Goal: Task Accomplishment & Management: Manage account settings

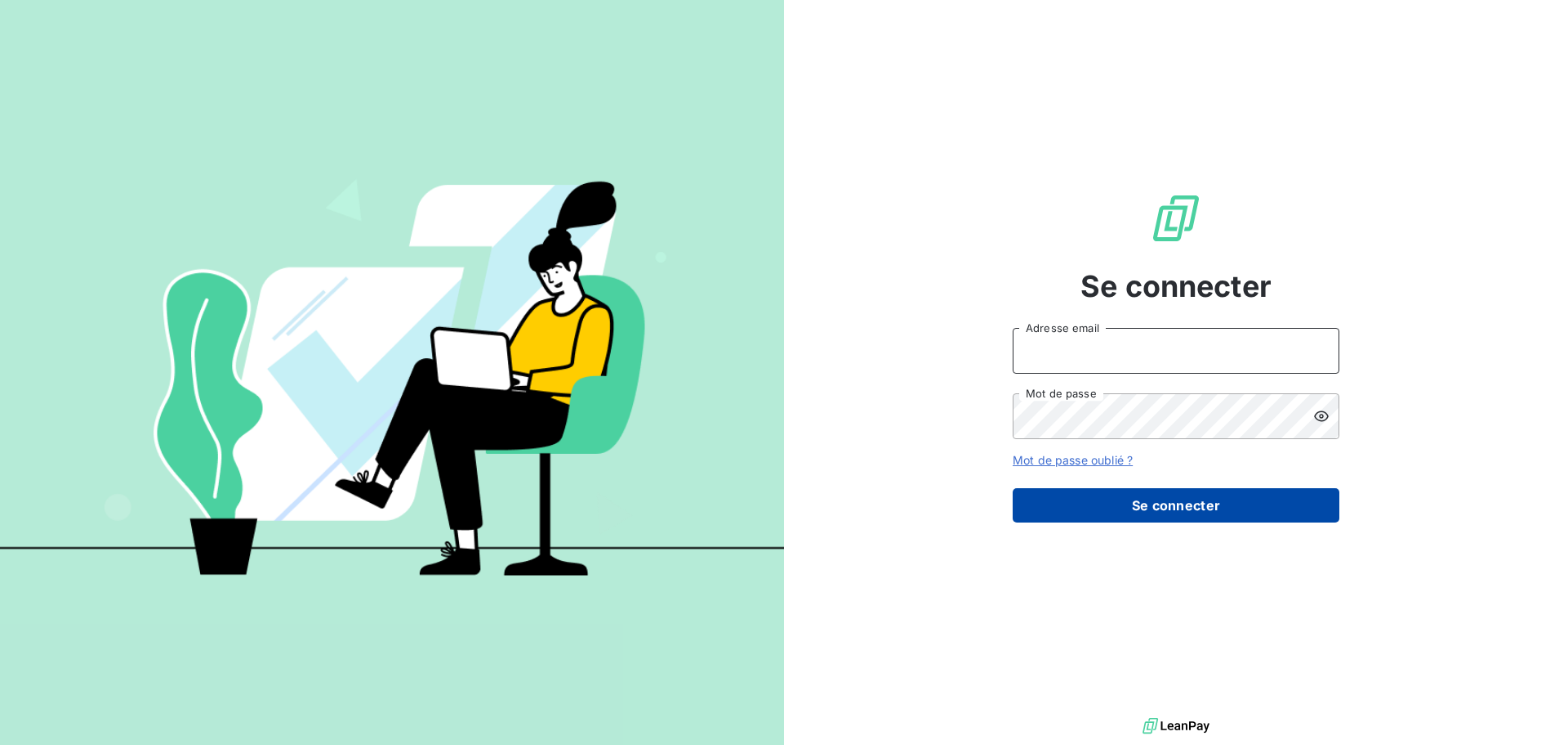
type input "s.houdas@sodimavi.fr"
click at [1164, 509] on button "Se connecter" at bounding box center [1176, 505] width 327 height 34
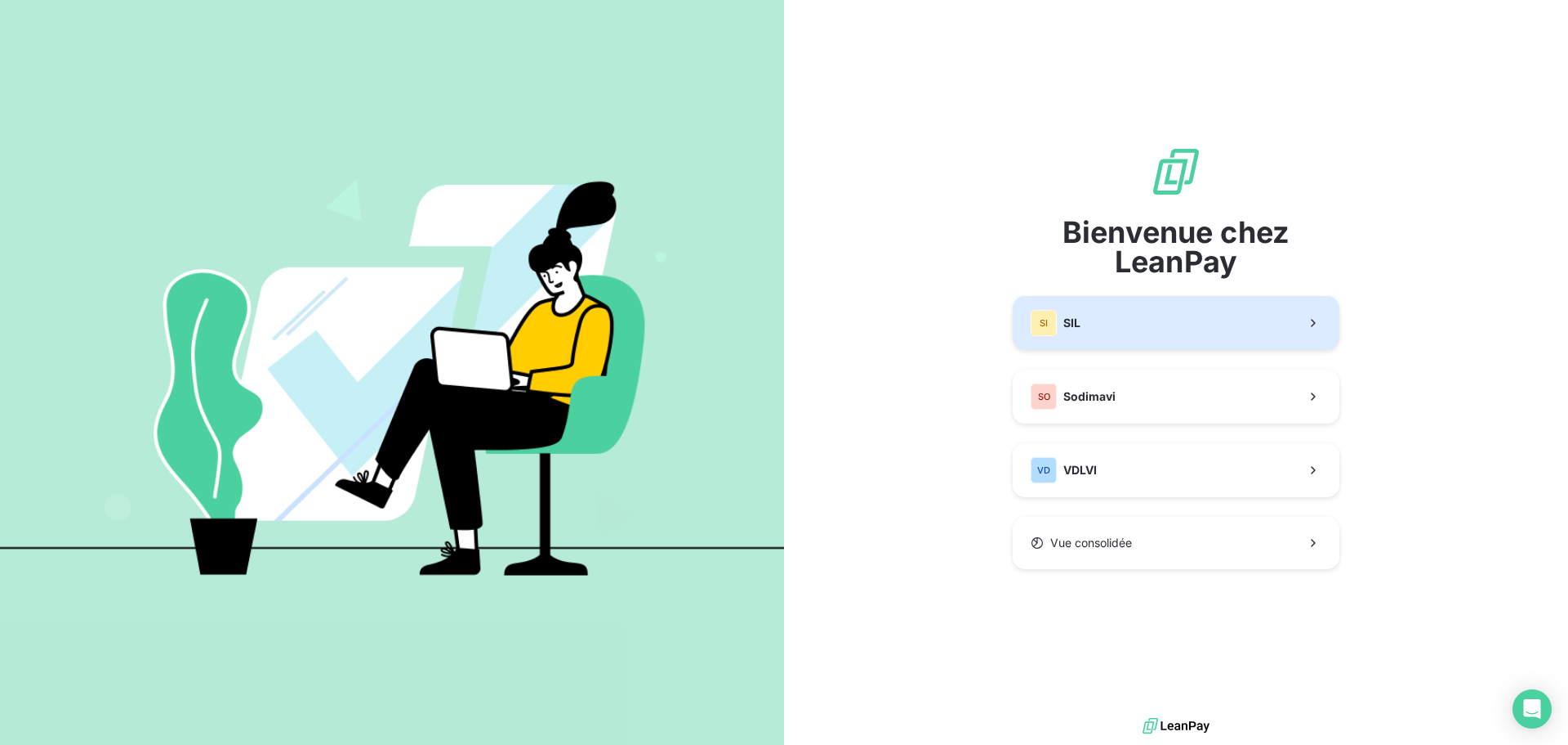
click at [1132, 332] on button "SI SIL" at bounding box center [1176, 322] width 327 height 54
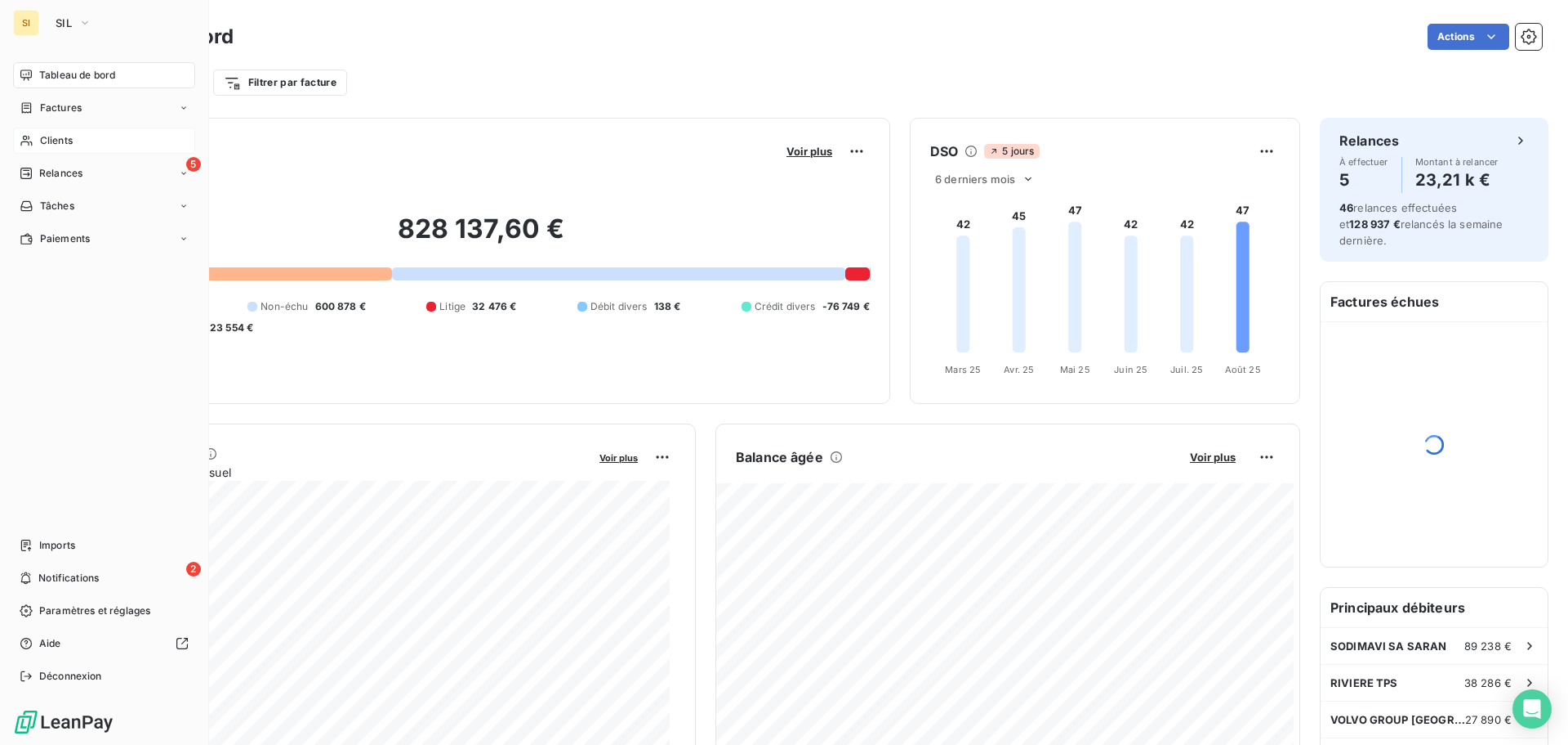
click at [59, 144] on span "Clients" at bounding box center [56, 140] width 32 height 15
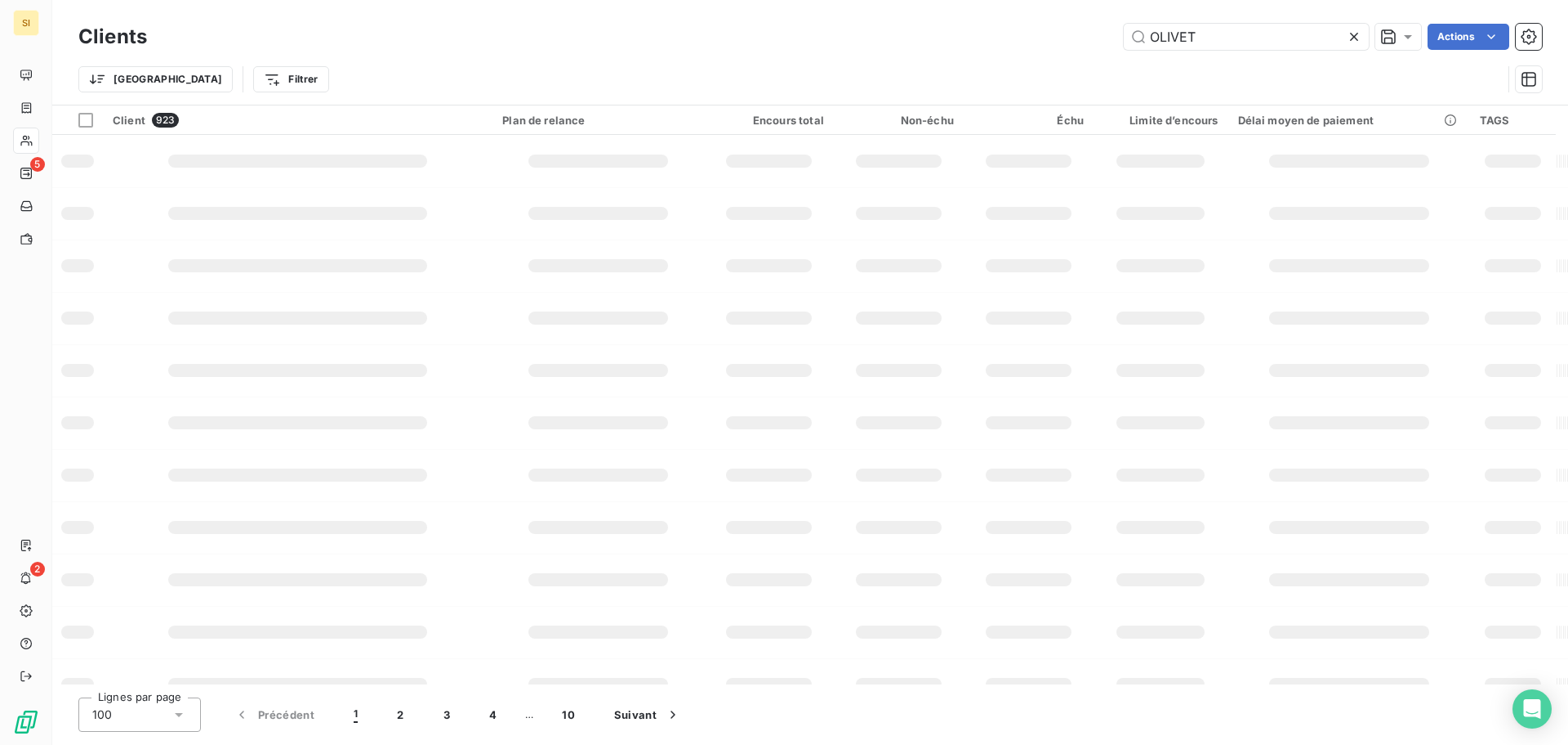
type input "OLIVET"
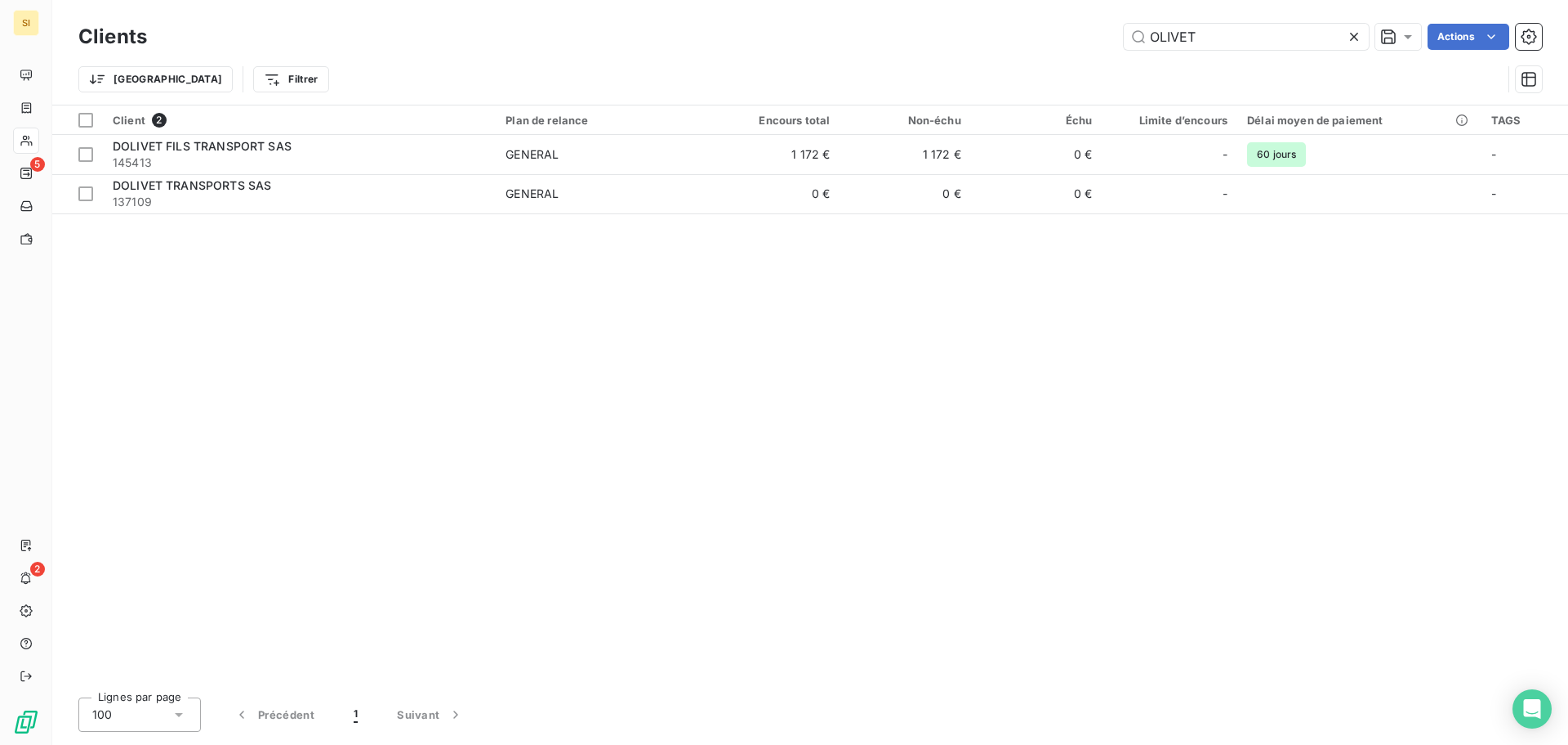
click at [1352, 35] on icon at bounding box center [1355, 37] width 8 height 8
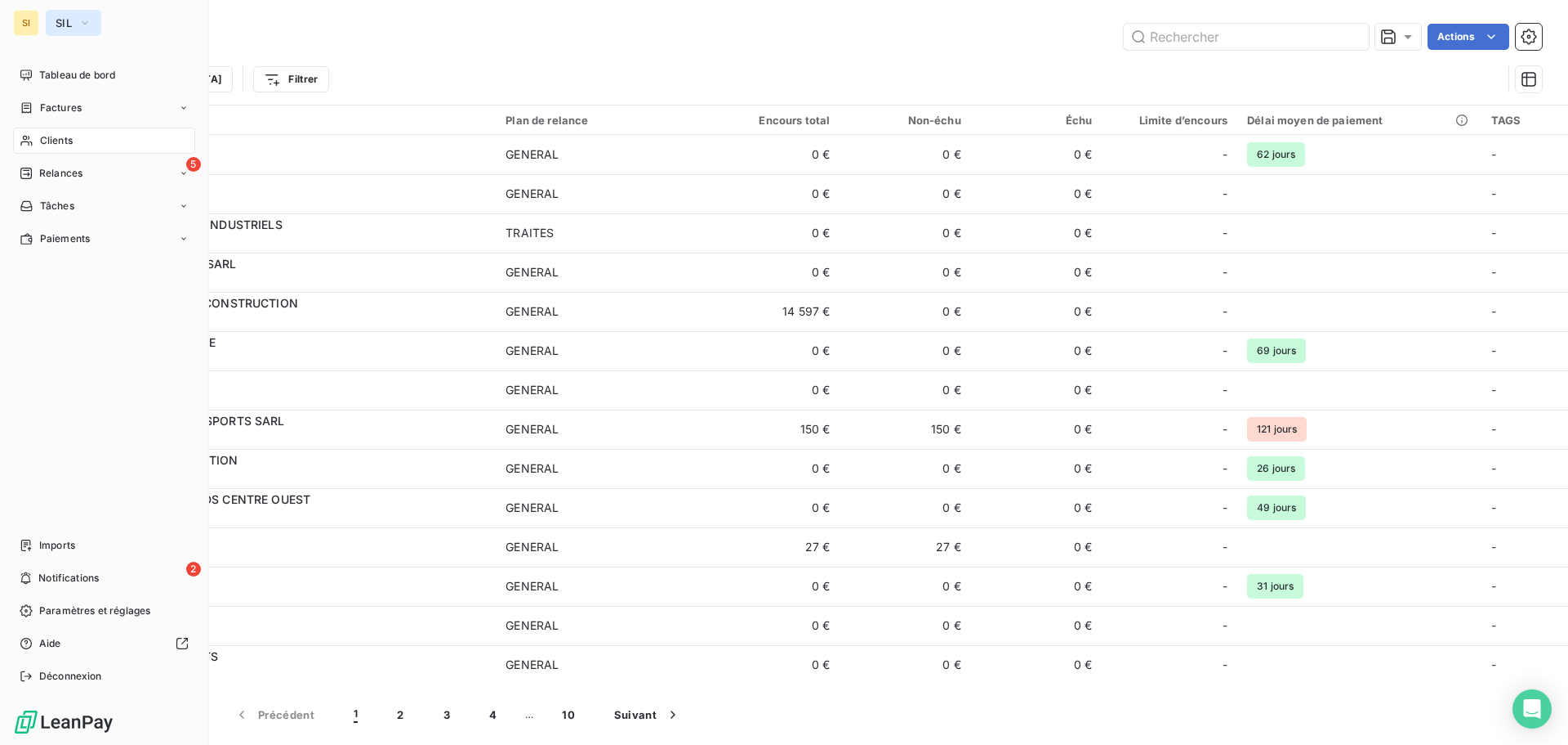
click at [71, 25] on button "SIL" at bounding box center [73, 22] width 56 height 26
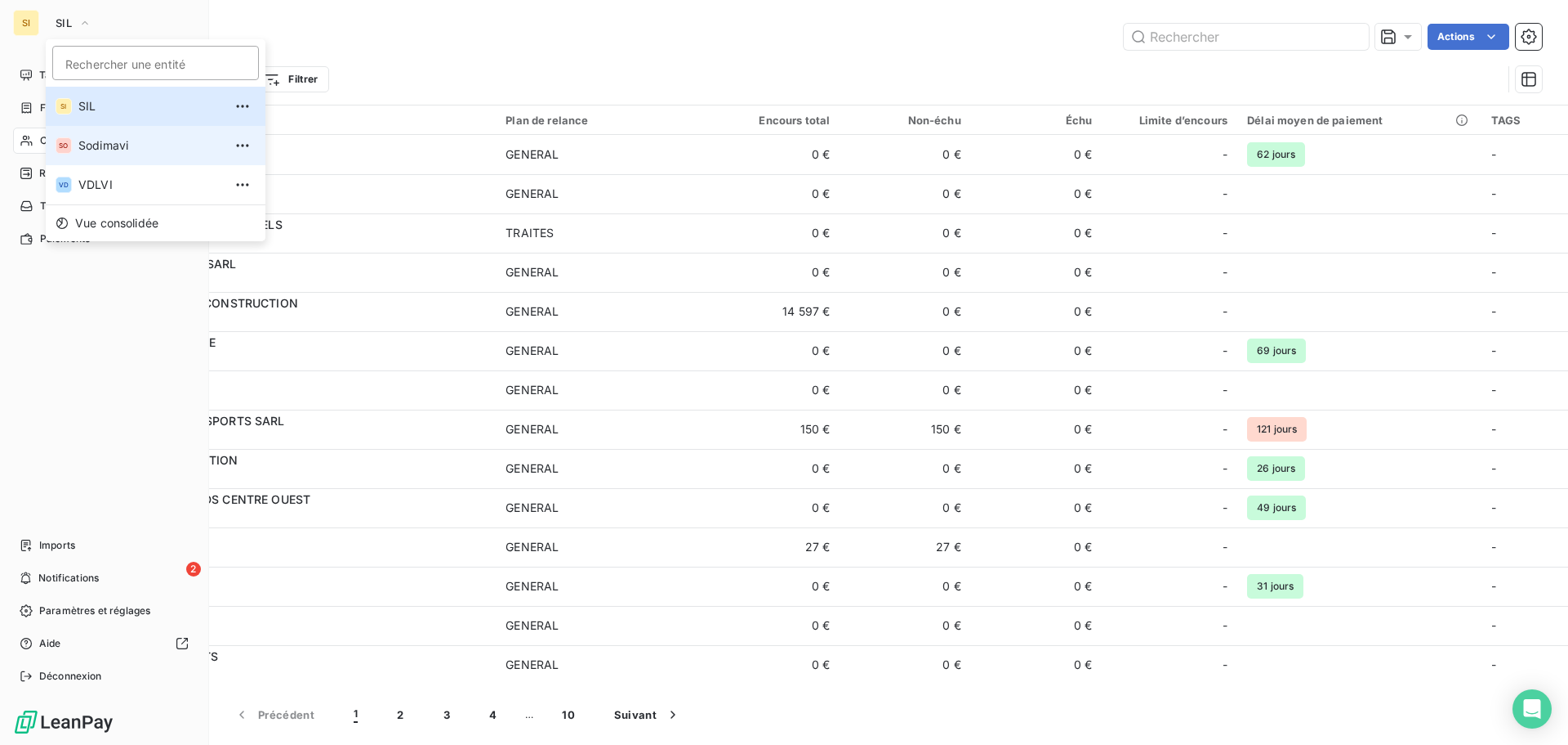
click at [120, 143] on span "Sodimavi" at bounding box center [150, 145] width 144 height 17
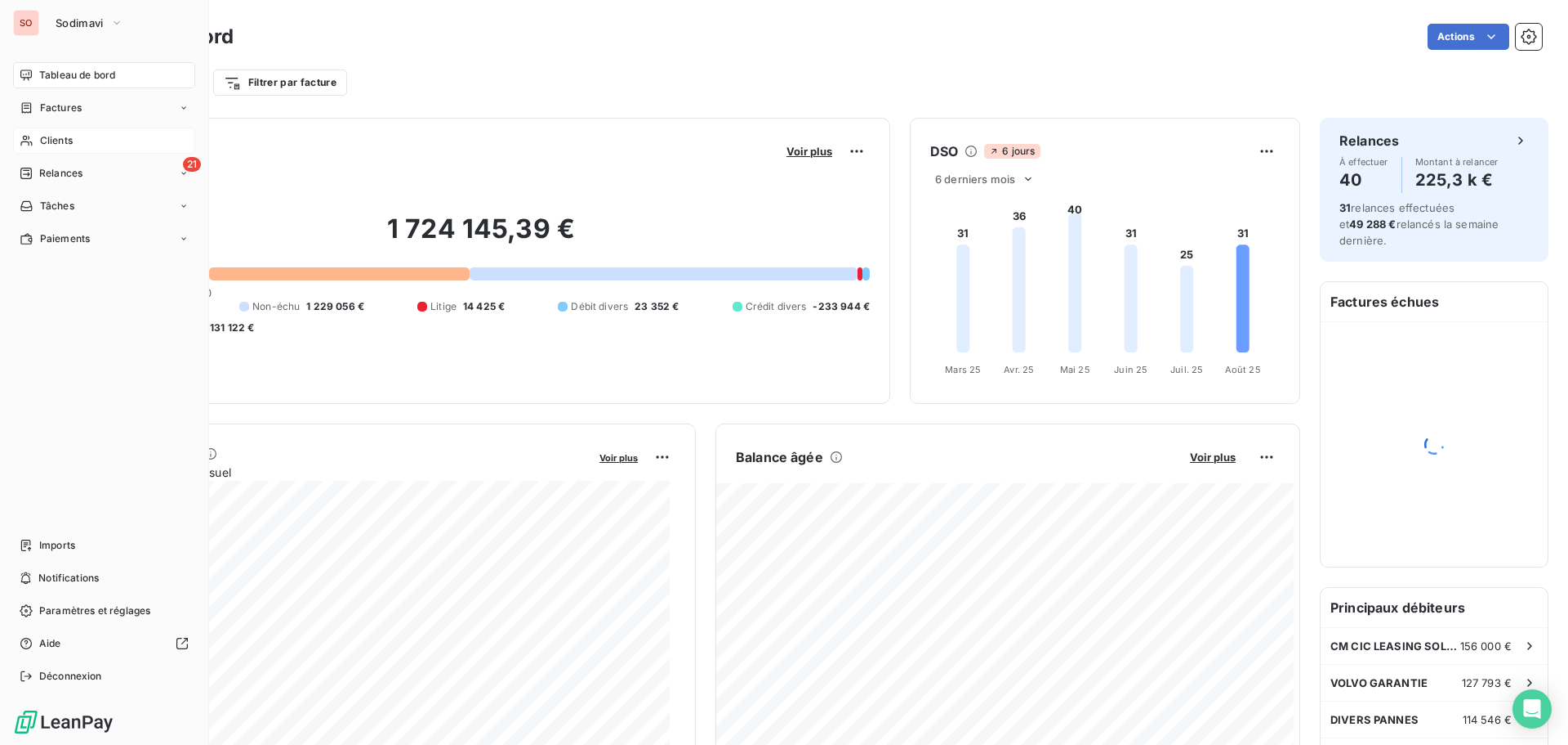
click at [32, 140] on icon at bounding box center [27, 140] width 14 height 13
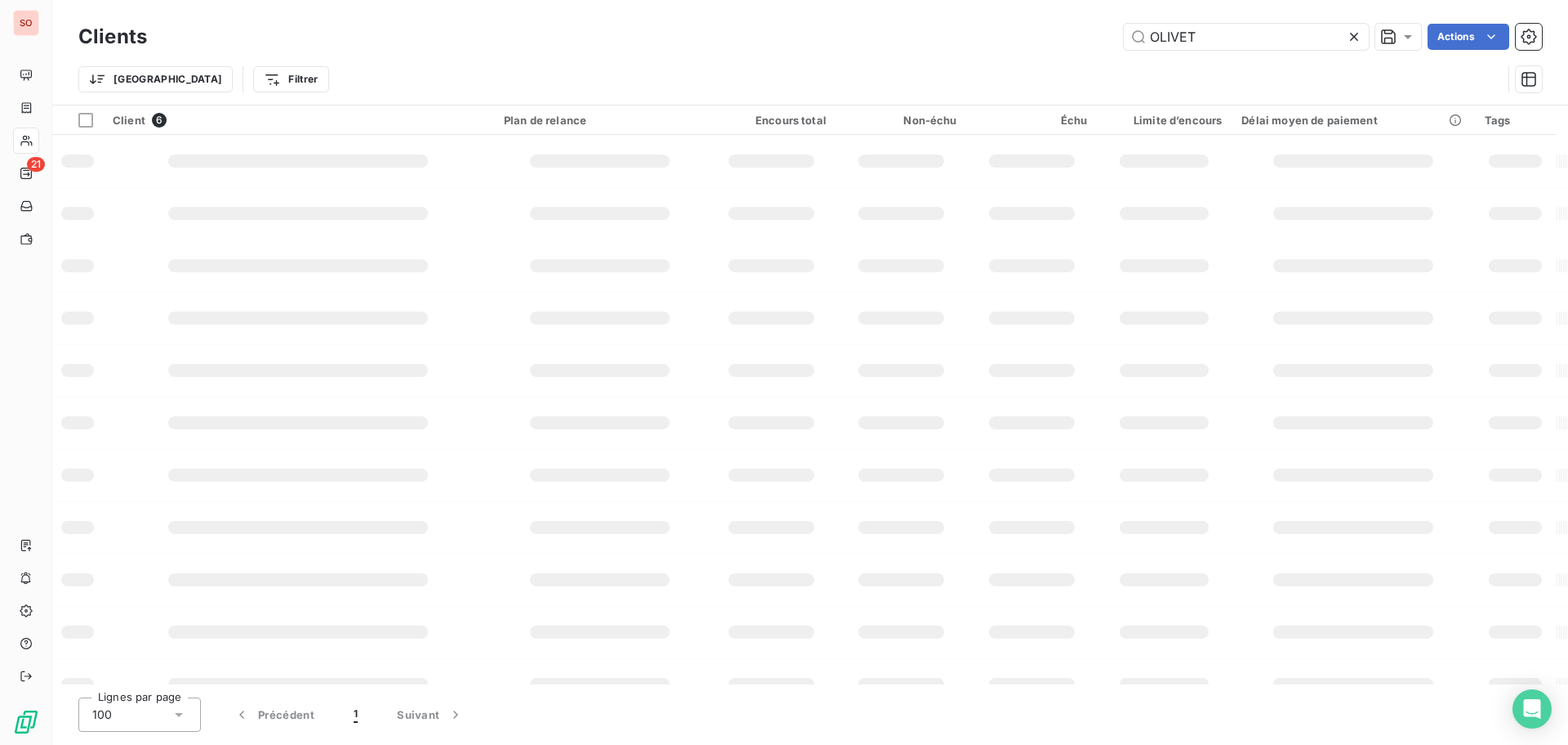
type input "OLIVET"
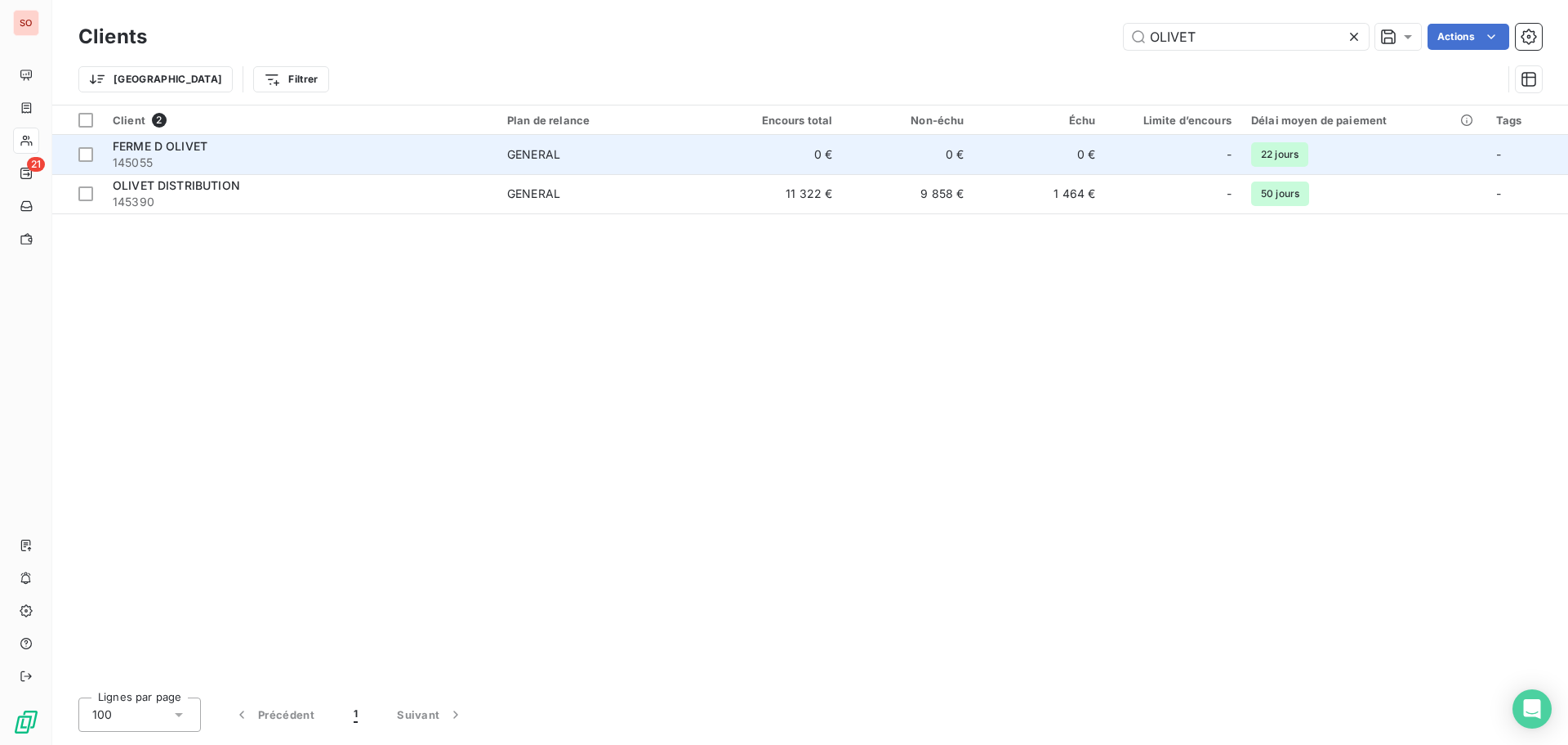
click at [172, 144] on span "FERME D OLIVET" at bounding box center [160, 145] width 95 height 14
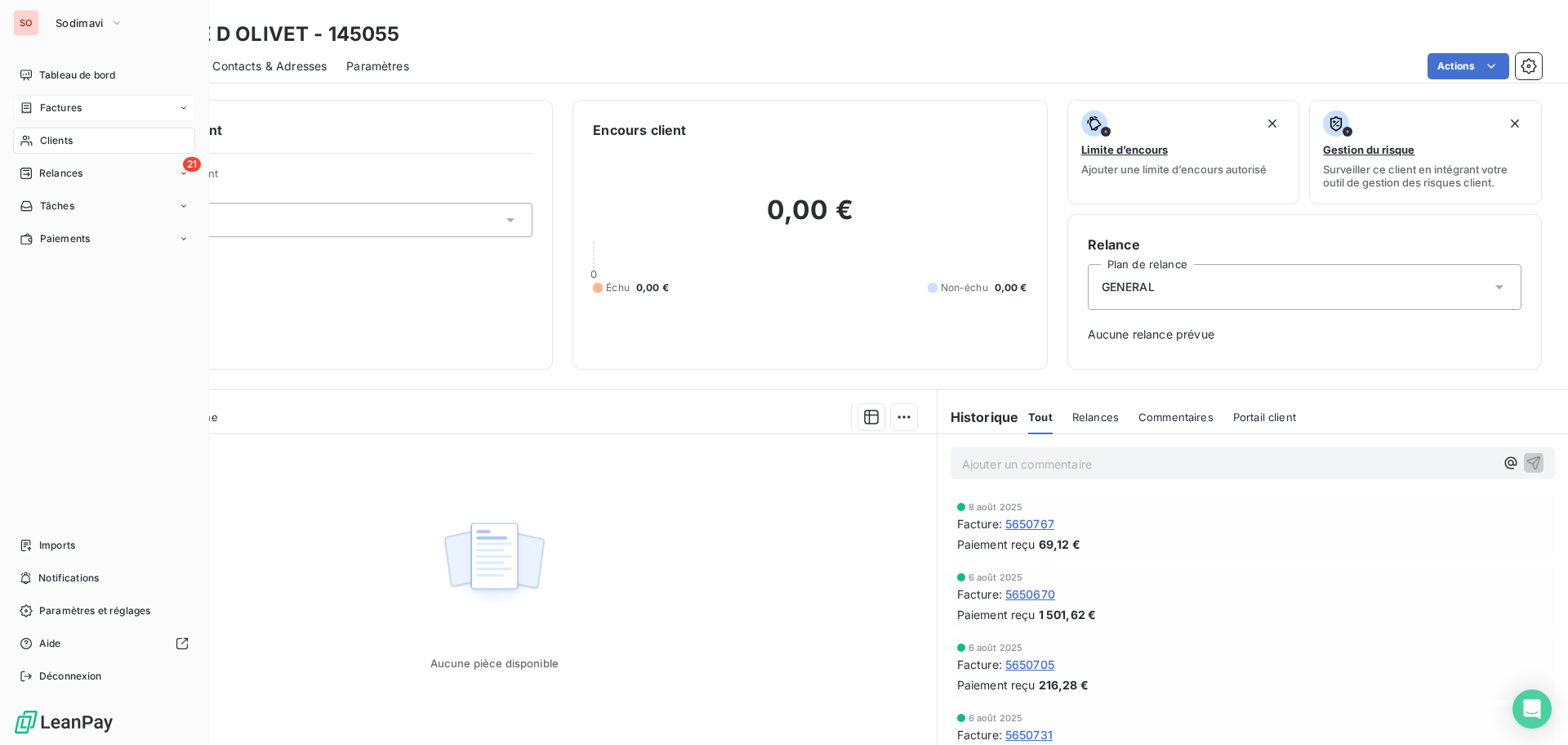
click at [41, 105] on span "Factures" at bounding box center [61, 108] width 42 height 15
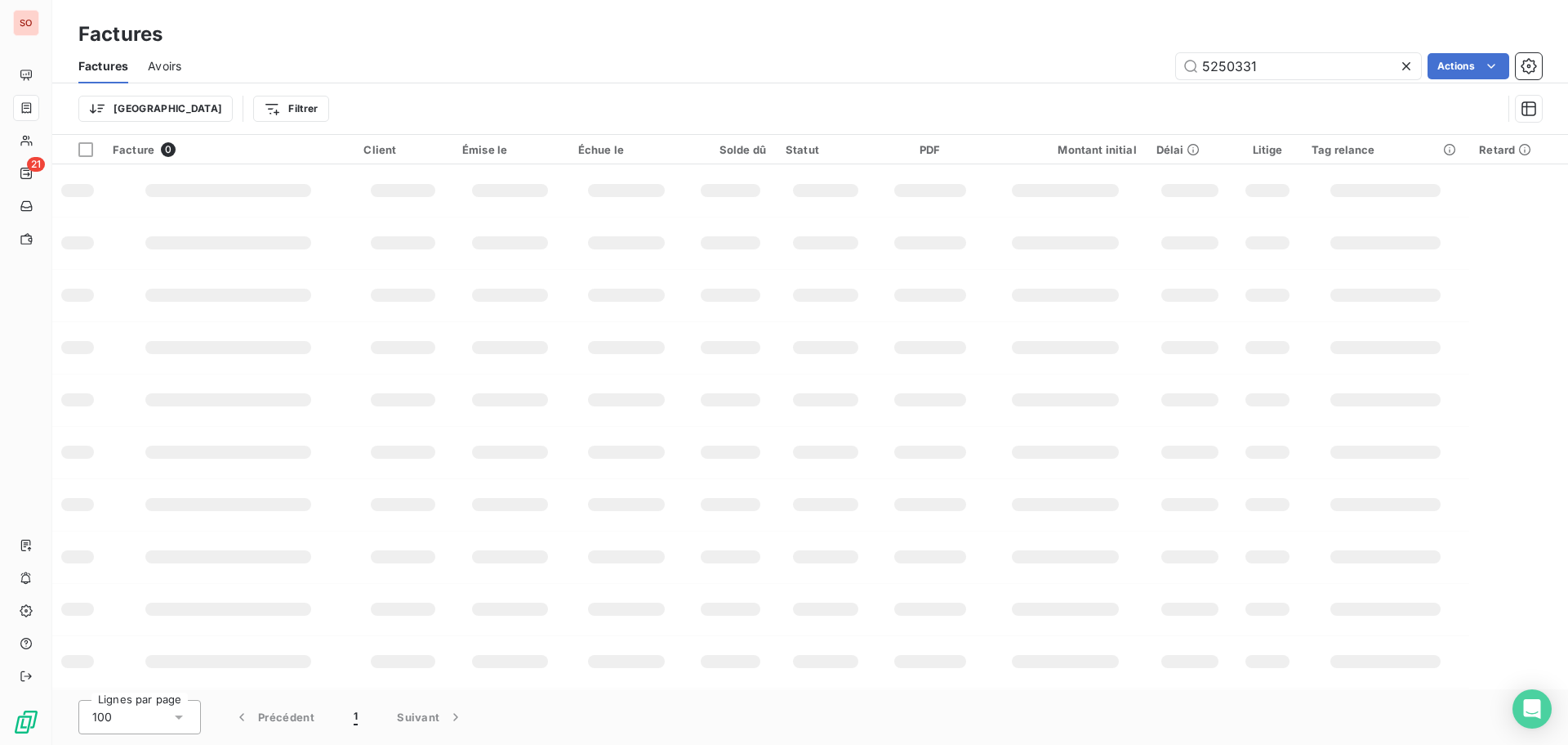
drag, startPoint x: 1258, startPoint y: 65, endPoint x: 1098, endPoint y: 54, distance: 160.4
click at [1099, 53] on div "5250331 Actions" at bounding box center [872, 66] width 1341 height 26
type input "5650705"
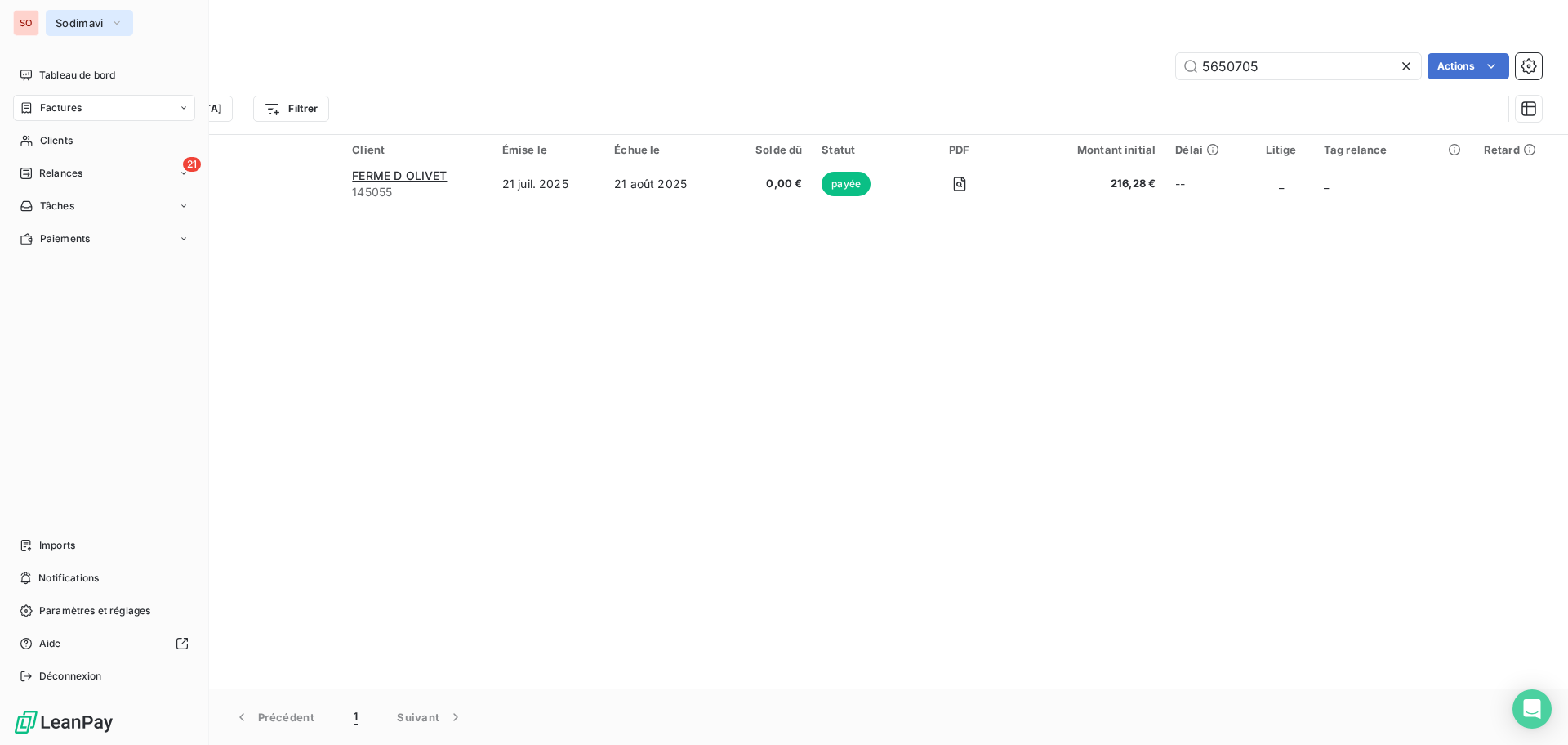
click at [76, 20] on span "Sodimavi" at bounding box center [80, 23] width 48 height 13
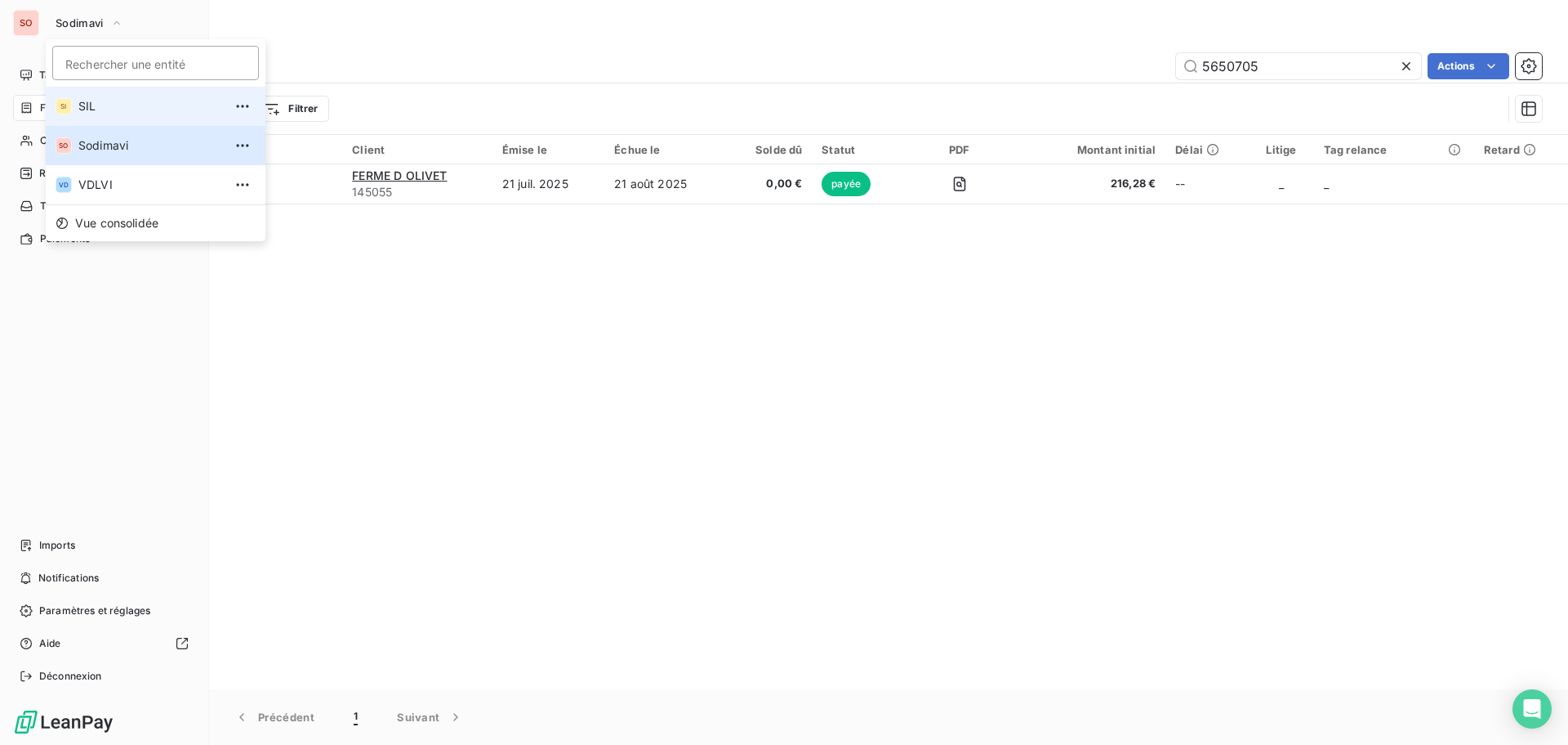
click at [86, 101] on span "SIL" at bounding box center [150, 106] width 144 height 17
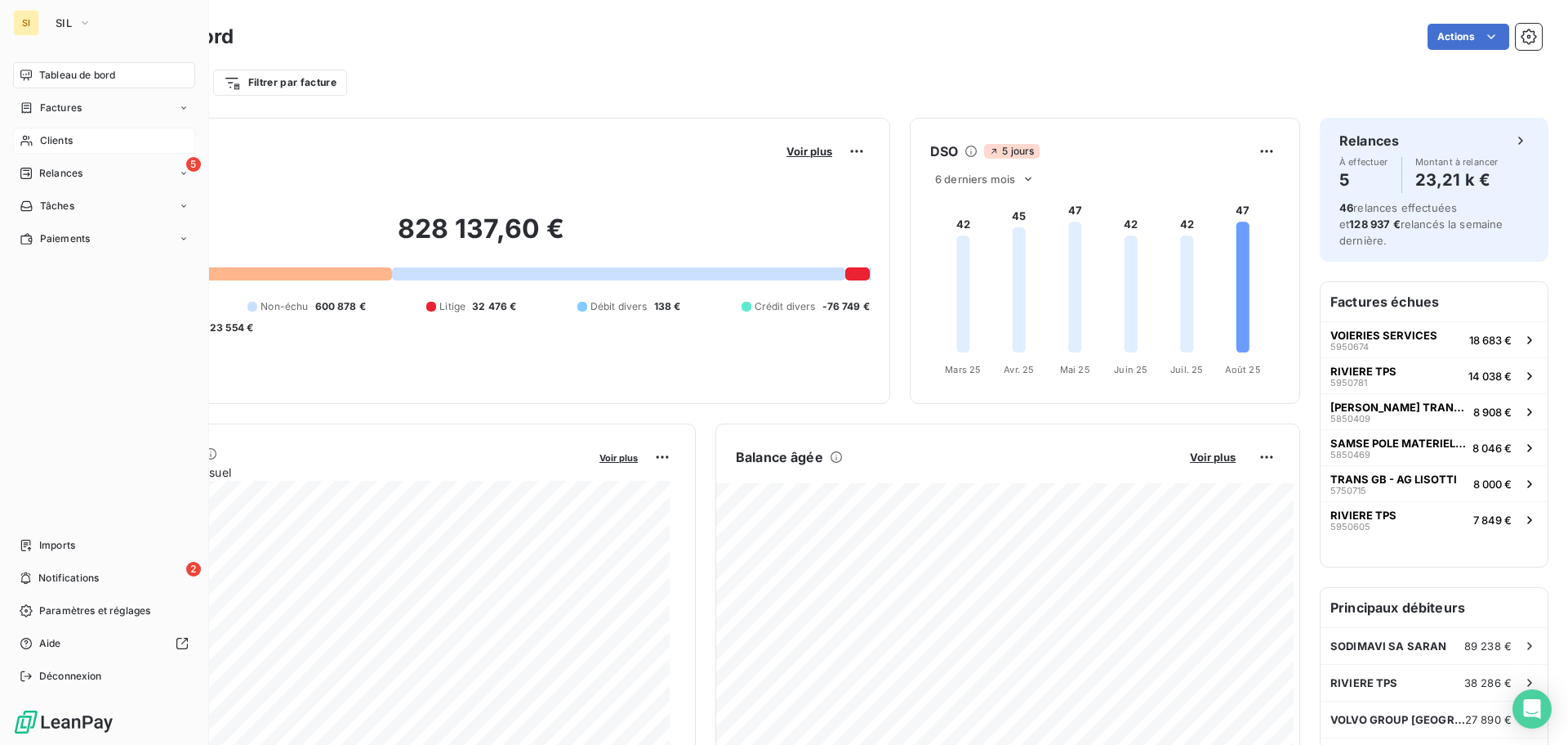
click at [43, 138] on span "Clients" at bounding box center [56, 140] width 32 height 15
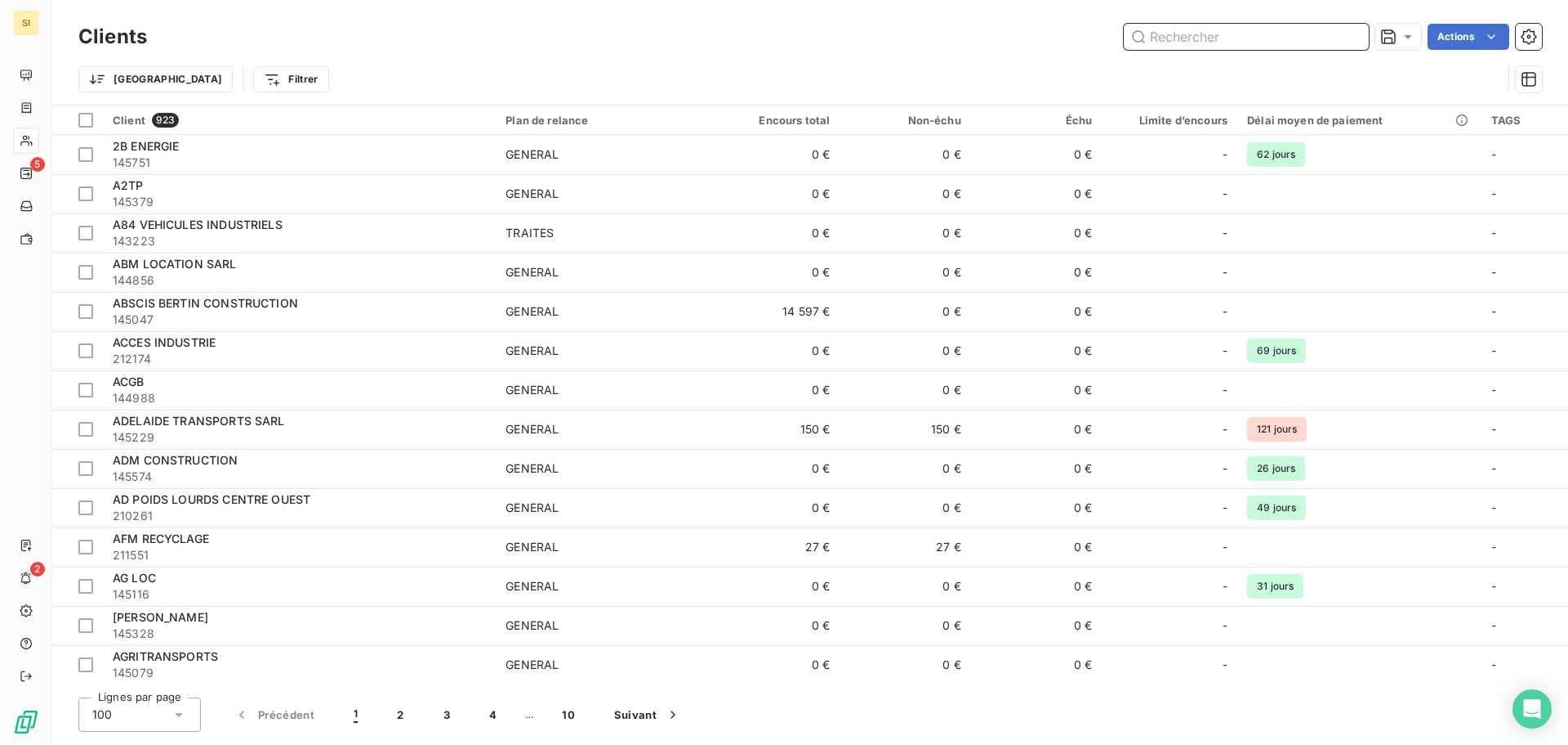
drag, startPoint x: 1172, startPoint y: 24, endPoint x: 1185, endPoint y: 42, distance: 22.2
click at [1172, 26] on input "text" at bounding box center [1246, 37] width 245 height 26
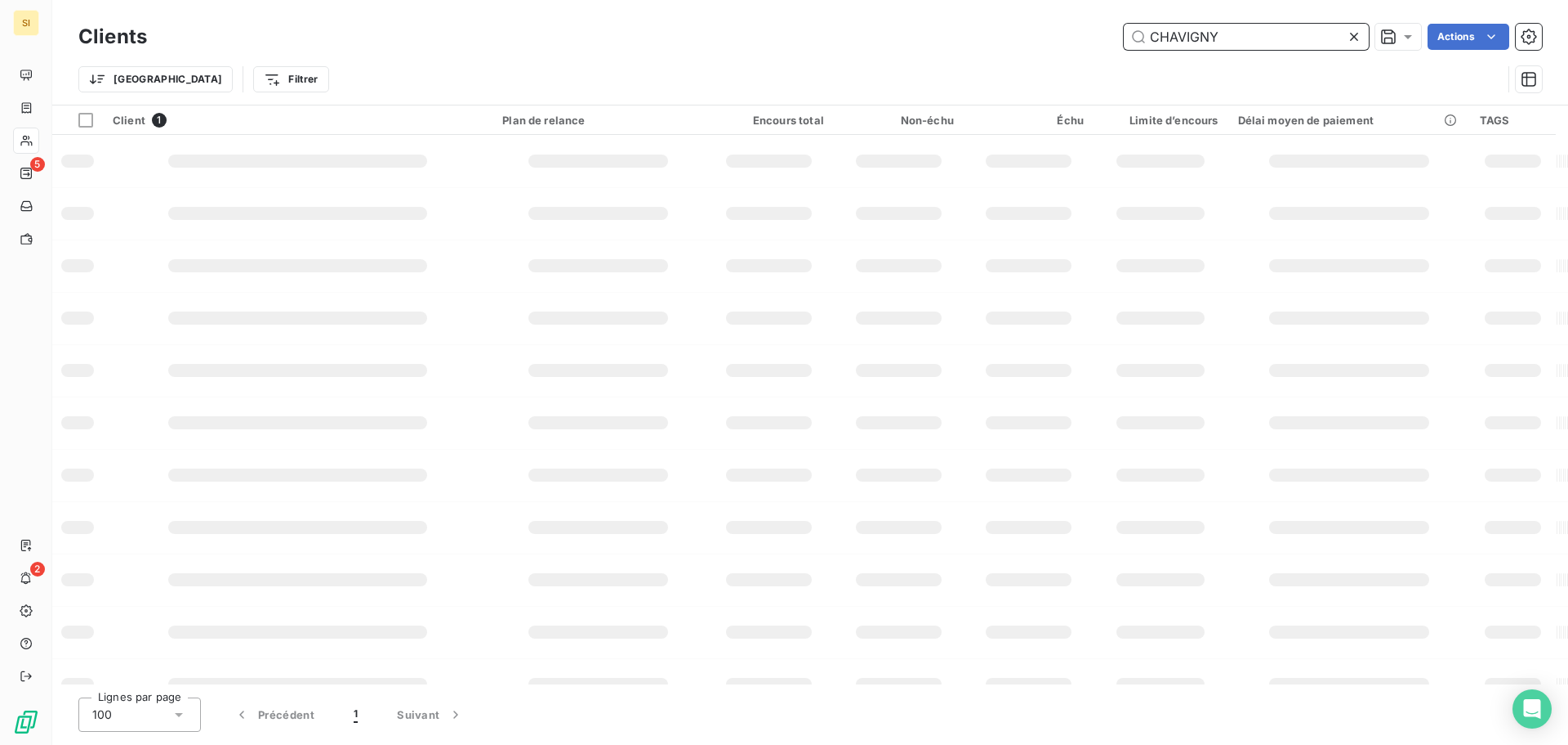
type input "CHAVIGNY"
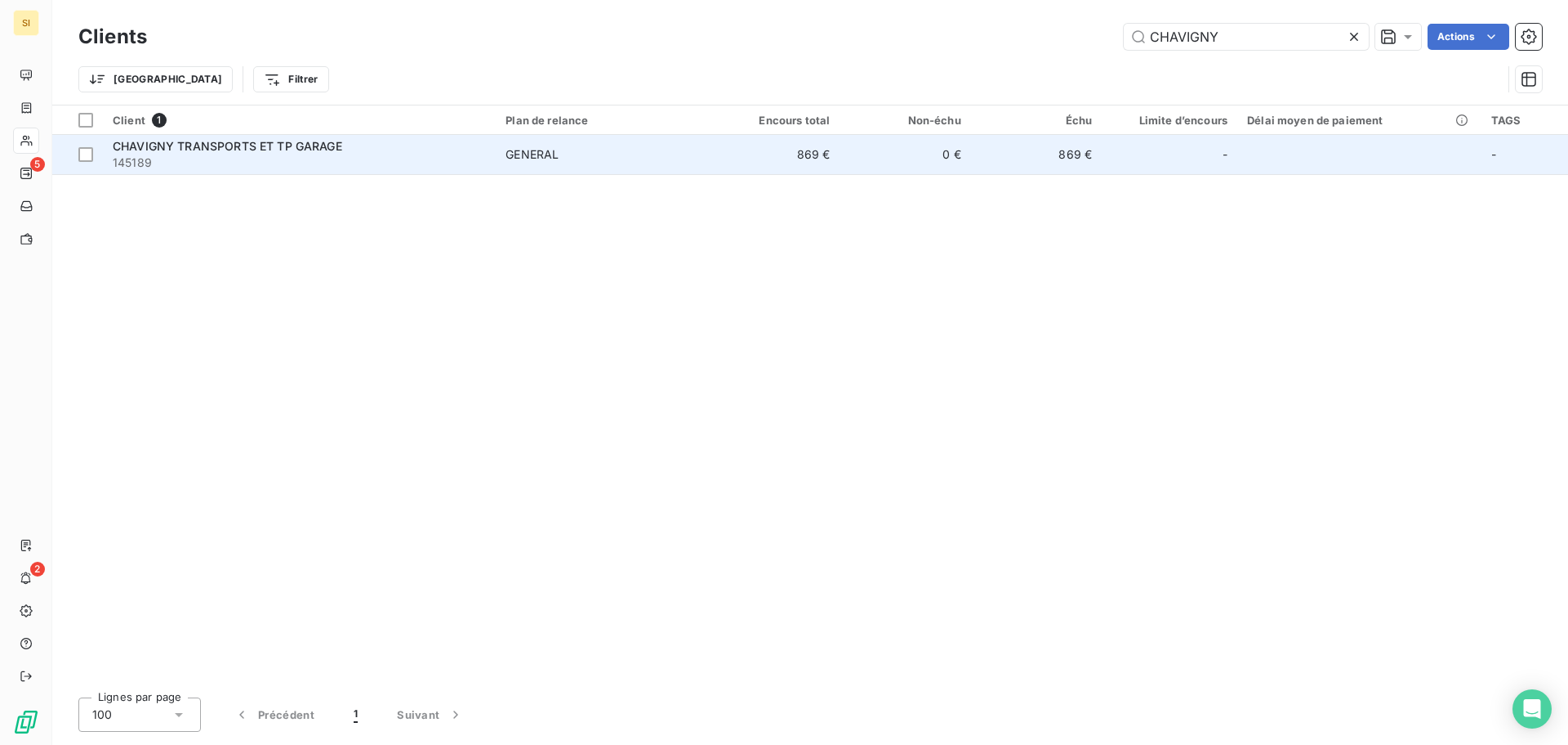
click at [277, 143] on span "CHAVIGNY TRANSPORTS ET TP GARAGE" at bounding box center [227, 145] width 230 height 14
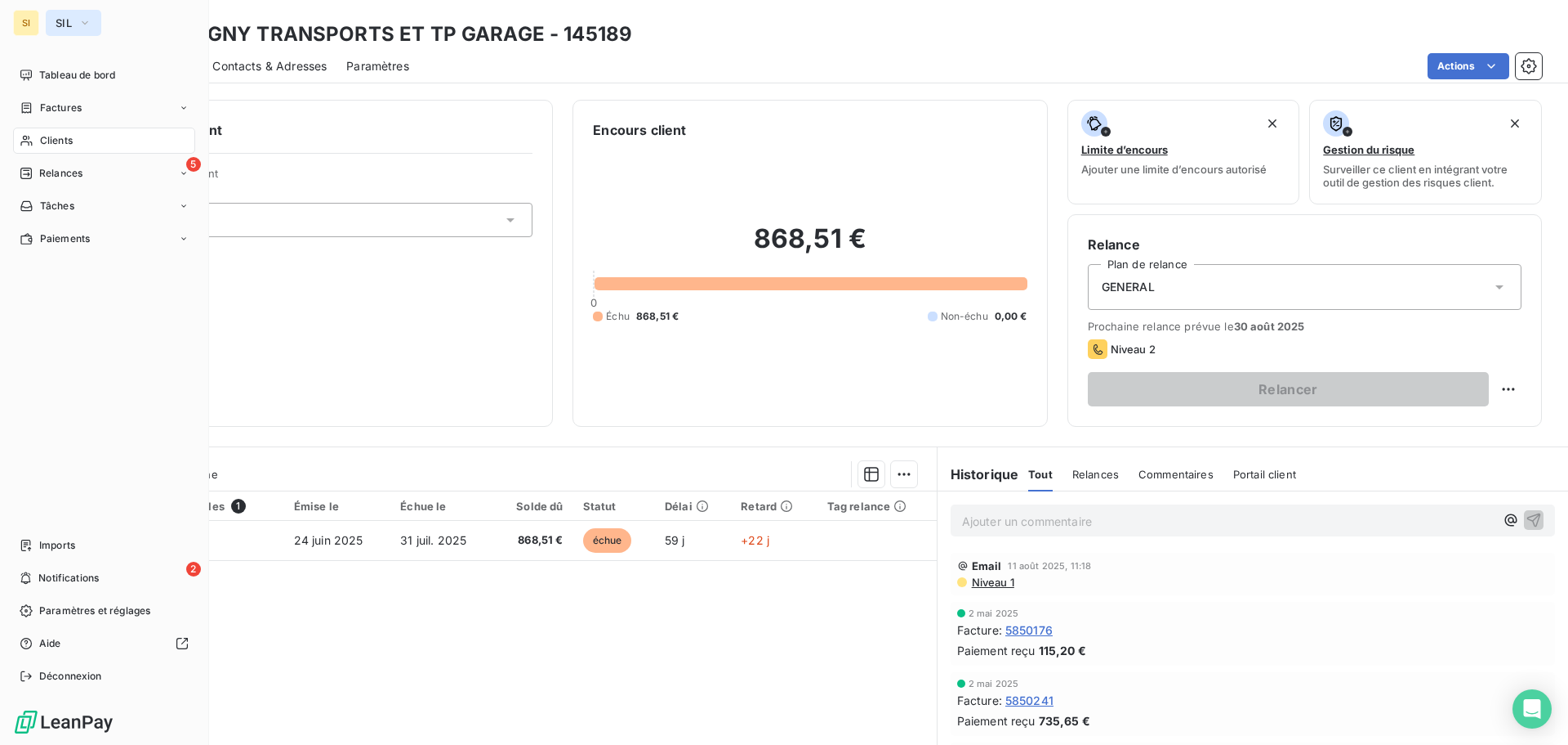
click at [61, 23] on span "SIL" at bounding box center [64, 23] width 17 height 13
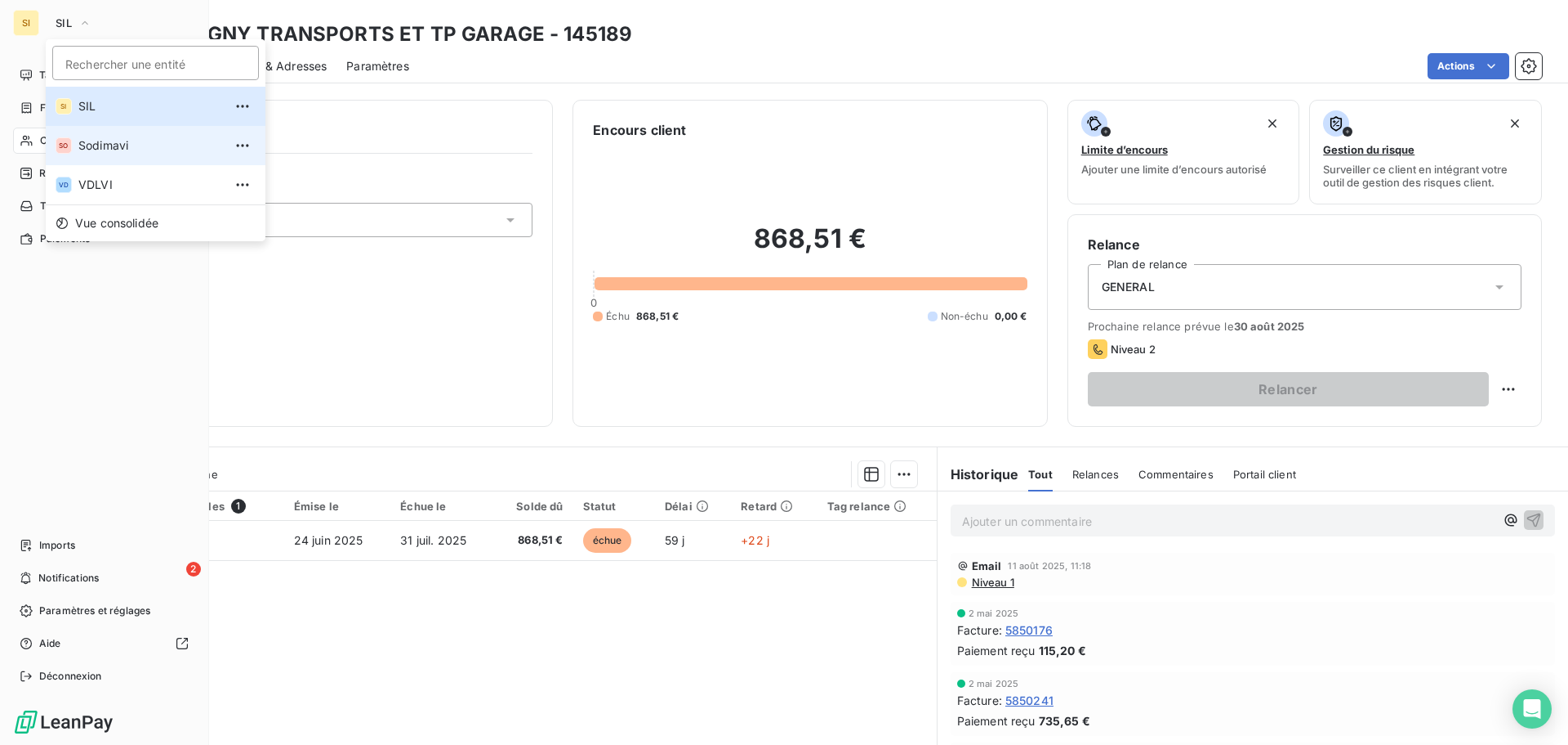
click at [99, 149] on span "Sodimavi" at bounding box center [150, 145] width 144 height 17
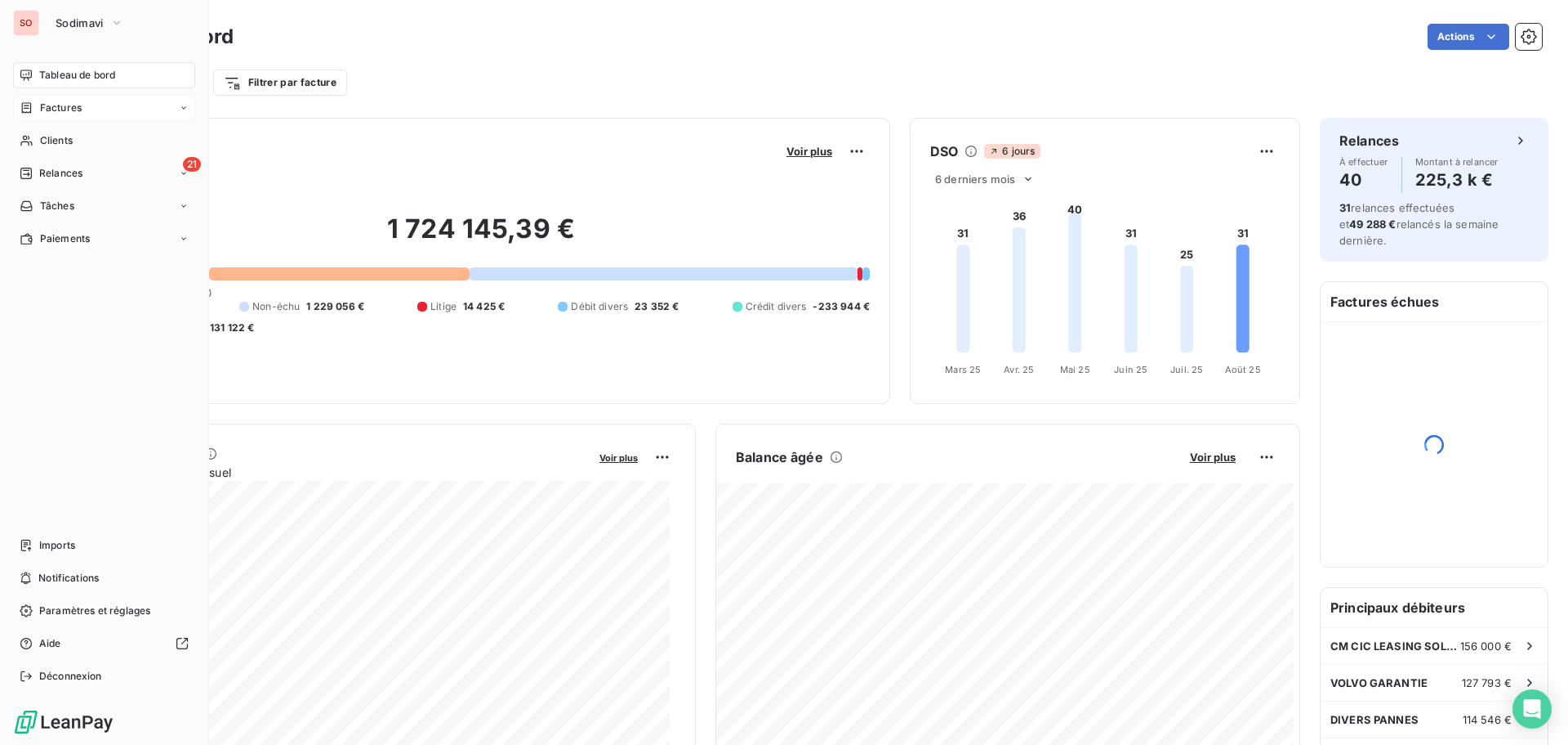
click at [57, 108] on span "Factures" at bounding box center [61, 108] width 42 height 15
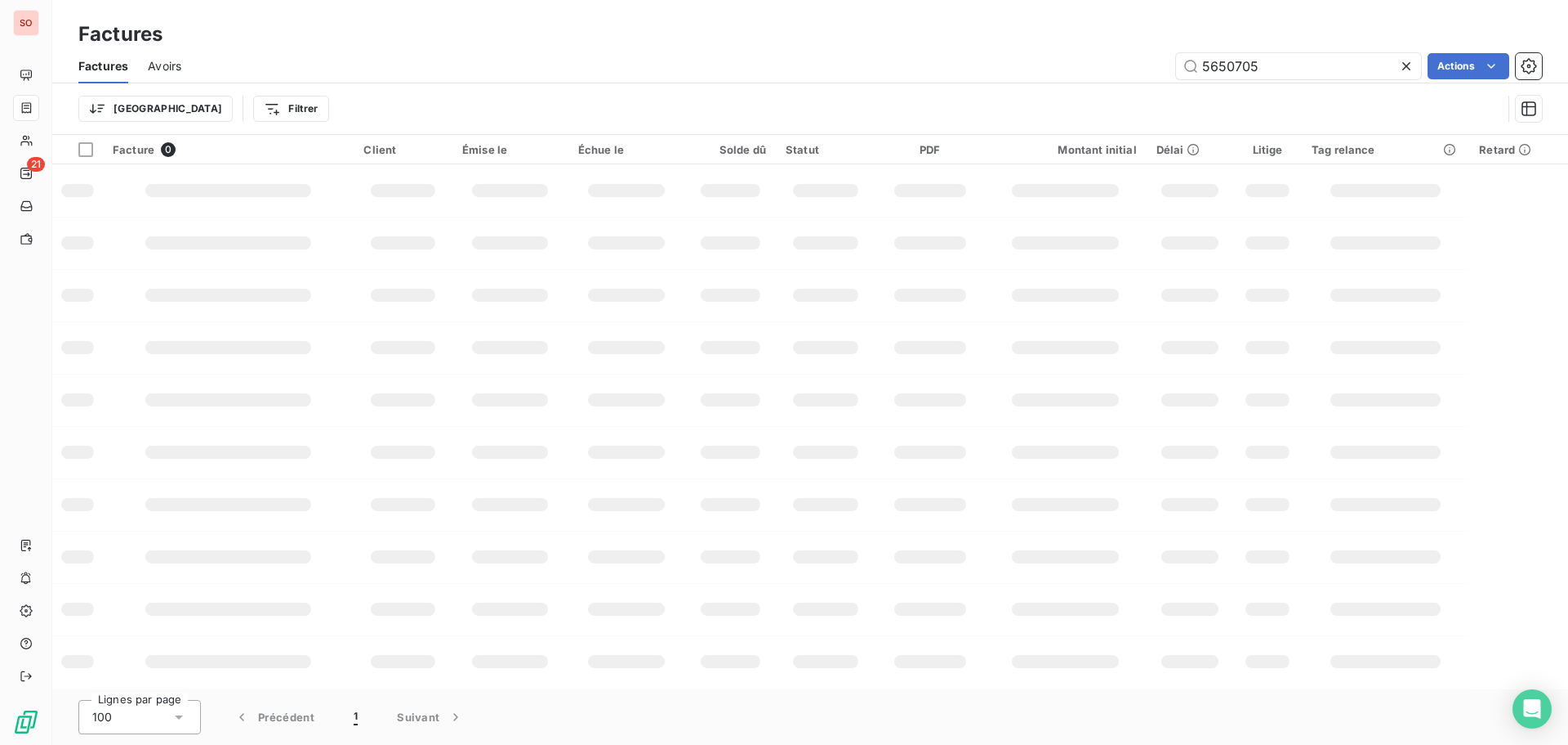
drag, startPoint x: 1282, startPoint y: 67, endPoint x: 1071, endPoint y: 49, distance: 211.8
click at [1071, 49] on div "Factures Avoirs 5650705 Actions" at bounding box center [810, 66] width 1516 height 34
type input "5650749"
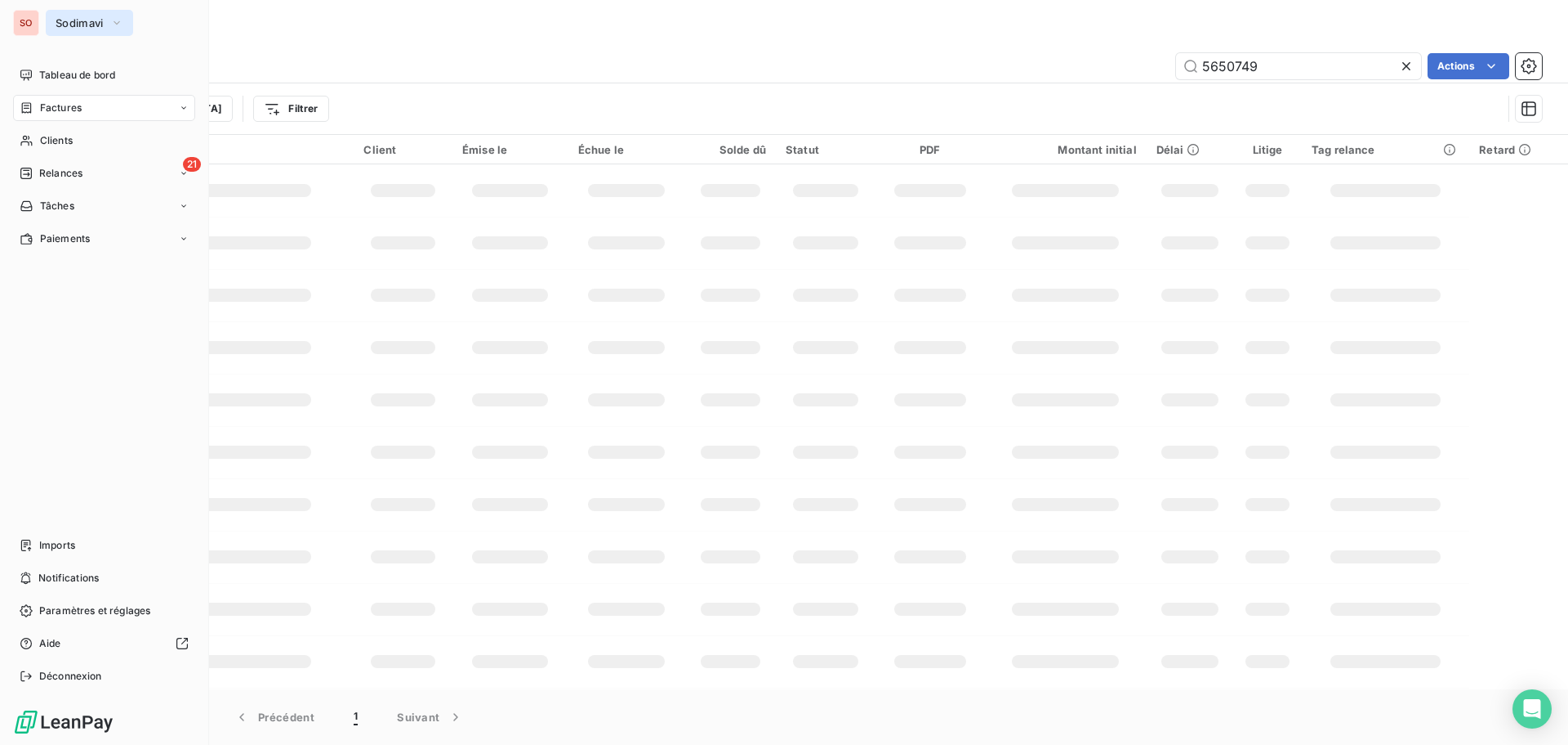
click at [63, 21] on span "Sodimavi" at bounding box center [80, 23] width 48 height 13
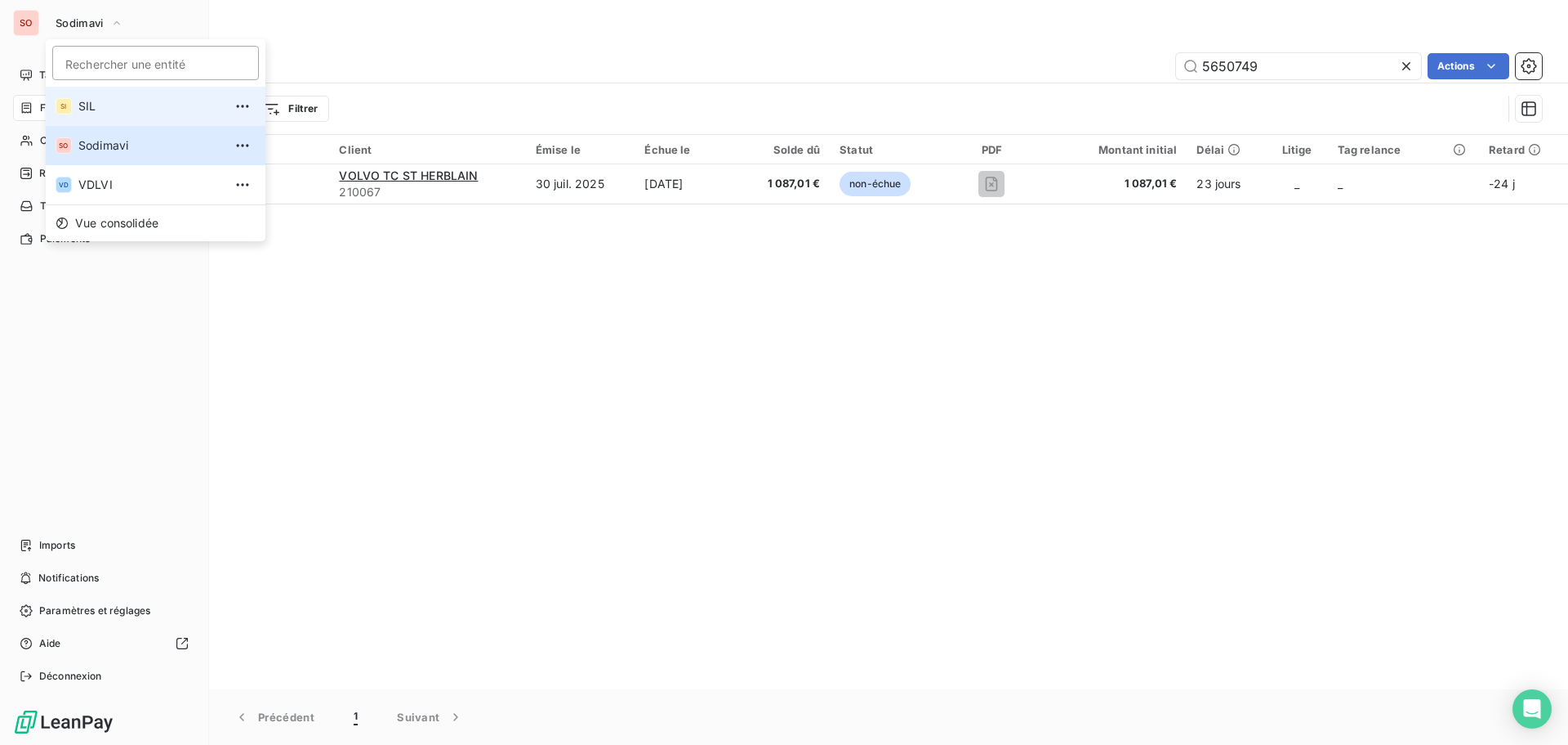
click at [88, 93] on li "SI SIL" at bounding box center [155, 105] width 220 height 39
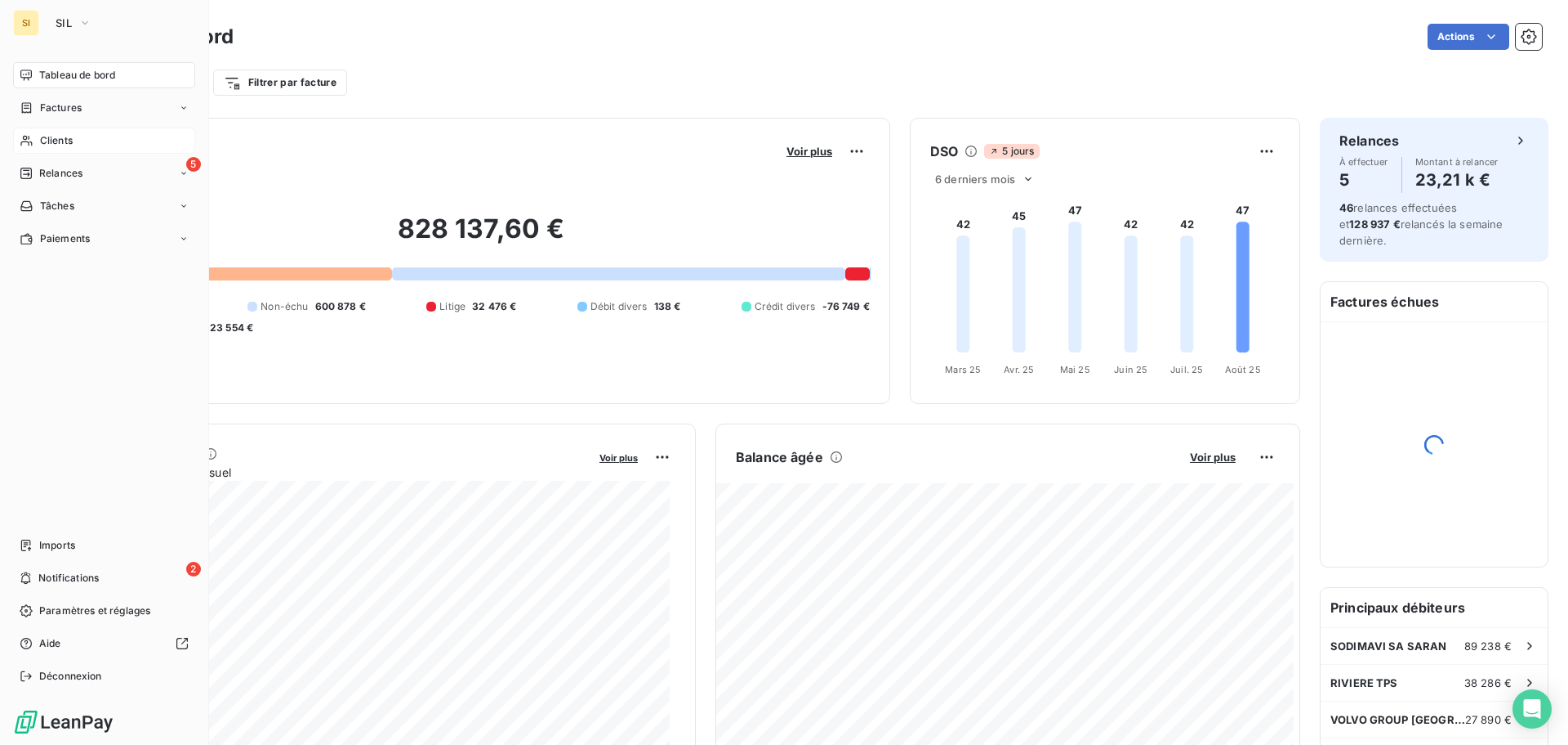
click at [35, 139] on div "Clients" at bounding box center [104, 140] width 182 height 26
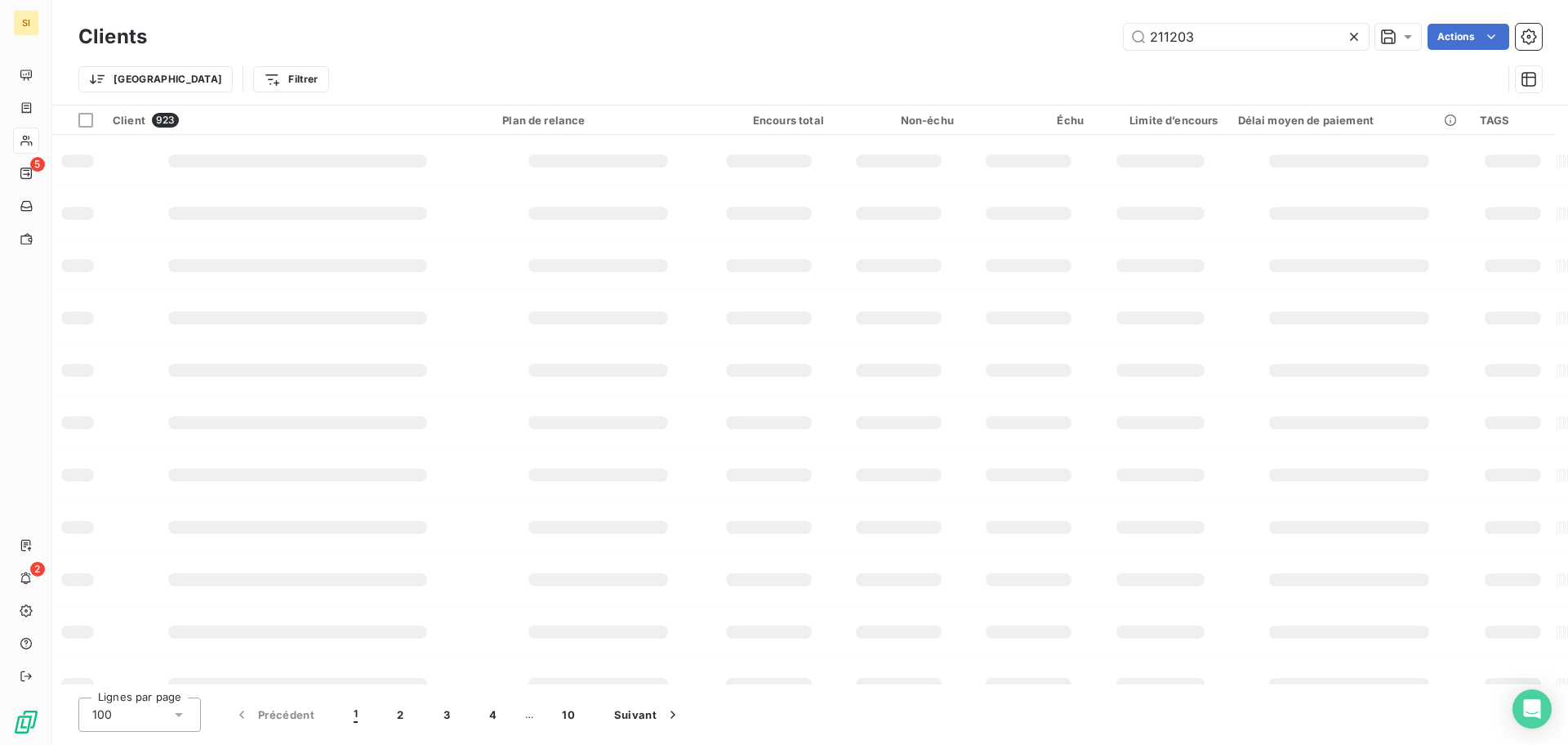
type input "211203"
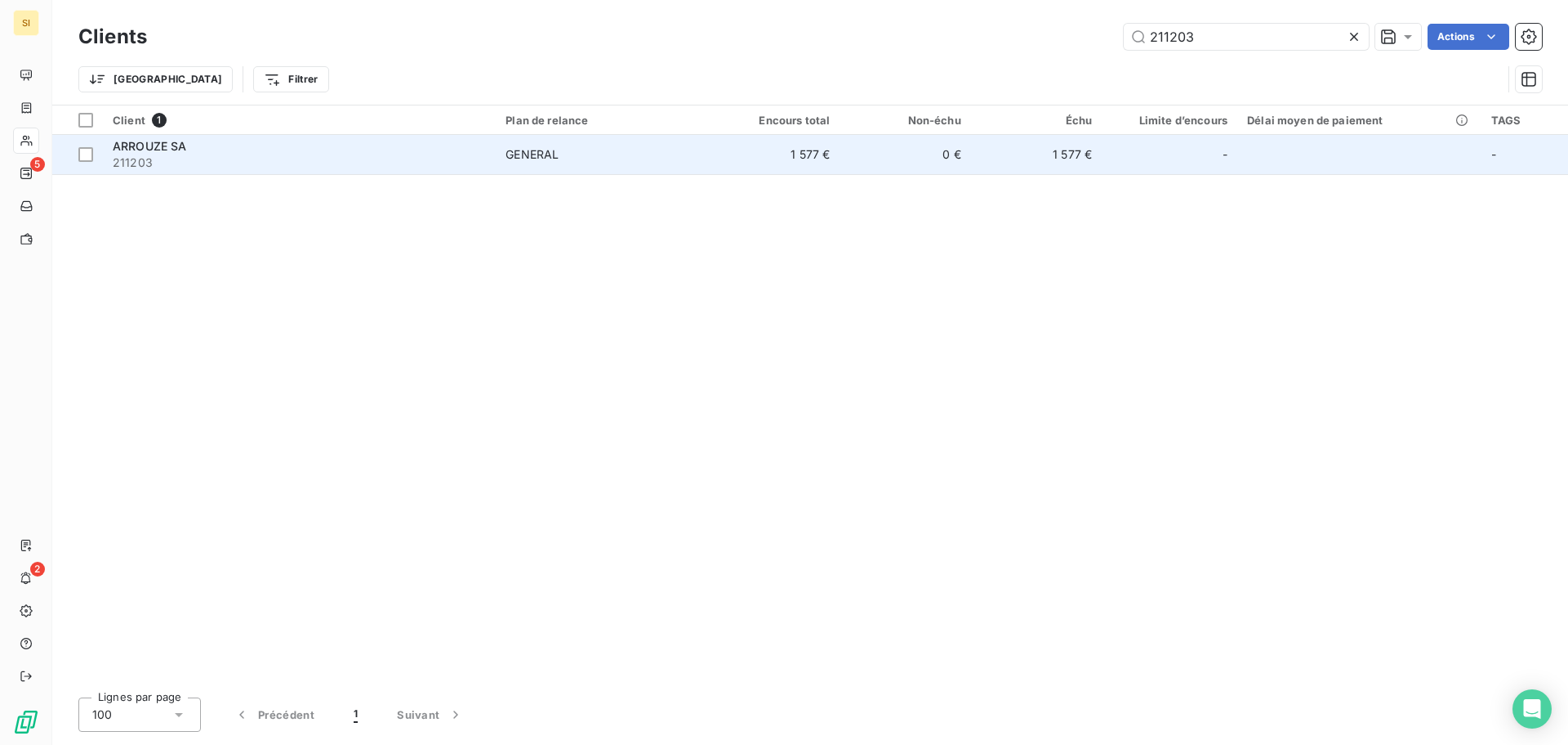
click at [142, 152] on span "ARROUZE SA" at bounding box center [150, 145] width 75 height 14
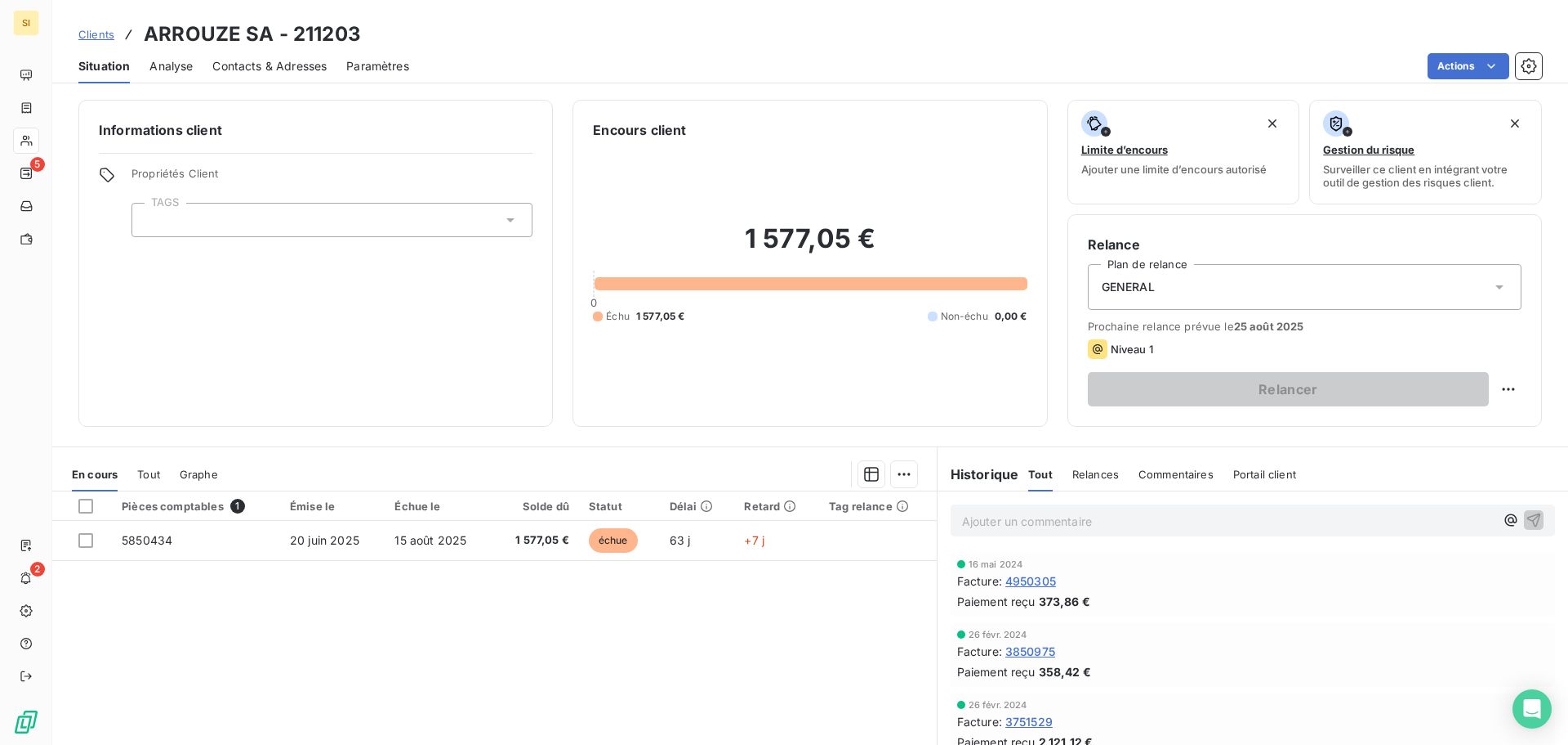
click at [258, 66] on span "Contacts & Adresses" at bounding box center [270, 66] width 115 height 17
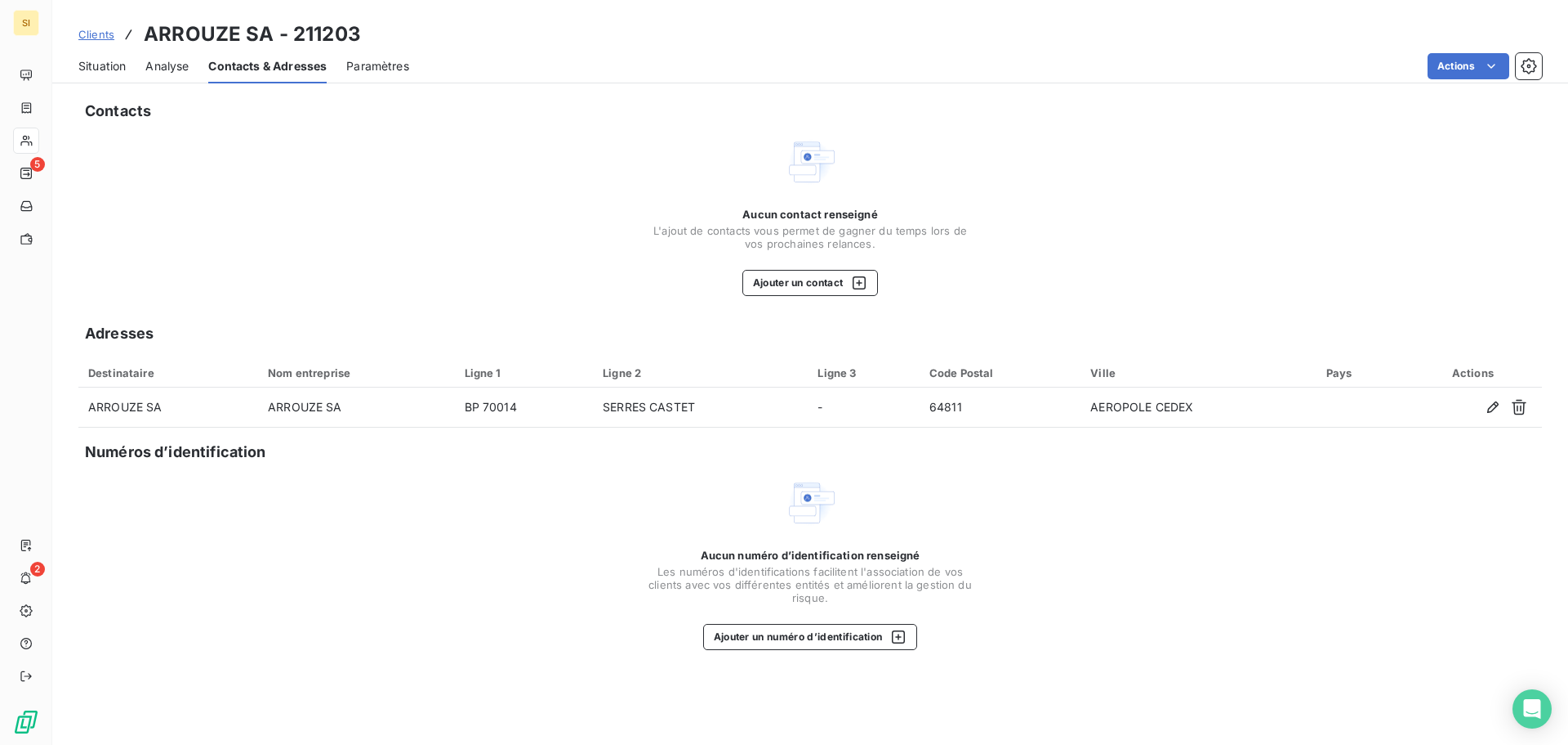
click at [85, 65] on span "Situation" at bounding box center [101, 66] width 47 height 17
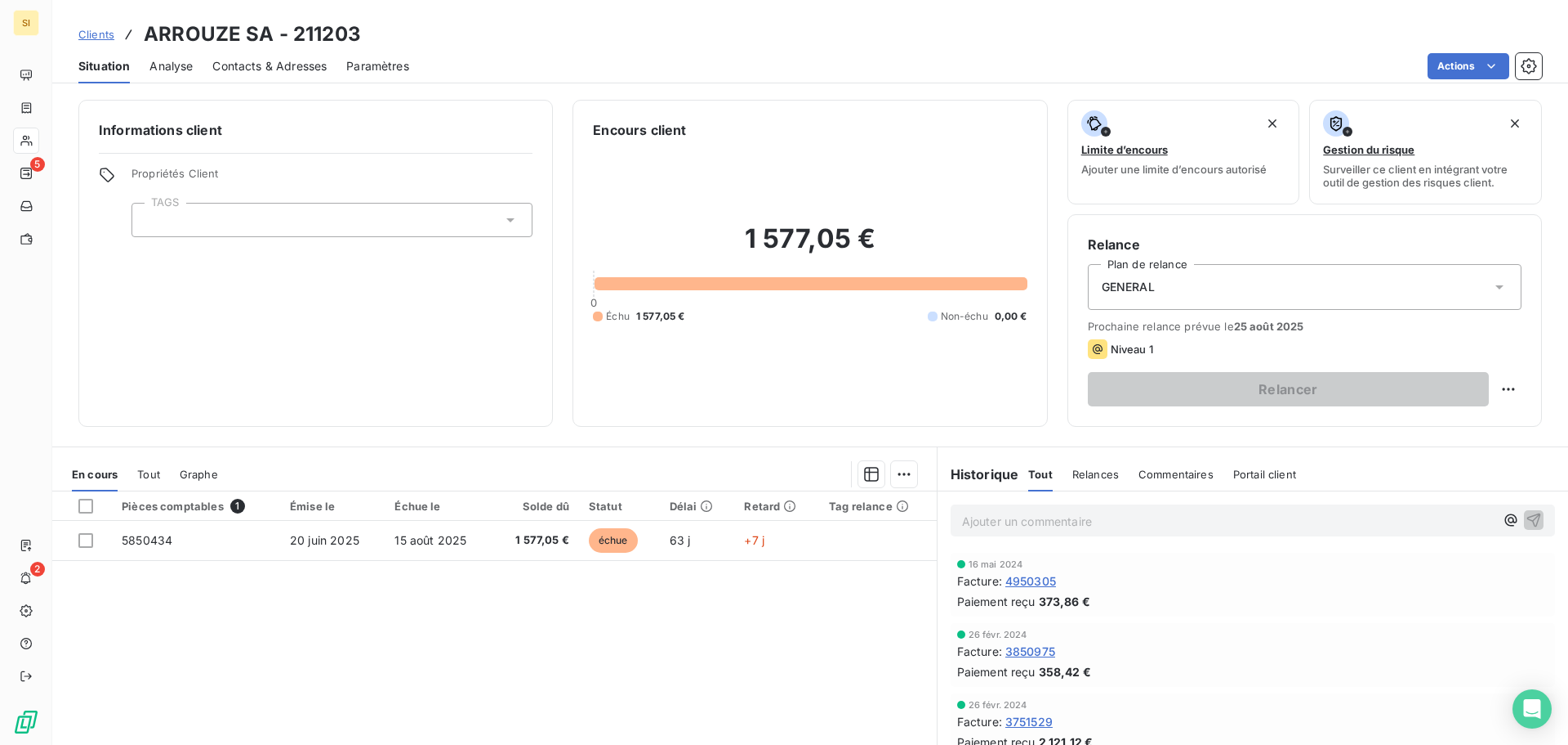
click at [150, 474] on span "Tout" at bounding box center [149, 474] width 23 height 13
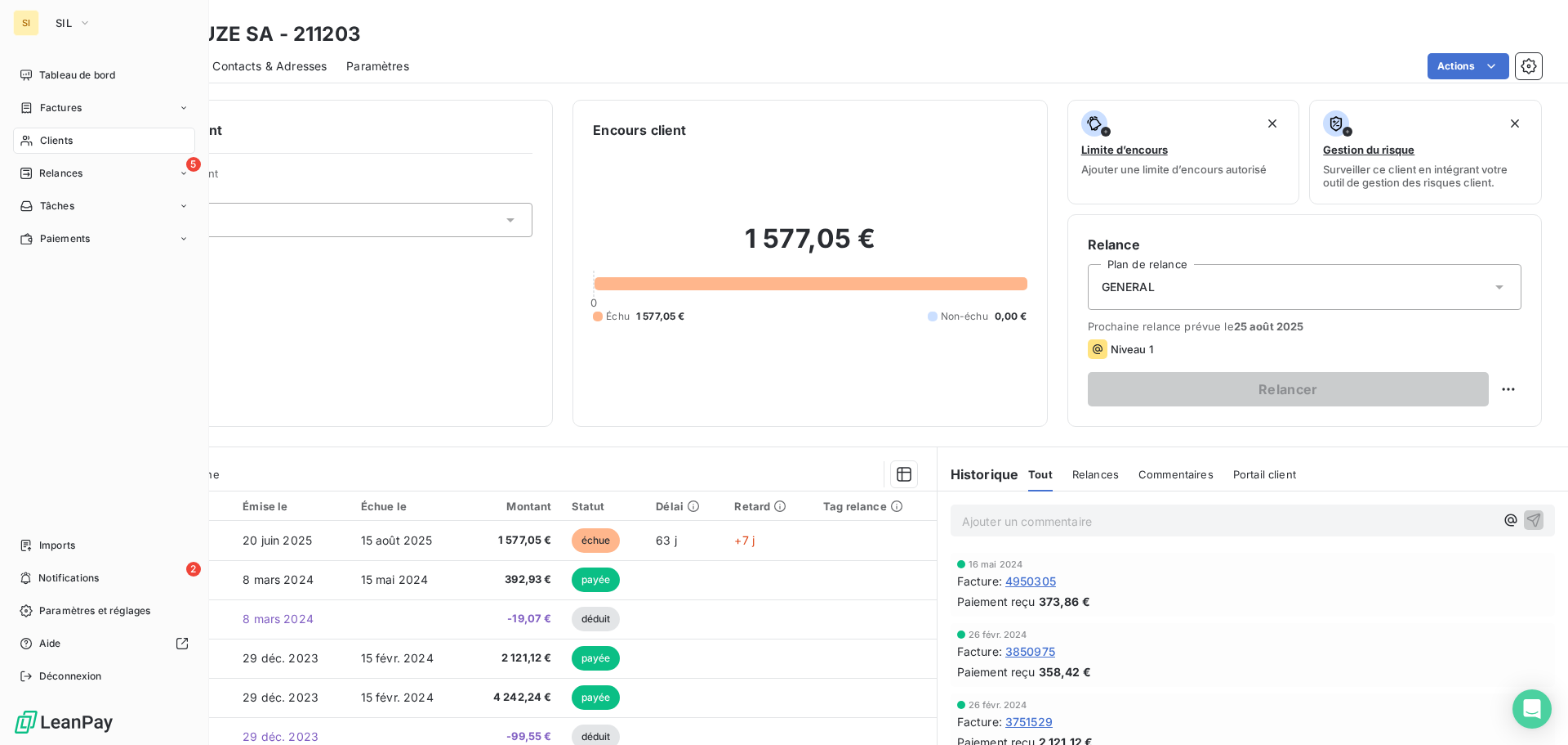
click at [34, 143] on div "Clients" at bounding box center [104, 140] width 182 height 26
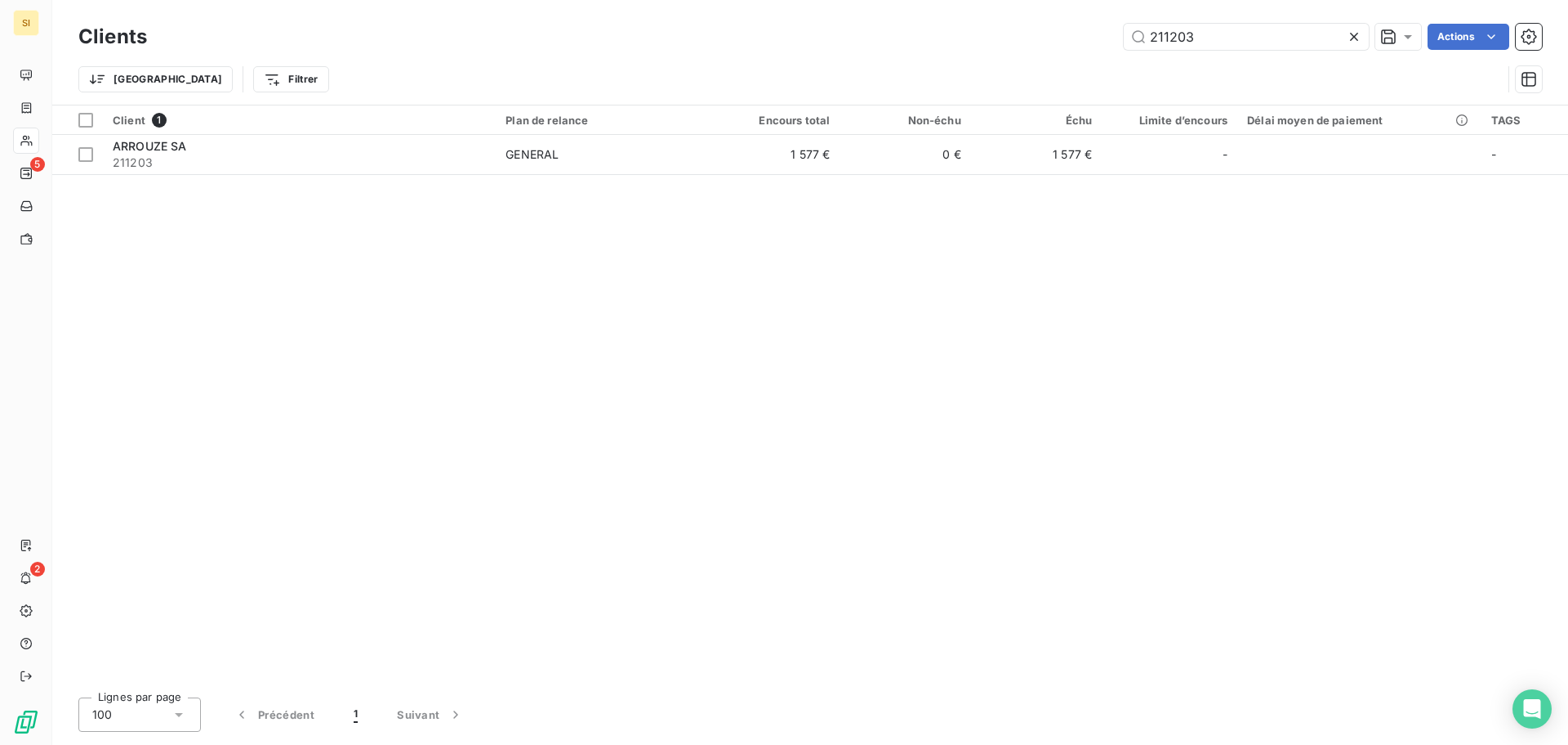
drag, startPoint x: 1136, startPoint y: 32, endPoint x: 1002, endPoint y: 12, distance: 135.5
click at [1002, 12] on div "Clients 211203 Actions Trier Filtrer" at bounding box center [810, 52] width 1516 height 105
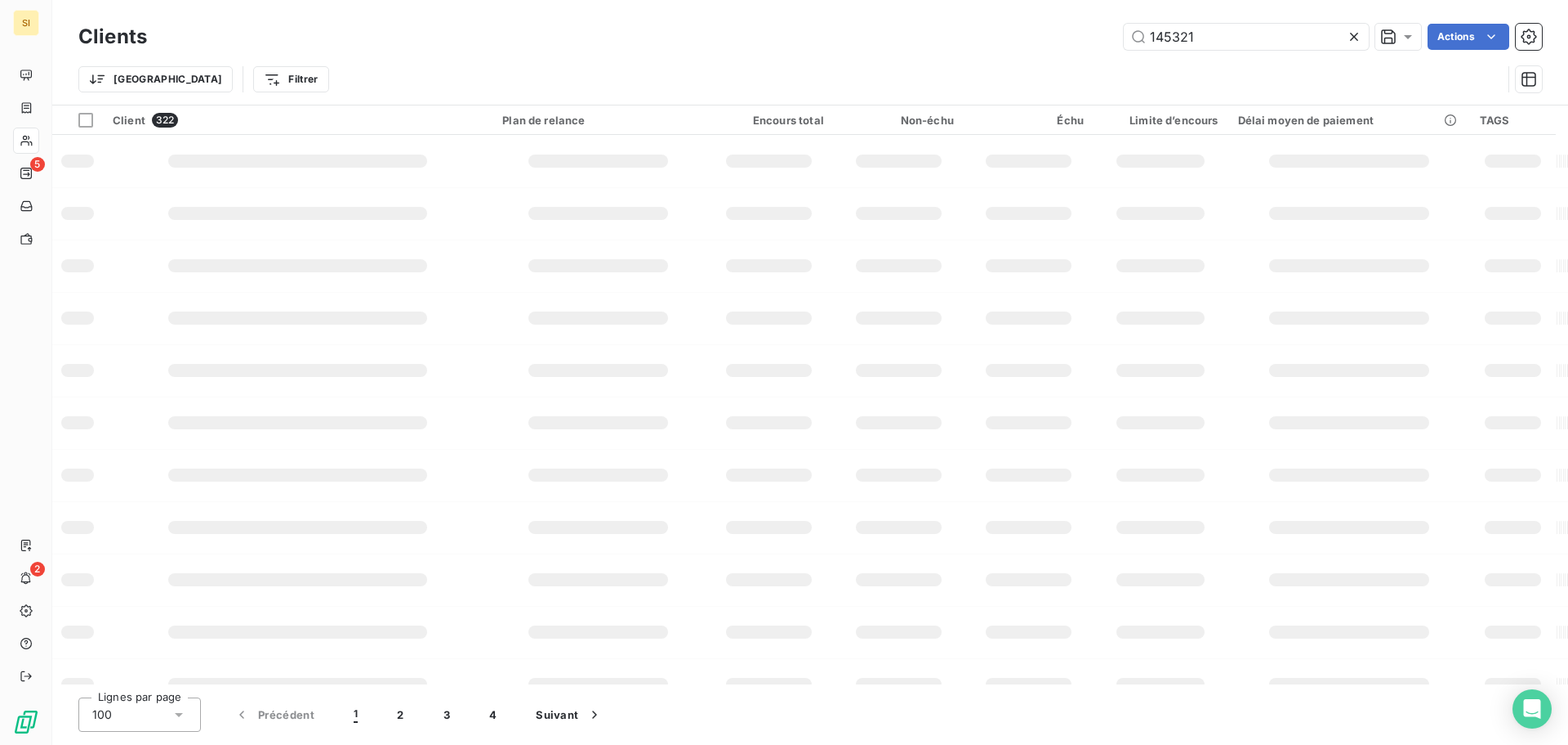
type input "145321"
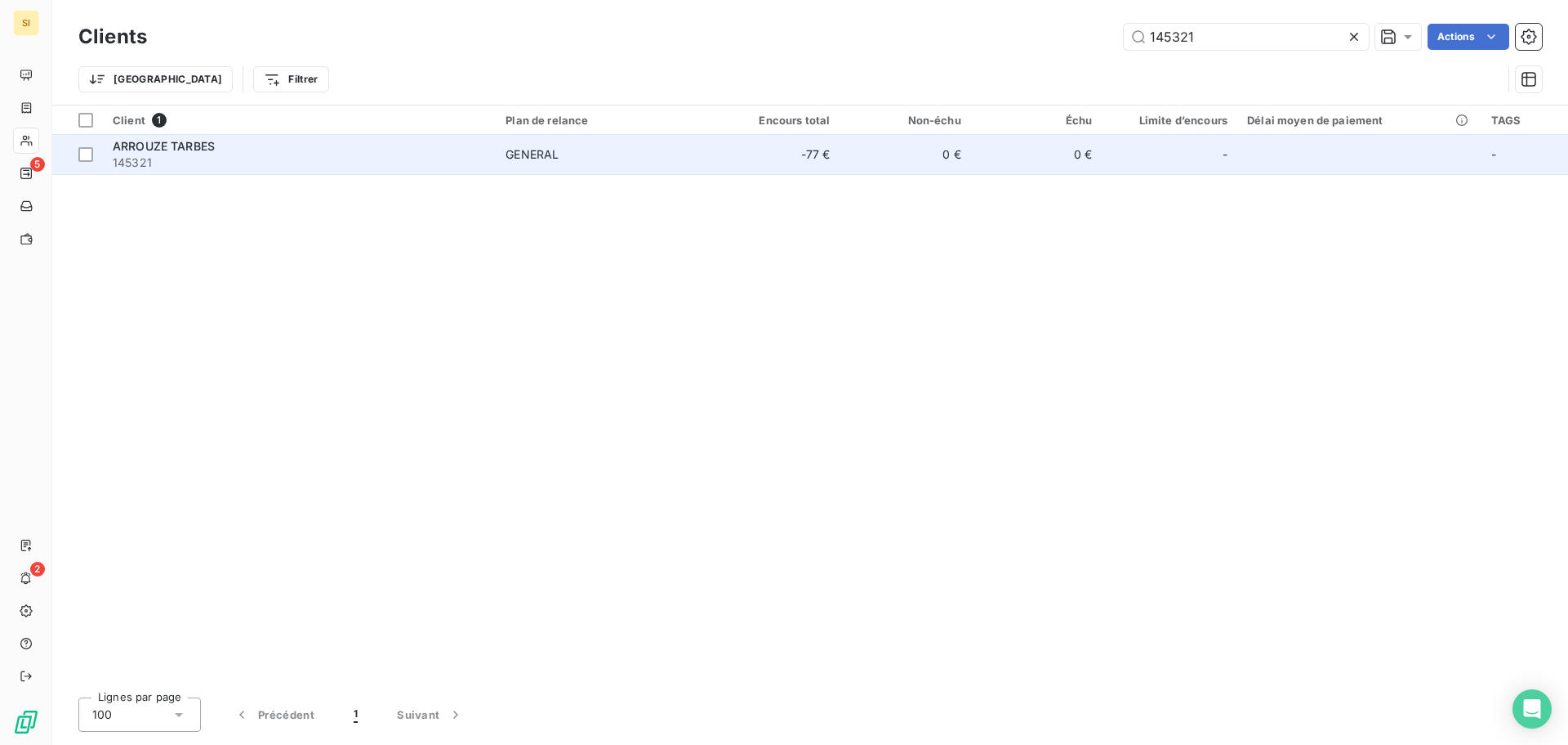
drag, startPoint x: 148, startPoint y: 145, endPoint x: 139, endPoint y: 146, distance: 9.1
click at [139, 146] on span "ARROUZE TARBES" at bounding box center [164, 145] width 102 height 14
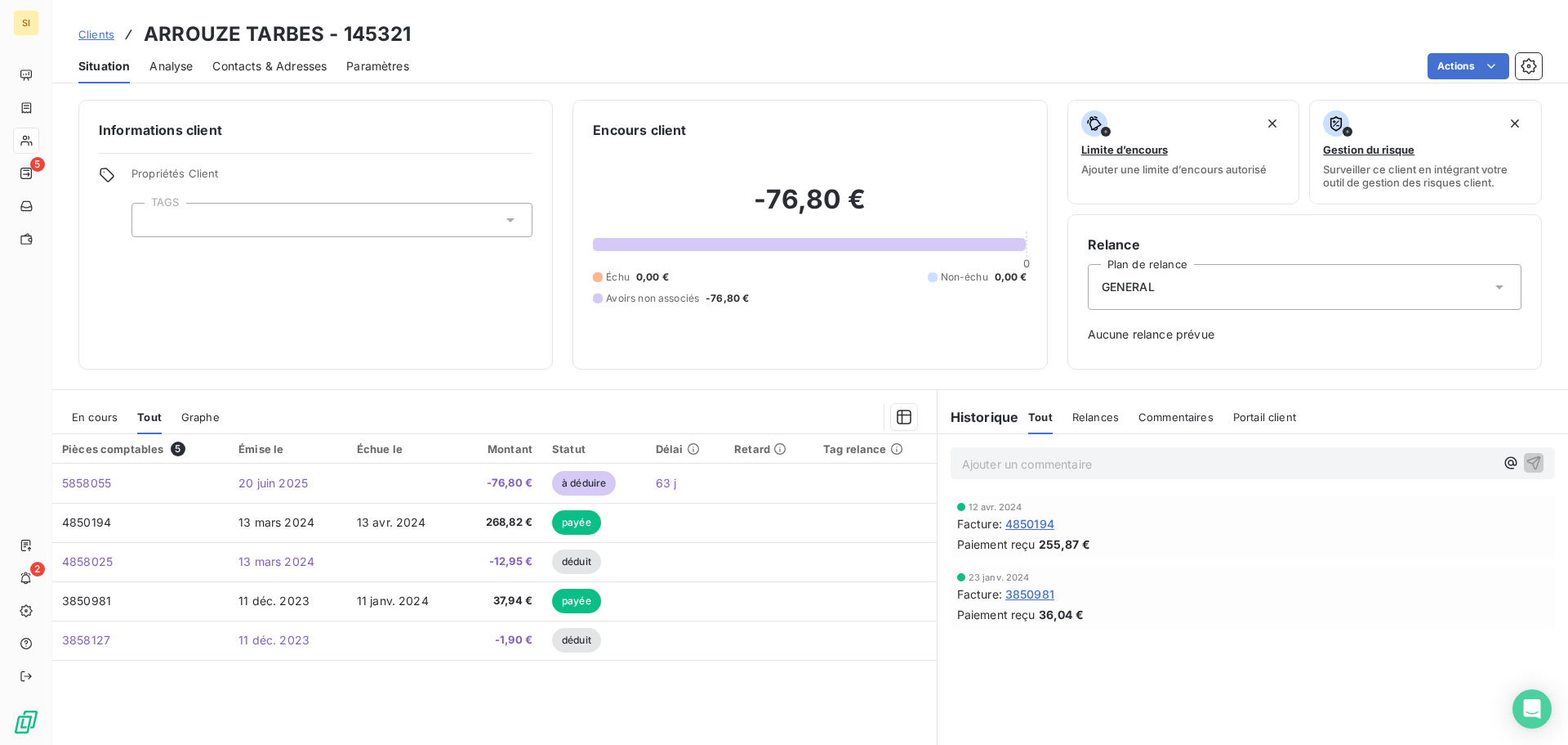
click at [302, 64] on span "Contacts & Adresses" at bounding box center [270, 66] width 115 height 17
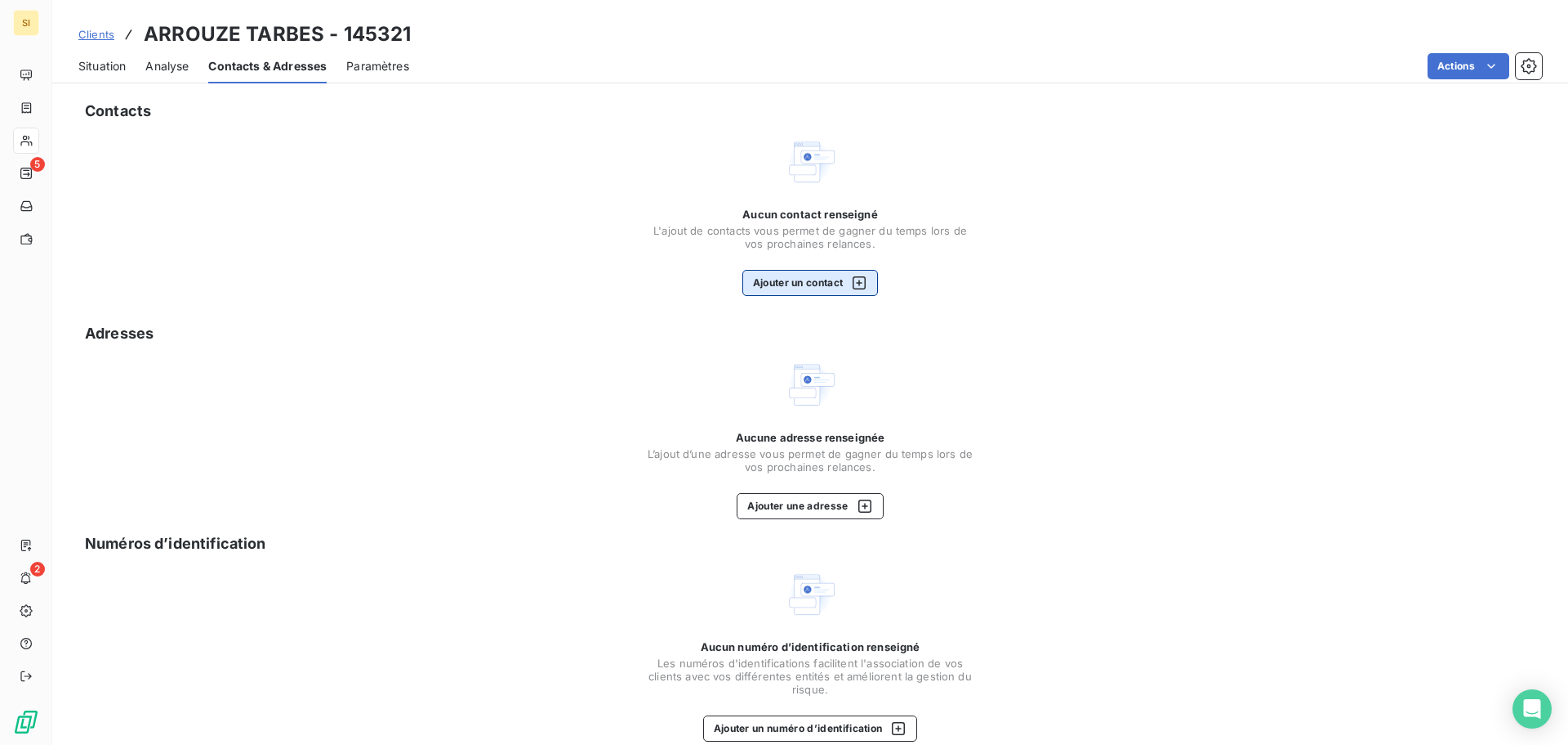
click at [797, 282] on button "Ajouter un contact" at bounding box center [811, 282] width 136 height 26
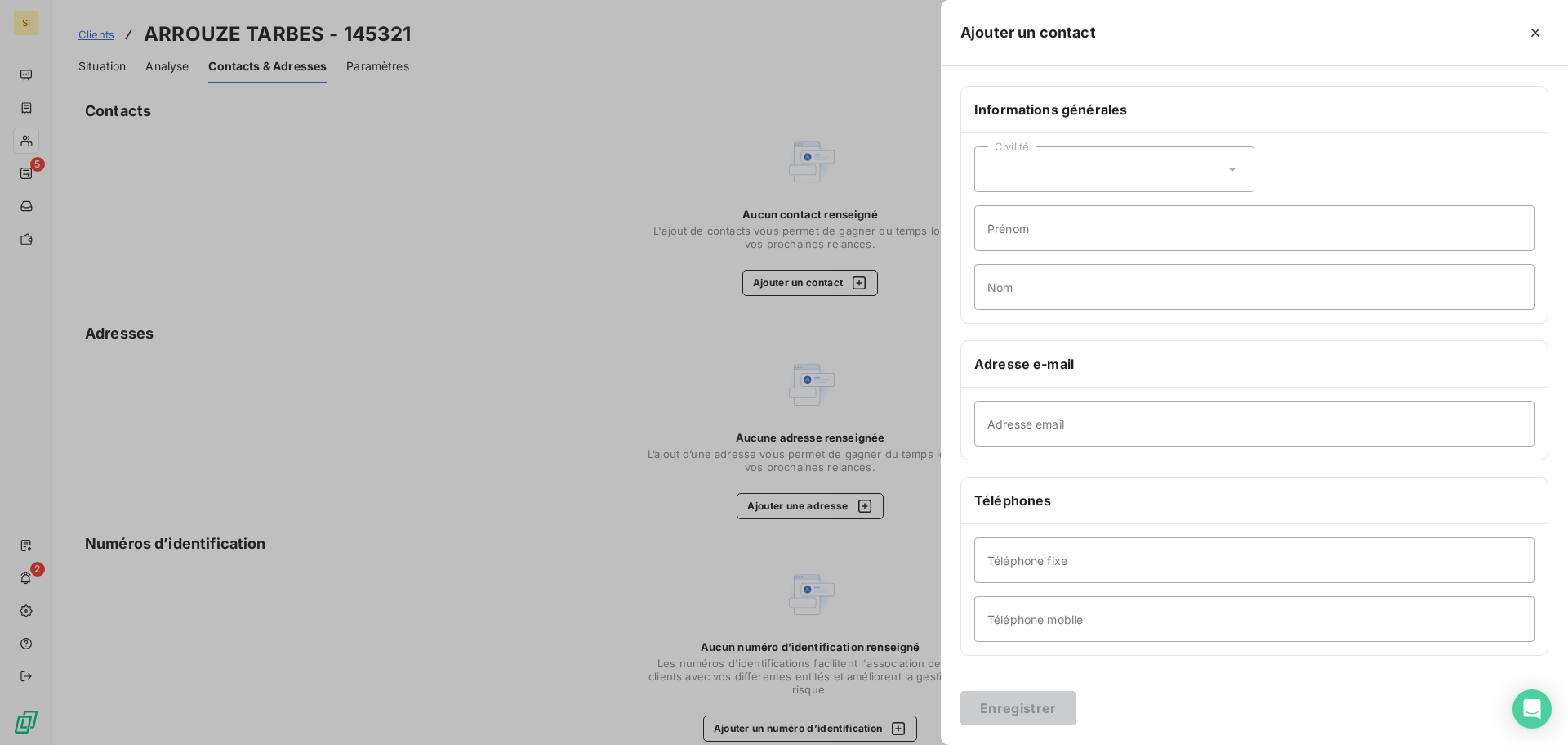
click at [1228, 174] on icon at bounding box center [1233, 169] width 17 height 17
click at [996, 213] on input "radio" at bounding box center [993, 210] width 17 height 17
click at [1043, 231] on input "Prénom" at bounding box center [1254, 228] width 560 height 46
type input "Elodie"
type input "HILLAU"
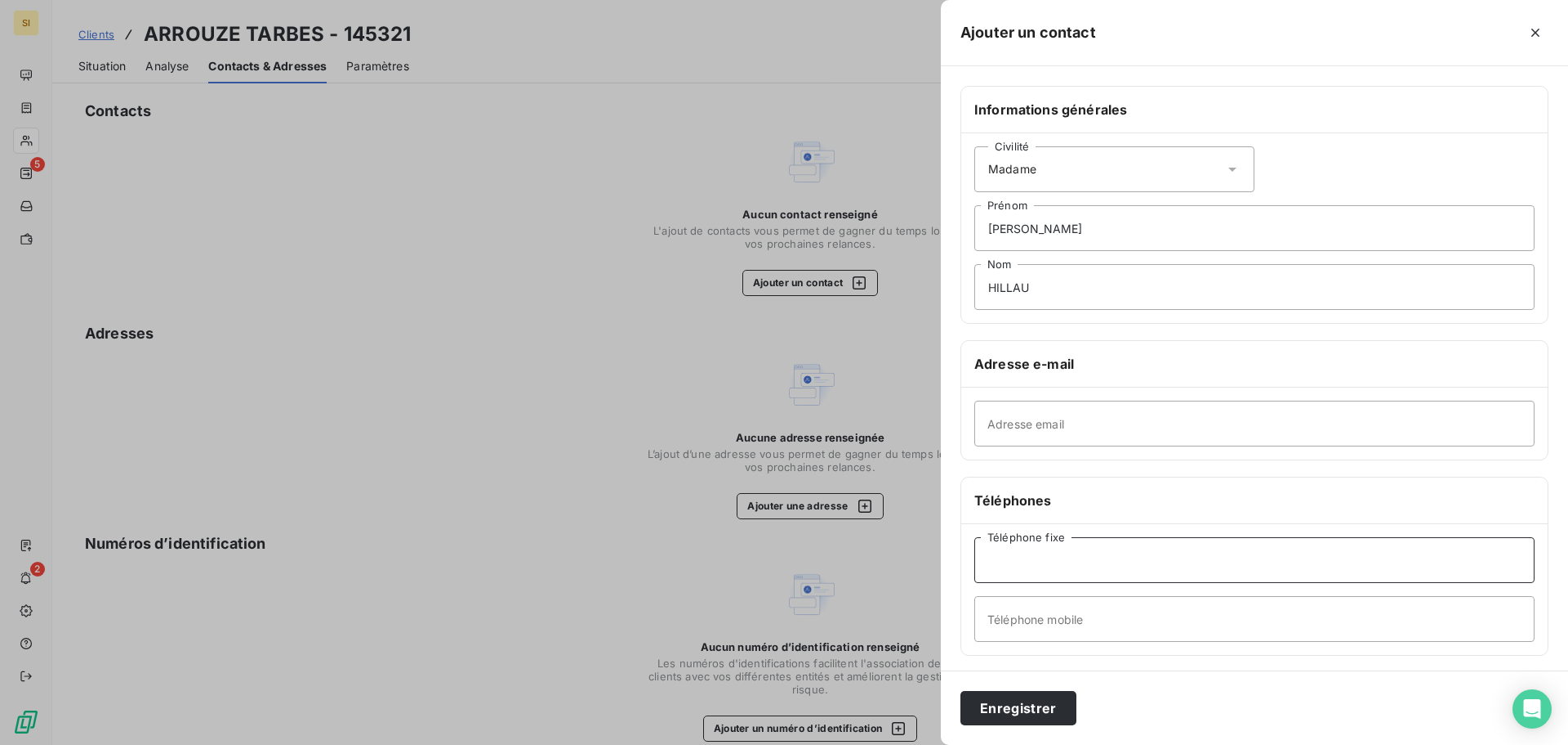
click at [1015, 579] on input "Téléphone fixe" at bounding box center [1254, 560] width 560 height 46
type input "05 59 33 74 02"
click at [1031, 420] on input "Adresse email" at bounding box center [1254, 423] width 560 height 46
paste input "elodie.hillau@arrouze.fr"
type input "elodie.hillau@arrouze.fr"
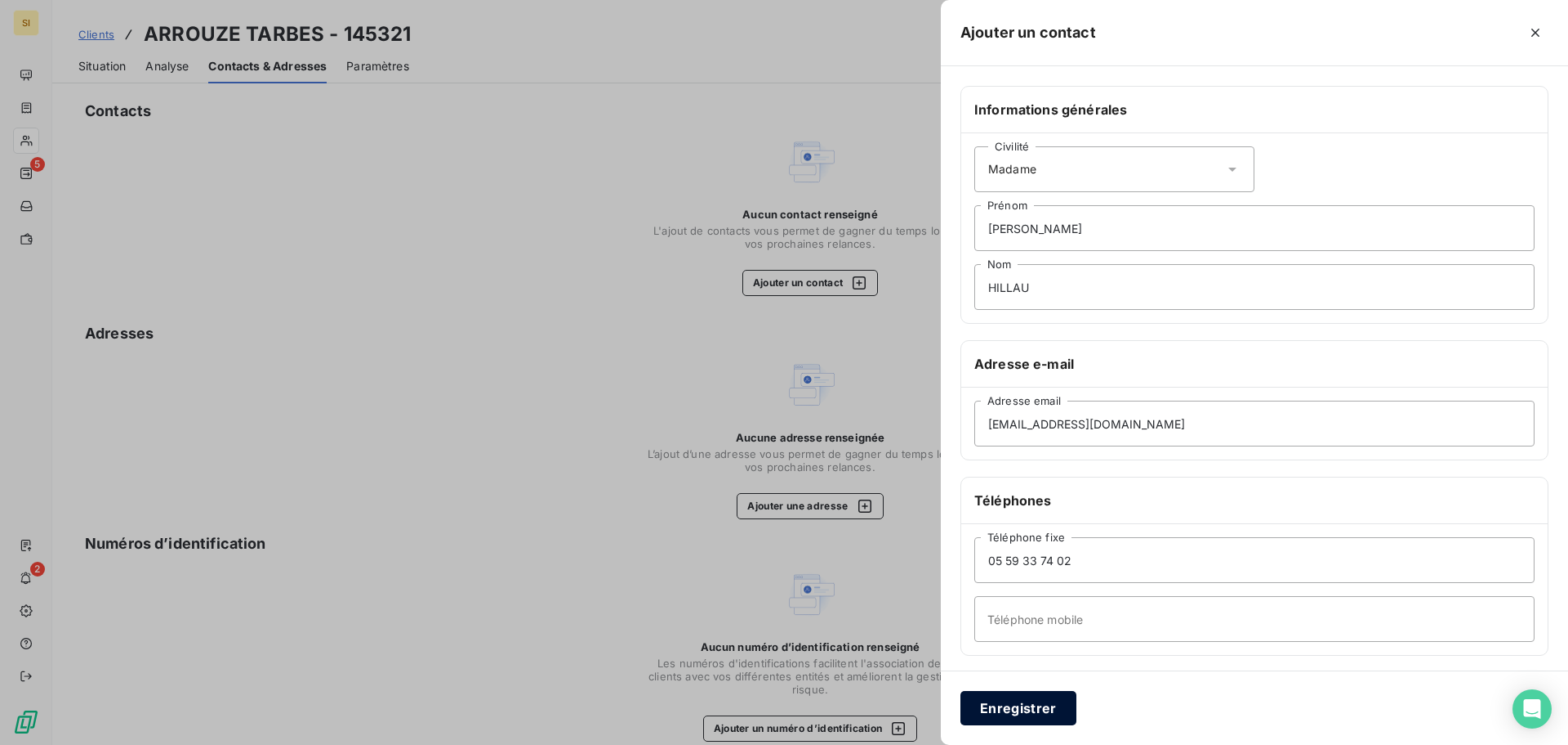
click at [1021, 705] on button "Enregistrer" at bounding box center [1018, 708] width 116 height 34
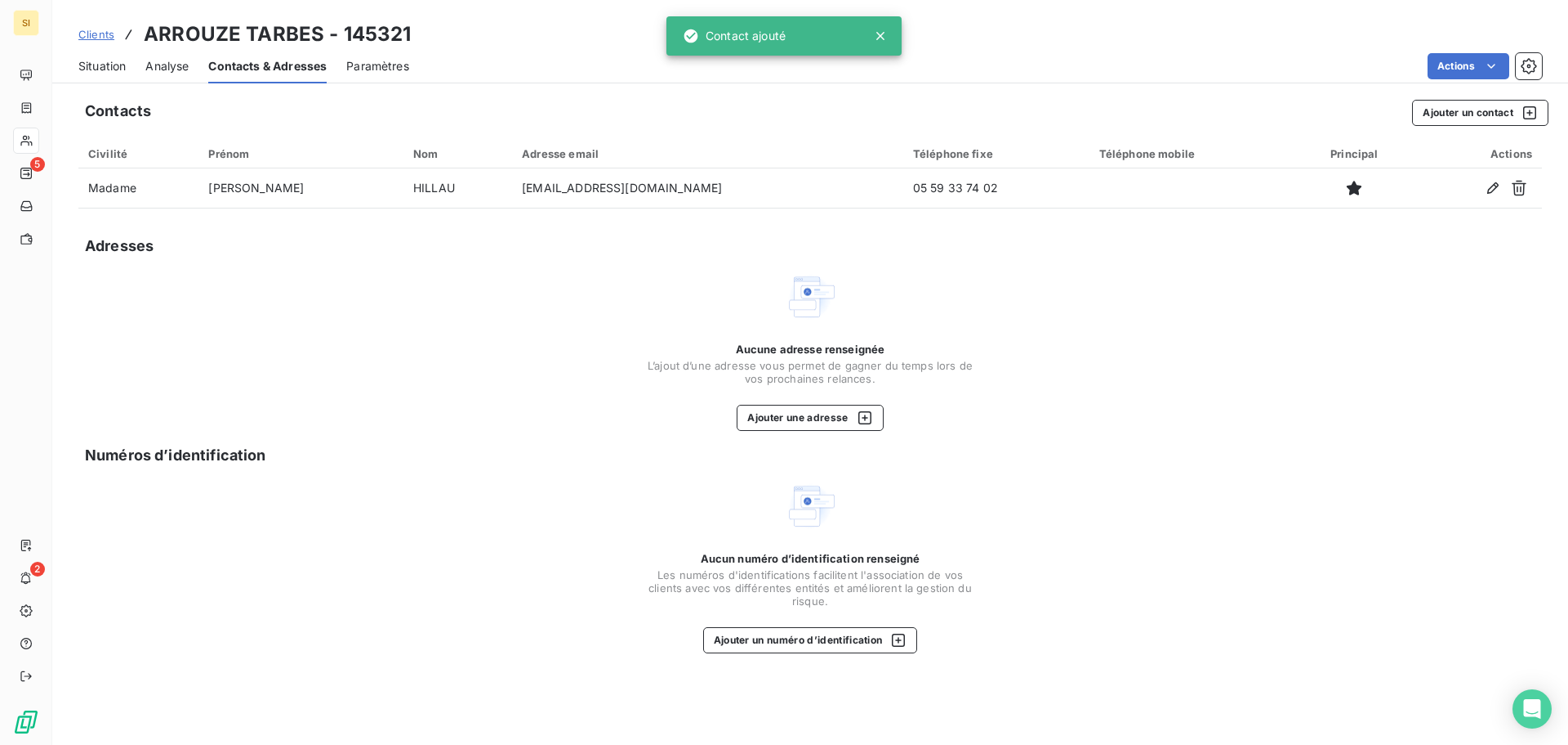
click at [111, 63] on span "Situation" at bounding box center [101, 66] width 47 height 17
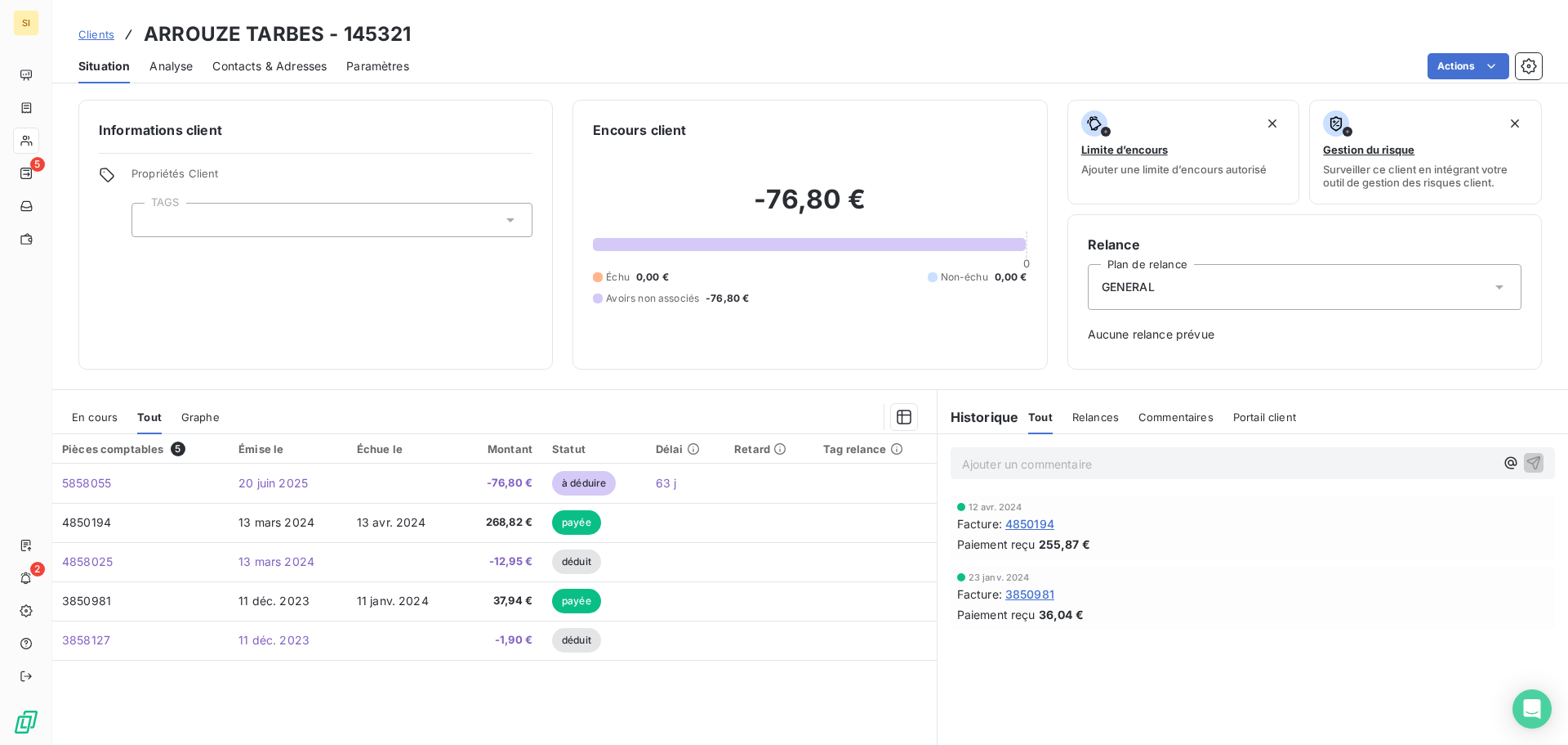
click at [94, 40] on span "Clients" at bounding box center [95, 34] width 36 height 13
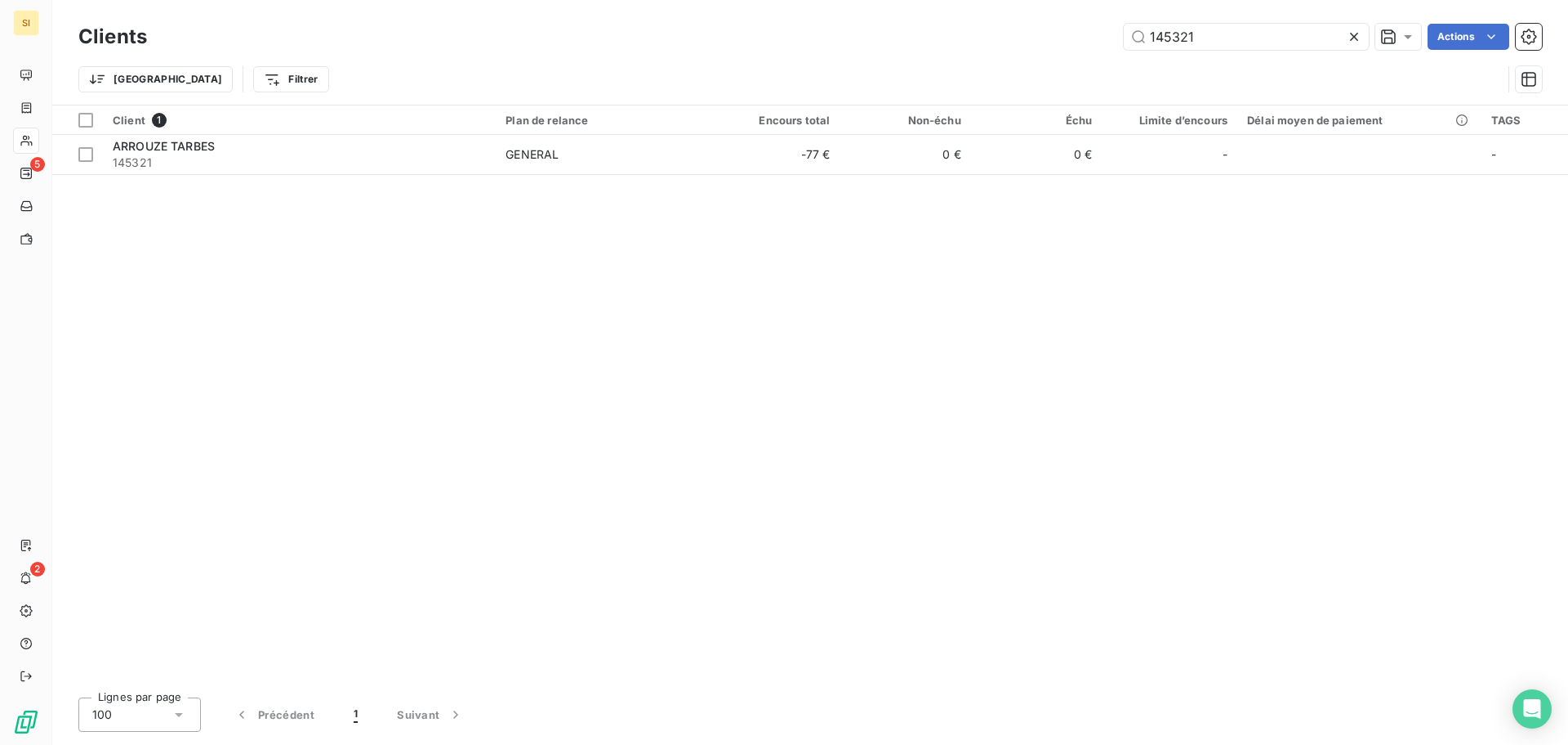
drag, startPoint x: 1217, startPoint y: 45, endPoint x: 989, endPoint y: 11, distance: 230.5
click at [989, 11] on div "Clients 145321 Actions Trier Filtrer" at bounding box center [810, 52] width 1516 height 105
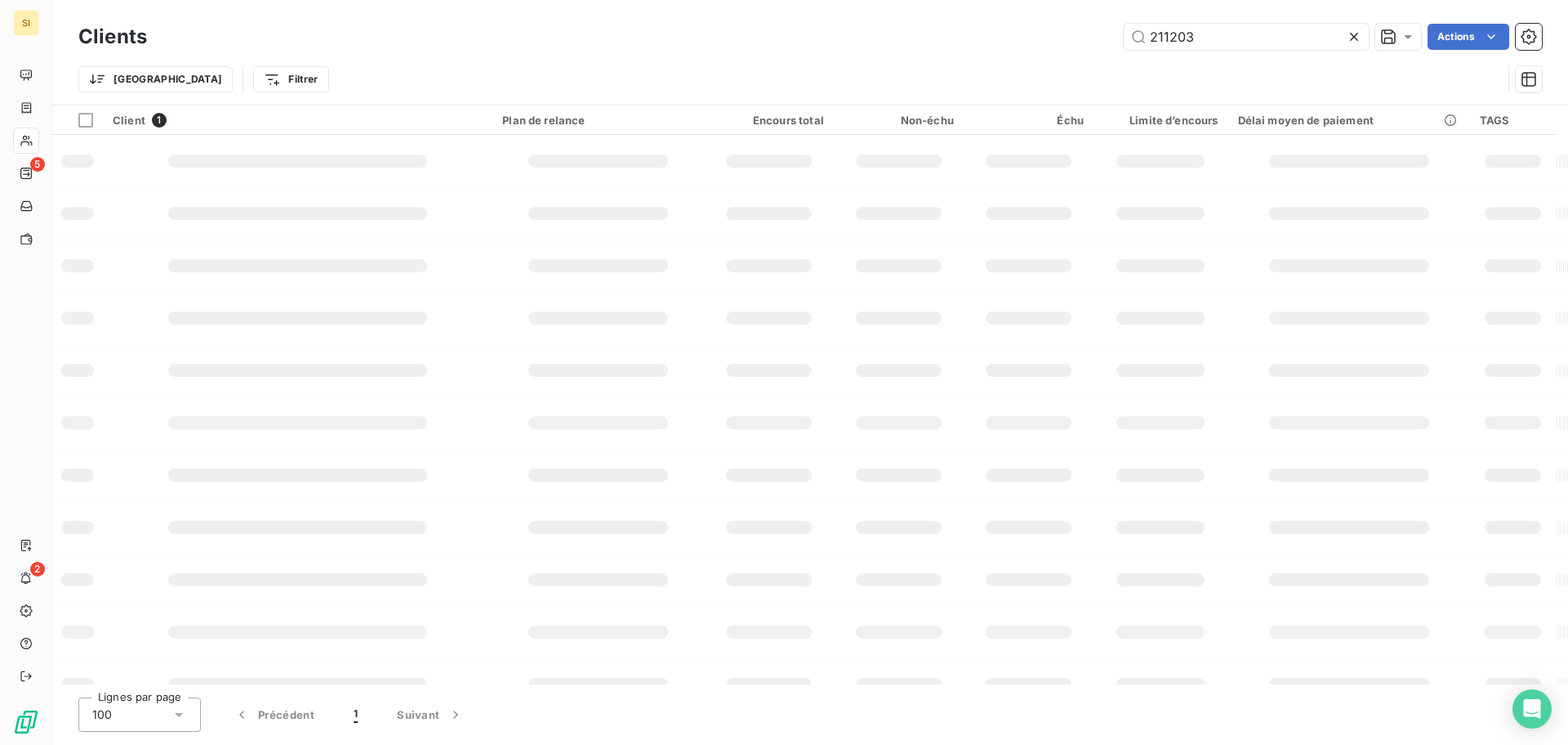
type input "211203"
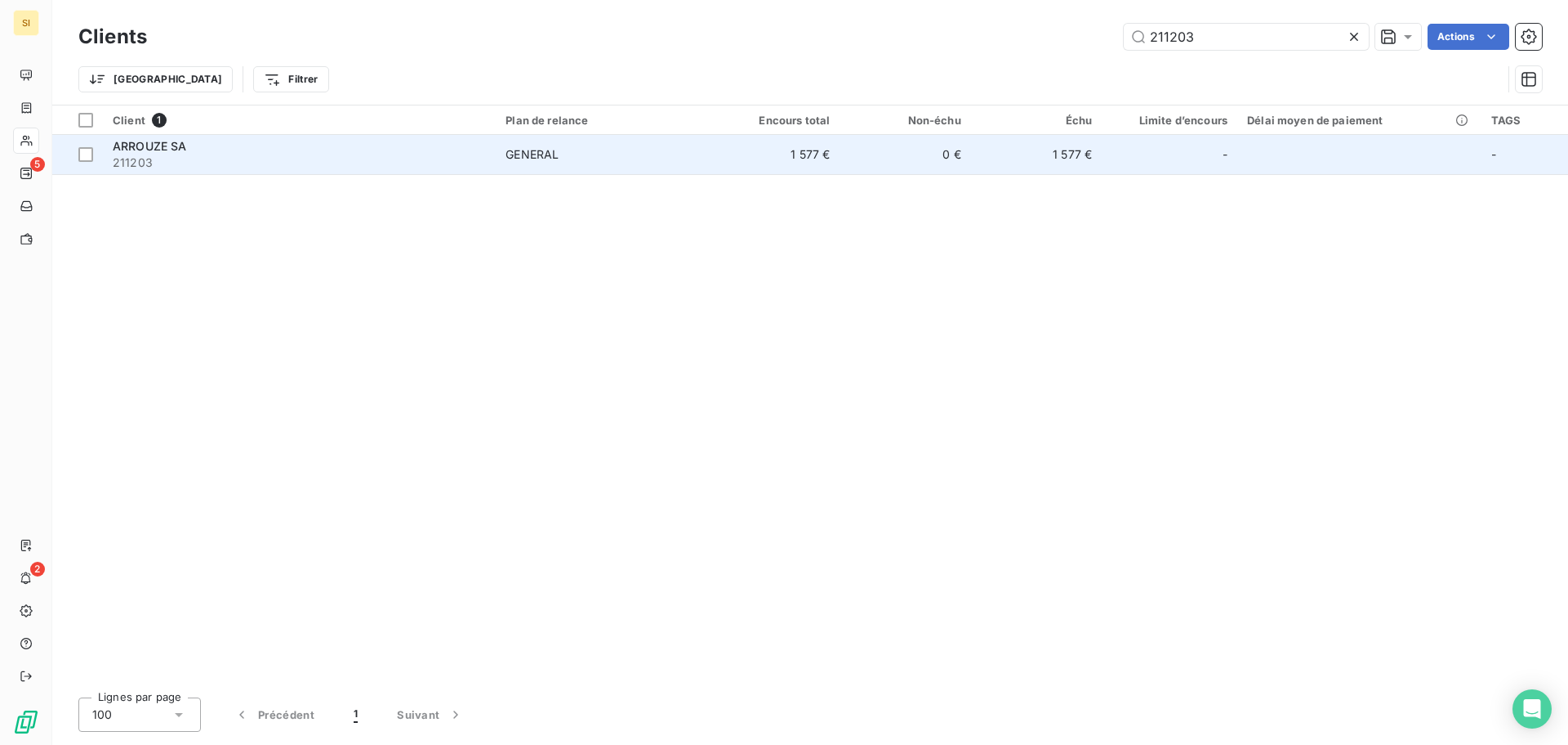
click at [150, 153] on div "ARROUZE SA" at bounding box center [300, 146] width 374 height 17
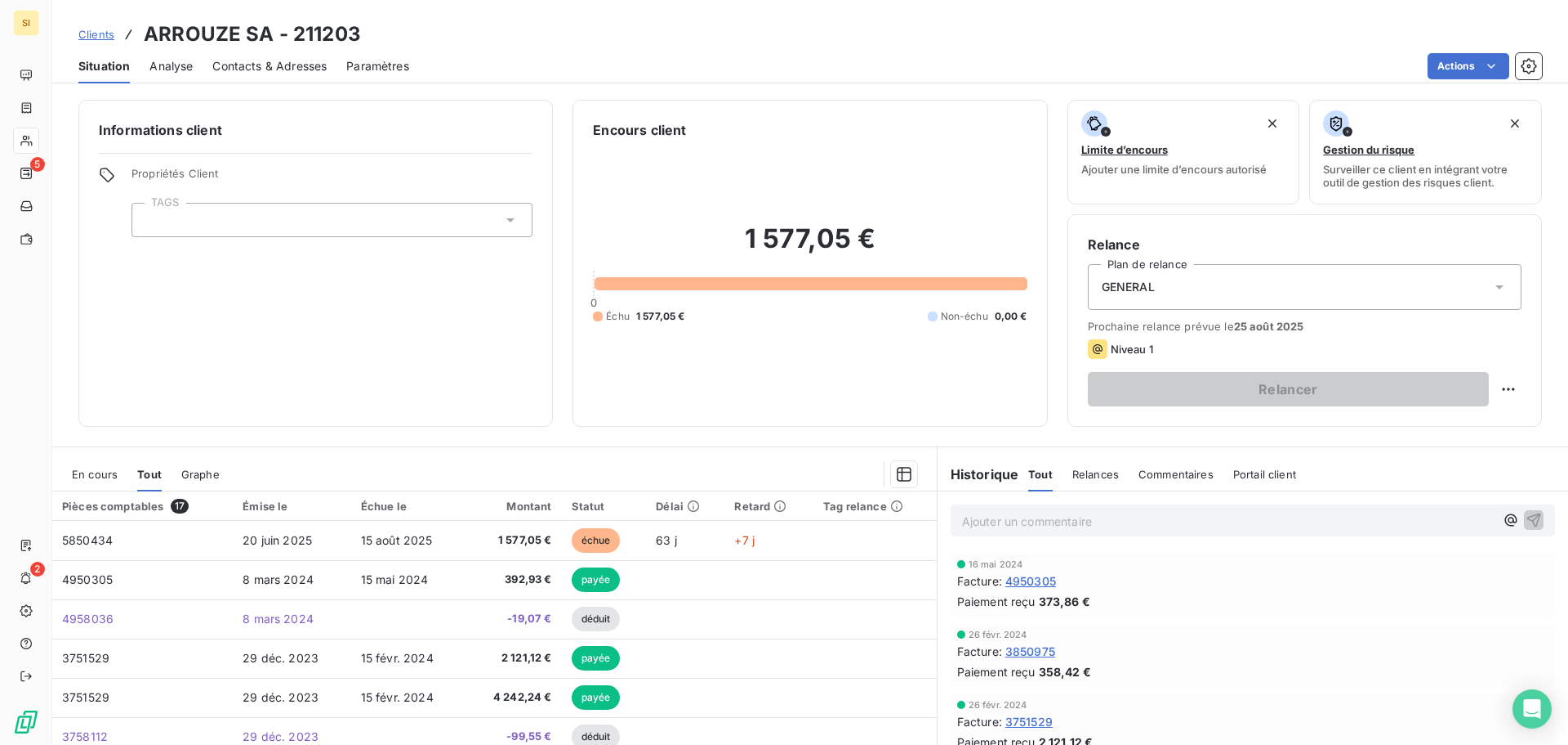
click at [276, 64] on span "Contacts & Adresses" at bounding box center [270, 66] width 115 height 17
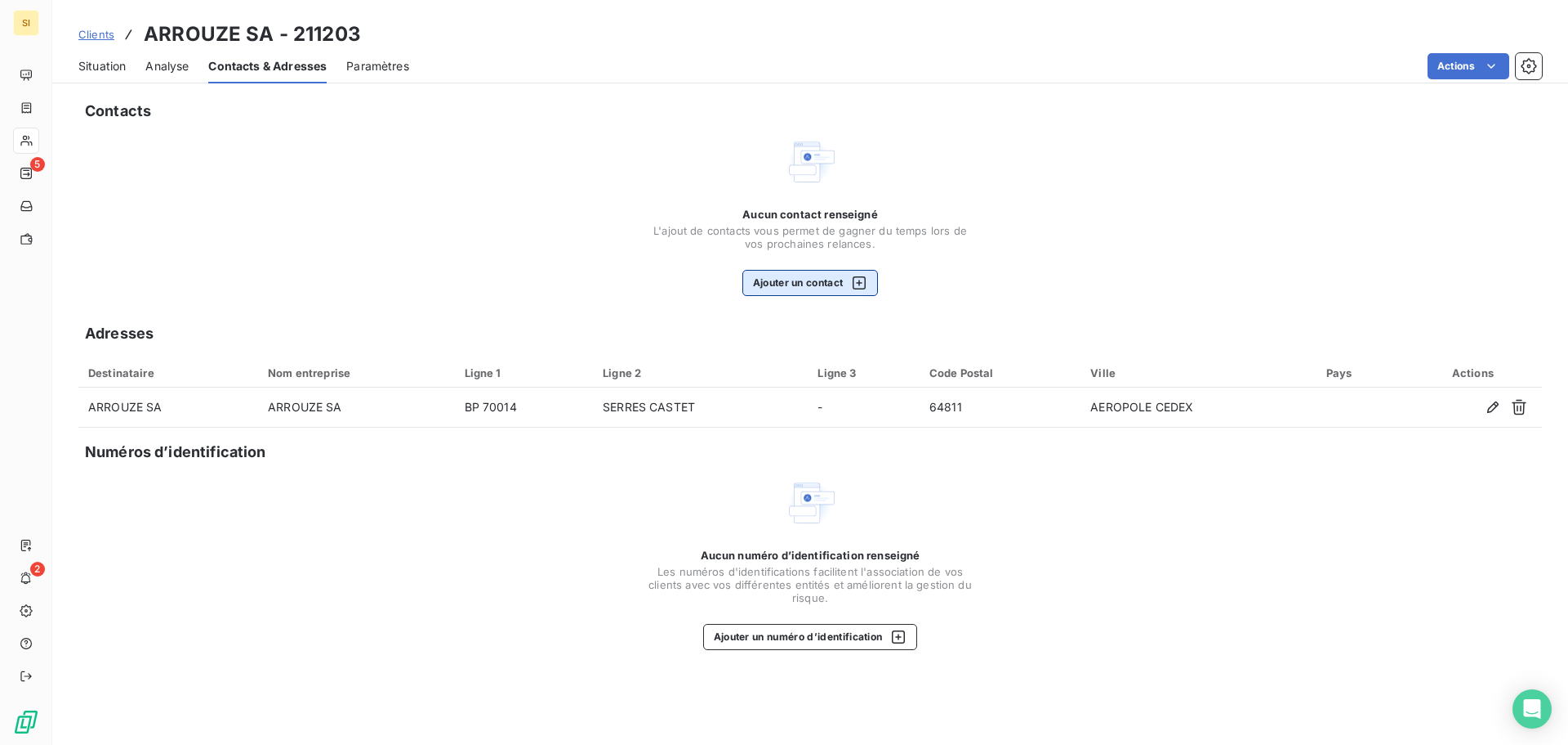
click at [791, 284] on button "Ajouter un contact" at bounding box center [811, 282] width 136 height 26
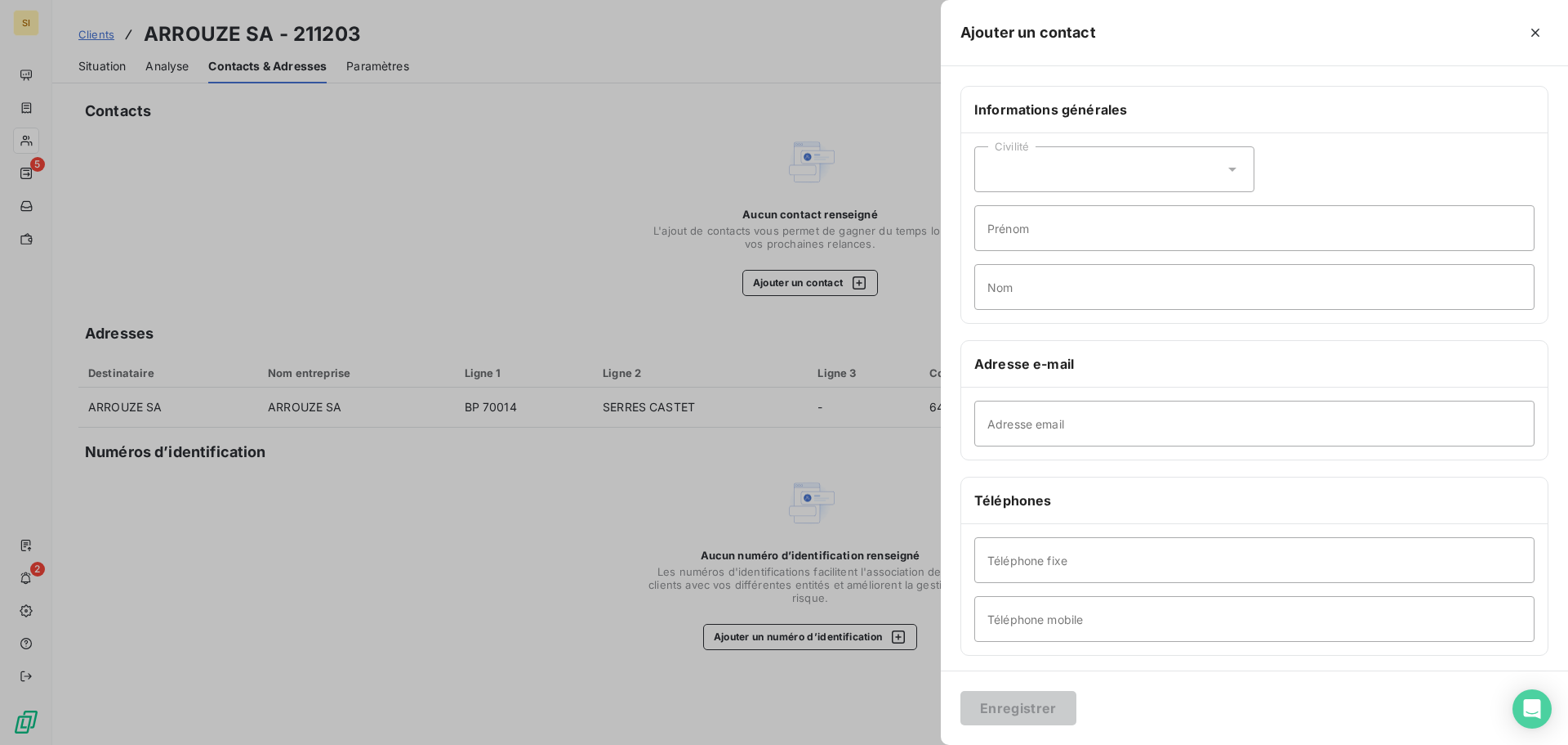
click at [1231, 169] on icon at bounding box center [1233, 169] width 17 height 17
click at [987, 213] on input "radio" at bounding box center [993, 210] width 17 height 17
click at [1039, 230] on input "Prénom" at bounding box center [1254, 228] width 560 height 46
type input "Elodie"
type input "a"
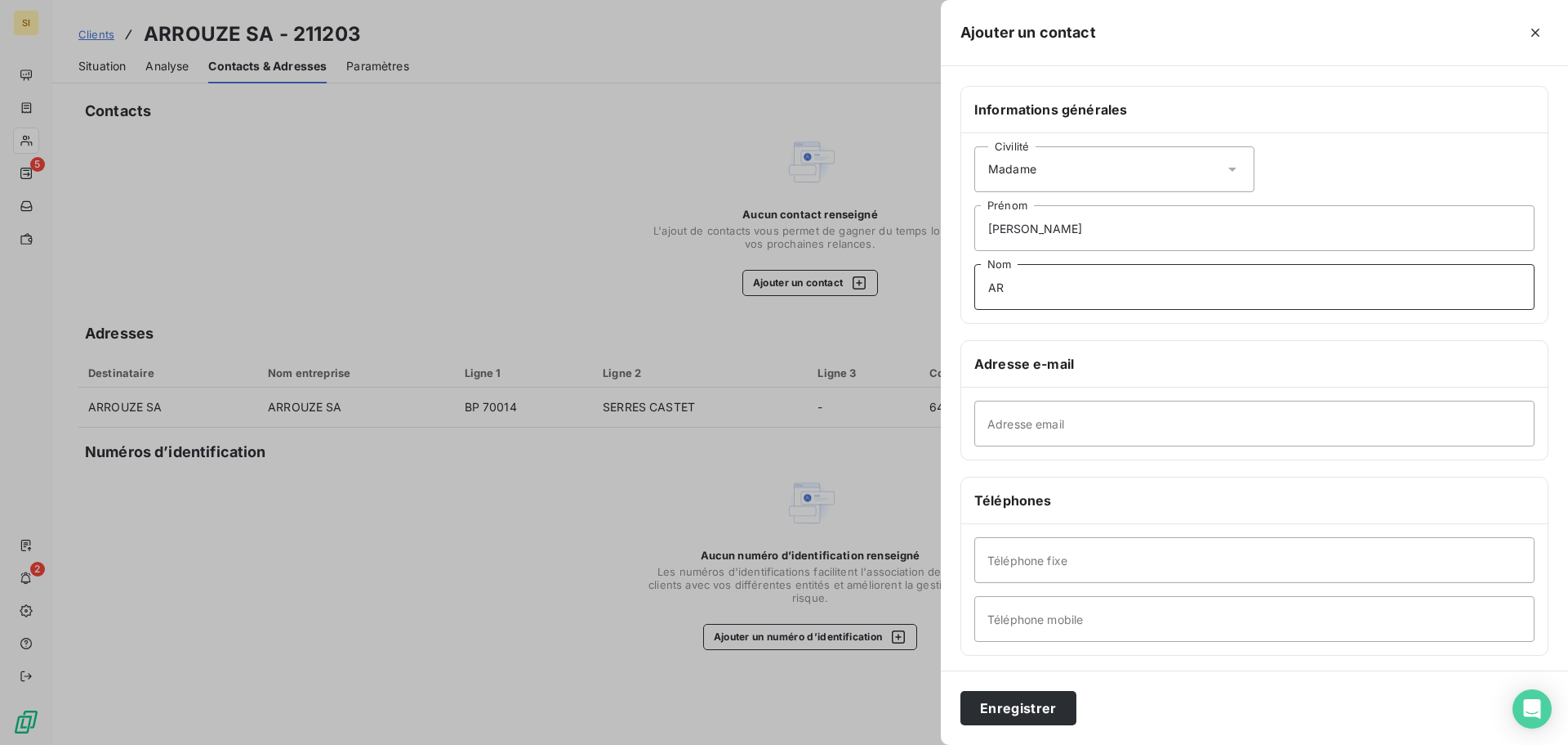
type input "A"
type input "HILLAU"
click at [1067, 426] on input "Adresse email" at bounding box center [1254, 423] width 560 height 46
paste input "elodie.hillau@arrouze.fr"
type input "elodie.hillau@arrouze.fr"
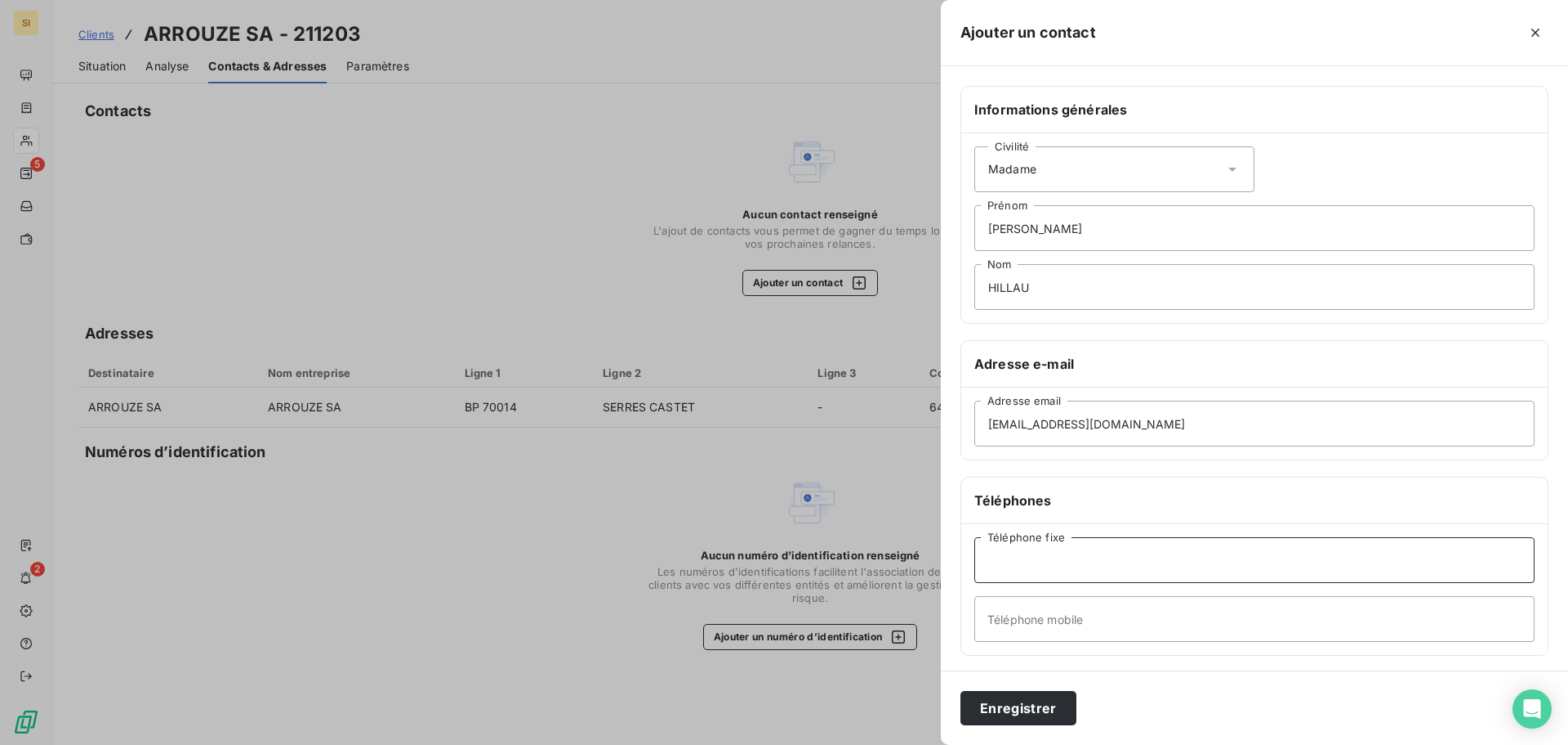
click at [1032, 552] on input "Téléphone fixe" at bounding box center [1254, 560] width 560 height 46
type input "05 59 33 74 02"
drag, startPoint x: 1140, startPoint y: 431, endPoint x: 951, endPoint y: 424, distance: 189.1
click at [951, 424] on div "Informations générales Civilité Madame Elodie Prénom HILLAU Nom Adresse e-mail …" at bounding box center [1255, 448] width 628 height 726
click at [1026, 703] on button "Enregistrer" at bounding box center [1018, 708] width 116 height 34
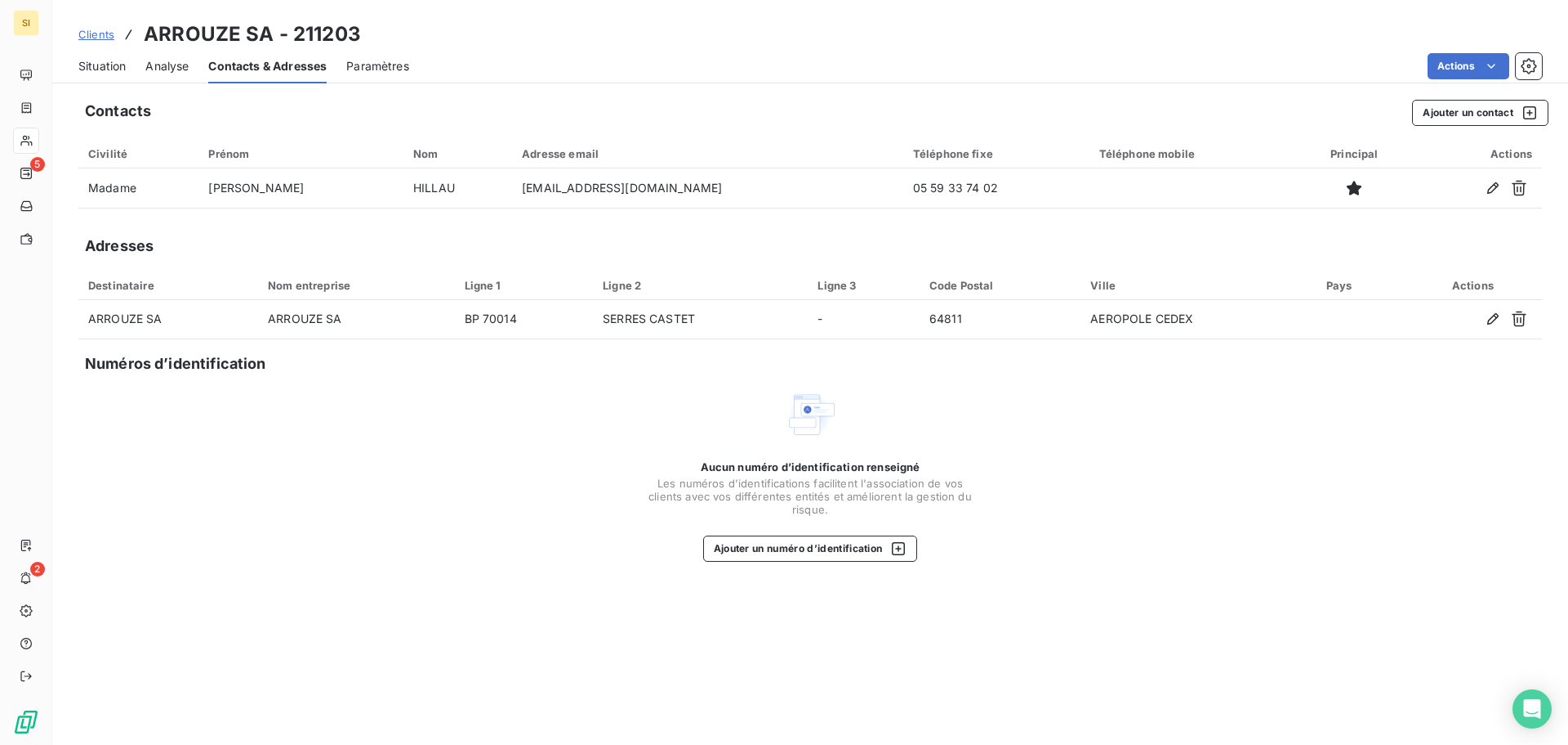
click at [96, 66] on span "Situation" at bounding box center [101, 66] width 47 height 17
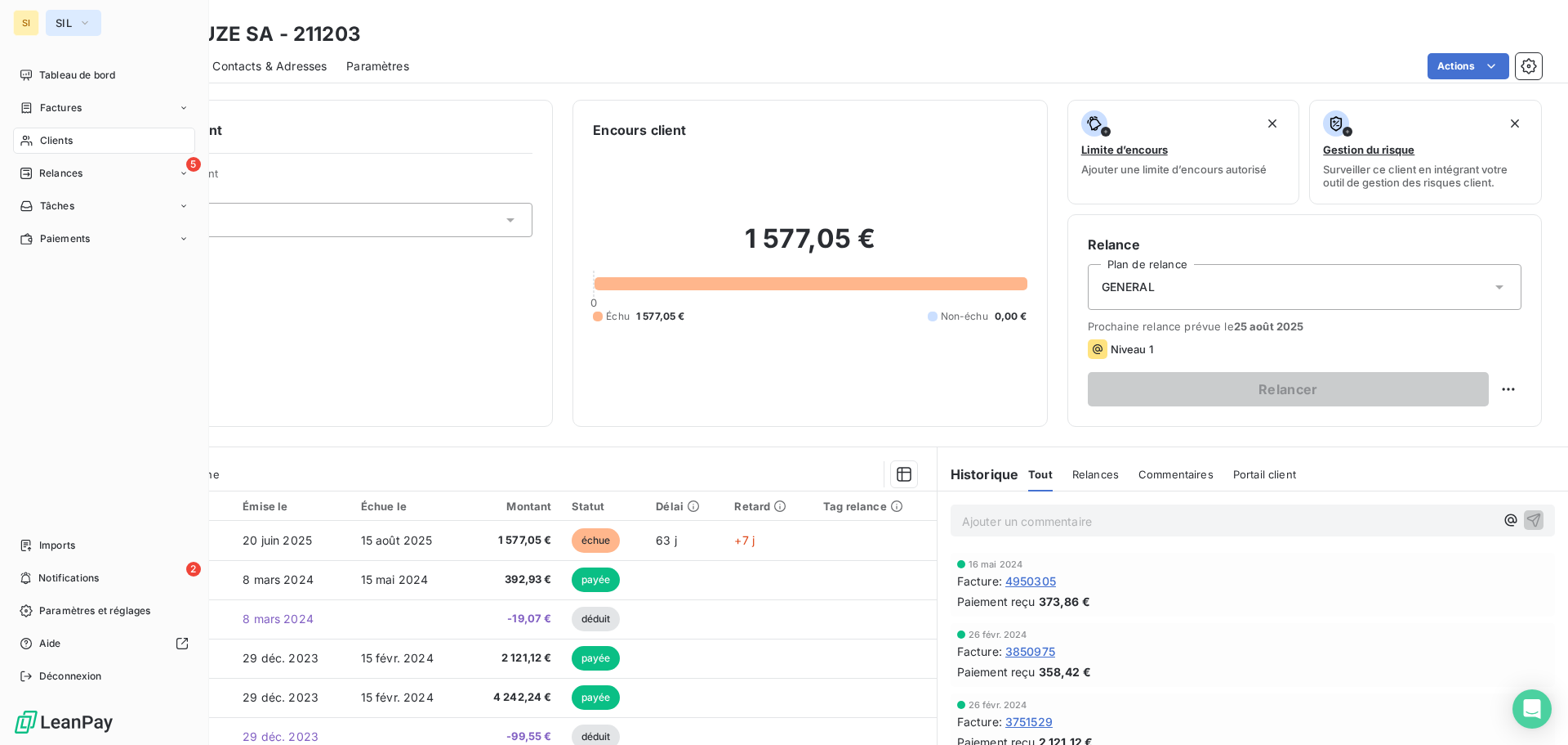
click at [61, 26] on span "SIL" at bounding box center [64, 23] width 17 height 13
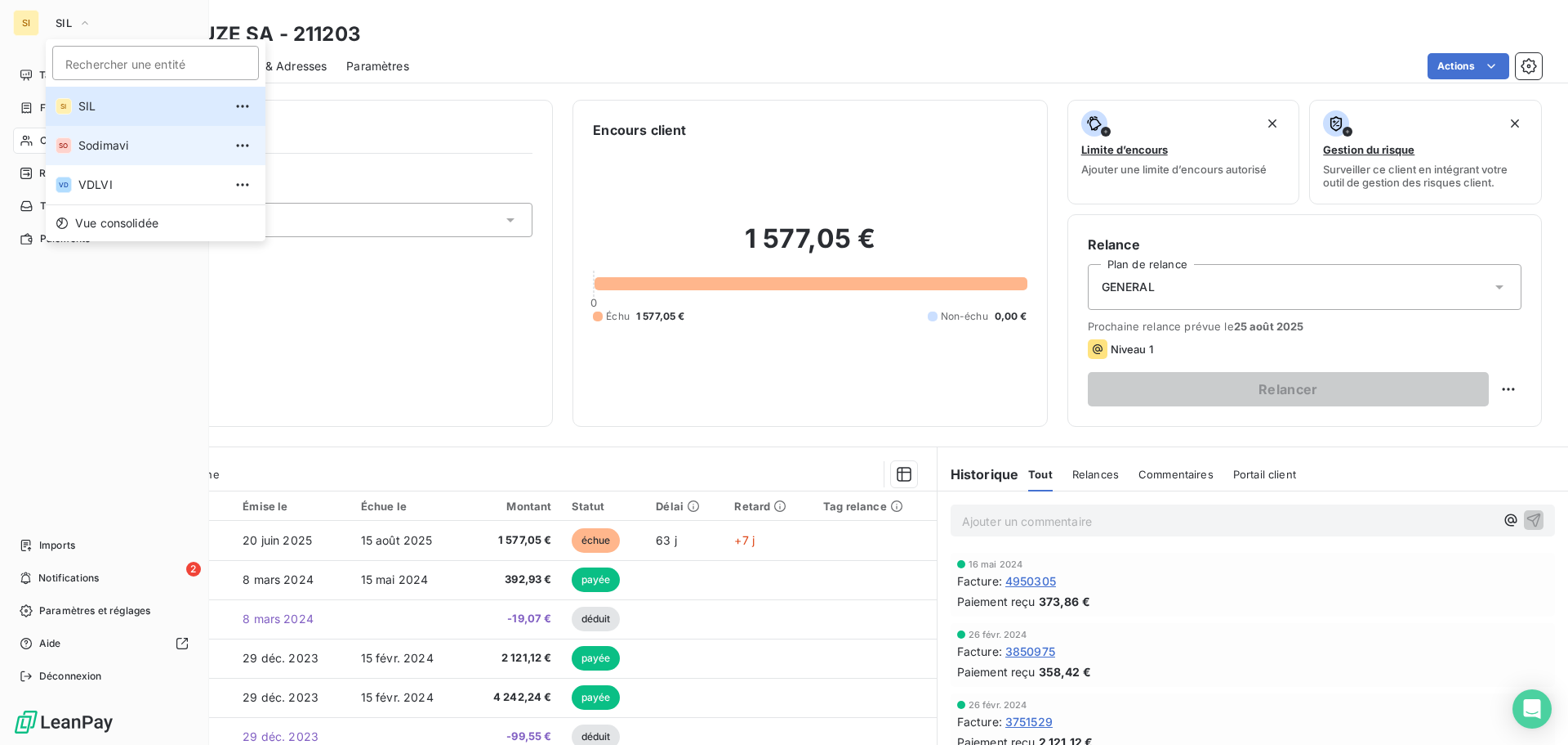
click at [100, 145] on span "Sodimavi" at bounding box center [150, 145] width 144 height 17
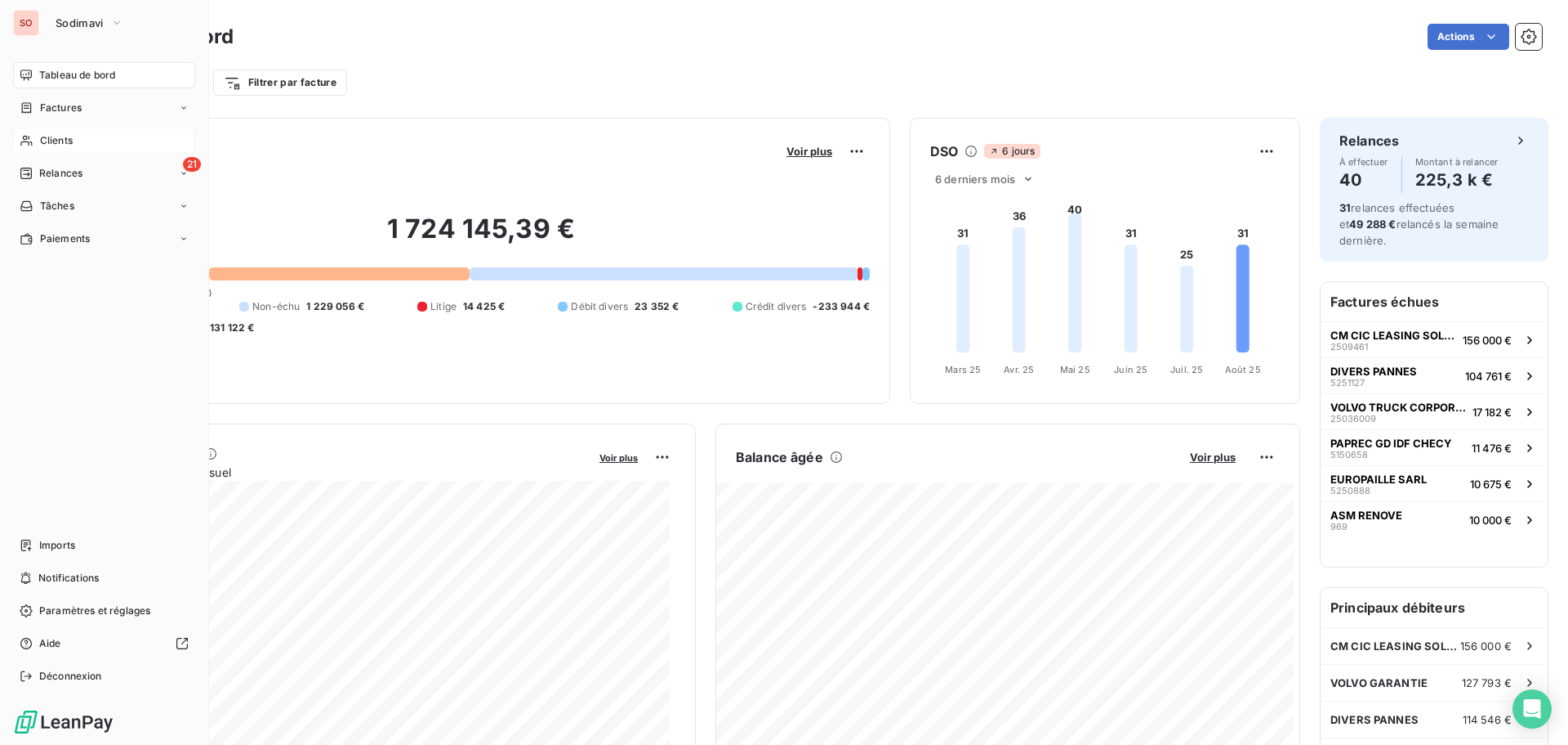
click at [55, 139] on span "Clients" at bounding box center [56, 140] width 32 height 15
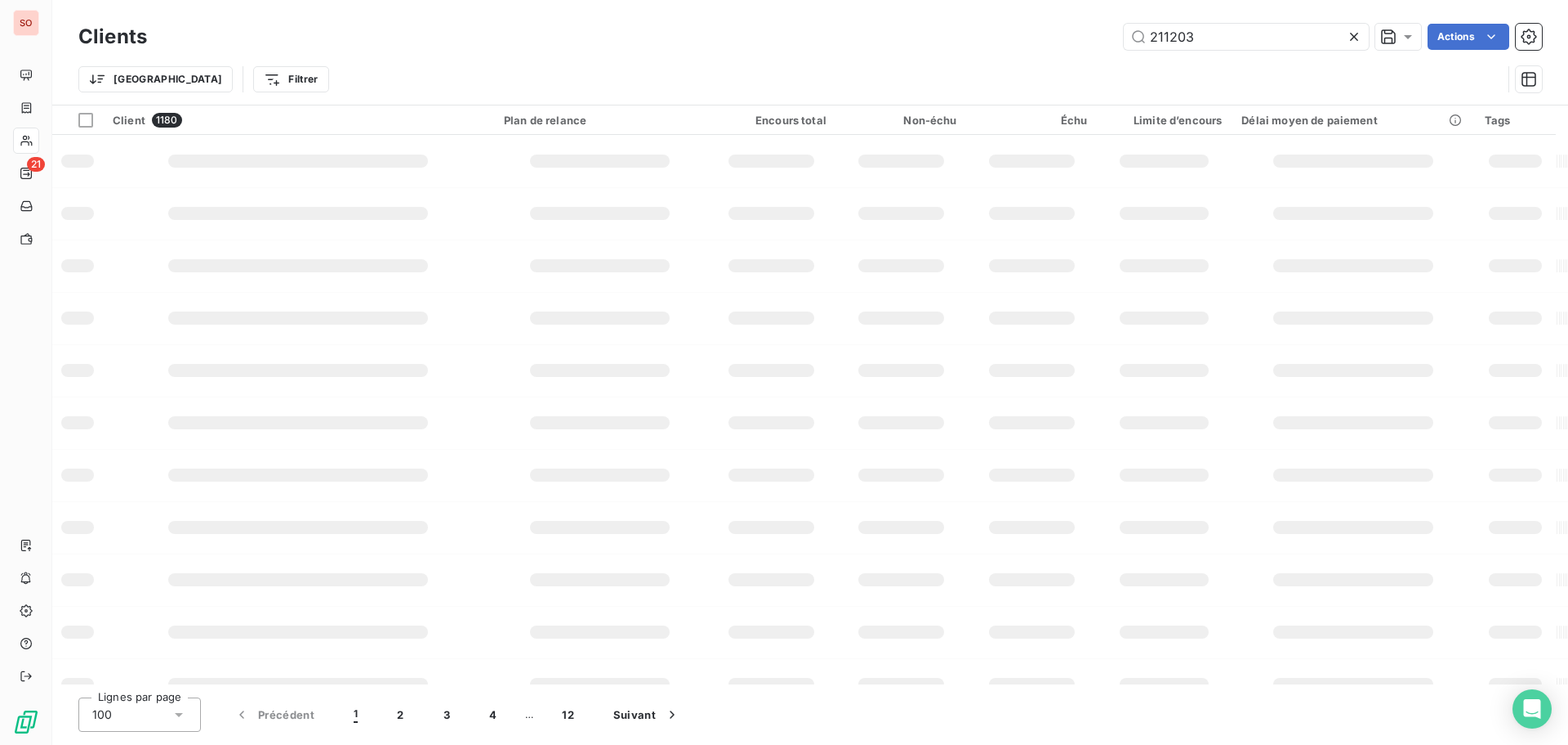
type input "211203"
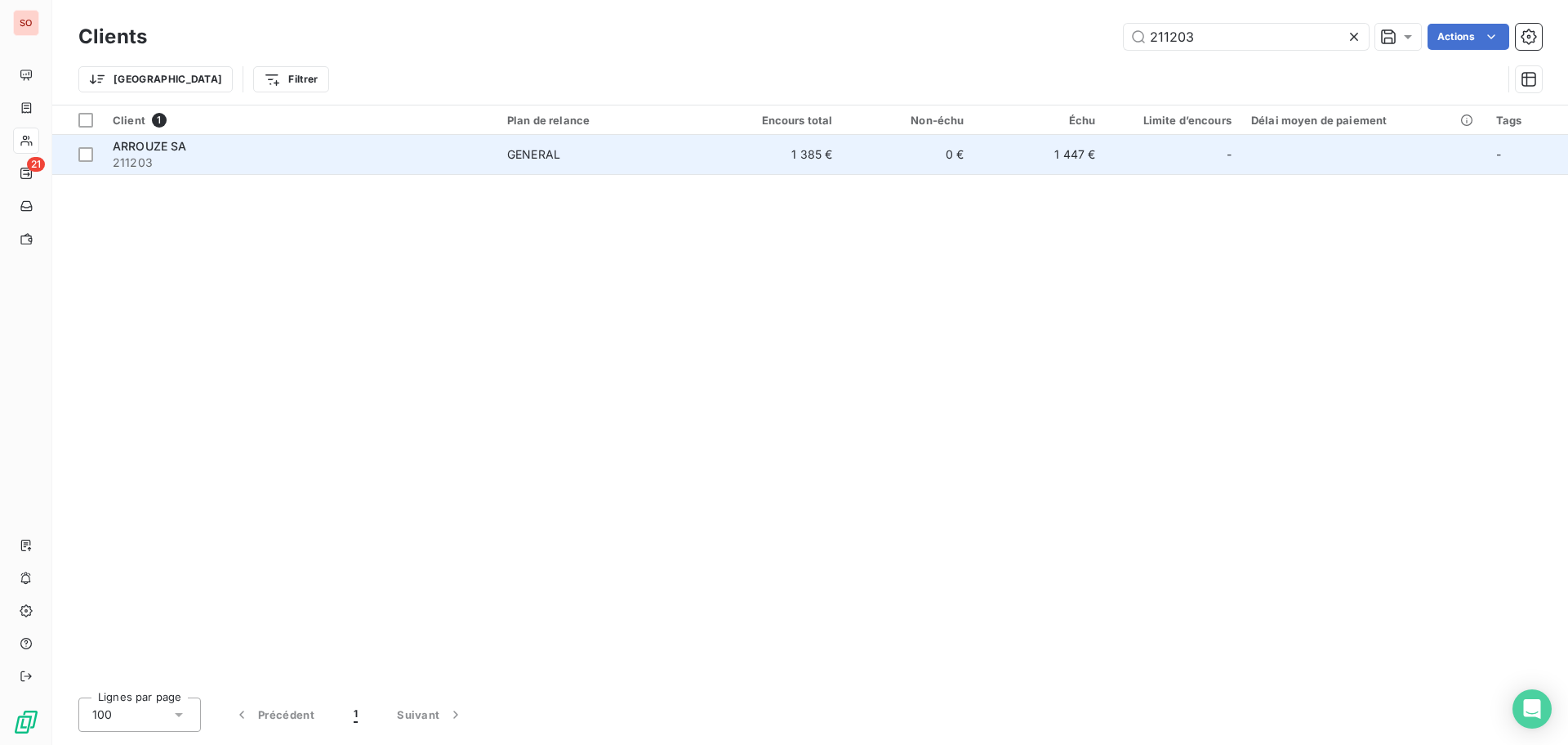
click at [163, 145] on span "ARROUZE SA" at bounding box center [150, 145] width 75 height 14
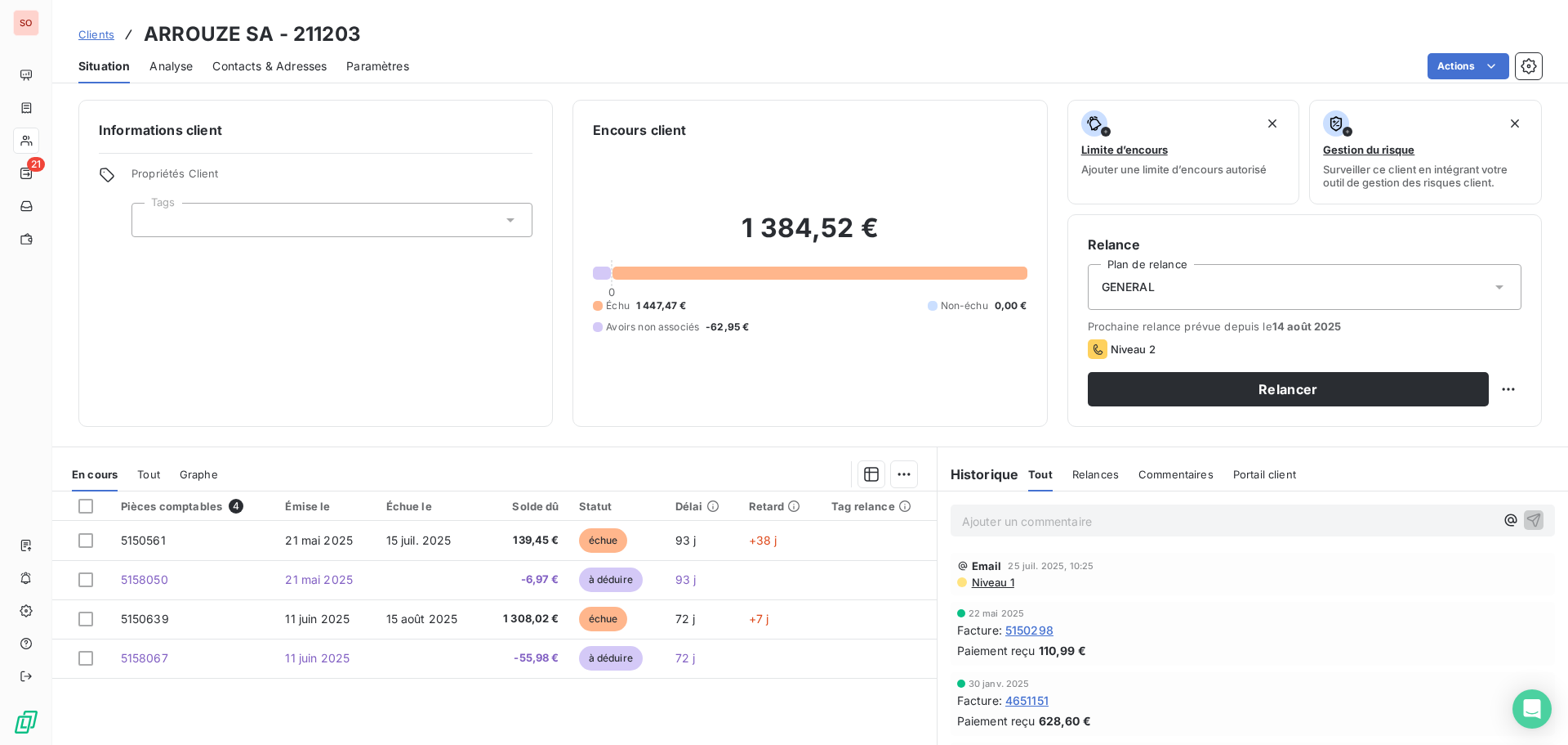
click at [291, 71] on span "Contacts & Adresses" at bounding box center [270, 66] width 115 height 17
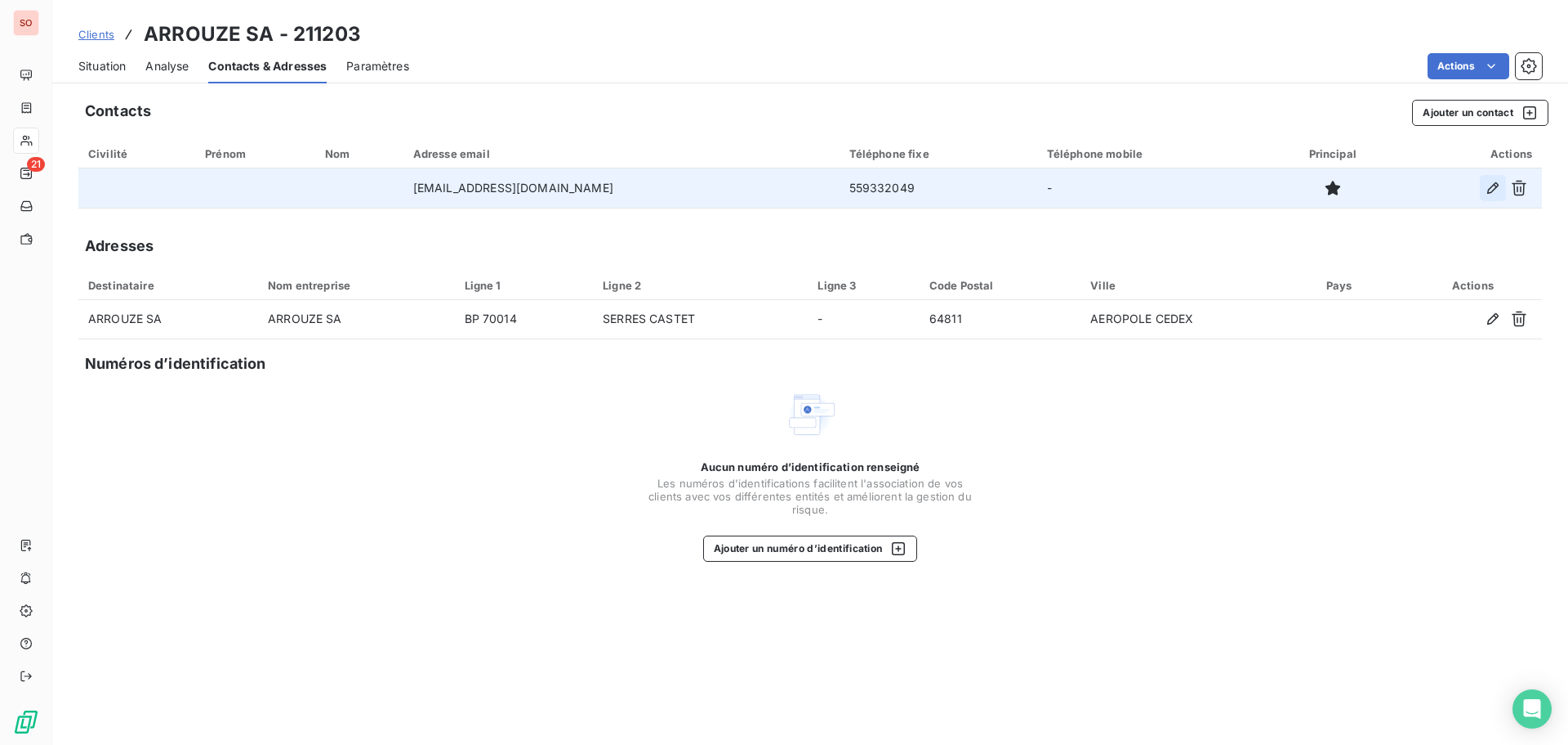
click at [1490, 188] on icon "button" at bounding box center [1493, 188] width 12 height 12
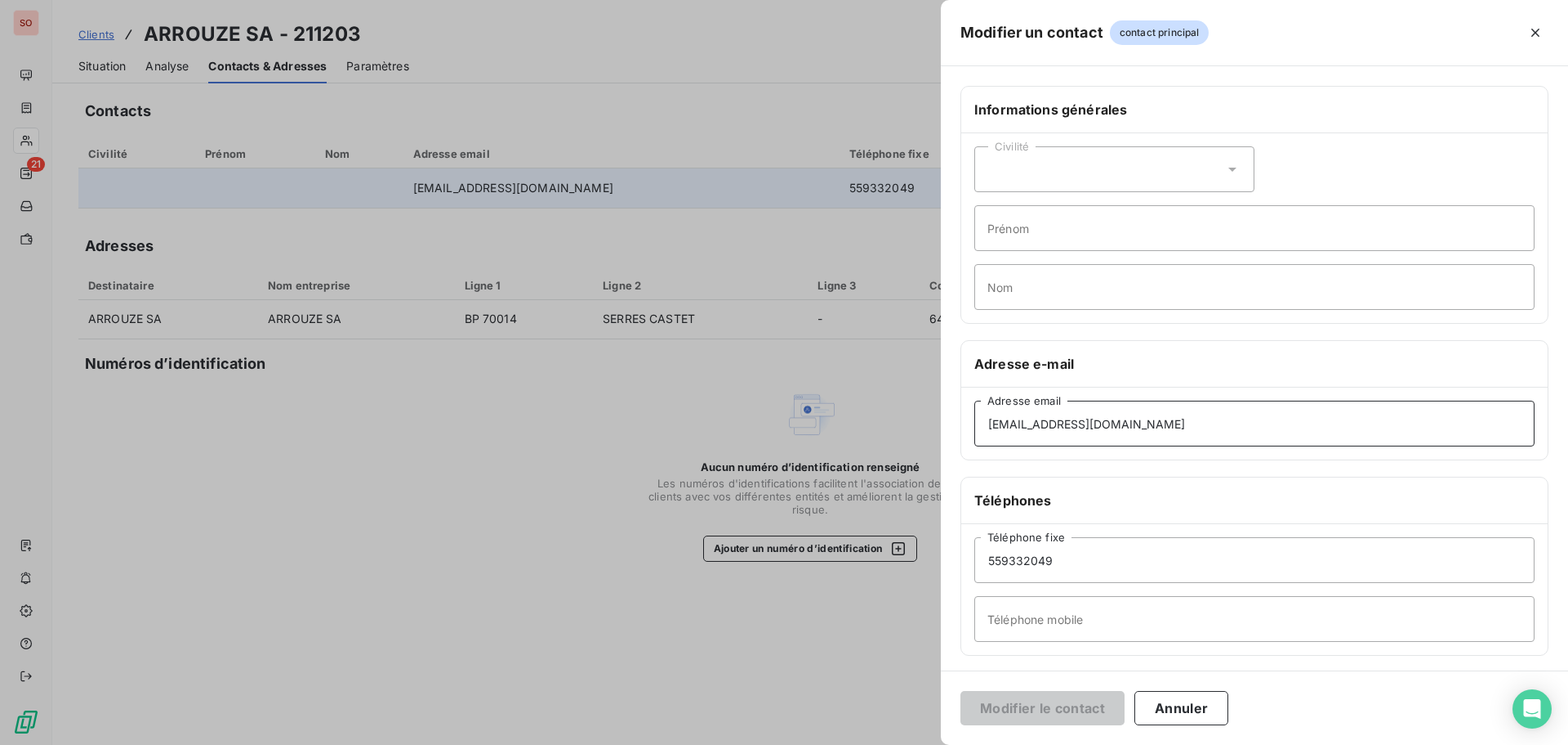
drag, startPoint x: 1136, startPoint y: 419, endPoint x: 824, endPoint y: 373, distance: 315.4
click at [824, 744] on div "Modifier un contact contact principal Informations générales Civilité Prénom No…" at bounding box center [784, 745] width 1568 height 0
paste input "elodie.hillau@arrouze.fr"
type input "elodie.hillau@arrouze.fr"
click at [1230, 169] on icon at bounding box center [1233, 169] width 17 height 17
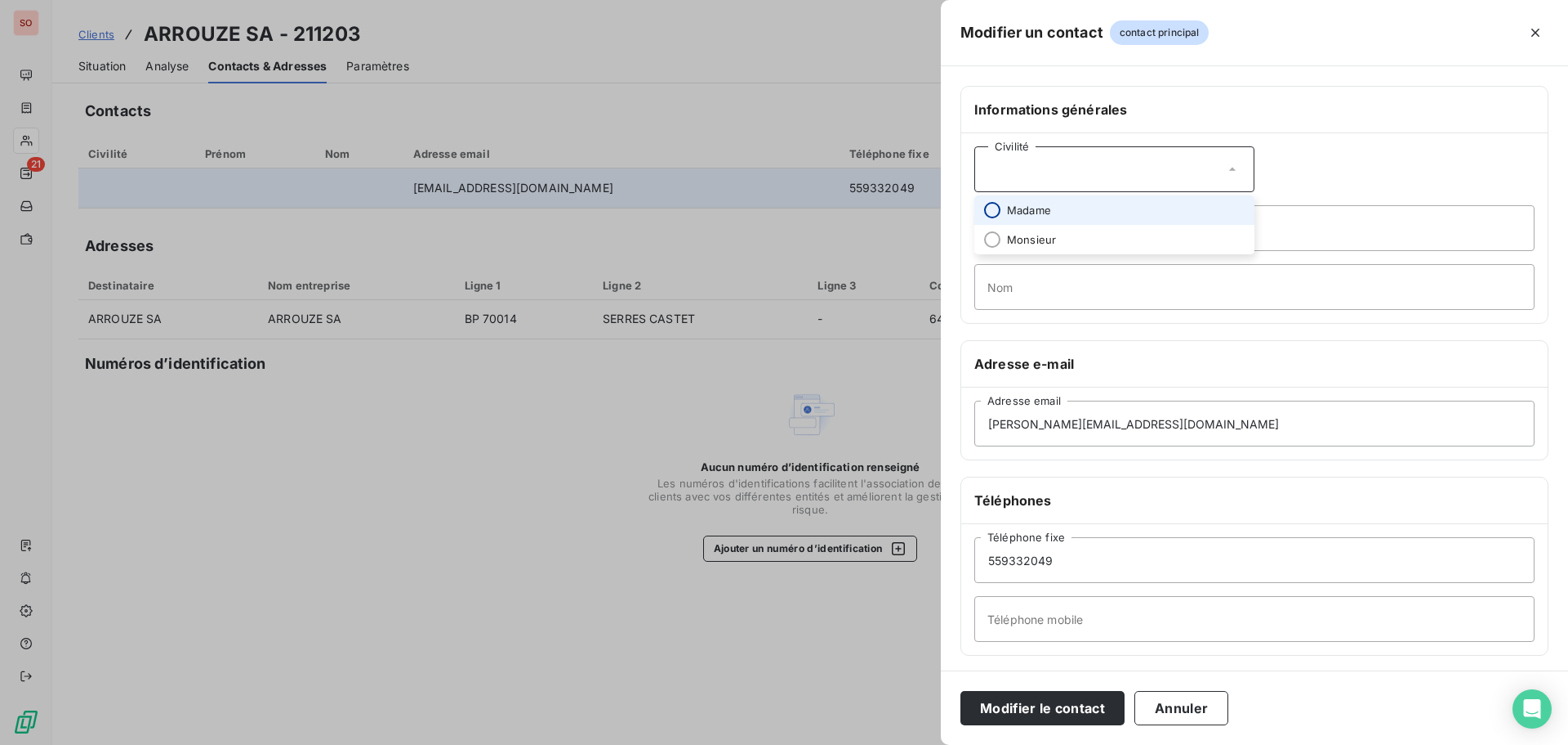
click at [997, 212] on input "radio" at bounding box center [993, 210] width 17 height 17
click at [1059, 228] on input "Prénom" at bounding box center [1254, 228] width 560 height 46
type input "Elodie"
type input "HILLAU"
drag, startPoint x: 1066, startPoint y: 551, endPoint x: 882, endPoint y: 546, distance: 184.1
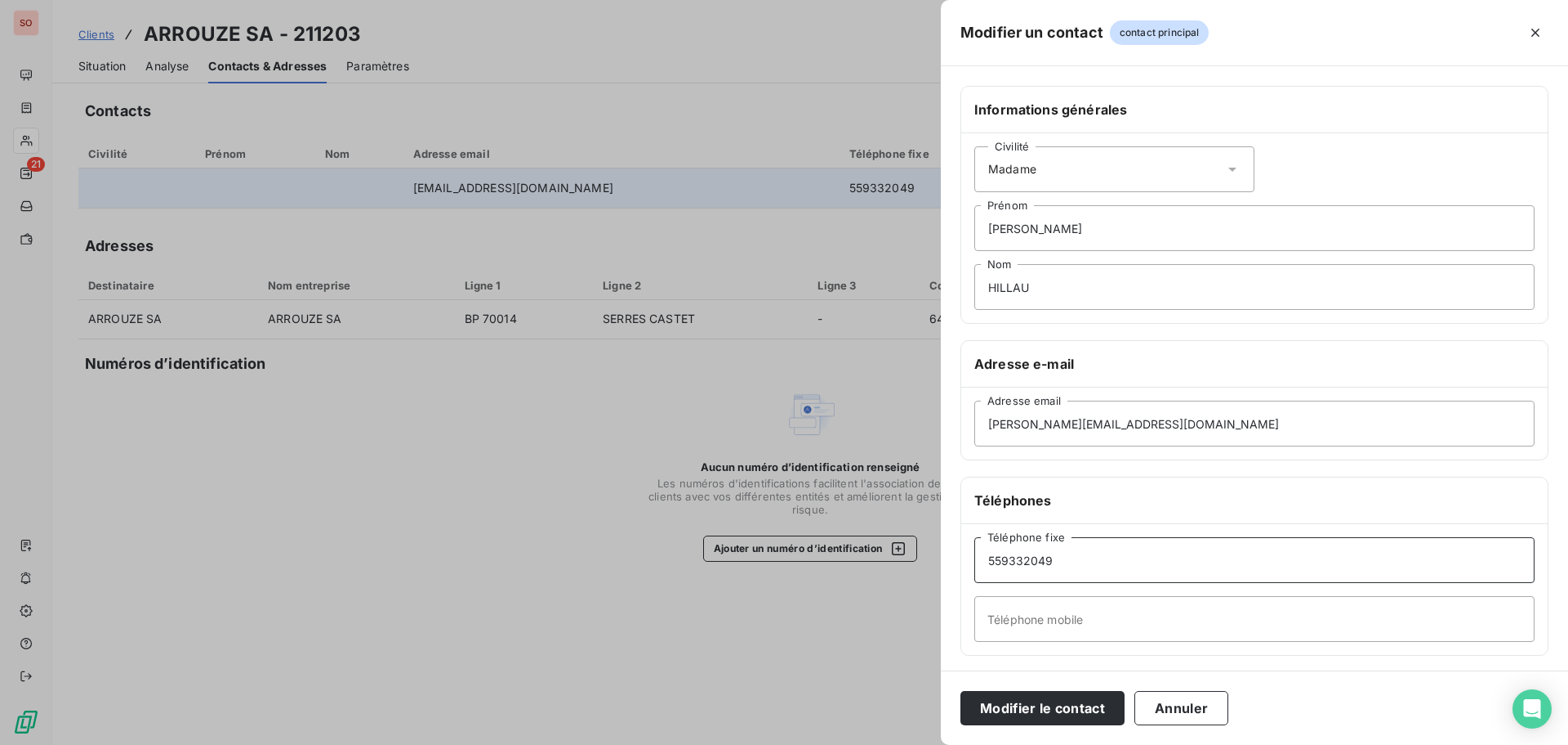
click at [883, 744] on div "Modifier un contact contact principal Informations générales Civilité Madame El…" at bounding box center [784, 745] width 1568 height 0
type input "05 59 33 74 02"
click at [1065, 714] on button "Modifier le contact" at bounding box center [1043, 708] width 164 height 34
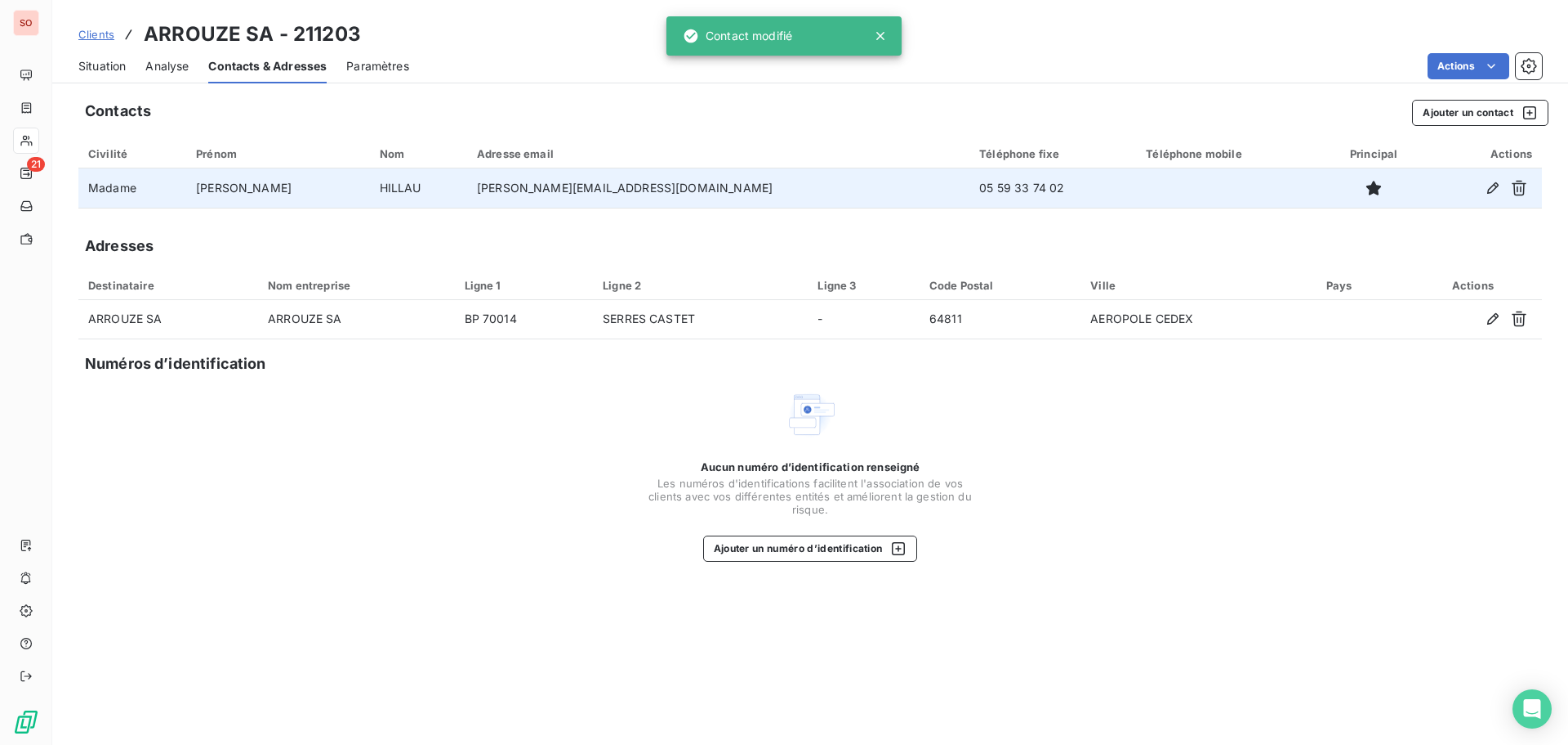
click at [102, 67] on span "Situation" at bounding box center [101, 66] width 47 height 17
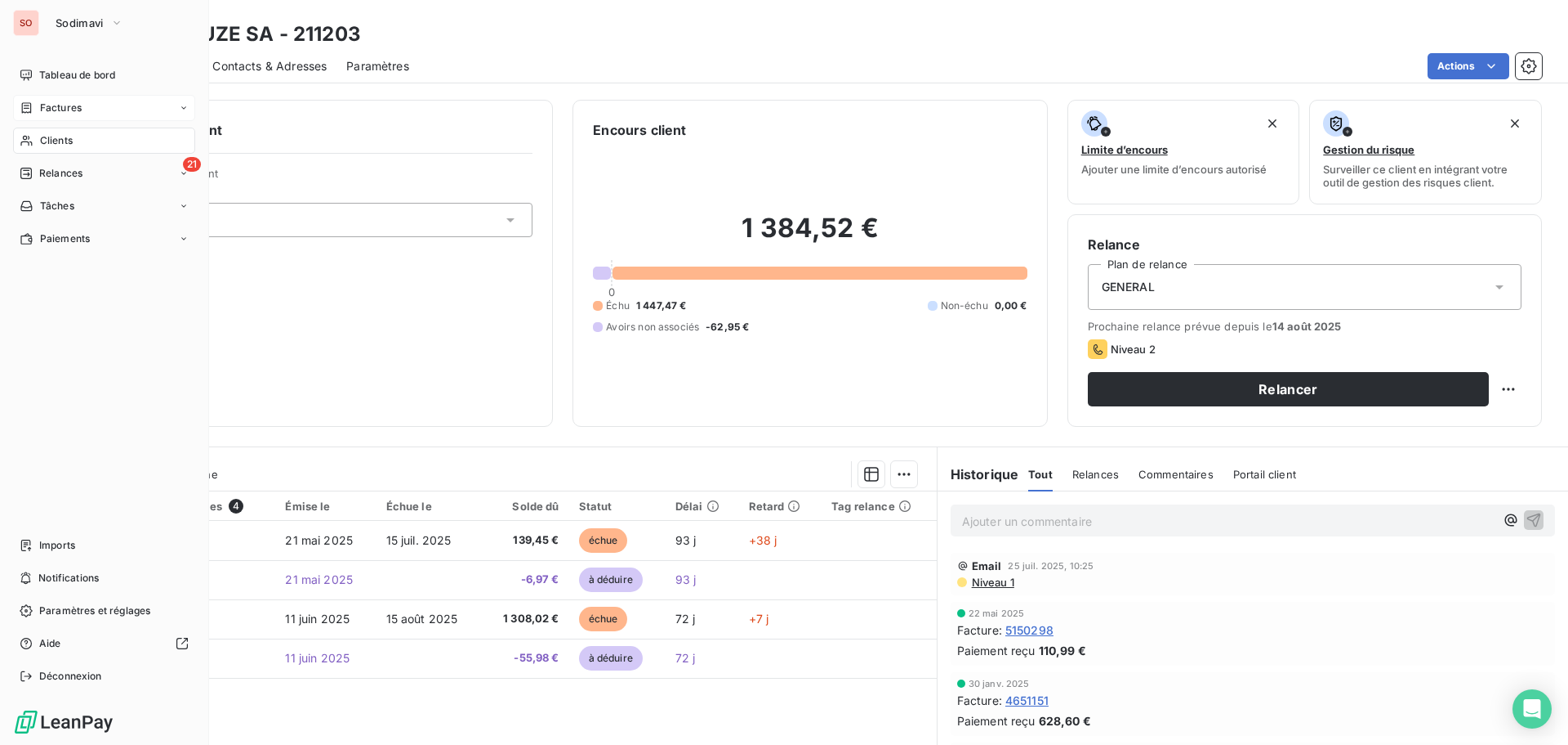
drag, startPoint x: 43, startPoint y: 139, endPoint x: 175, endPoint y: 100, distance: 137.6
click at [43, 139] on span "Clients" at bounding box center [56, 140] width 32 height 15
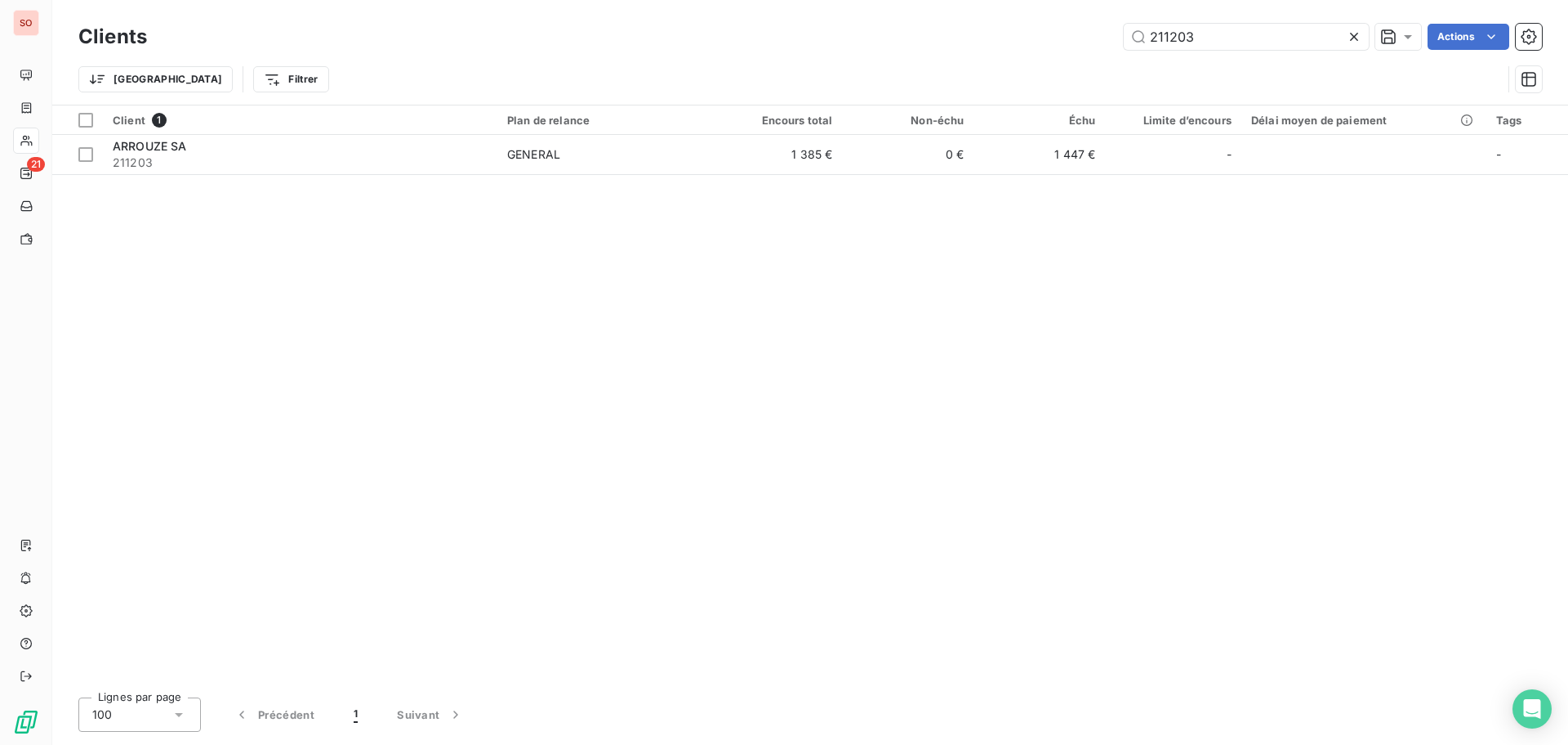
drag, startPoint x: 1145, startPoint y: 40, endPoint x: 1080, endPoint y: 37, distance: 65.1
click at [1080, 37] on div "211203 Actions" at bounding box center [854, 37] width 1375 height 26
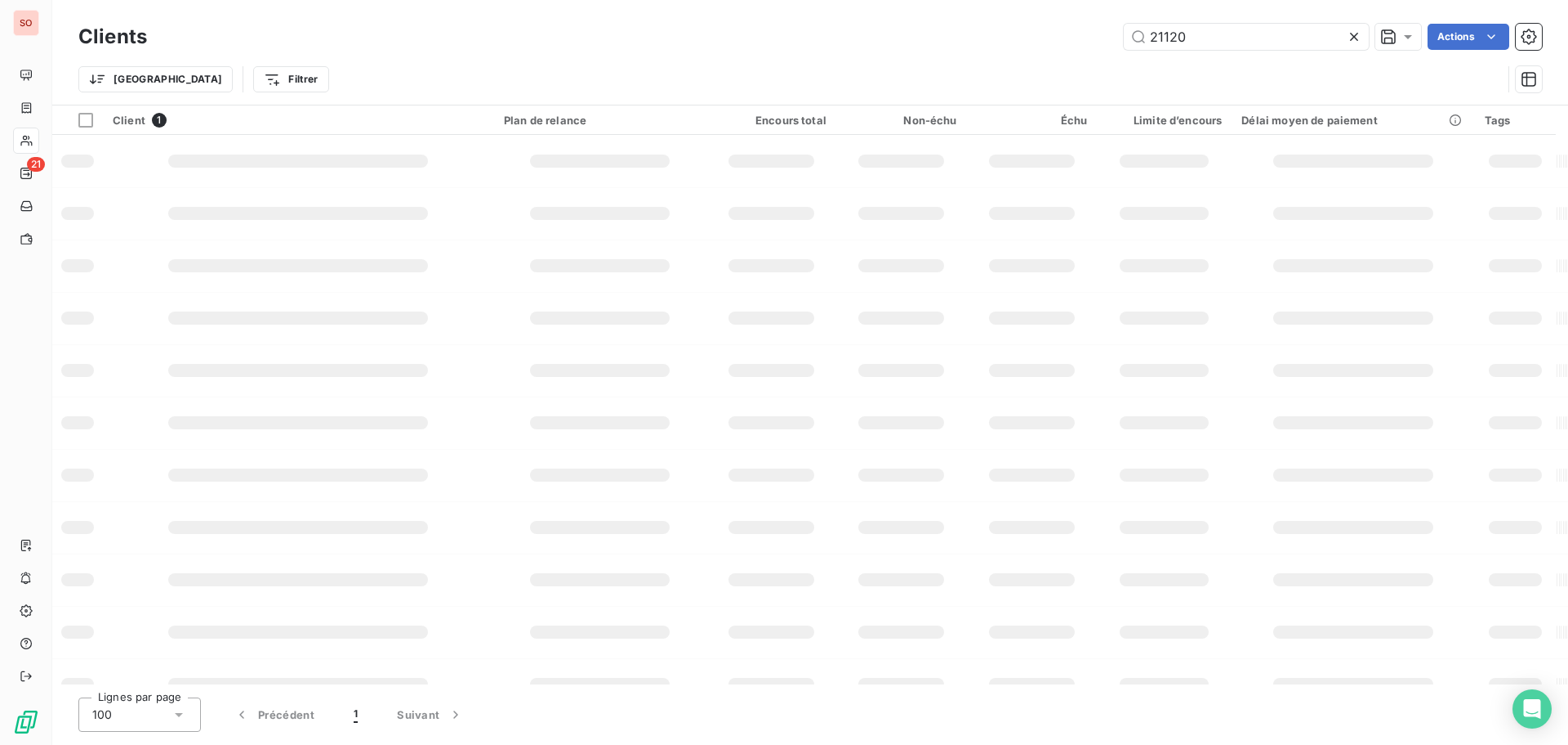
type input "211203"
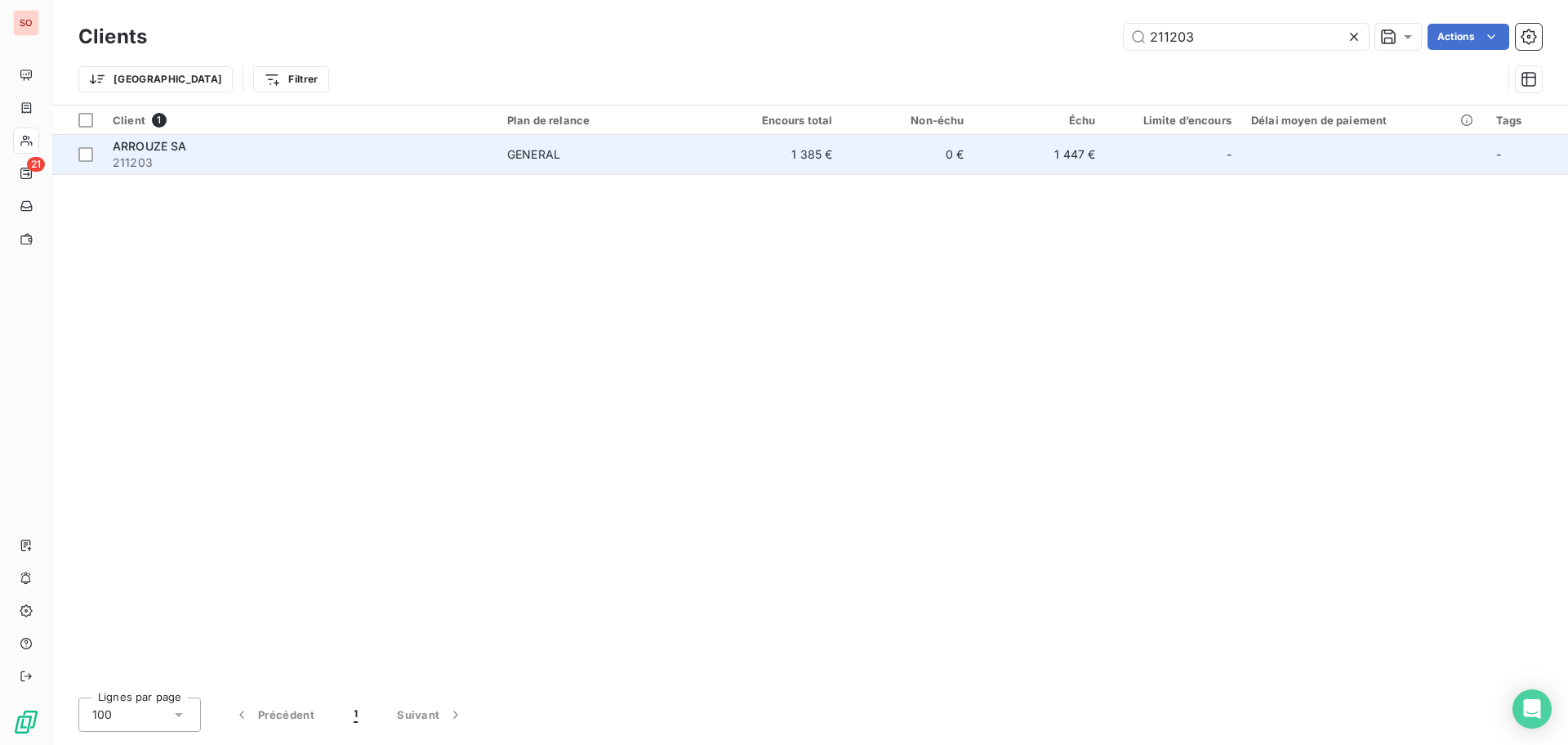
click at [139, 147] on span "ARROUZE SA" at bounding box center [150, 145] width 75 height 14
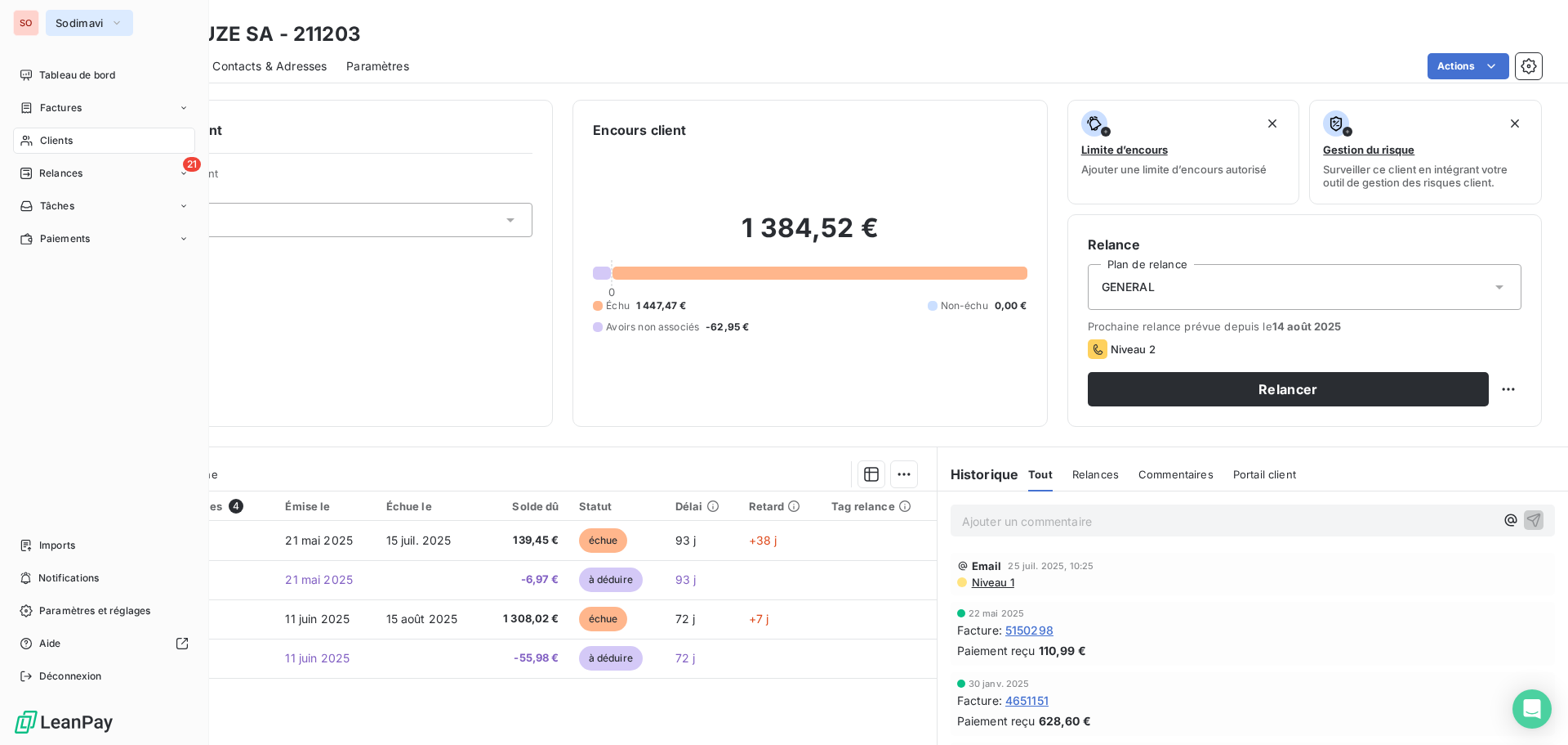
drag, startPoint x: 99, startPoint y: 26, endPoint x: 119, endPoint y: 35, distance: 21.9
click at [102, 26] on span "Sodimavi" at bounding box center [80, 23] width 48 height 13
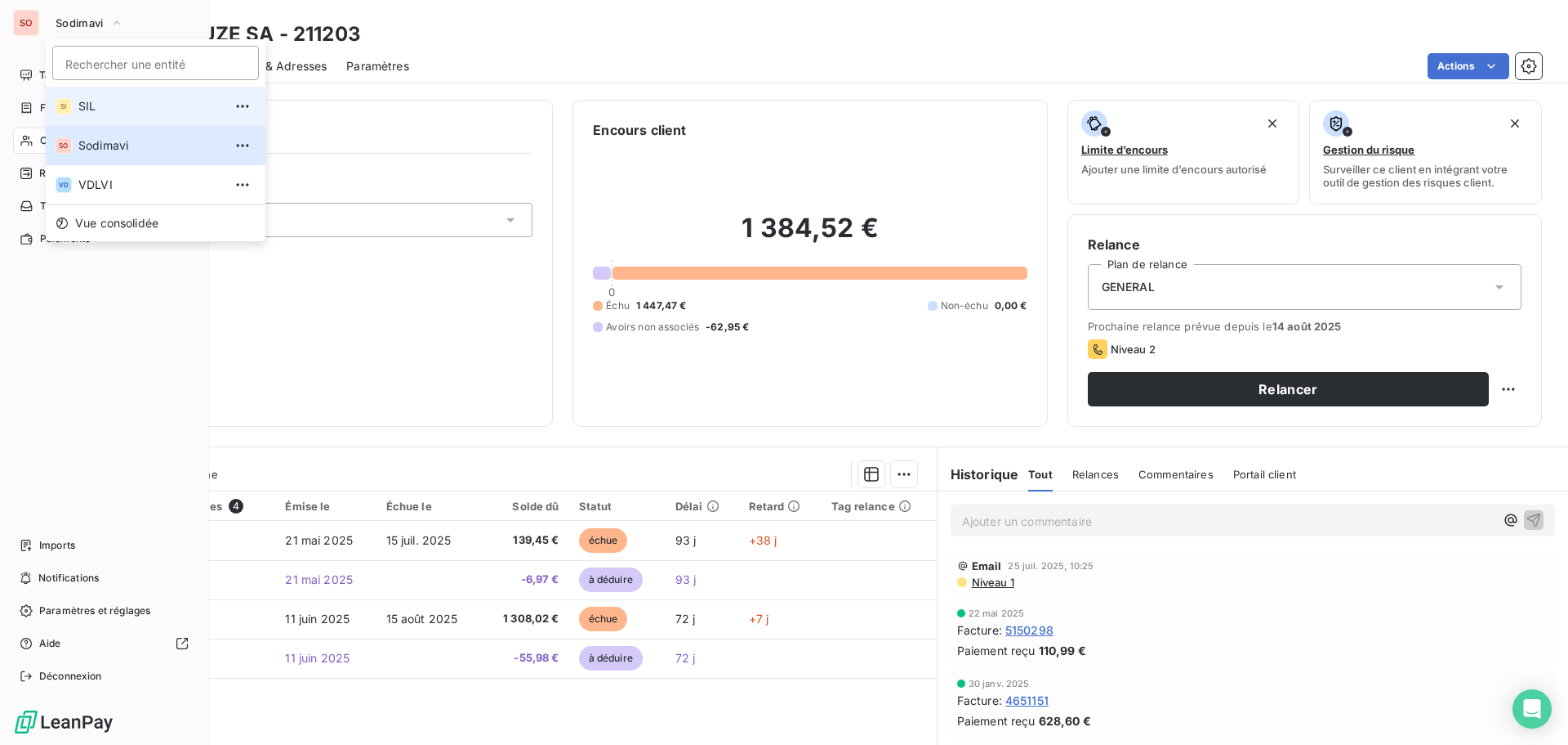
click at [95, 106] on span "SIL" at bounding box center [150, 106] width 144 height 17
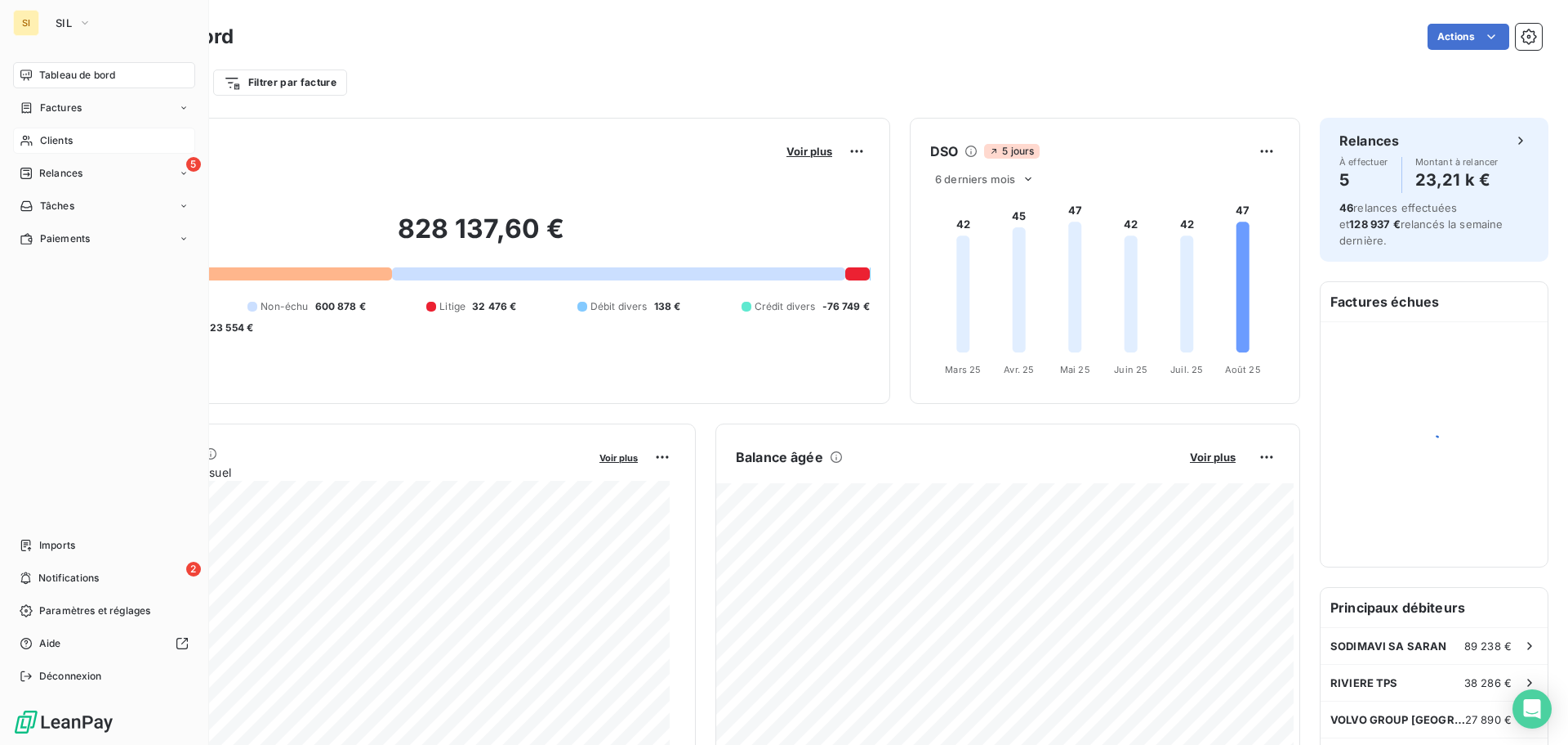
click at [28, 137] on icon at bounding box center [27, 140] width 12 height 11
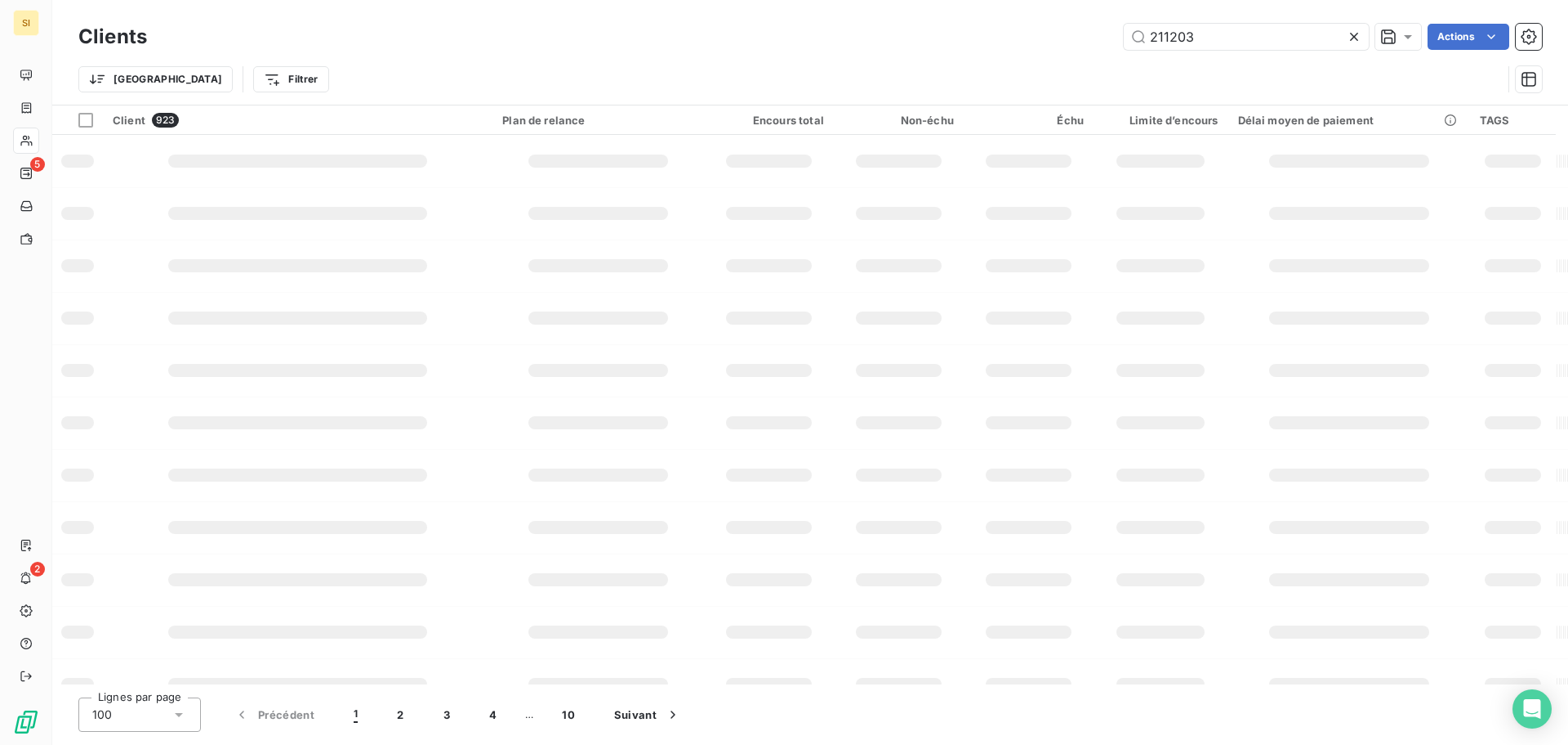
type input "211203"
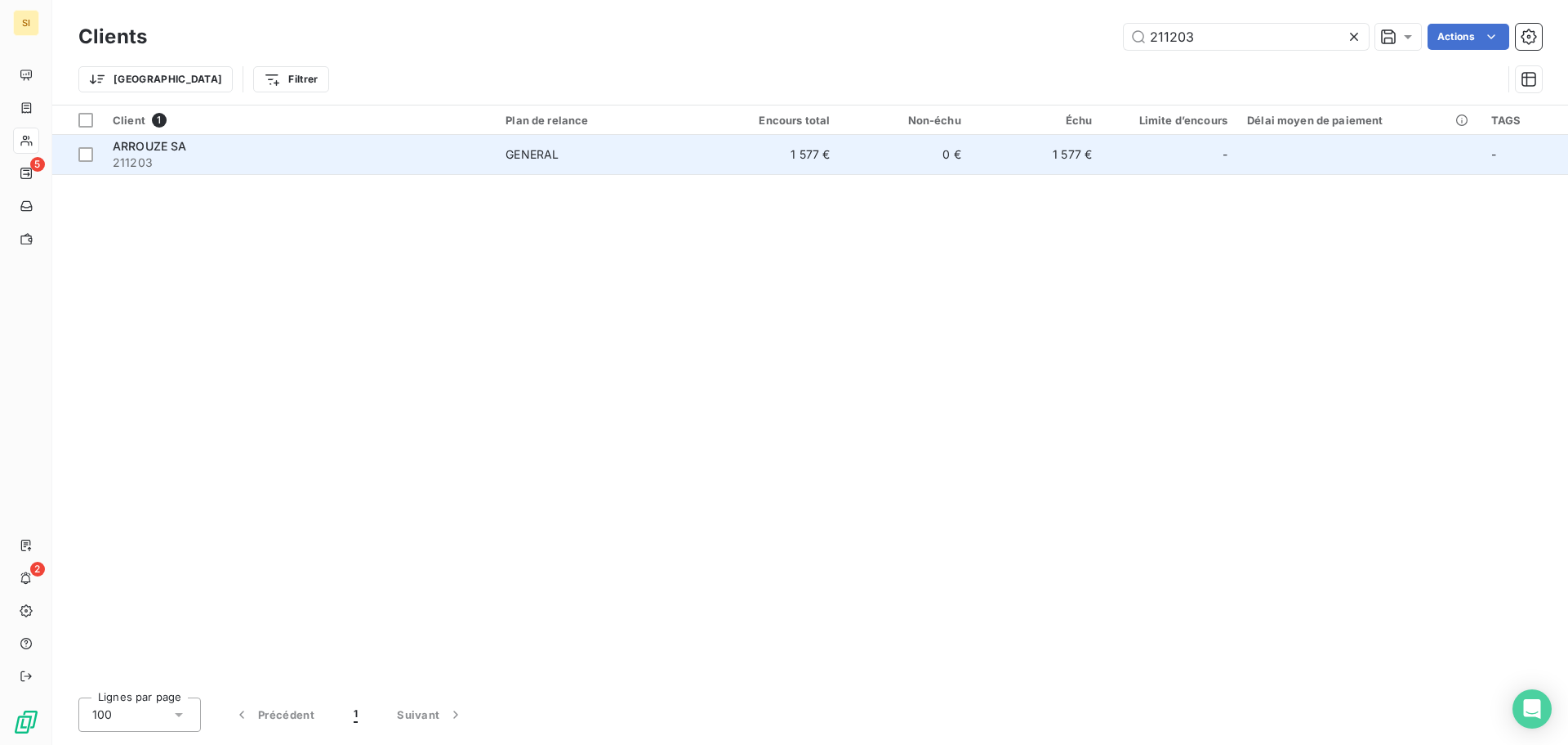
click at [141, 153] on div "ARROUZE SA" at bounding box center [300, 146] width 374 height 17
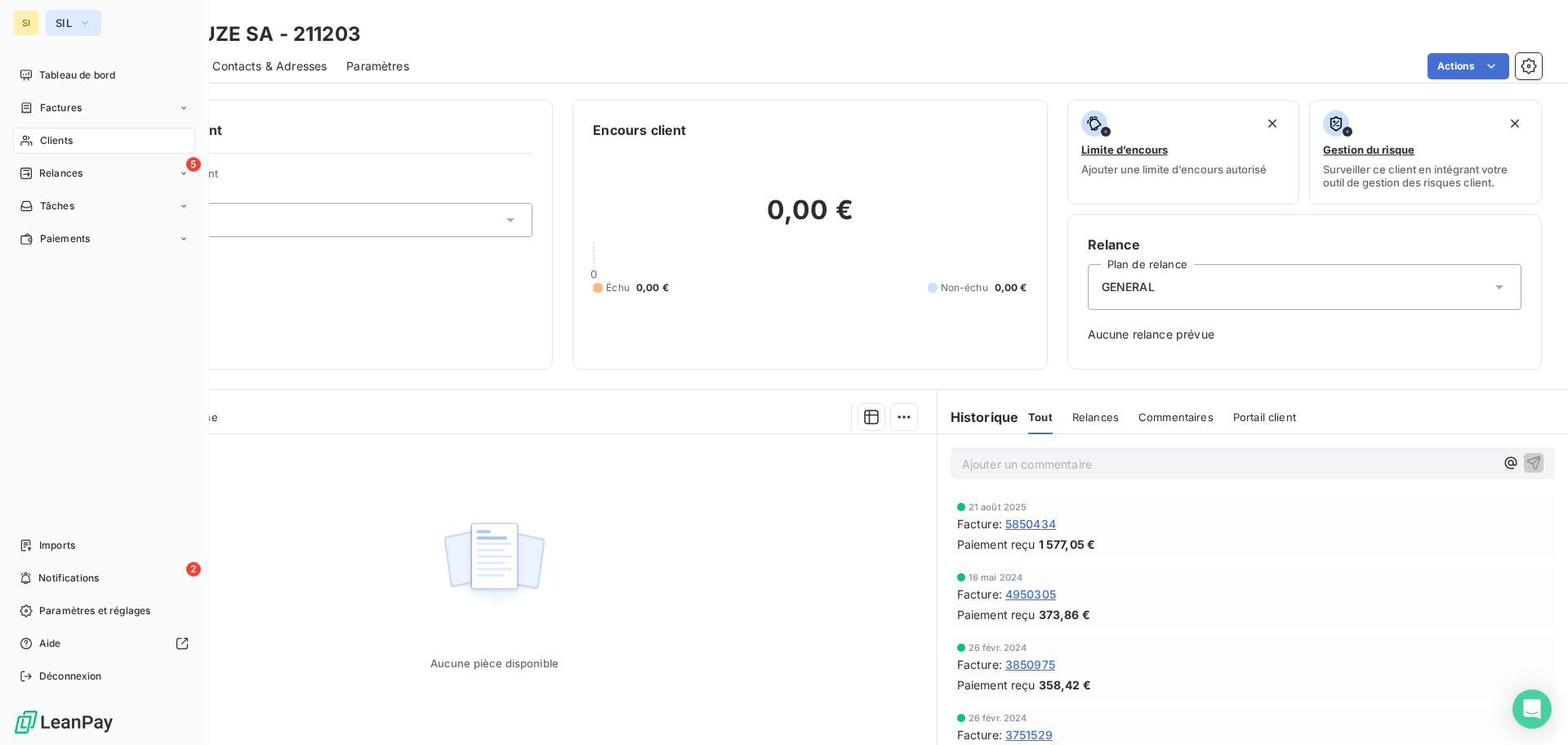
click at [80, 22] on icon "button" at bounding box center [85, 23] width 13 height 17
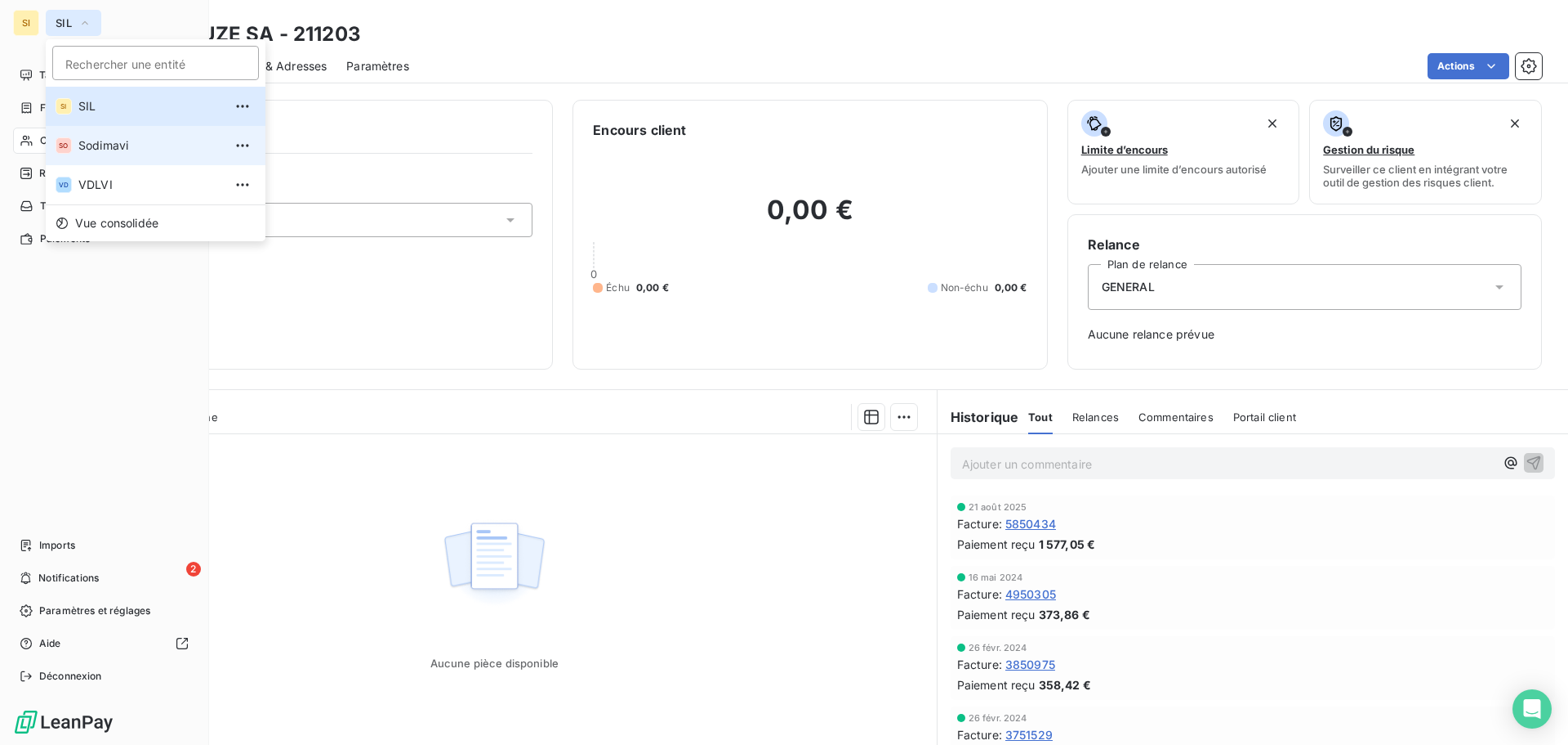
click at [97, 143] on span "Sodimavi" at bounding box center [150, 145] width 144 height 17
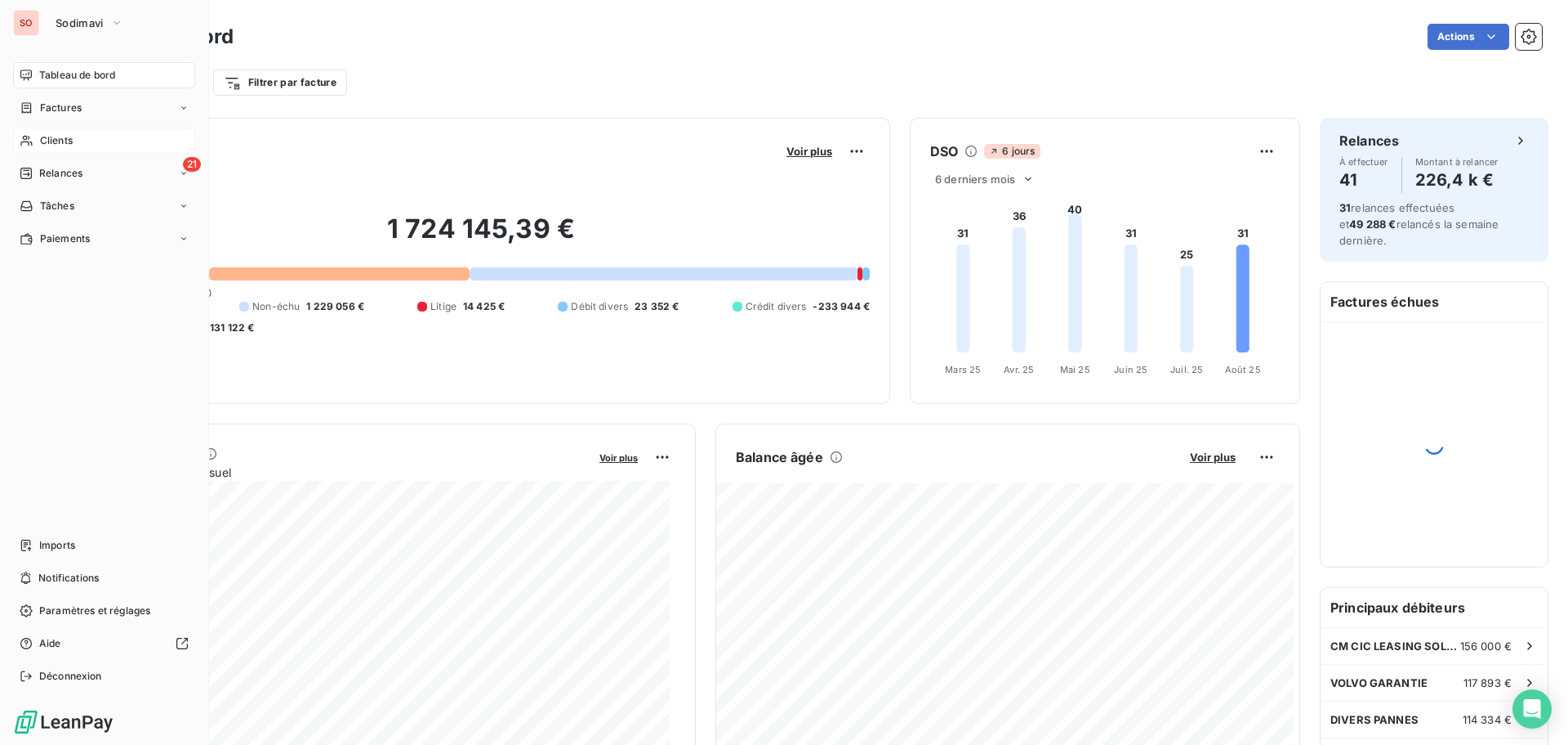
click at [54, 137] on span "Clients" at bounding box center [56, 140] width 32 height 15
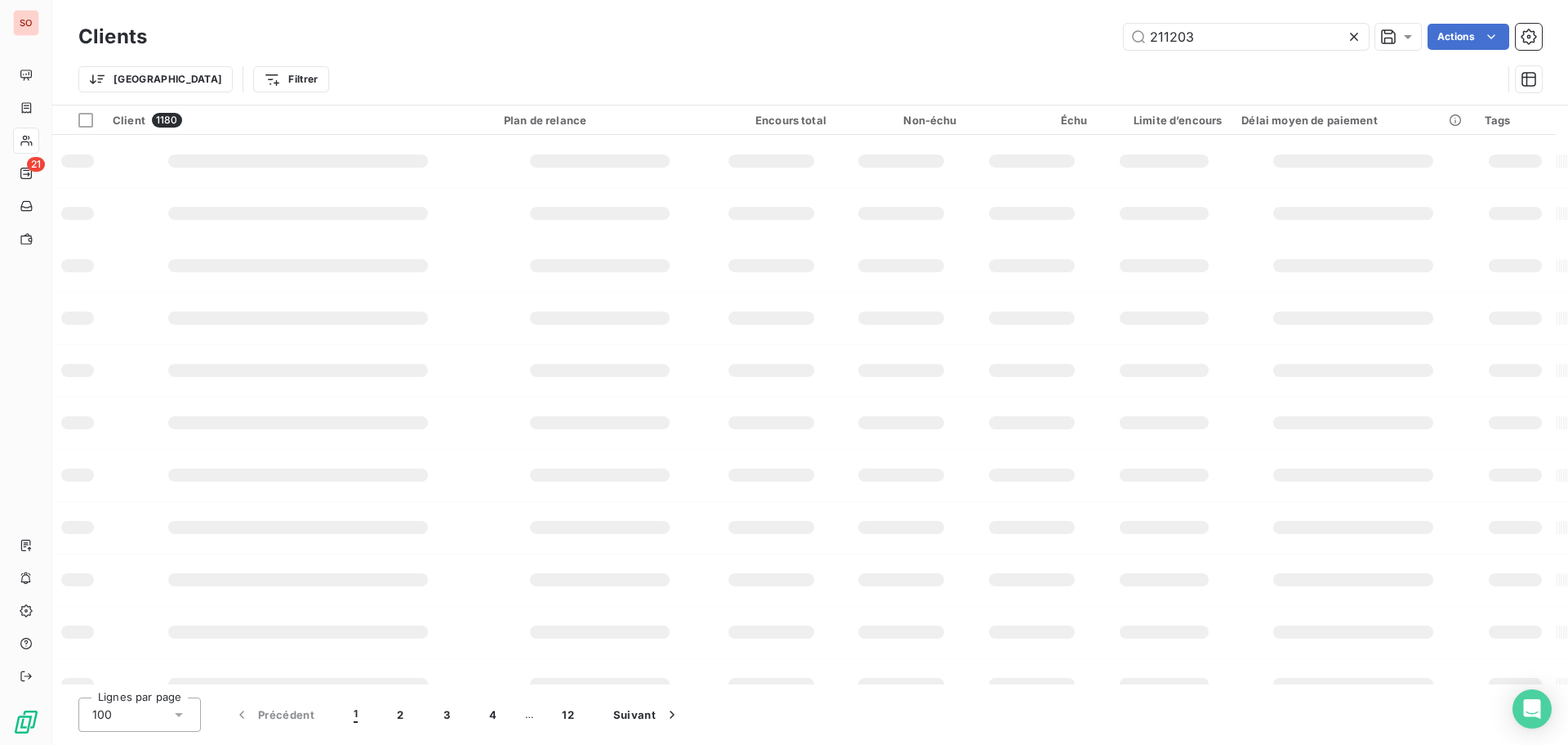
type input "211203"
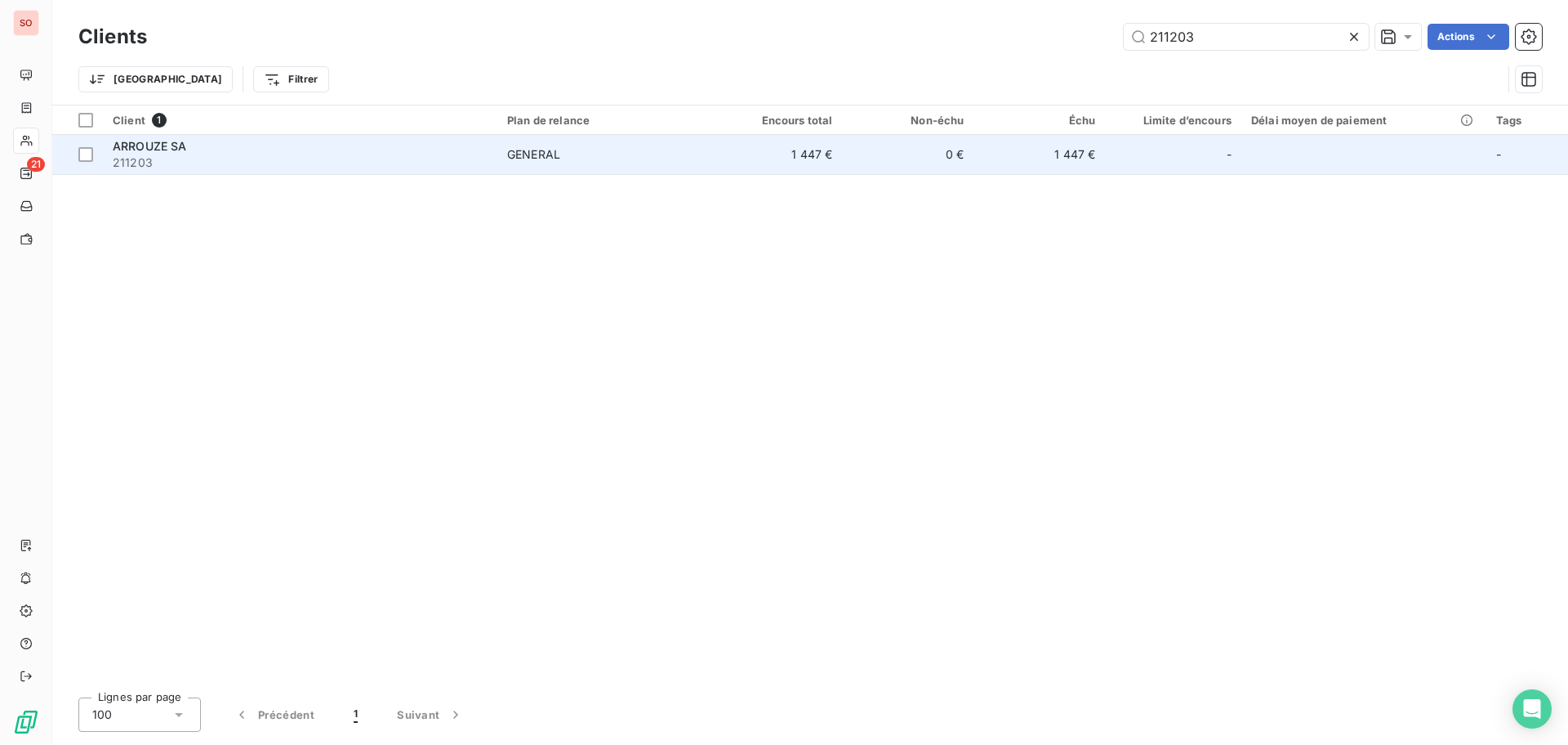
click at [144, 152] on span "ARROUZE SA" at bounding box center [150, 145] width 75 height 14
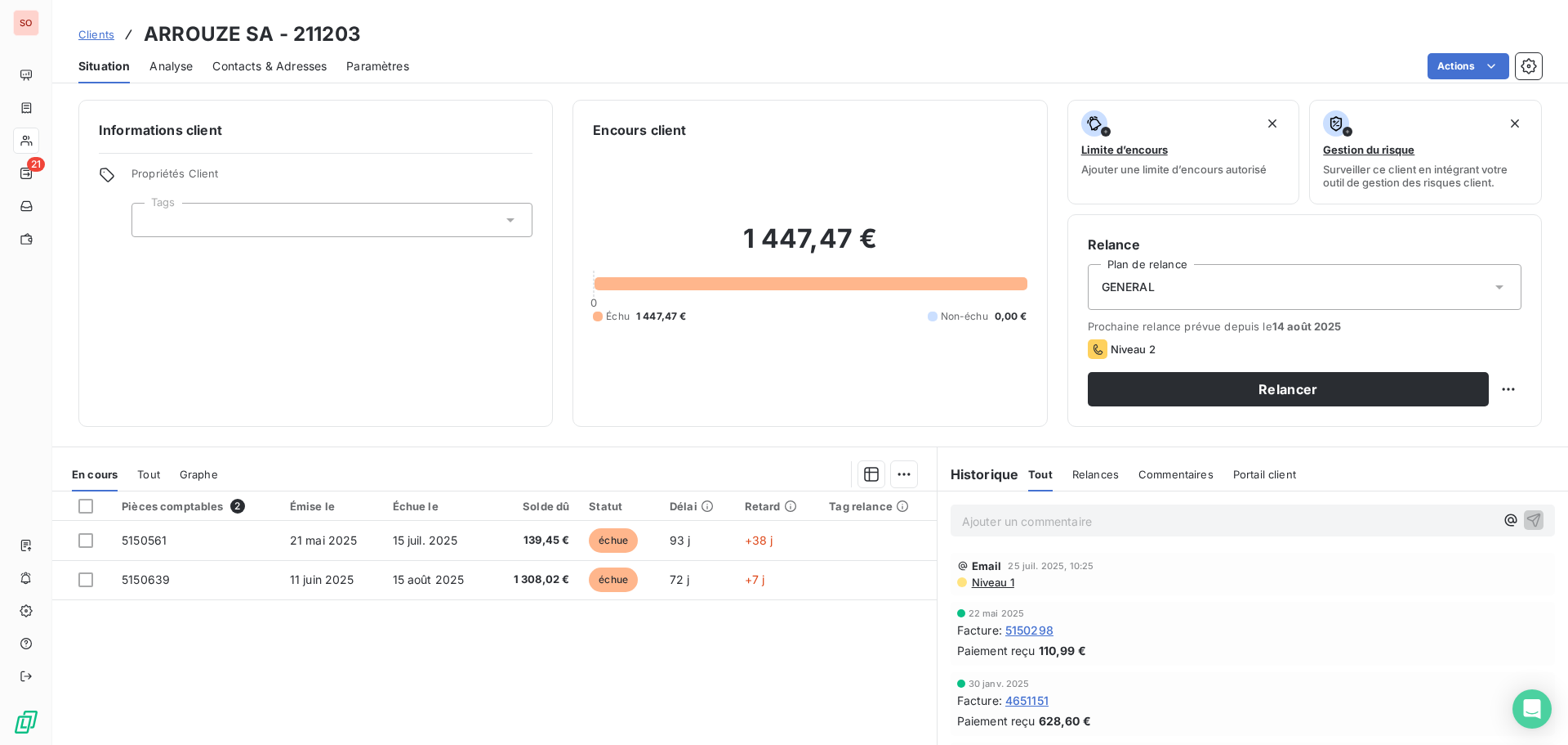
click at [1014, 521] on p "Ajouter un commentaire ﻿" at bounding box center [1229, 521] width 533 height 21
click at [951, 522] on div "j'envoi ces 2 factures au clt" at bounding box center [1253, 519] width 604 height 30
click at [953, 516] on div "j'envoi ces 2 factures au clt" at bounding box center [1253, 519] width 604 height 30
click at [962, 522] on span "j'envoi ces 2 factures au clt" at bounding box center [1037, 519] width 150 height 14
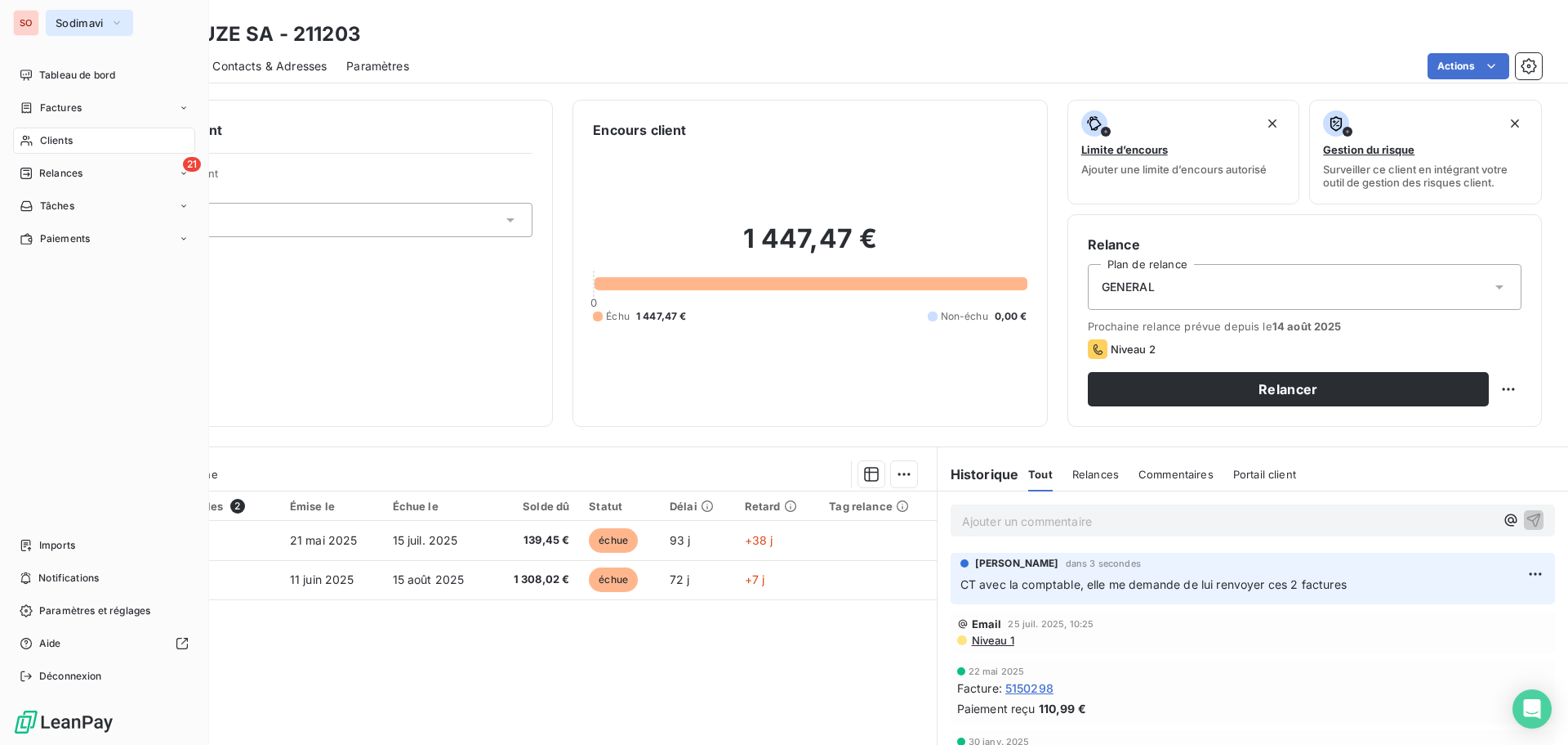
click at [81, 19] on span "Sodimavi" at bounding box center [80, 23] width 48 height 13
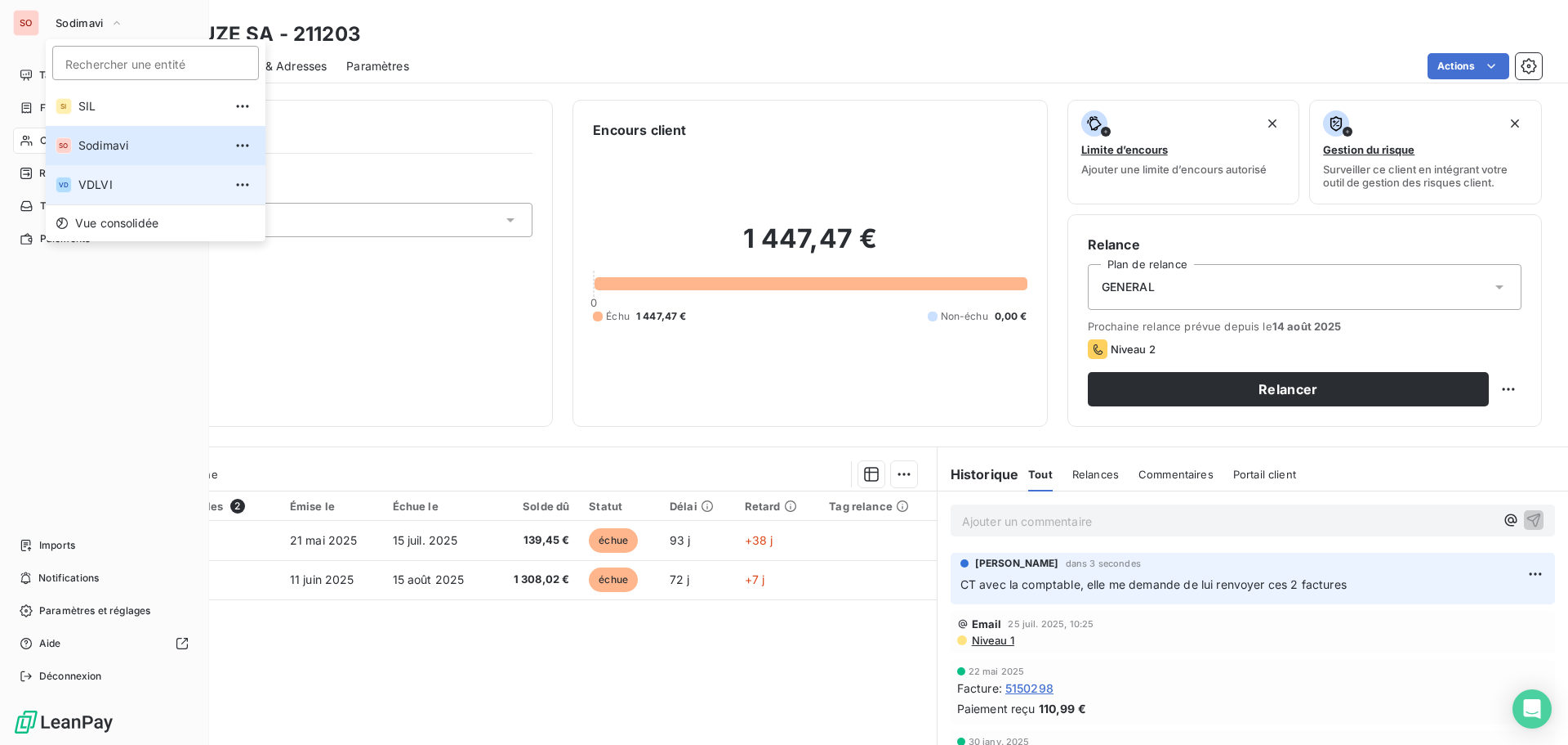
click at [93, 182] on span "VDLVI" at bounding box center [150, 185] width 144 height 17
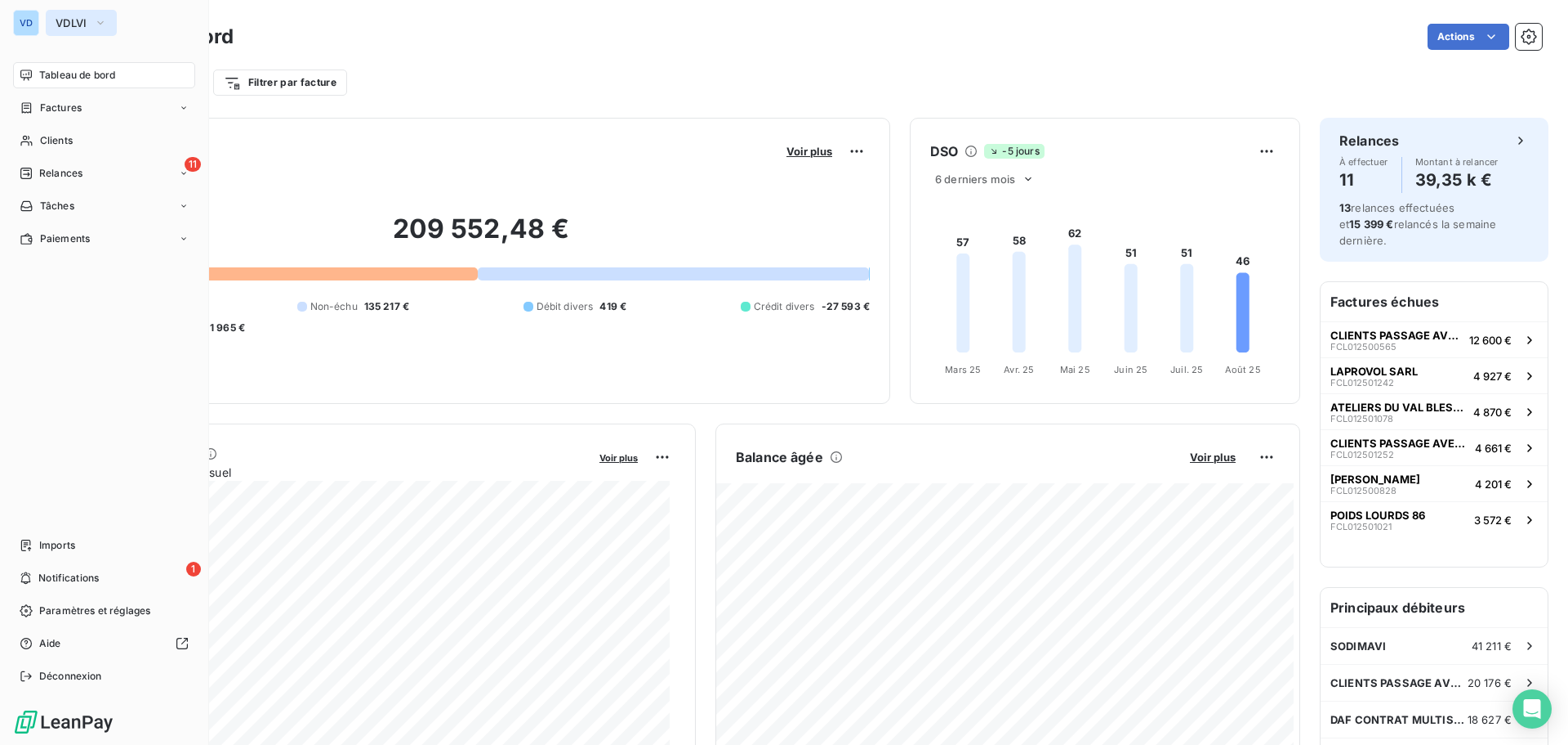
click at [80, 21] on span "VDLVI" at bounding box center [71, 23] width 32 height 13
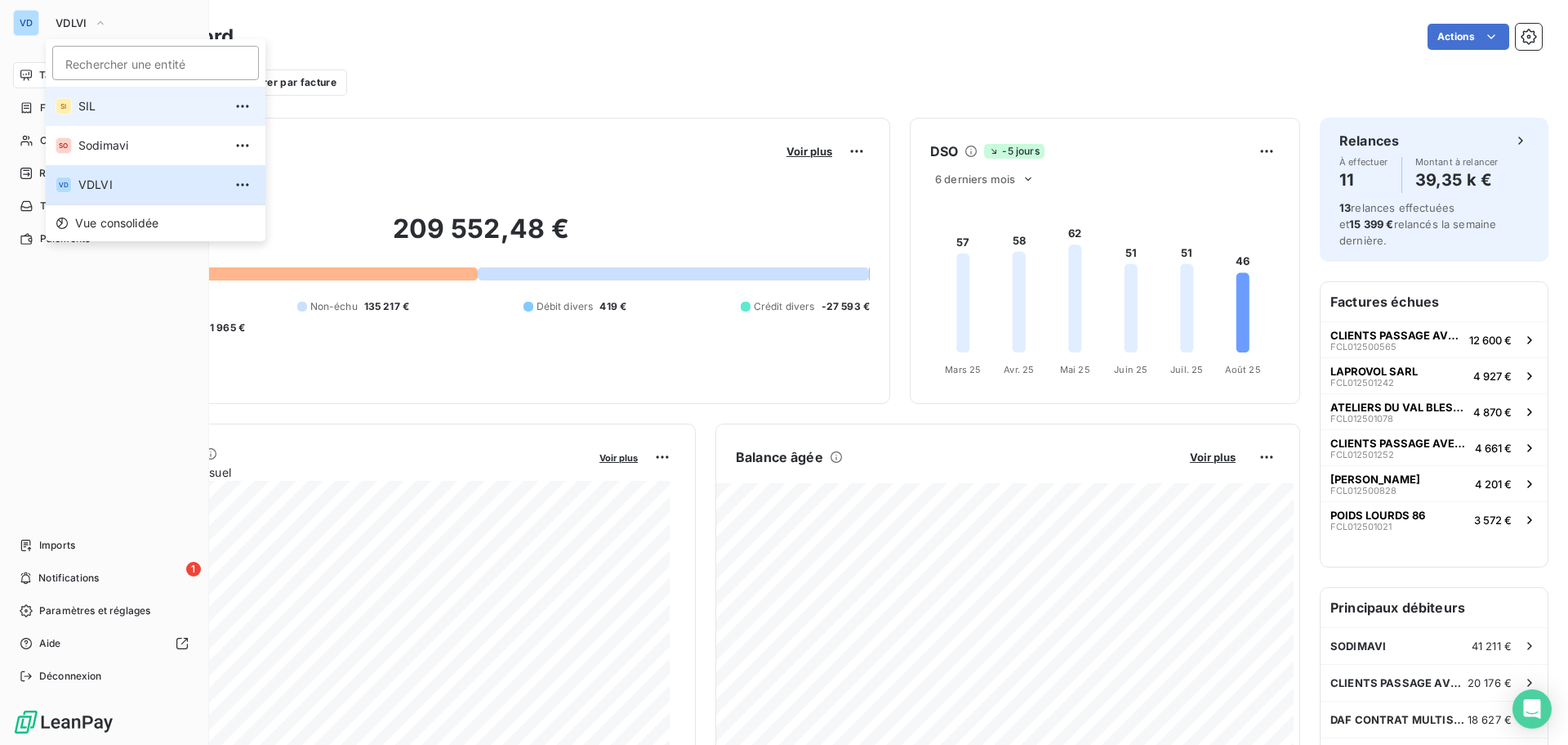
click at [95, 110] on span "SIL" at bounding box center [150, 106] width 144 height 17
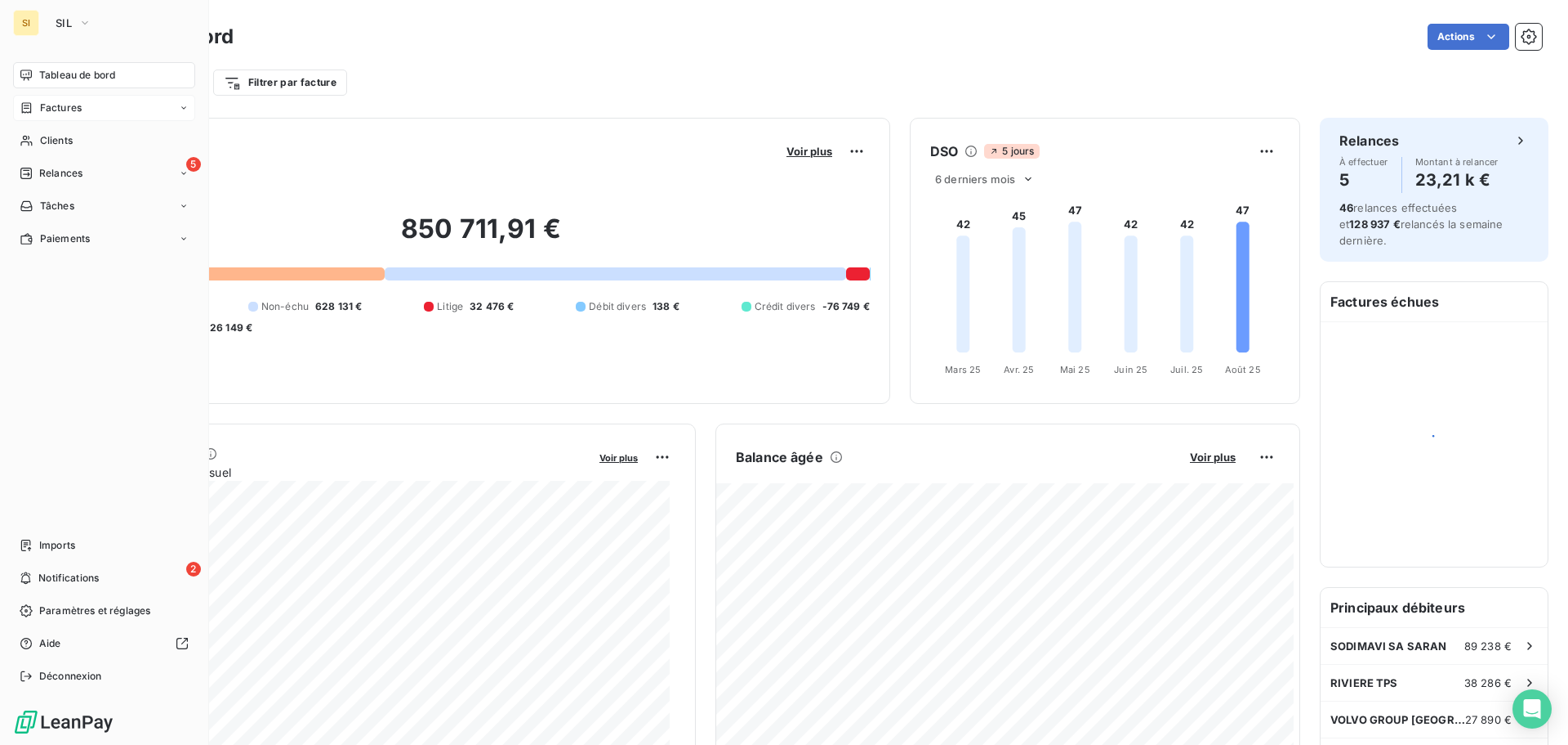
click at [66, 109] on span "Factures" at bounding box center [61, 108] width 42 height 15
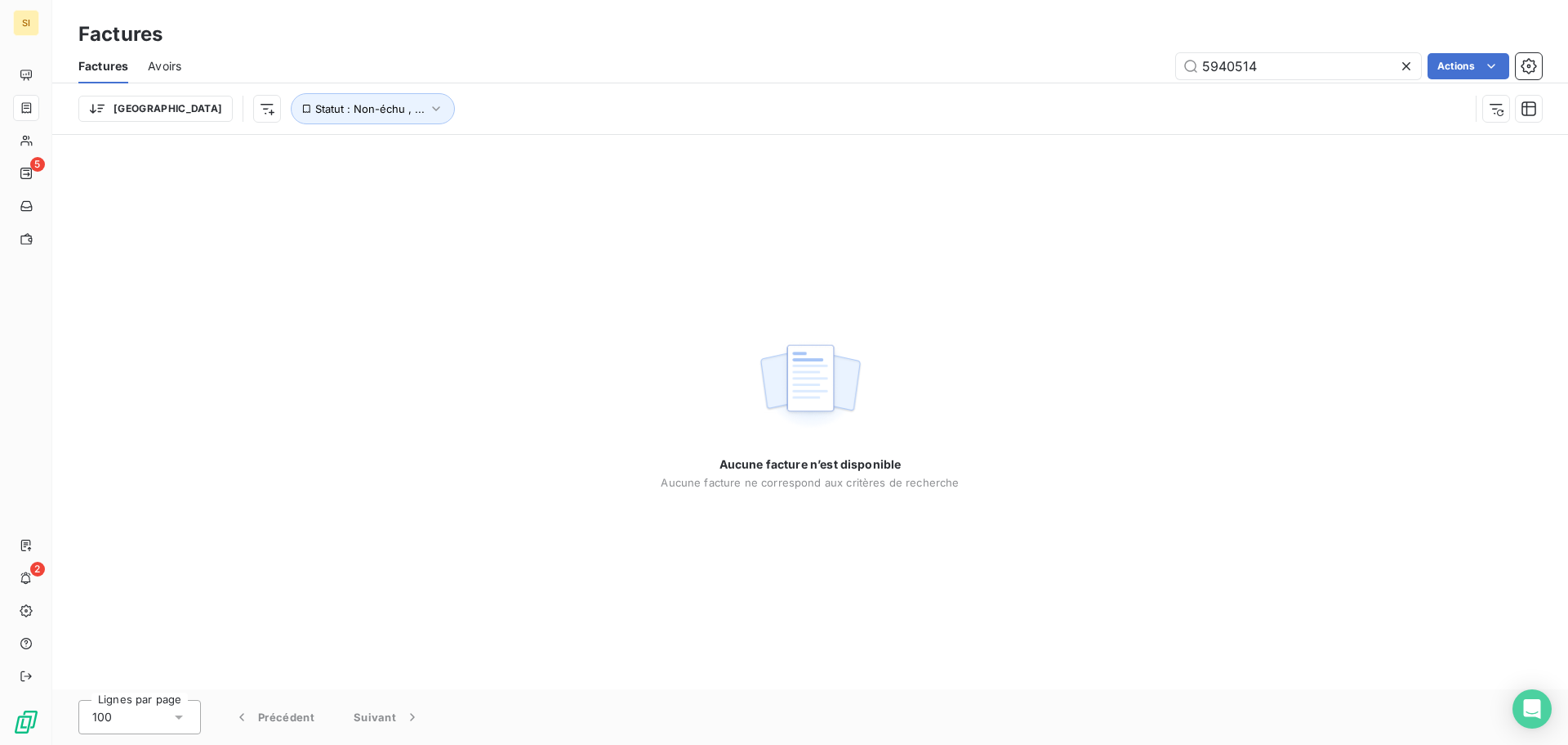
drag, startPoint x: 1162, startPoint y: 56, endPoint x: 1102, endPoint y: 49, distance: 60.4
click at [1102, 49] on div "Factures Avoirs 5940514 Actions" at bounding box center [810, 66] width 1516 height 34
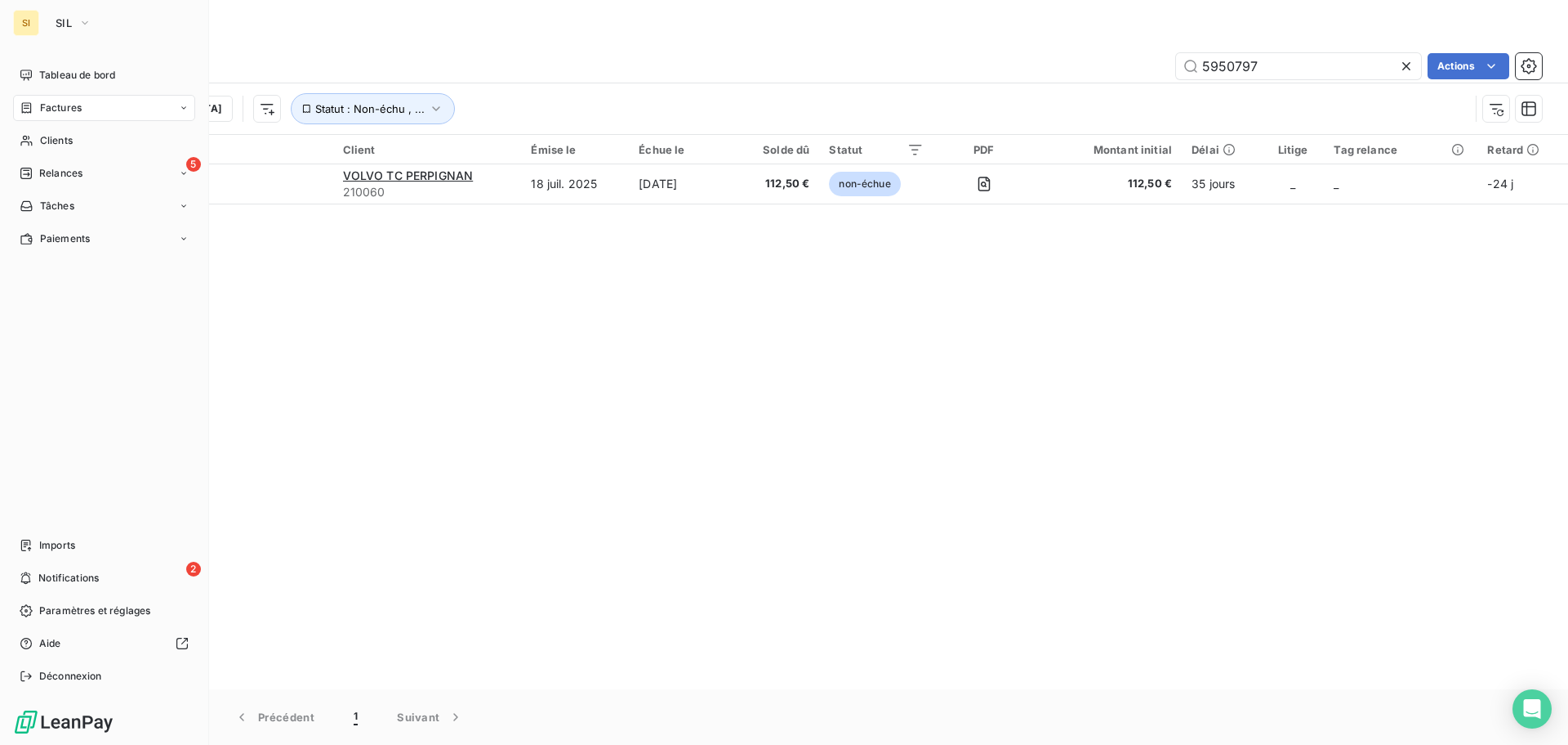
click at [65, 108] on span "Factures" at bounding box center [61, 108] width 42 height 15
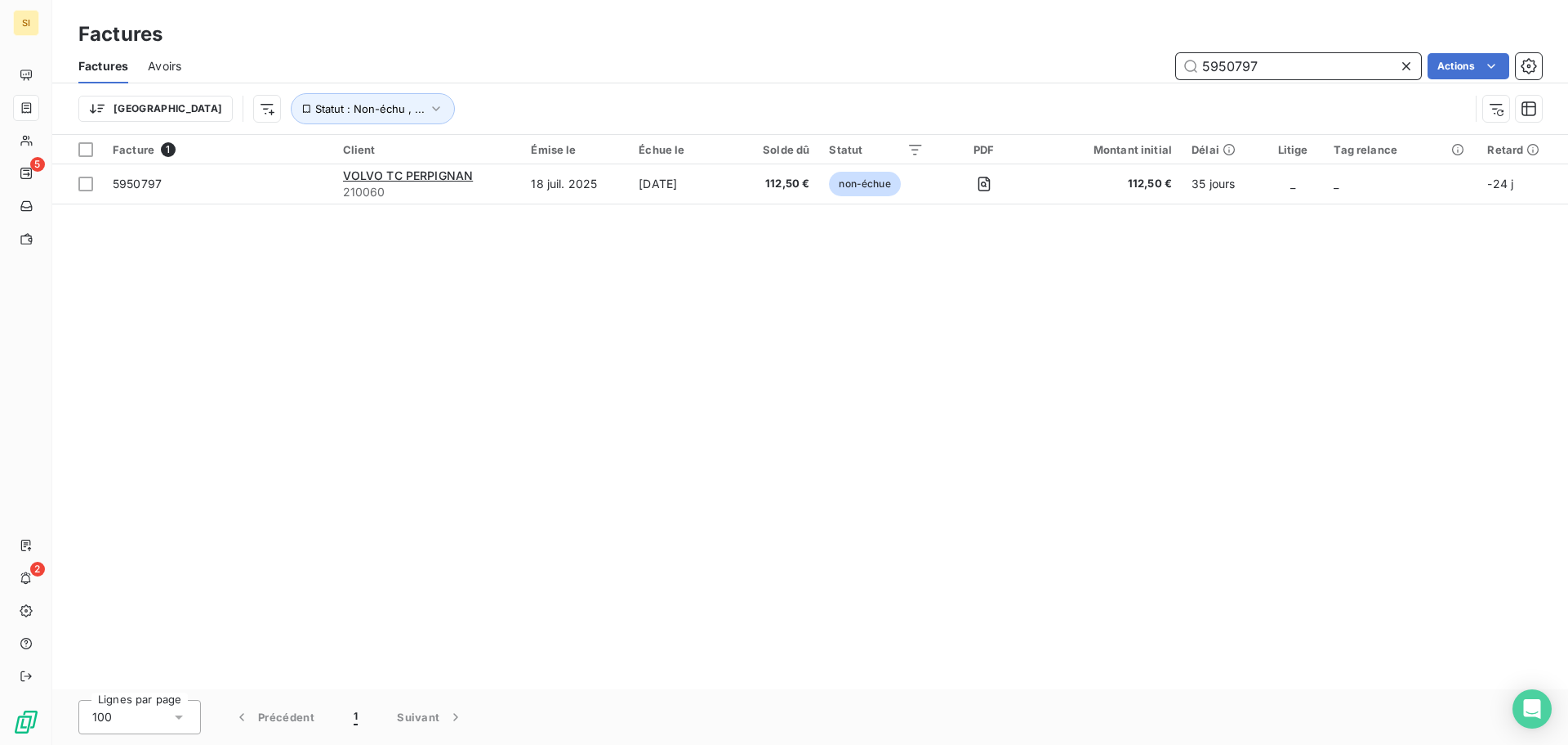
drag, startPoint x: 1284, startPoint y: 65, endPoint x: 1086, endPoint y: 58, distance: 198.1
click at [1086, 58] on div "5950797 Actions" at bounding box center [872, 66] width 1341 height 26
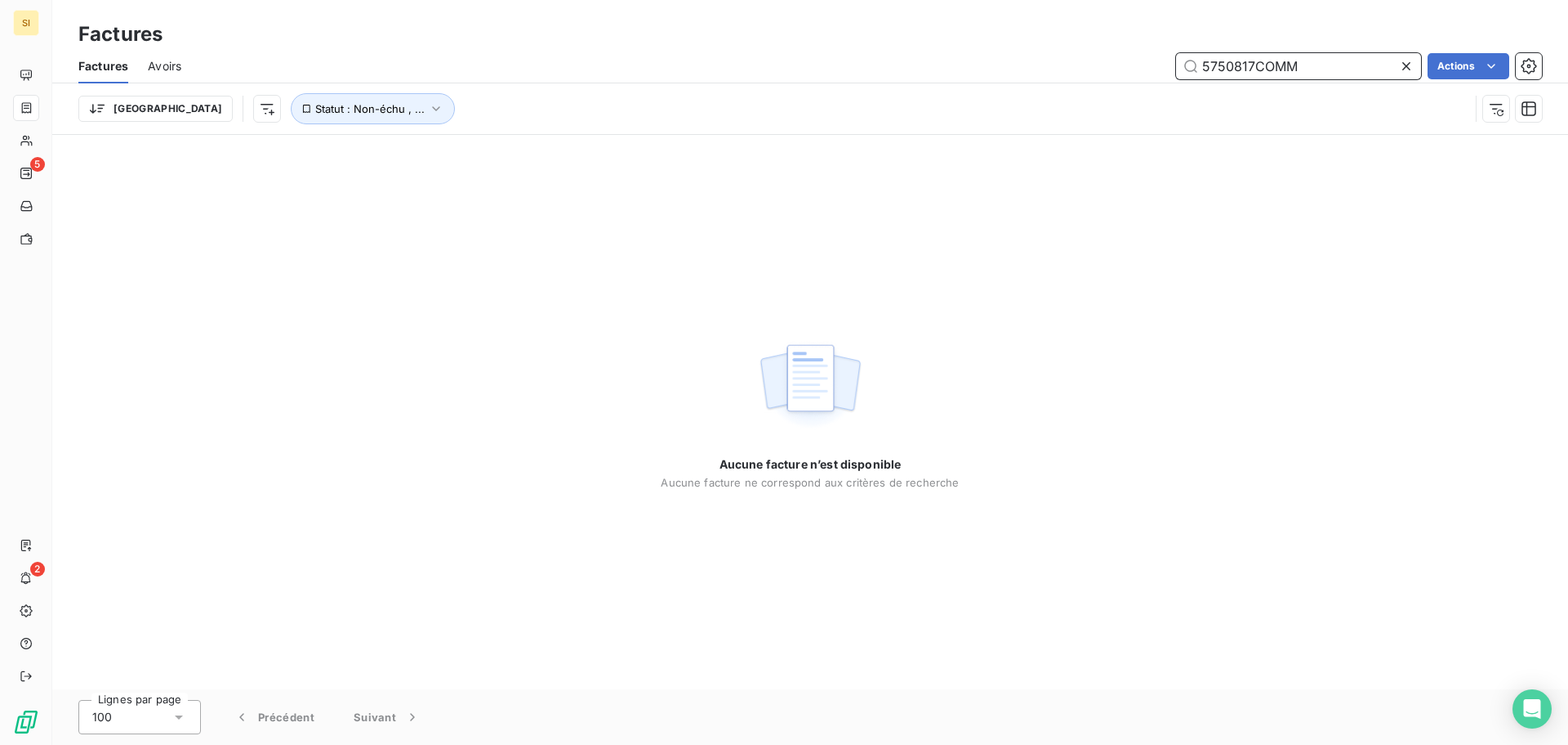
type input "5750817COMM"
click at [1409, 66] on icon at bounding box center [1407, 66] width 17 height 17
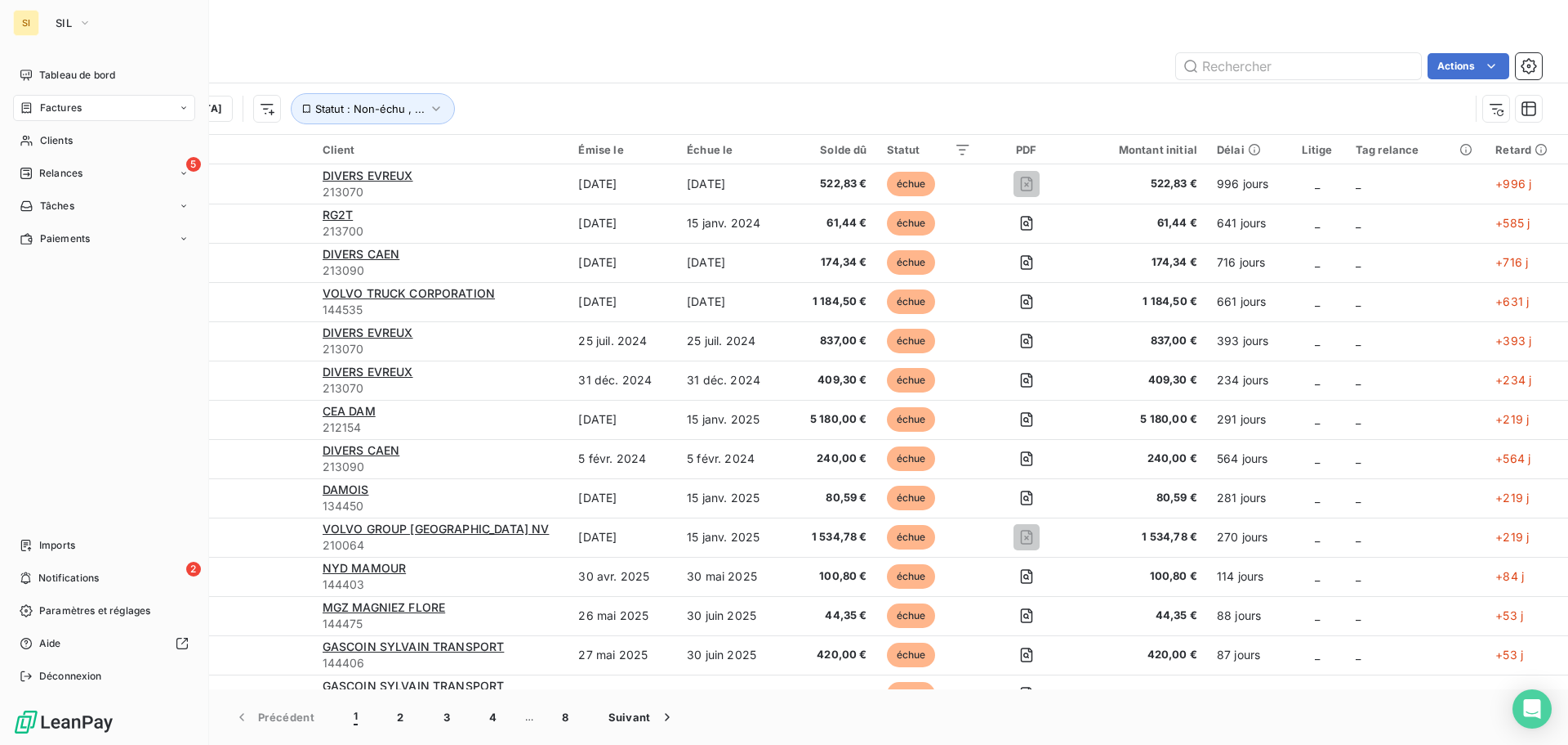
click at [66, 109] on span "Factures" at bounding box center [61, 108] width 42 height 15
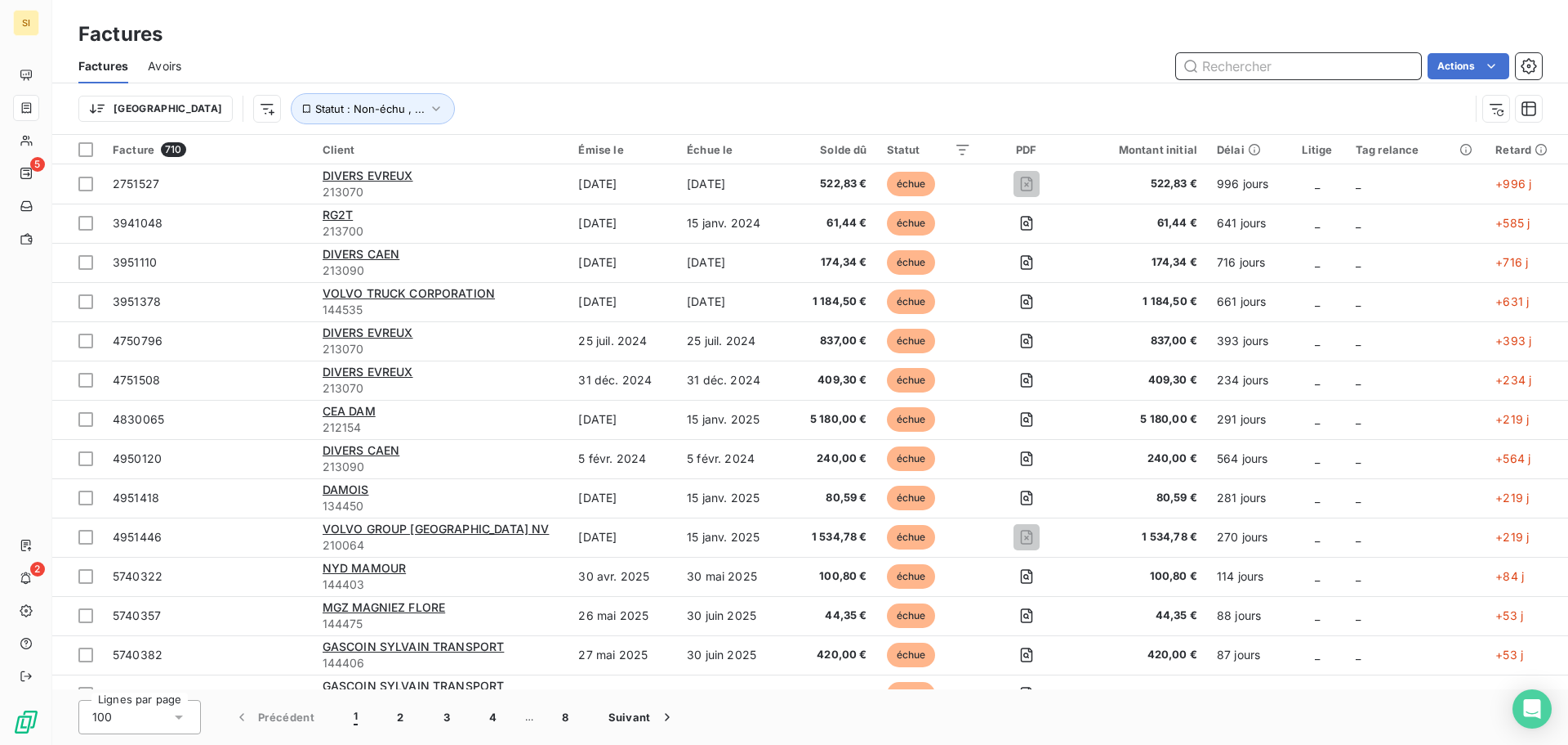
click at [1258, 66] on input "text" at bounding box center [1298, 66] width 245 height 26
type input "5950681"
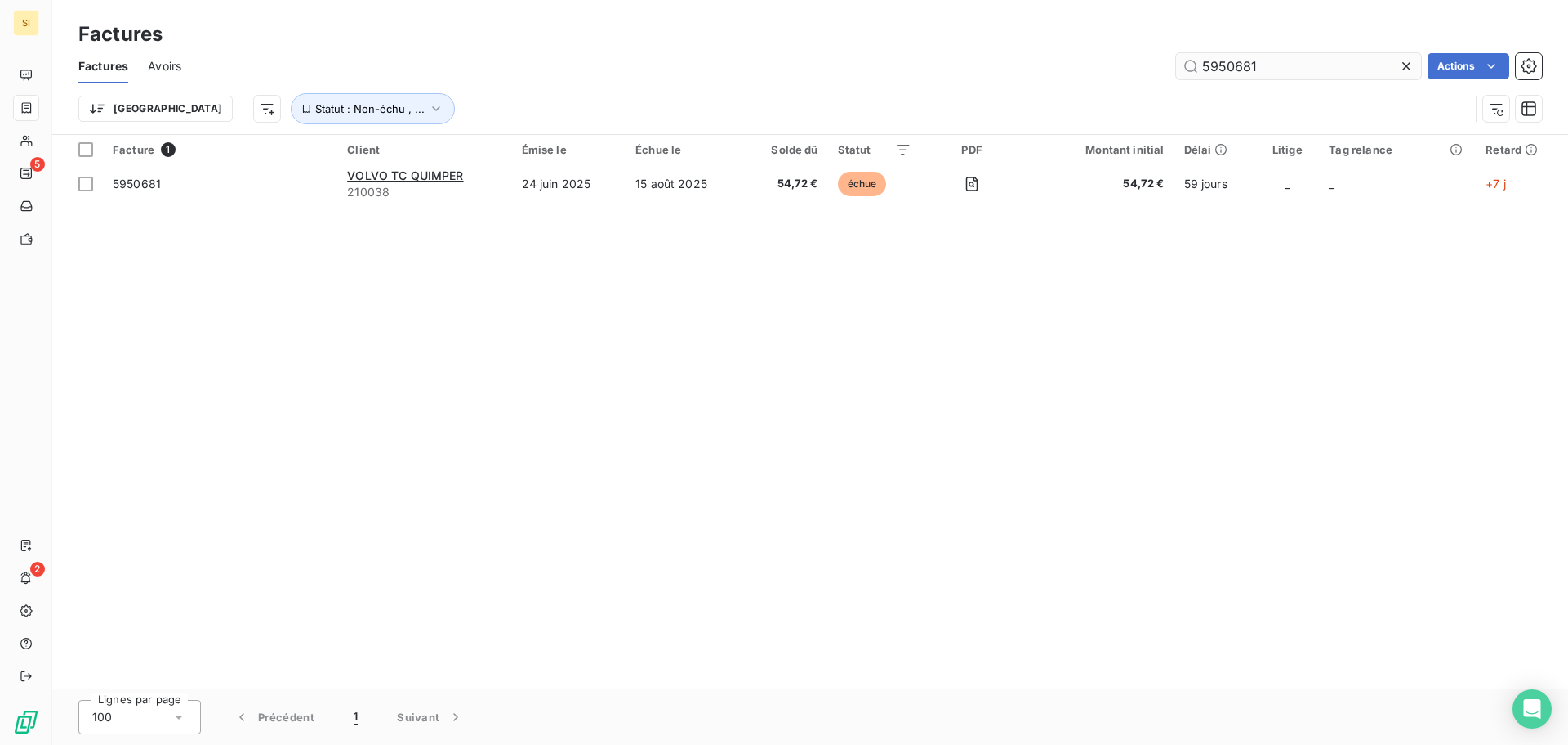
click at [1400, 66] on icon at bounding box center [1407, 66] width 17 height 17
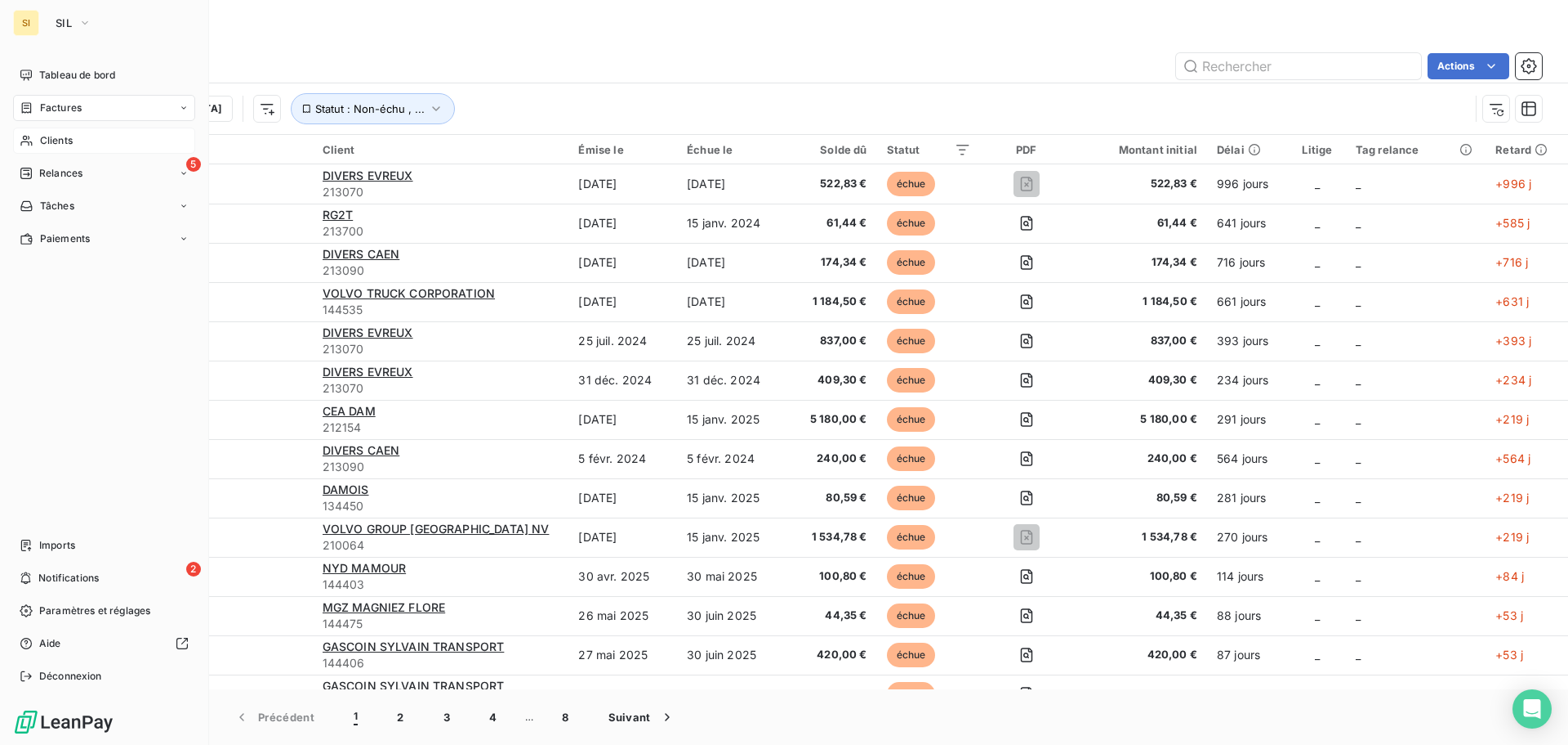
click at [65, 143] on span "Clients" at bounding box center [56, 140] width 32 height 15
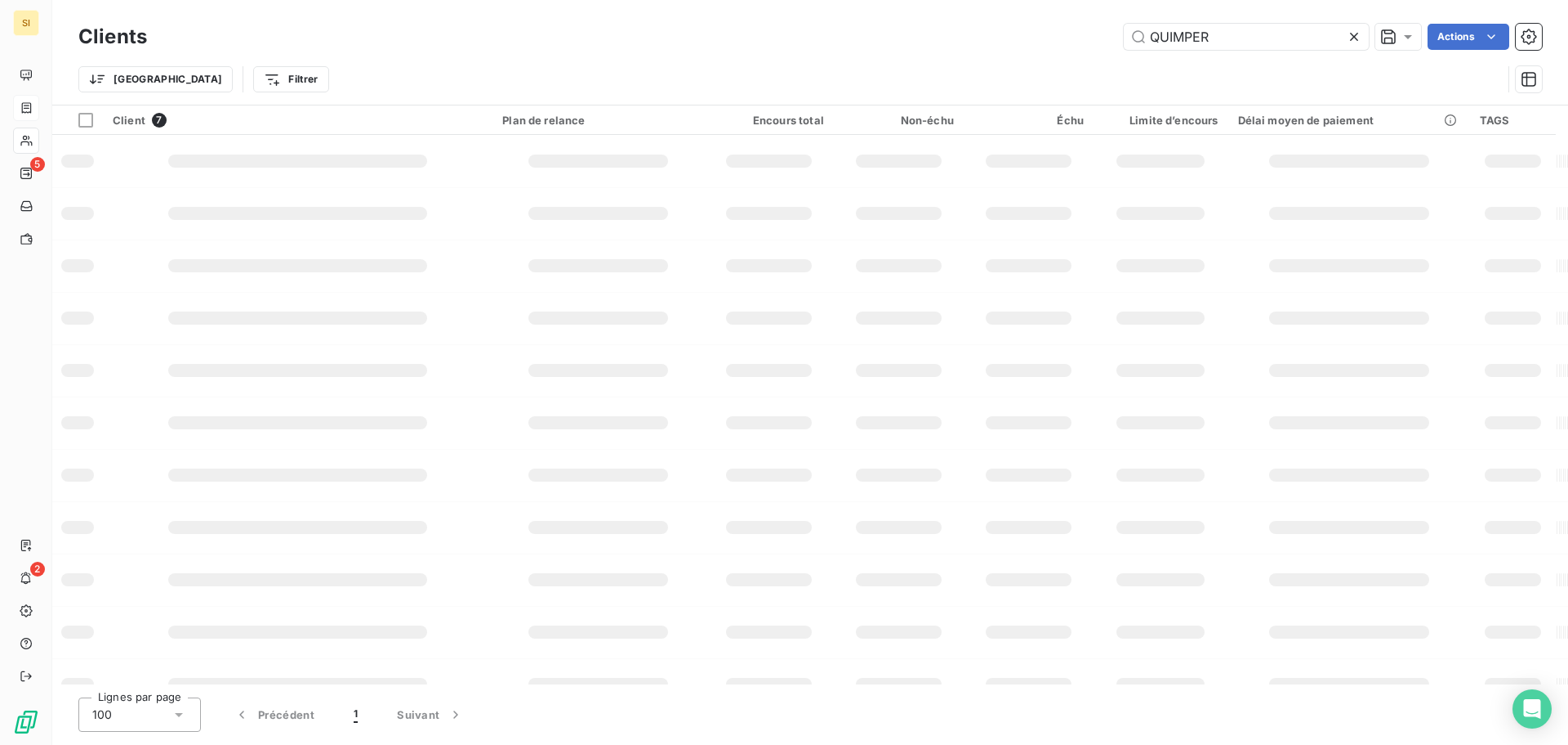
type input "QUIMPER"
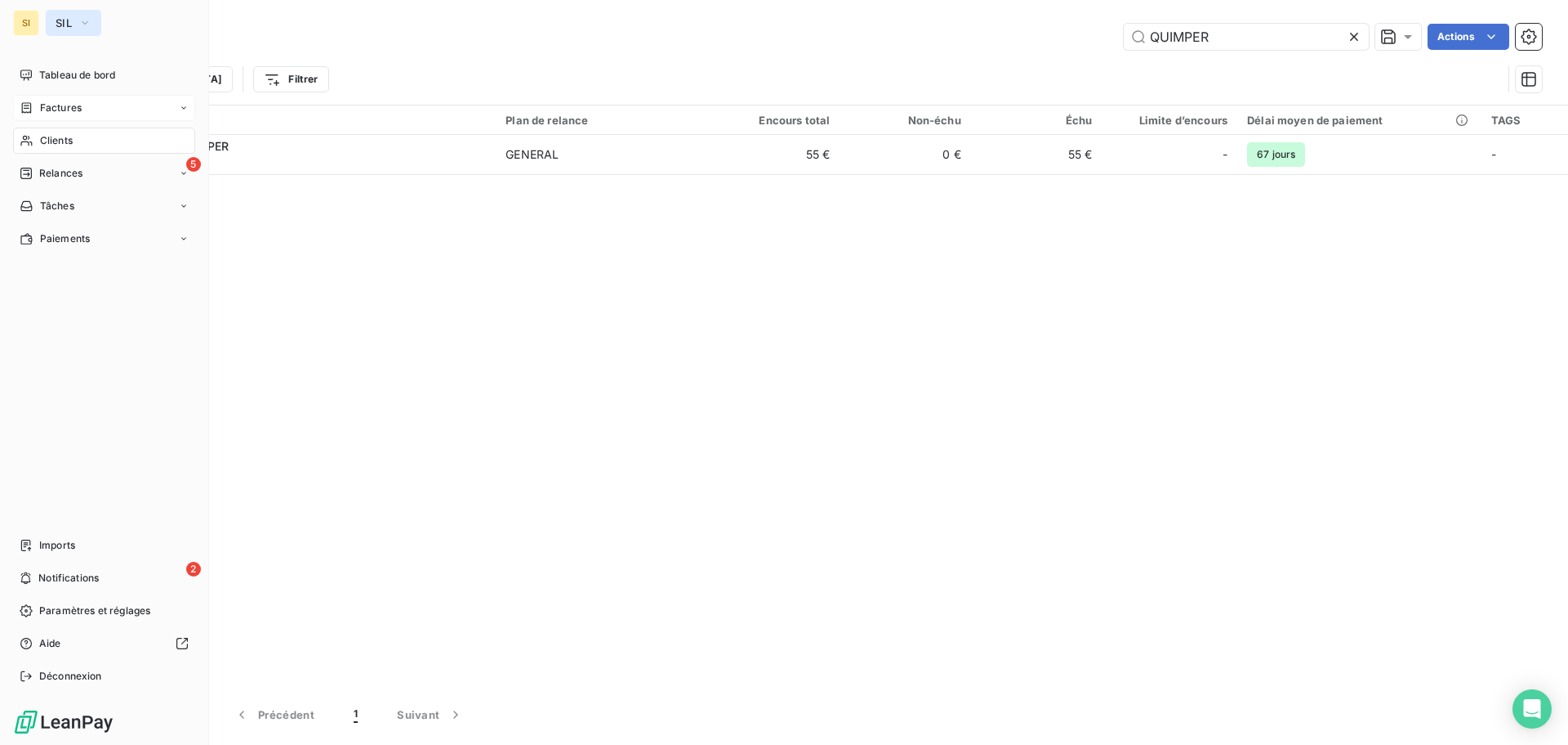
click at [77, 20] on button "SIL" at bounding box center [73, 22] width 56 height 26
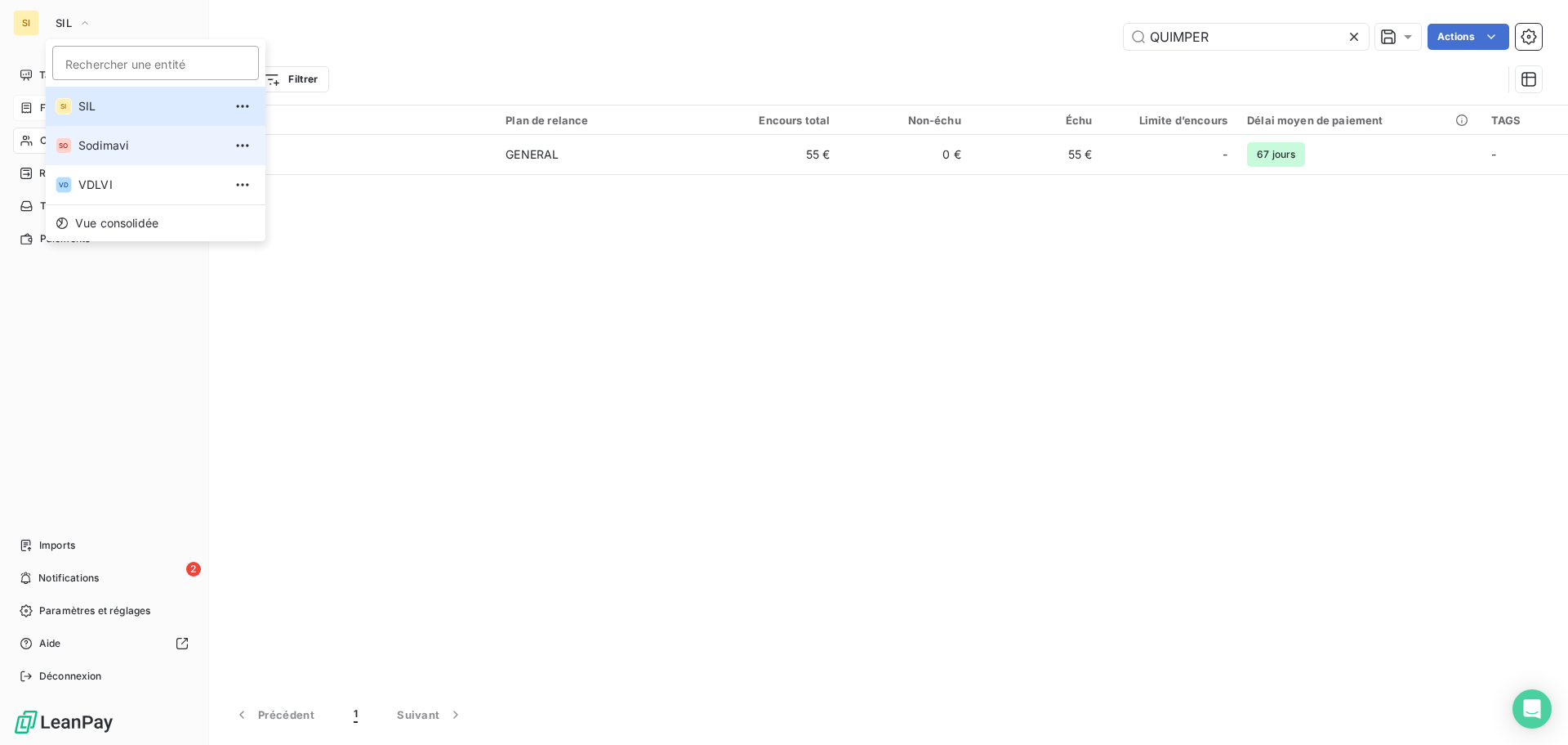
click at [111, 148] on span "Sodimavi" at bounding box center [150, 145] width 144 height 17
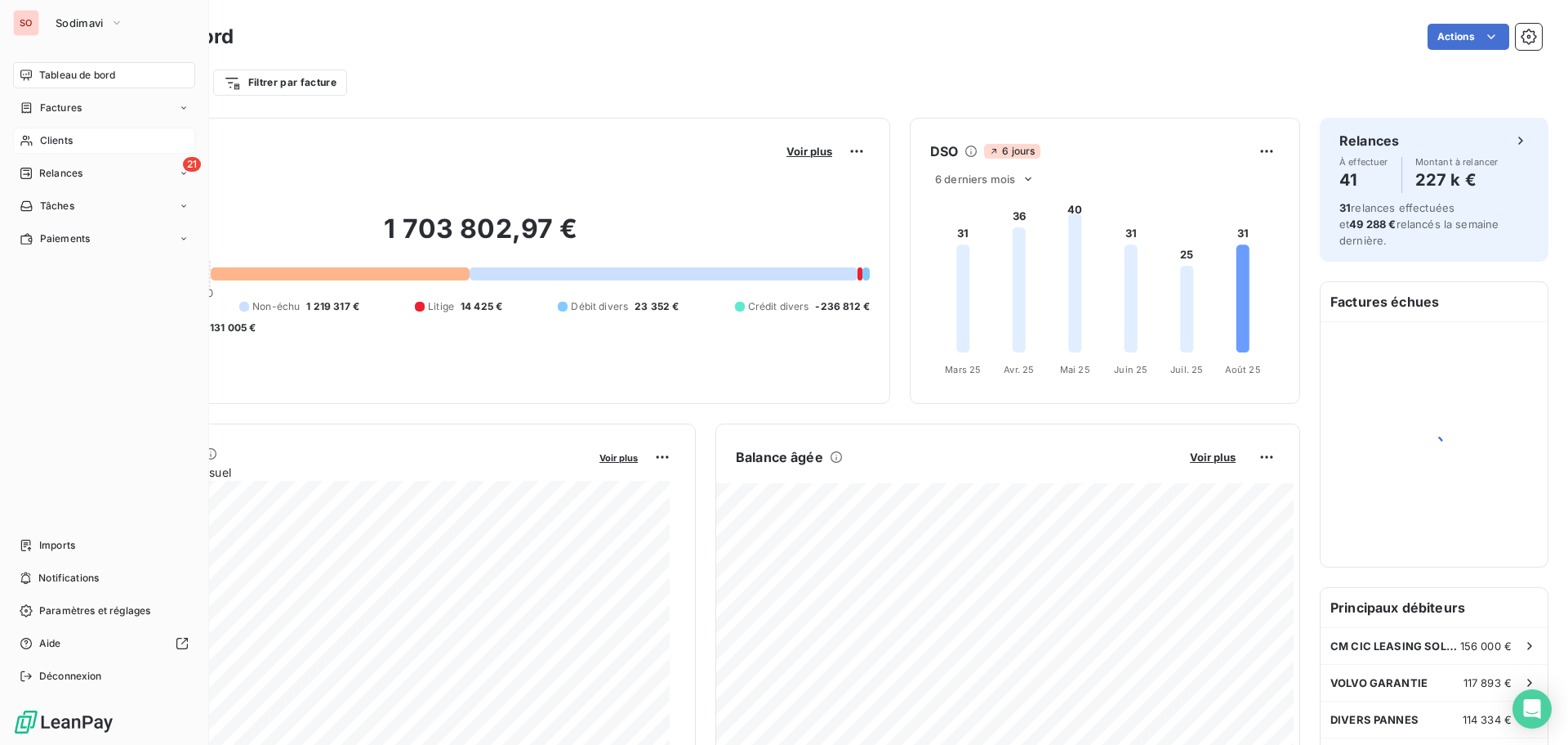
click at [67, 141] on span "Clients" at bounding box center [56, 140] width 32 height 15
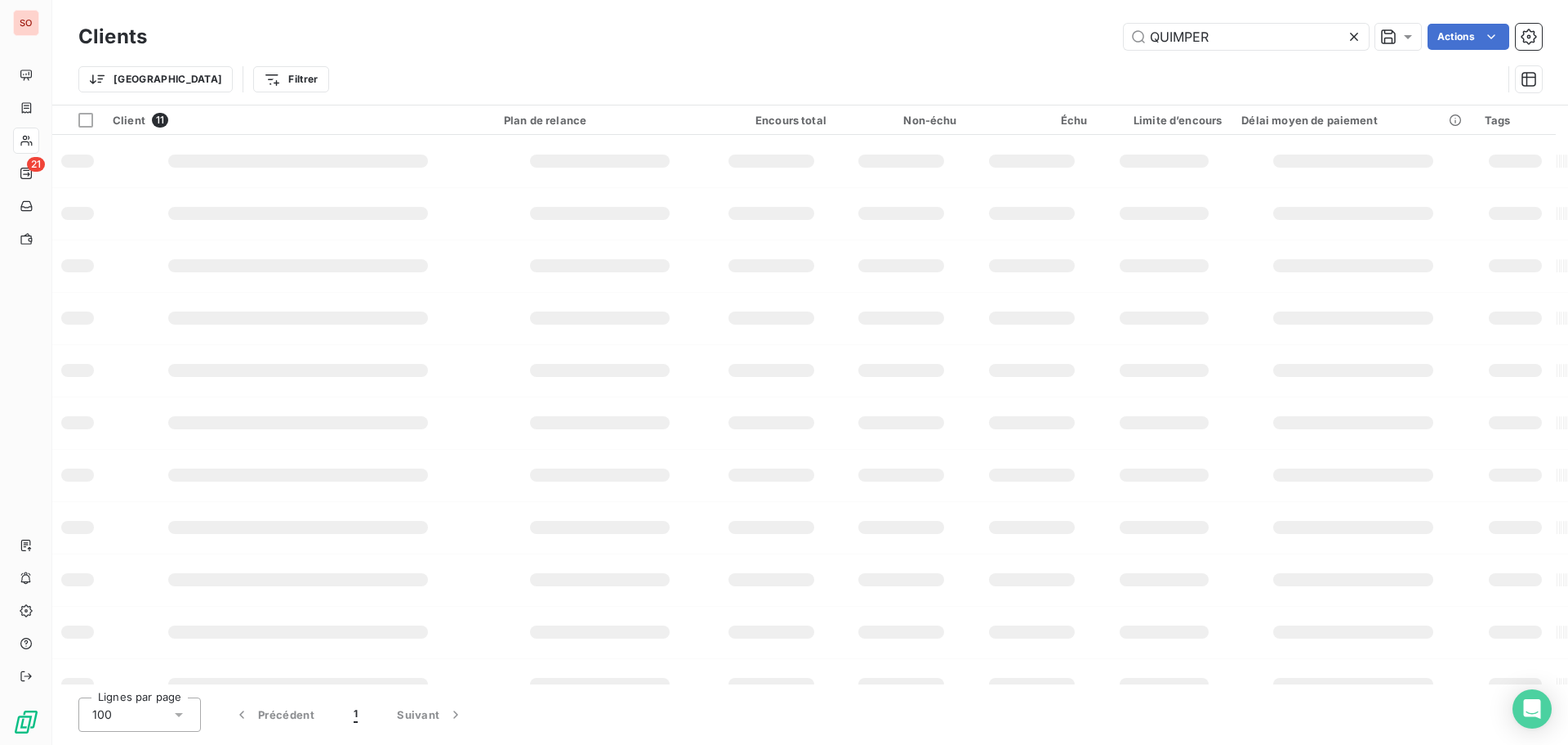
type input "QUIMPER"
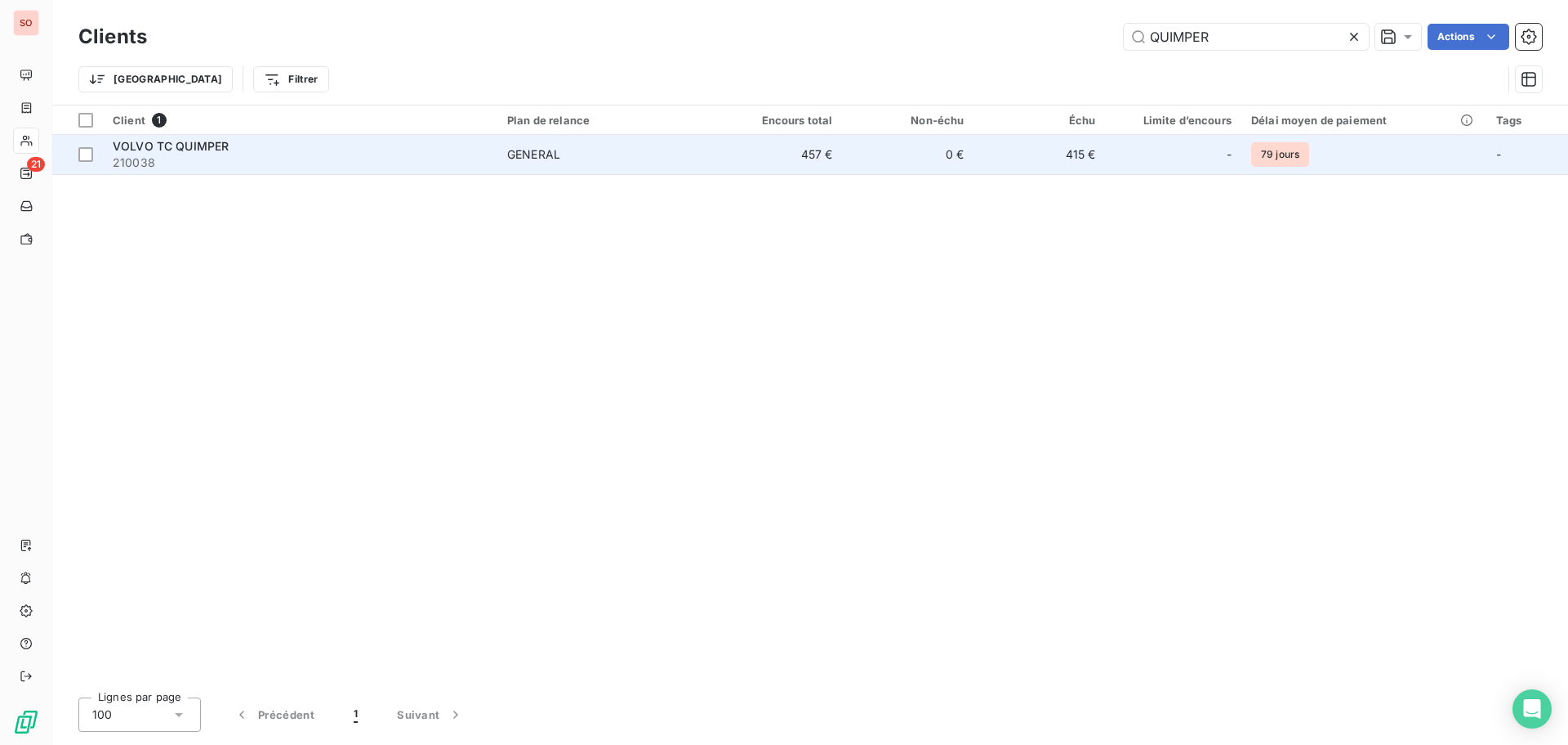
click at [134, 151] on span "VOLVO TC QUIMPER" at bounding box center [171, 145] width 116 height 14
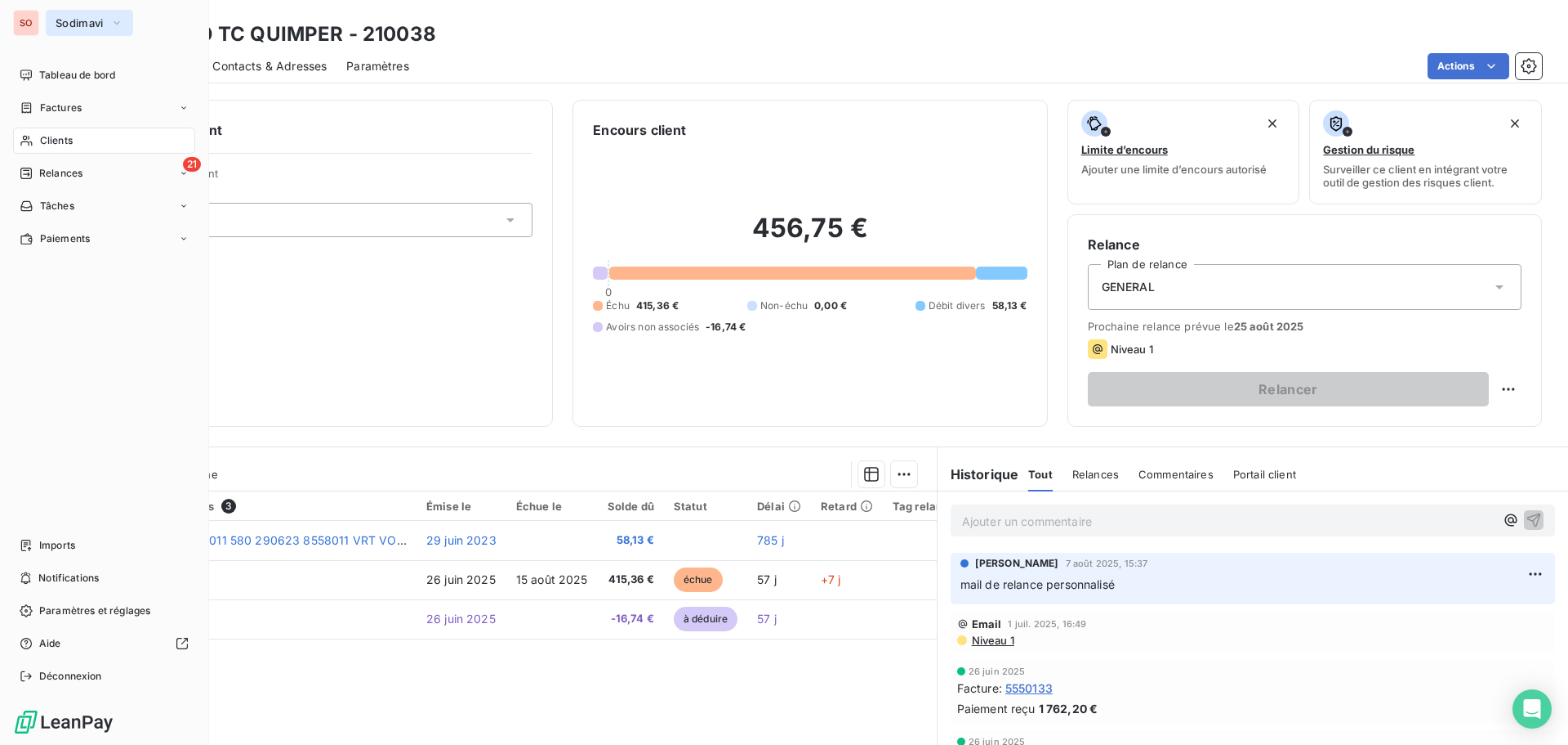
click at [60, 18] on span "Sodimavi" at bounding box center [80, 23] width 48 height 13
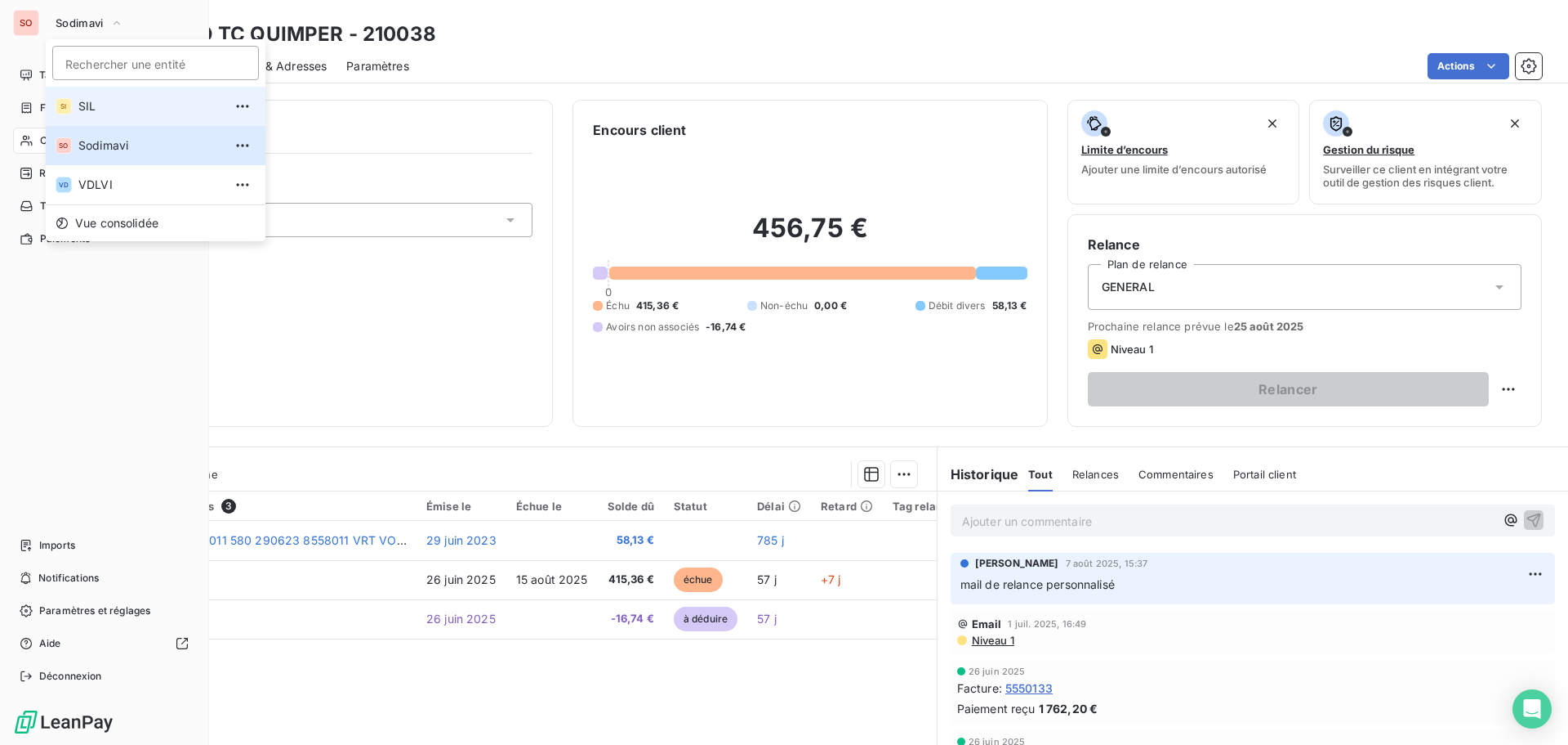
click at [87, 105] on span "SIL" at bounding box center [150, 106] width 144 height 17
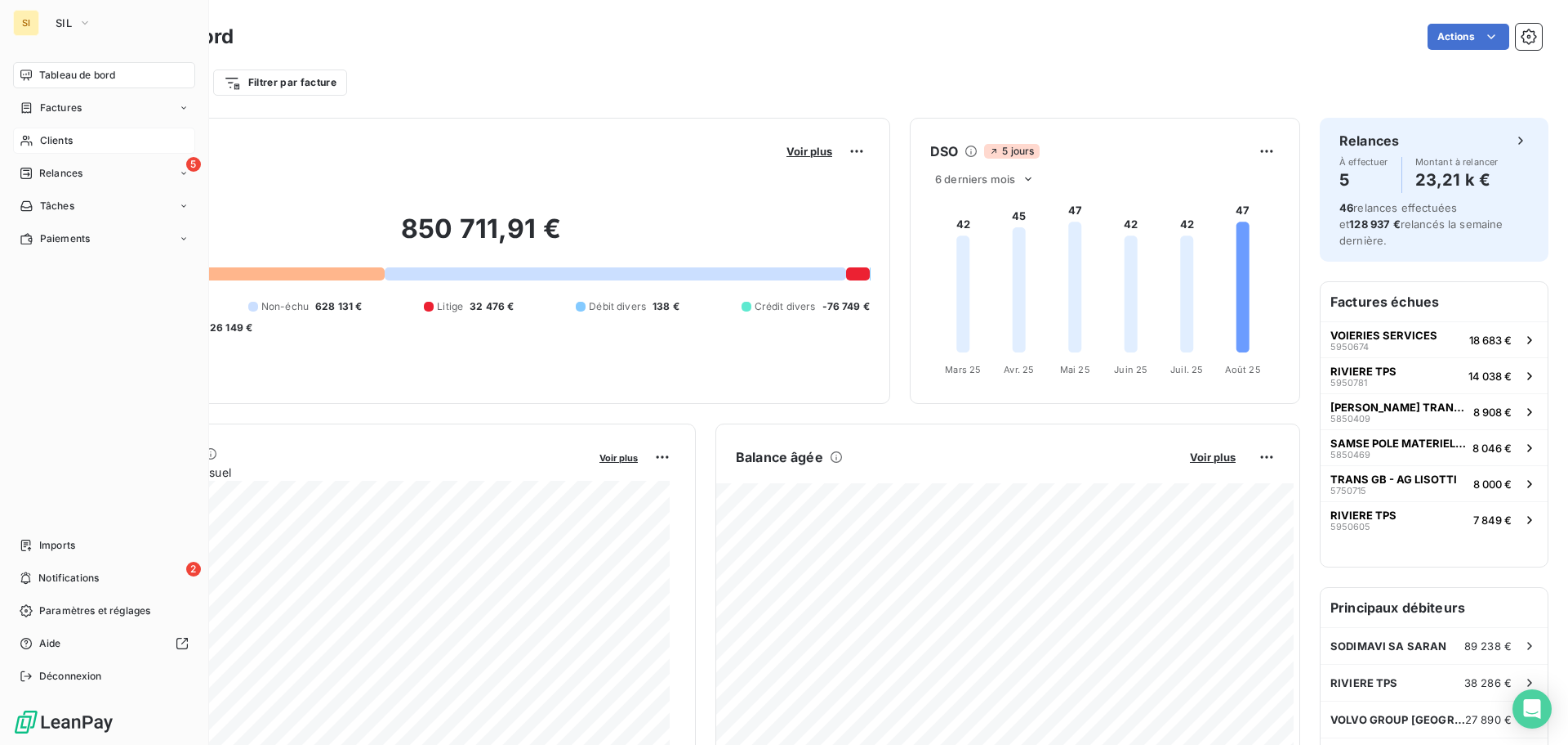
click at [63, 136] on span "Clients" at bounding box center [56, 140] width 32 height 15
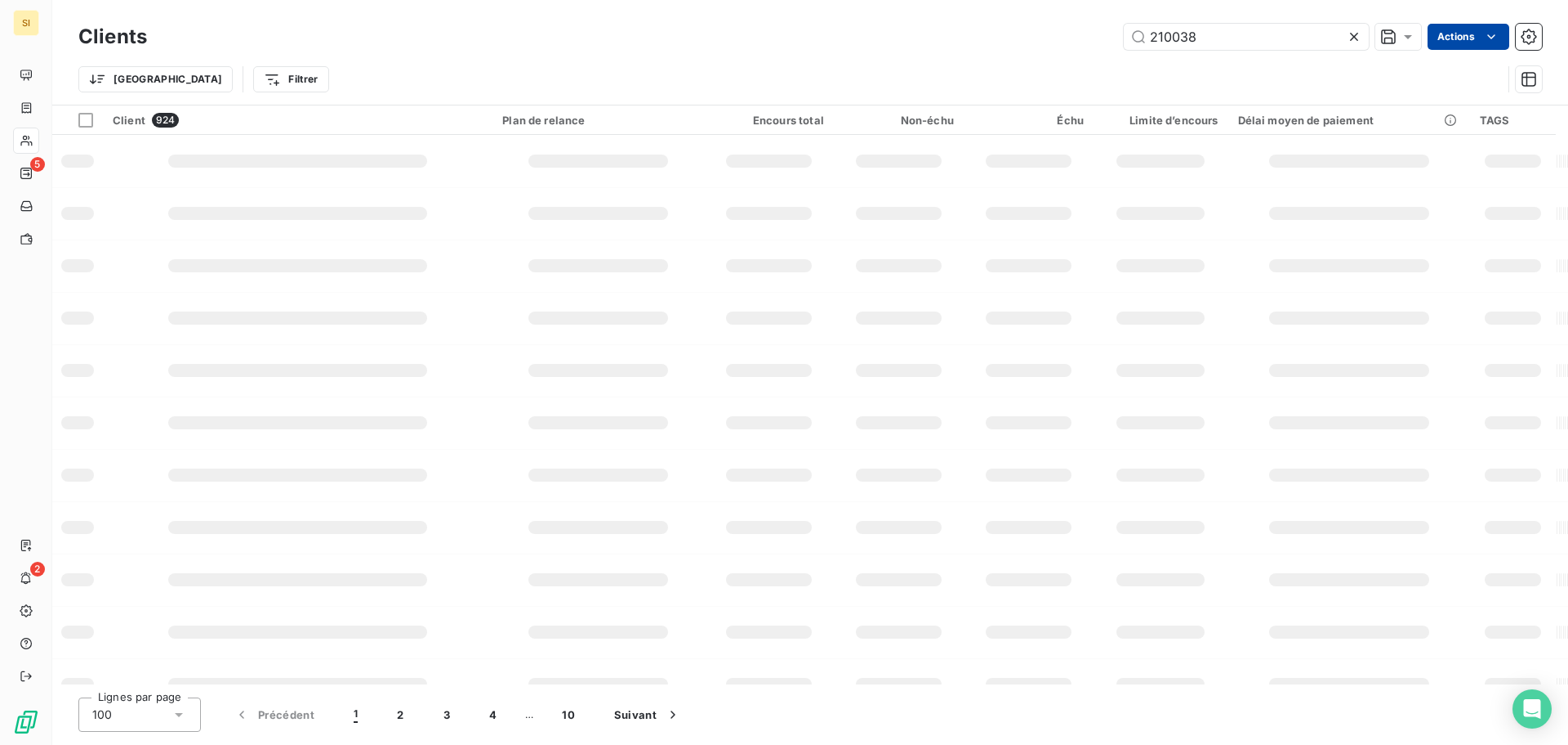
type input "210038"
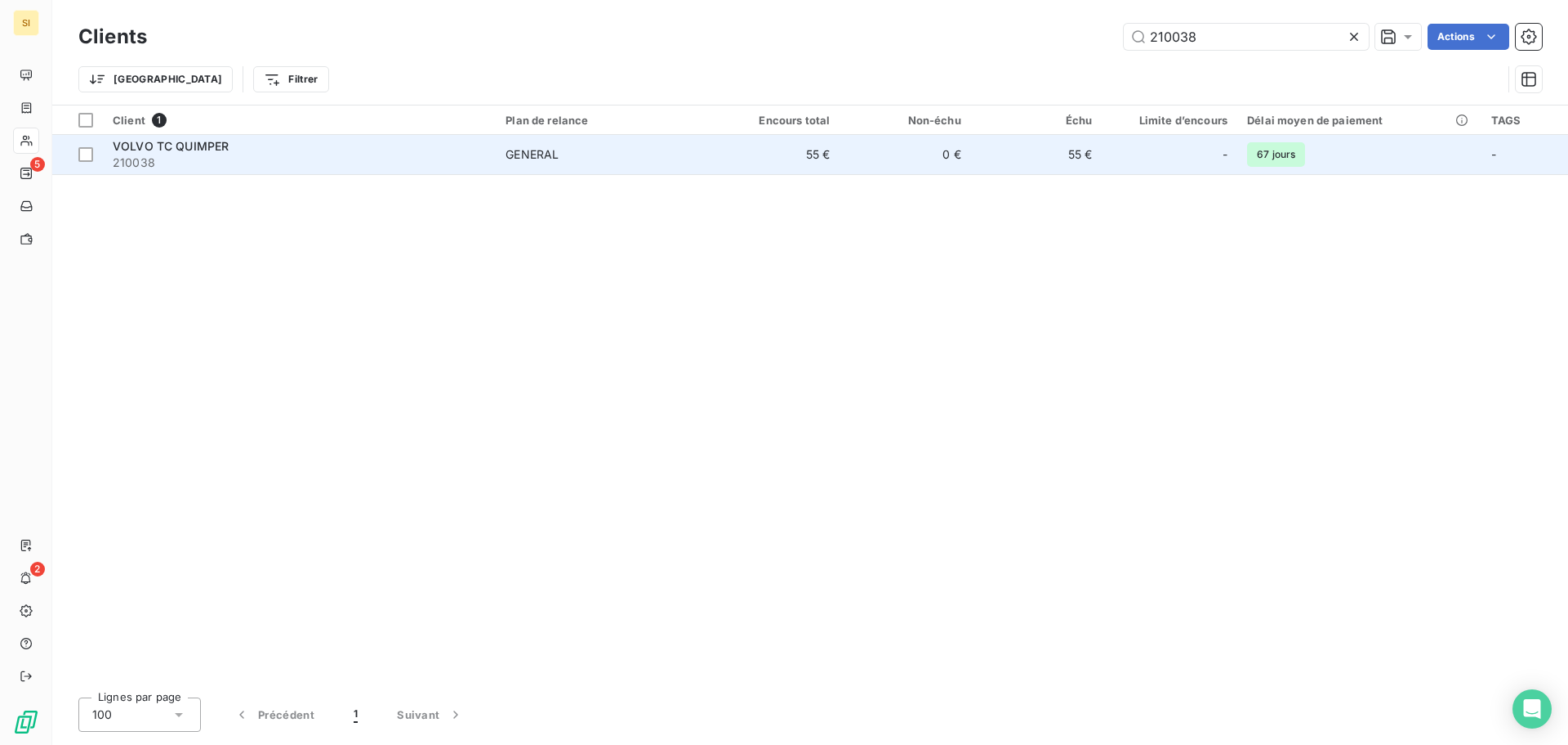
click at [155, 150] on span "VOLVO TC QUIMPER" at bounding box center [171, 145] width 116 height 14
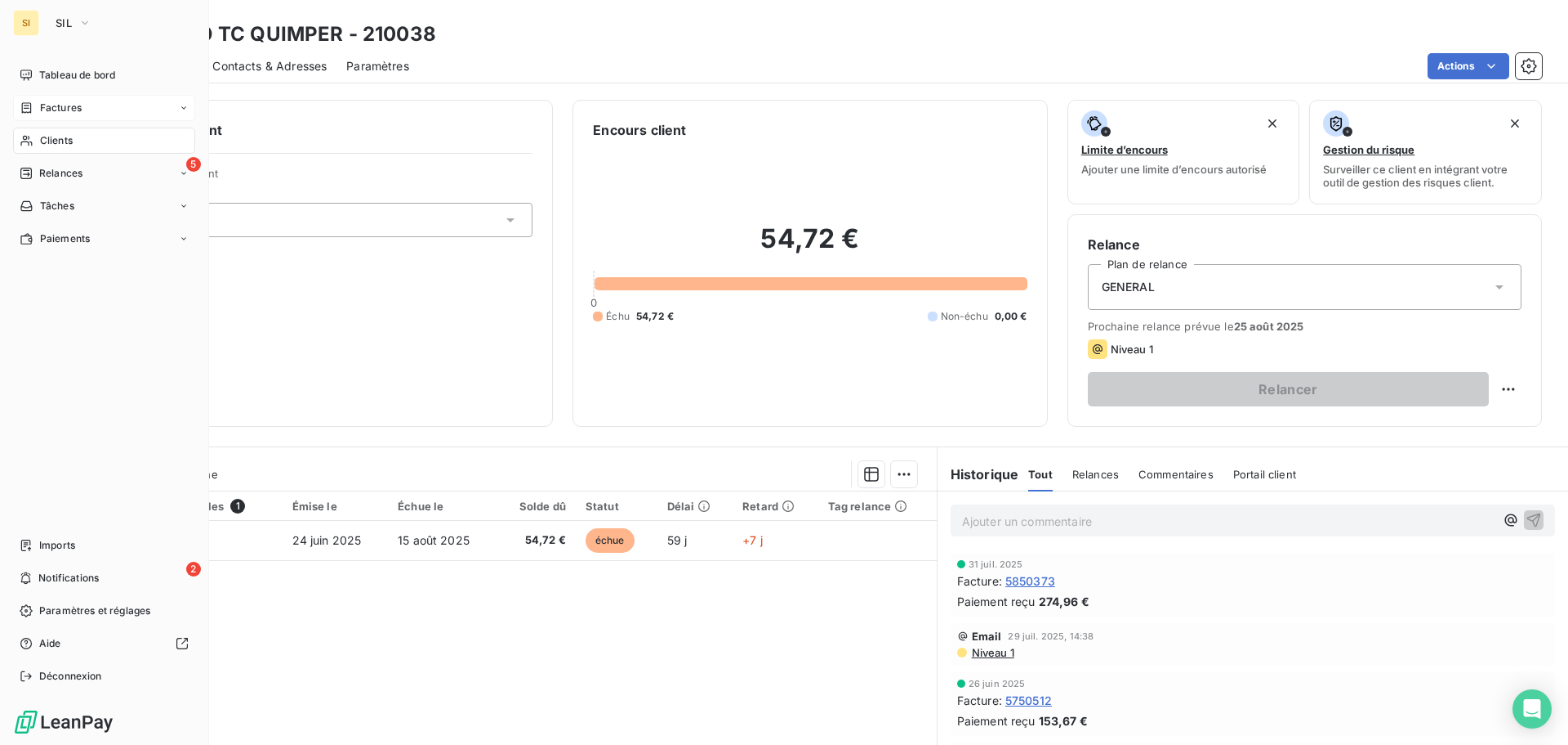
click at [69, 110] on span "Factures" at bounding box center [61, 108] width 42 height 15
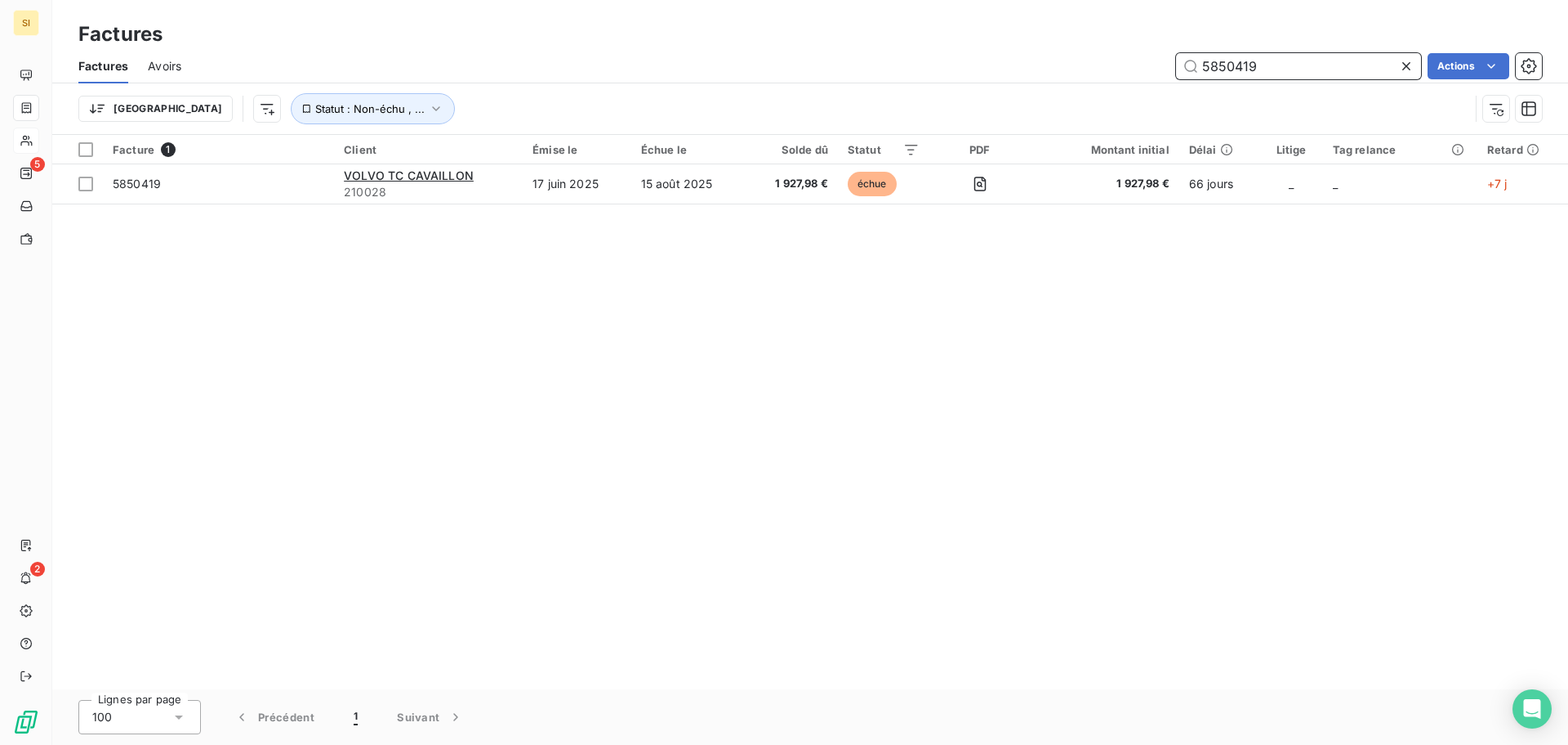
drag, startPoint x: 1289, startPoint y: 64, endPoint x: 1035, endPoint y: 47, distance: 254.6
click at [1037, 47] on div "Factures Factures Avoirs 5850419 Actions Trier Statut : Non-échu , ..." at bounding box center [810, 67] width 1516 height 135
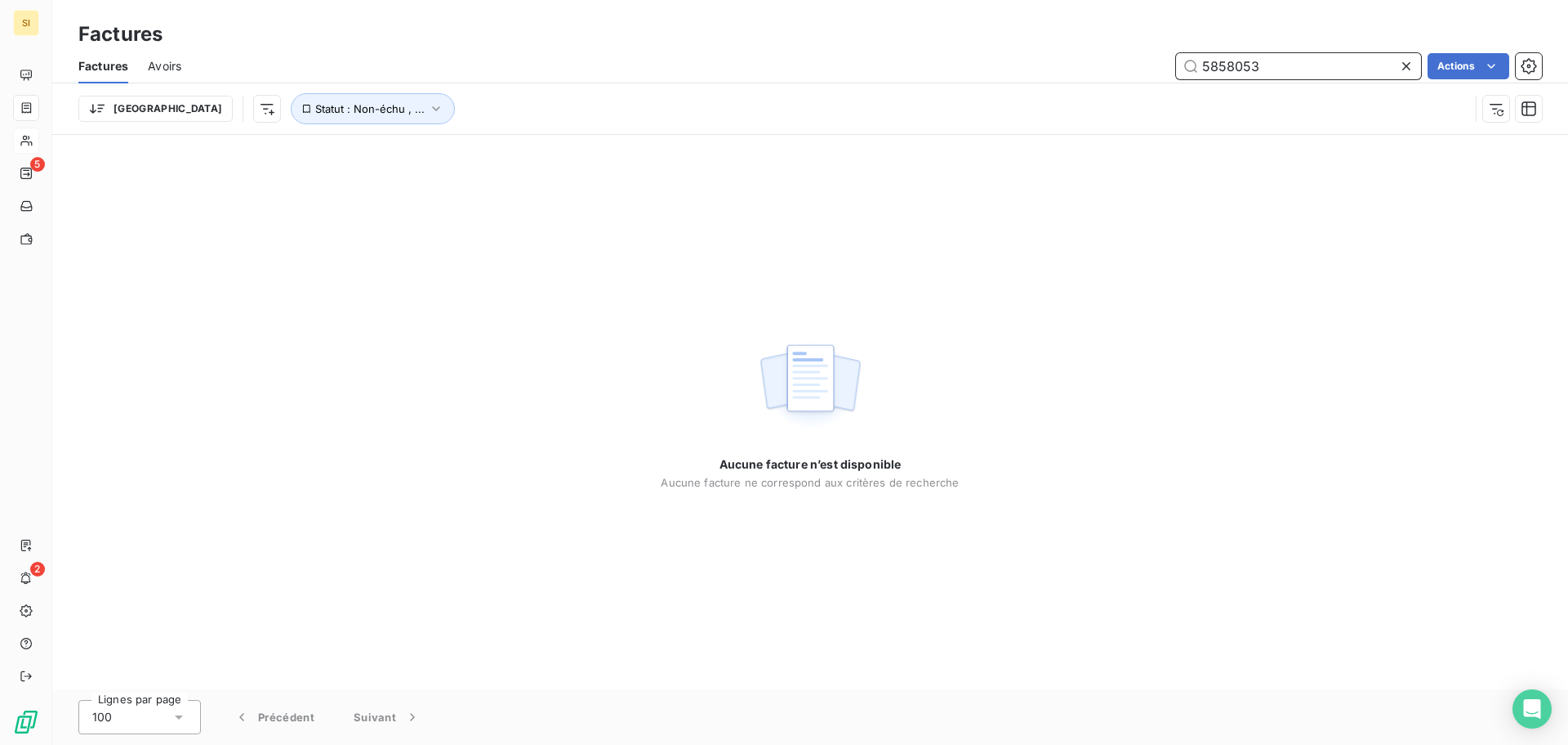
drag, startPoint x: 1251, startPoint y: 70, endPoint x: 1141, endPoint y: 61, distance: 110.4
click at [1141, 61] on div "5858053 Actions" at bounding box center [872, 66] width 1341 height 26
type input "5950317"
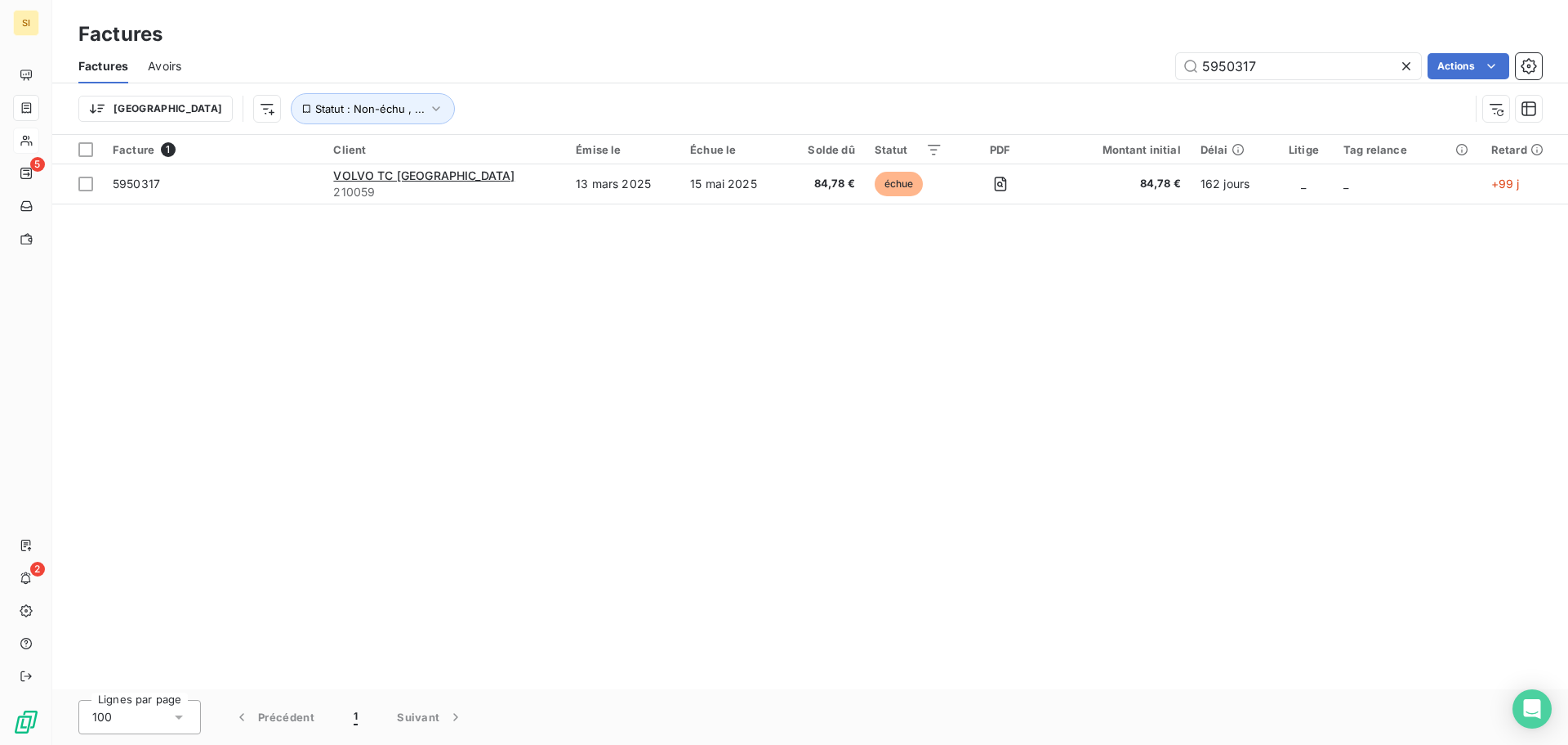
click at [1407, 68] on icon at bounding box center [1407, 66] width 17 height 17
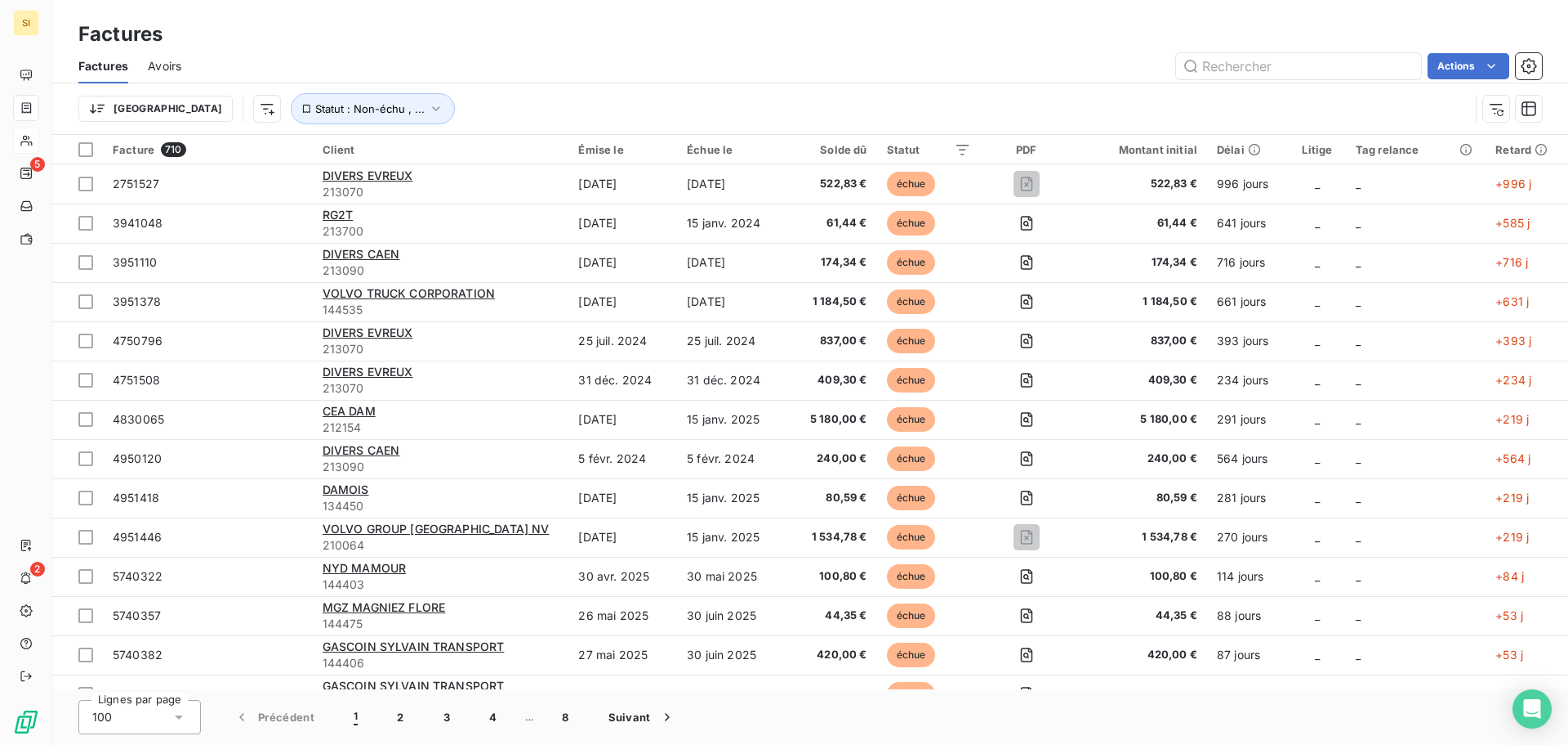
click at [165, 72] on span "Avoirs" at bounding box center [164, 66] width 33 height 17
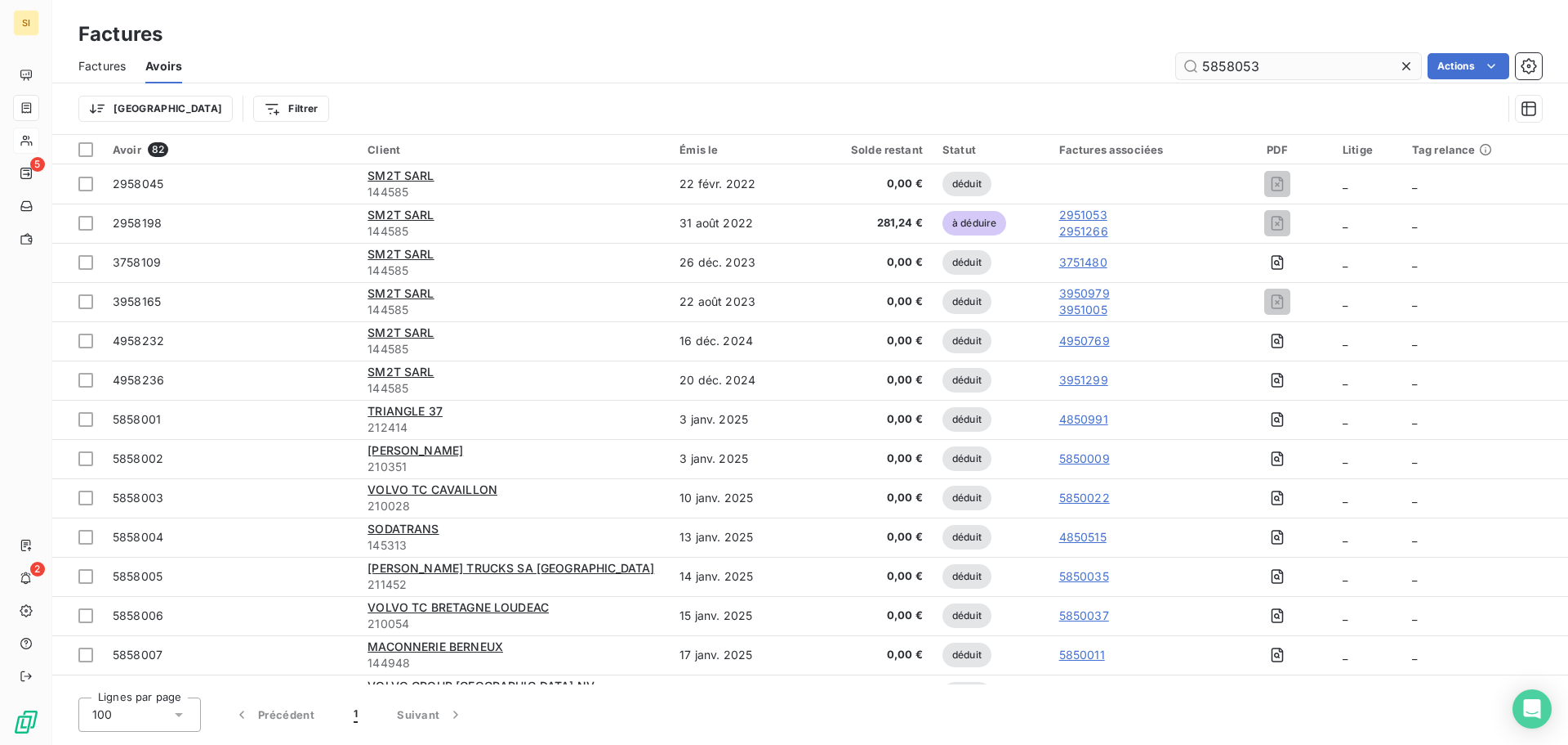
type input "5858053"
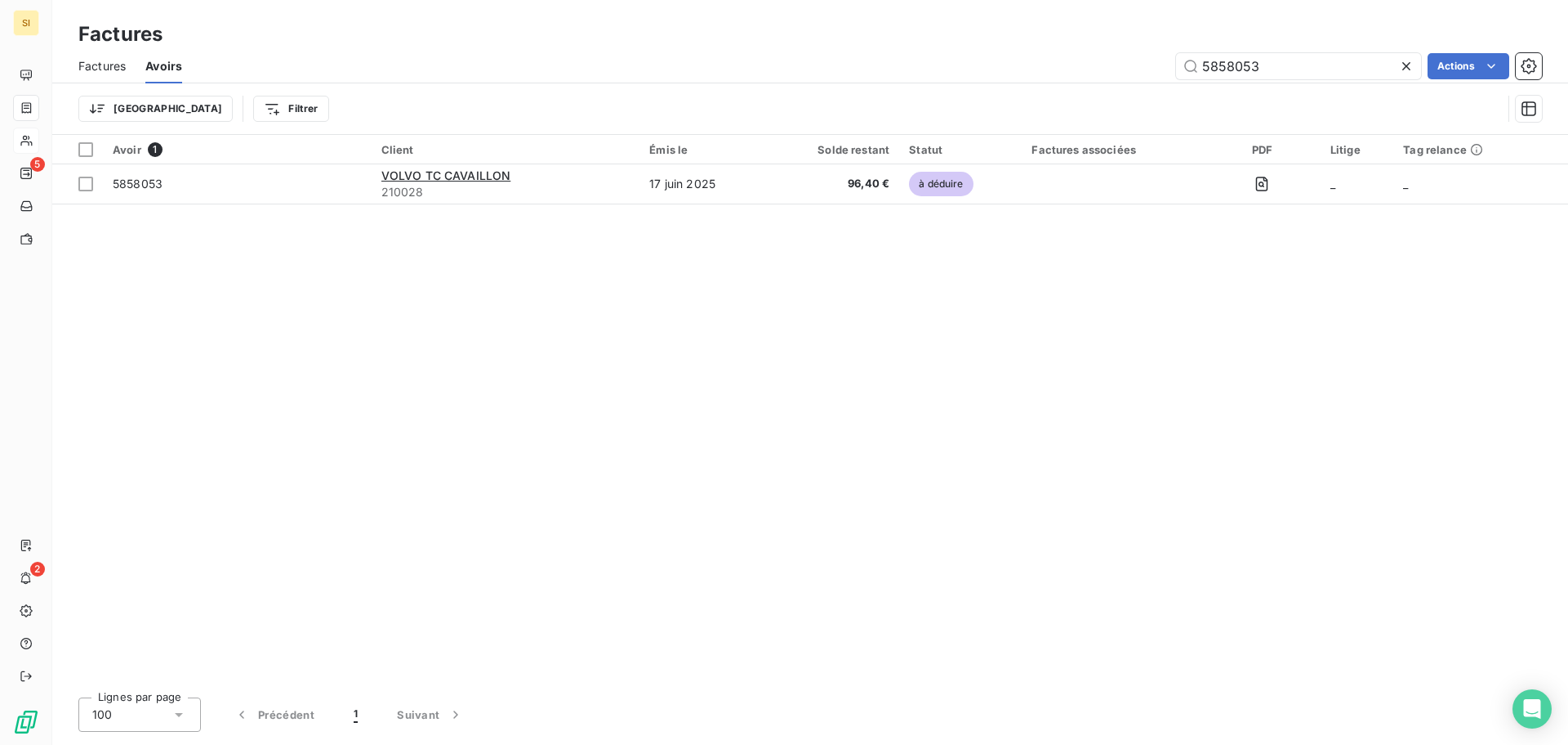
click at [1402, 67] on icon at bounding box center [1407, 66] width 17 height 17
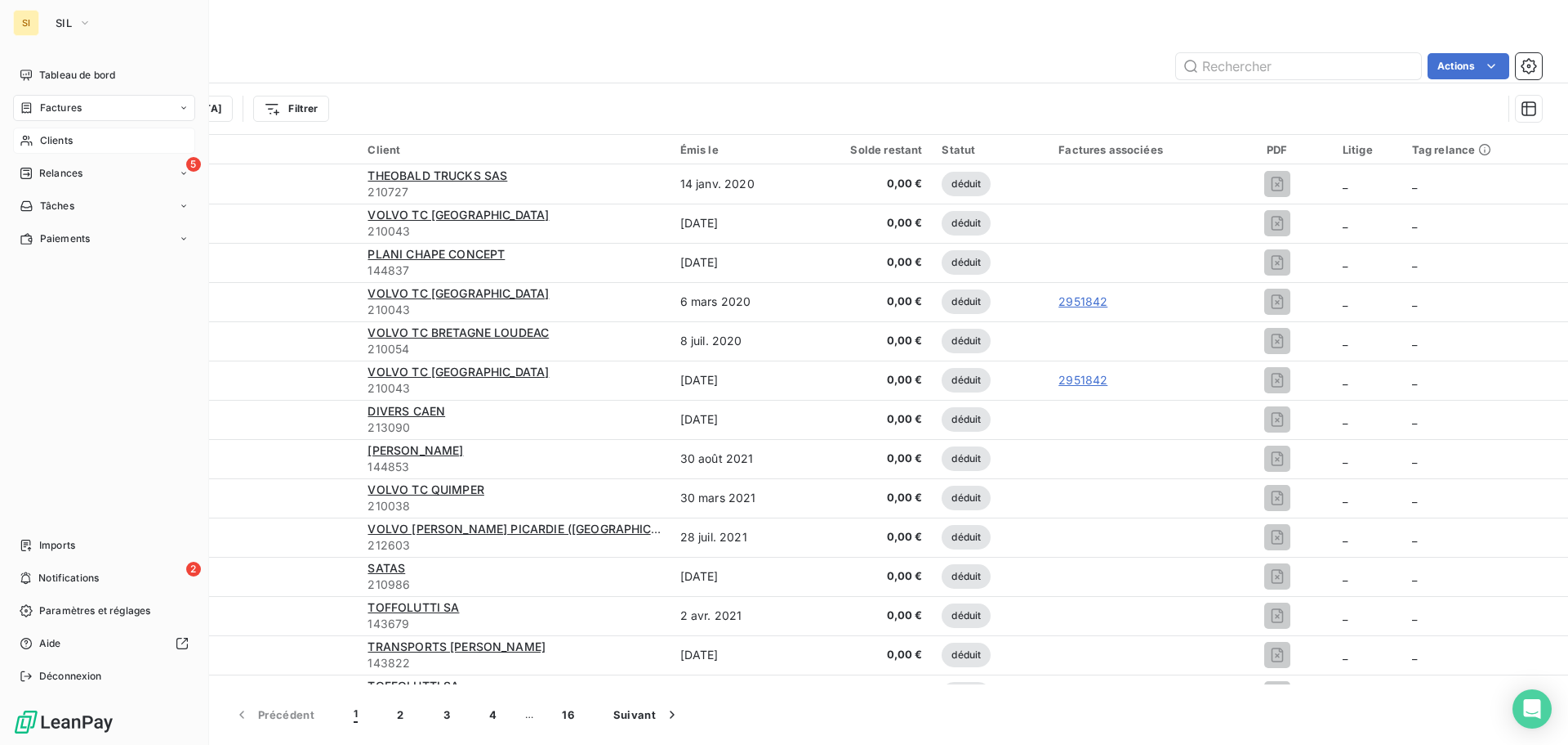
click at [53, 142] on span "Clients" at bounding box center [56, 140] width 32 height 15
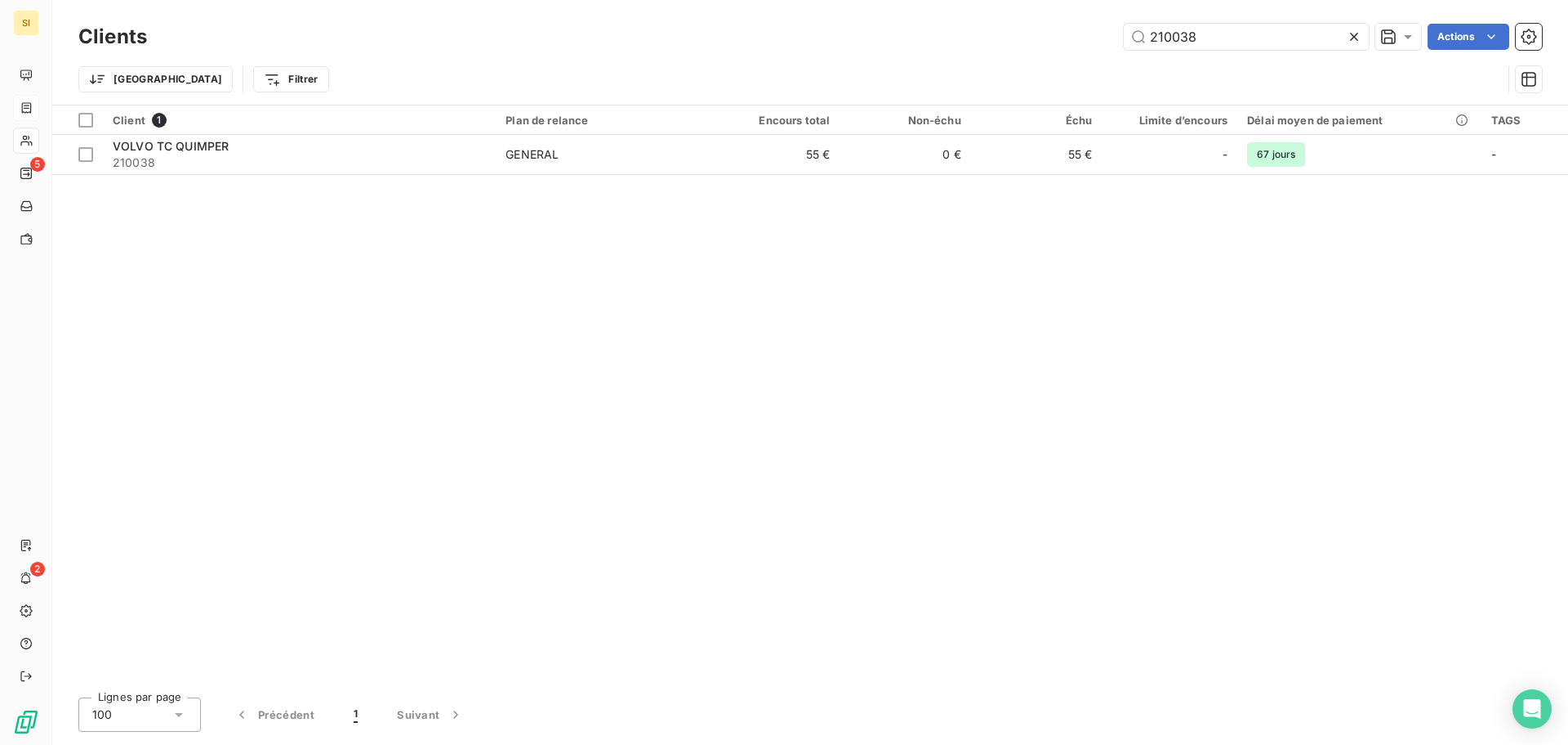
drag, startPoint x: 1231, startPoint y: 39, endPoint x: 1031, endPoint y: 26, distance: 200.4
click at [1031, 26] on div "210038 Actions" at bounding box center [854, 37] width 1375 height 26
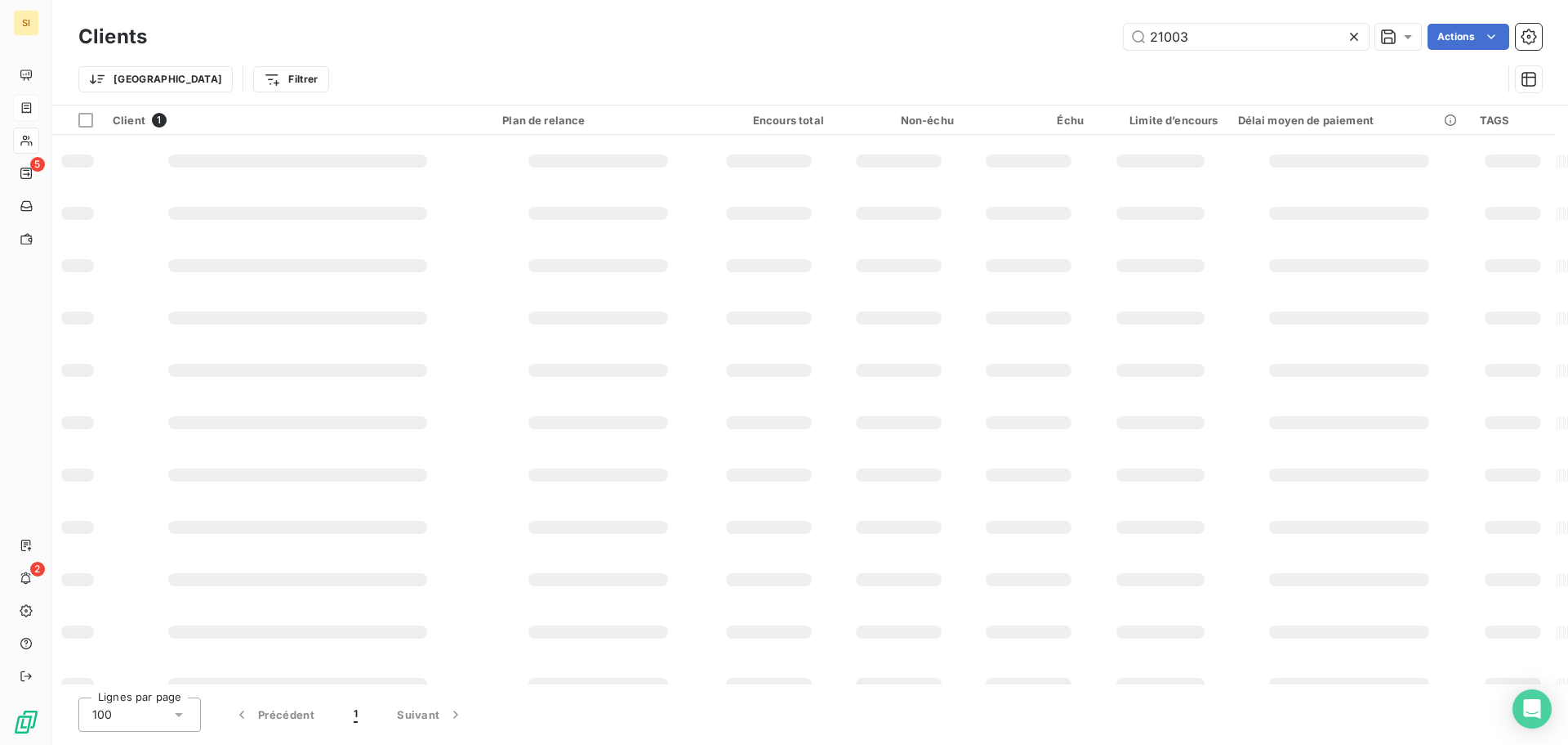
type input "210038"
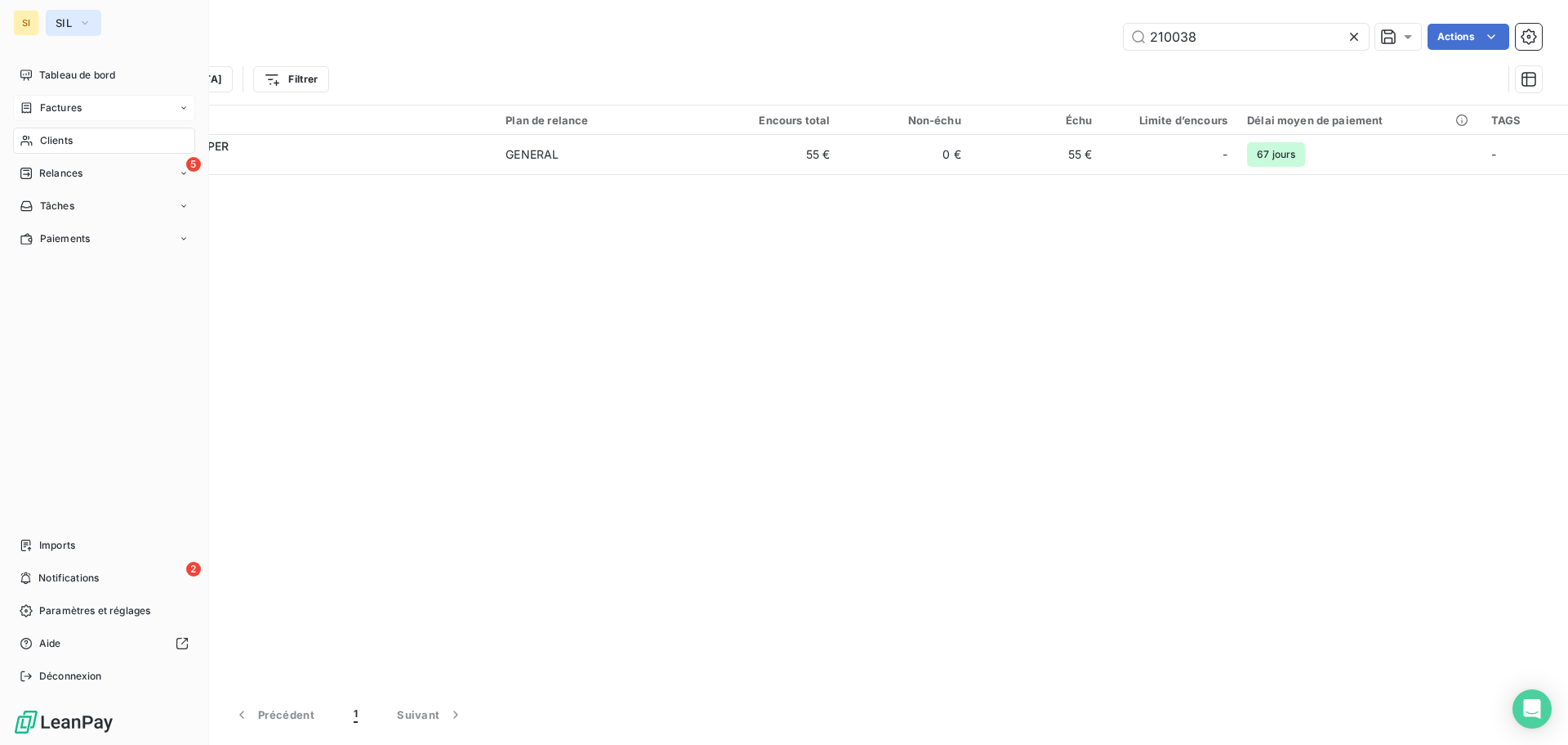
click at [69, 27] on span "SIL" at bounding box center [64, 23] width 17 height 13
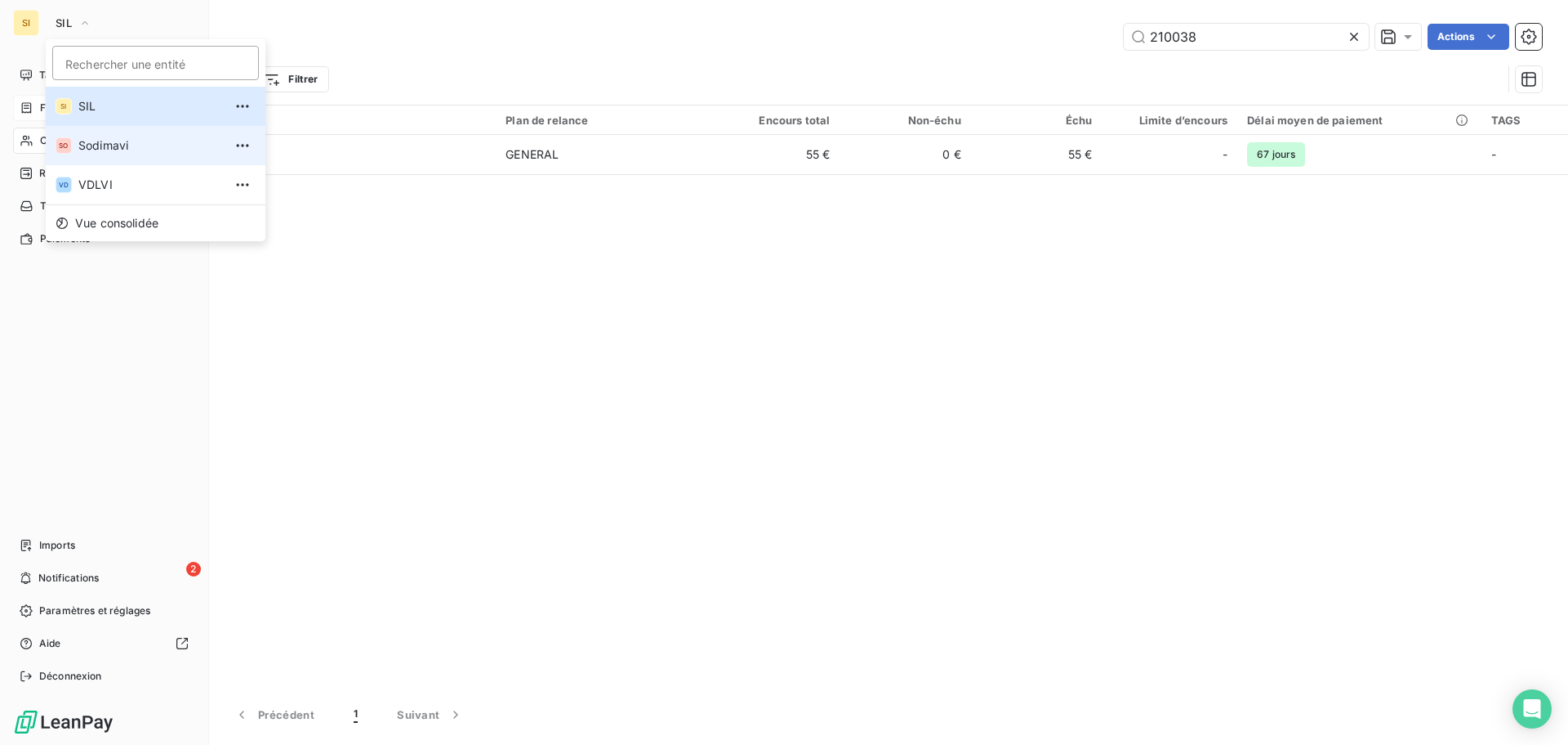
click at [90, 146] on span "Sodimavi" at bounding box center [150, 145] width 144 height 17
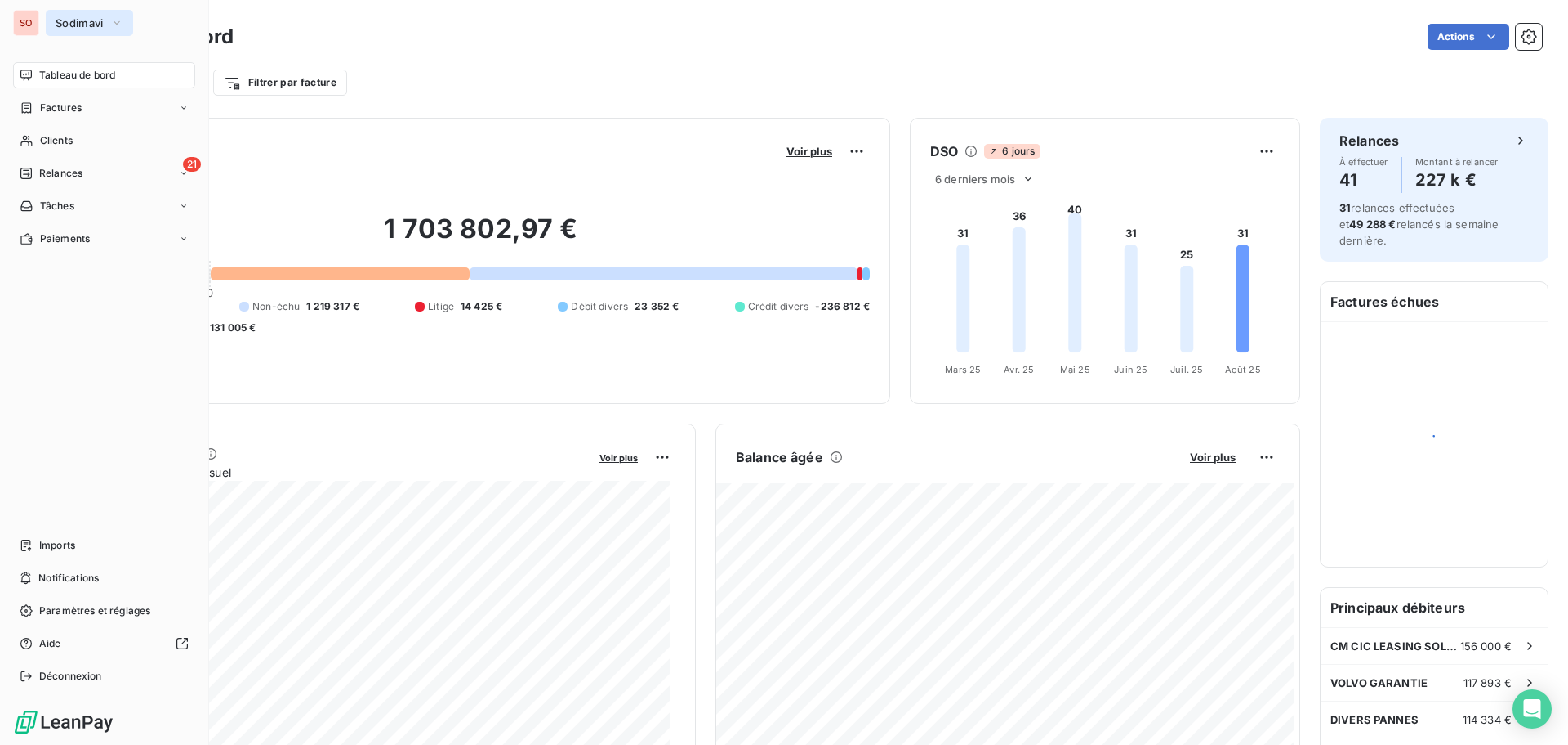
click at [91, 25] on span "Sodimavi" at bounding box center [80, 23] width 48 height 13
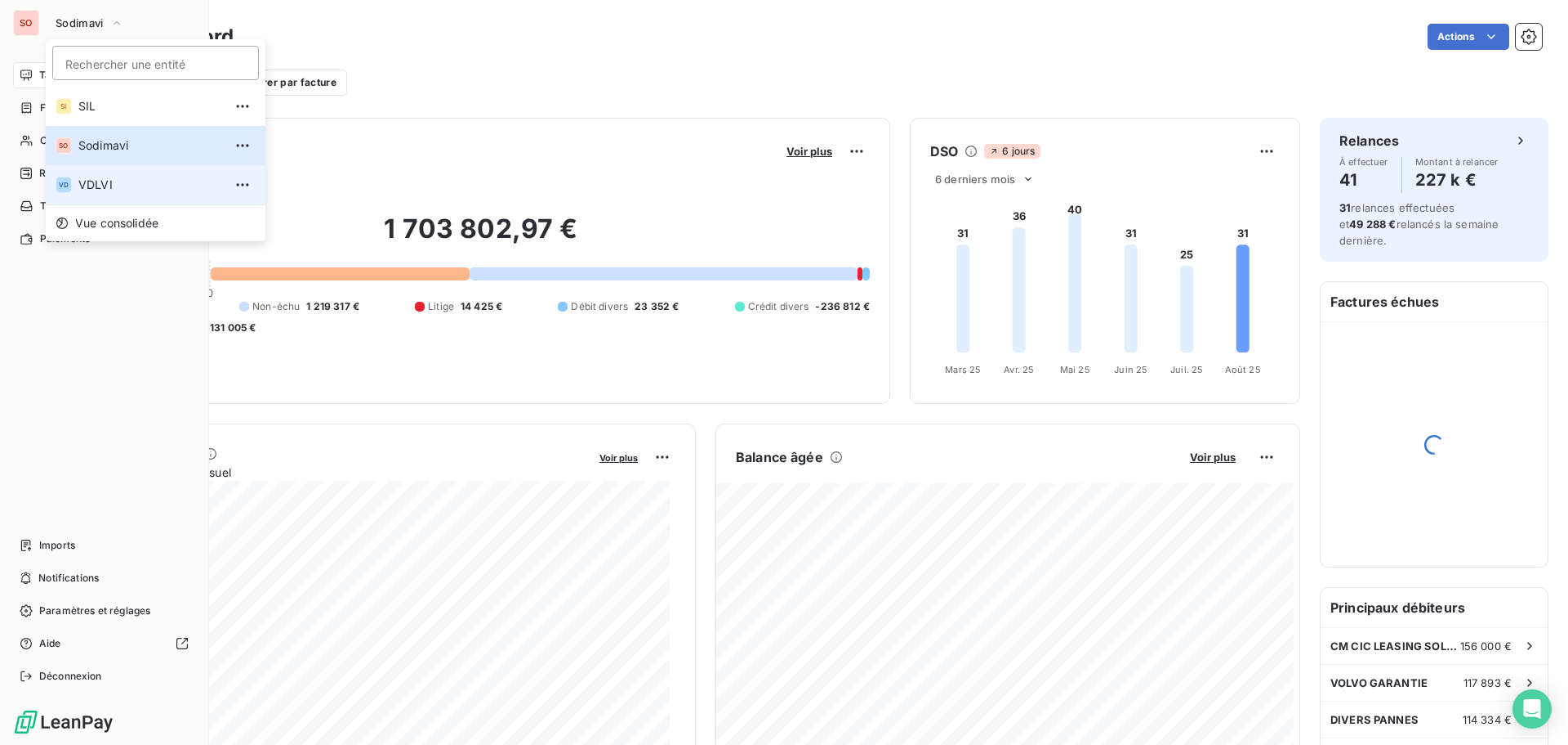
click at [84, 181] on span "VDLVI" at bounding box center [150, 185] width 144 height 17
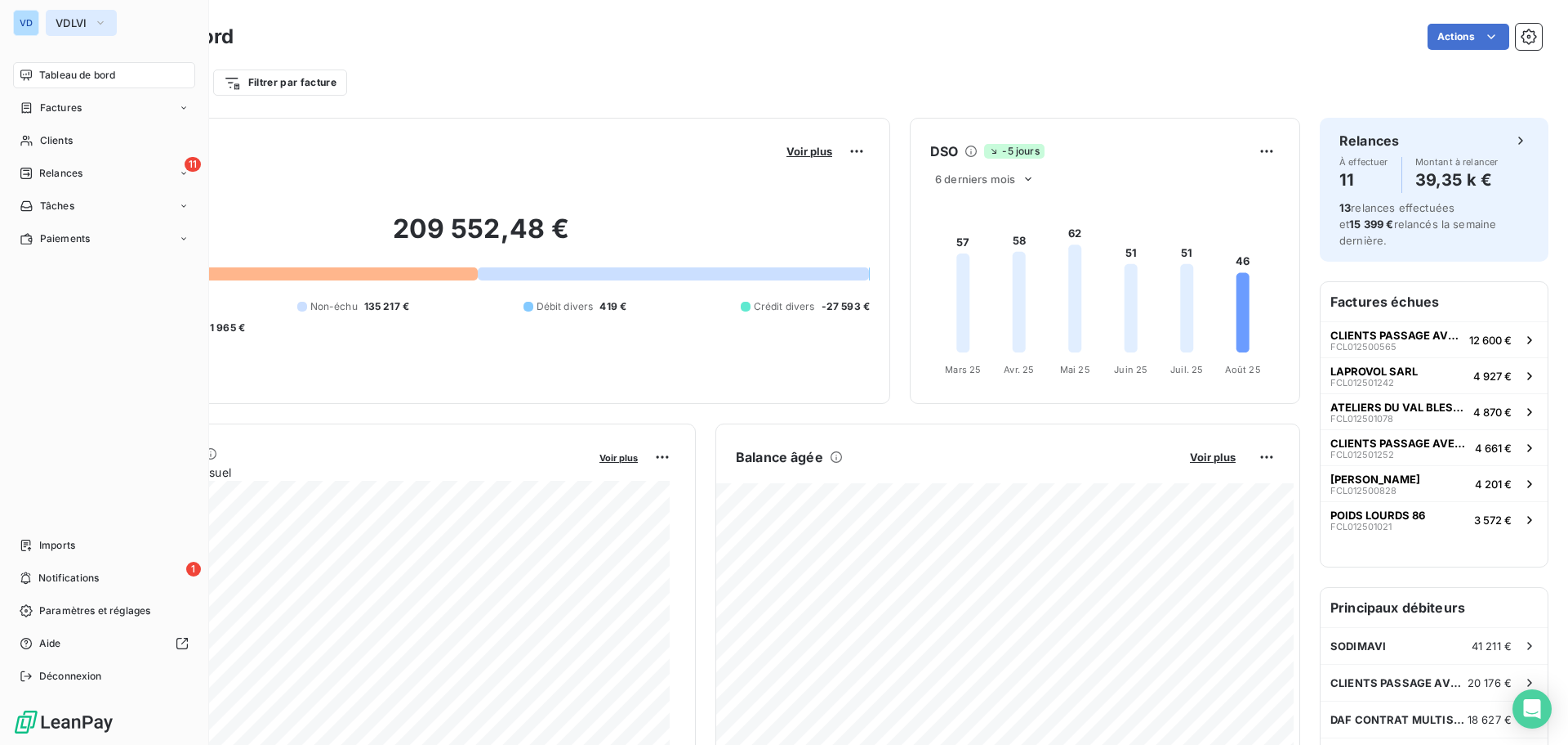
click at [80, 26] on span "VDLVI" at bounding box center [71, 23] width 32 height 13
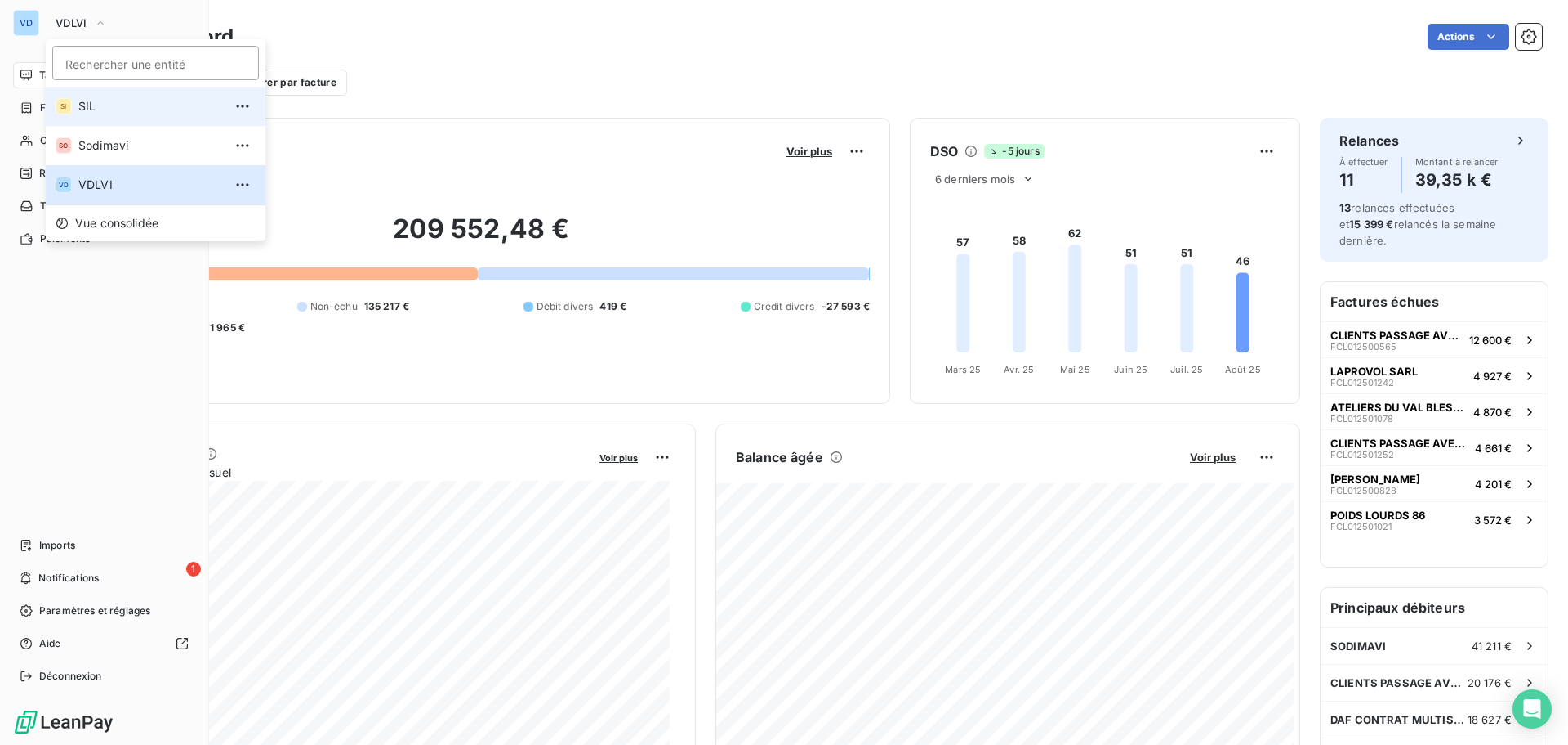
click at [87, 105] on span "SIL" at bounding box center [150, 106] width 144 height 17
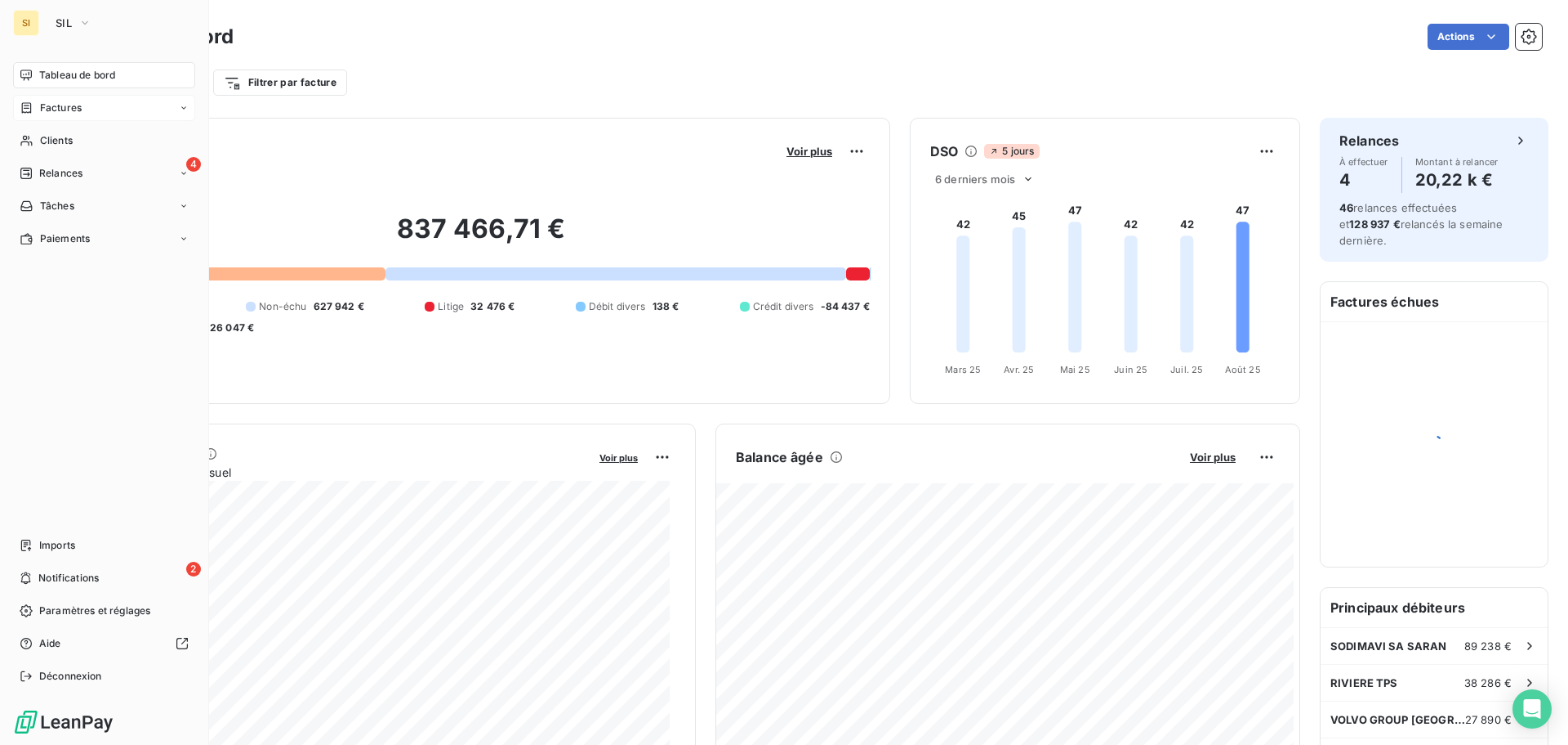
click at [59, 111] on span "Factures" at bounding box center [61, 108] width 42 height 15
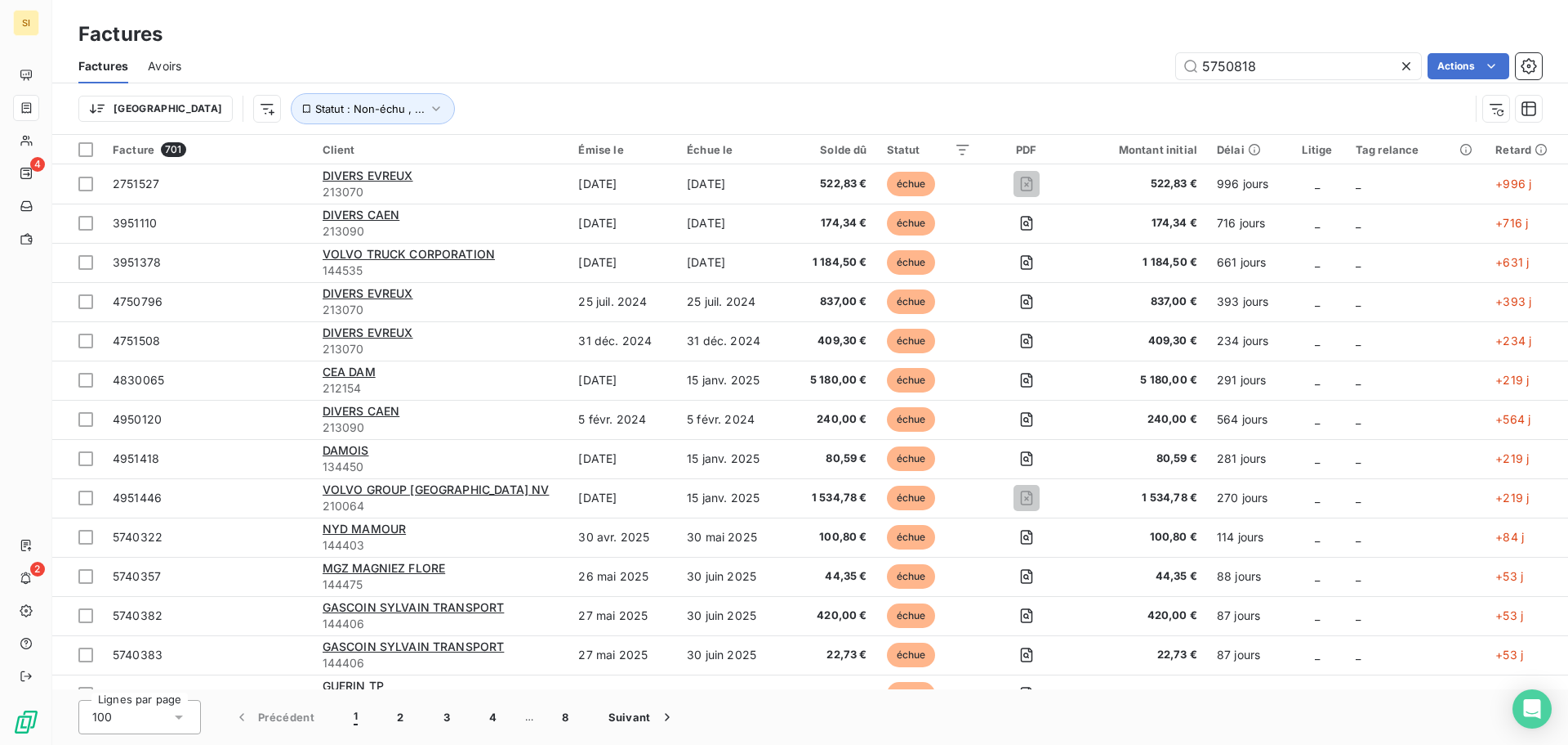
type input "5750818"
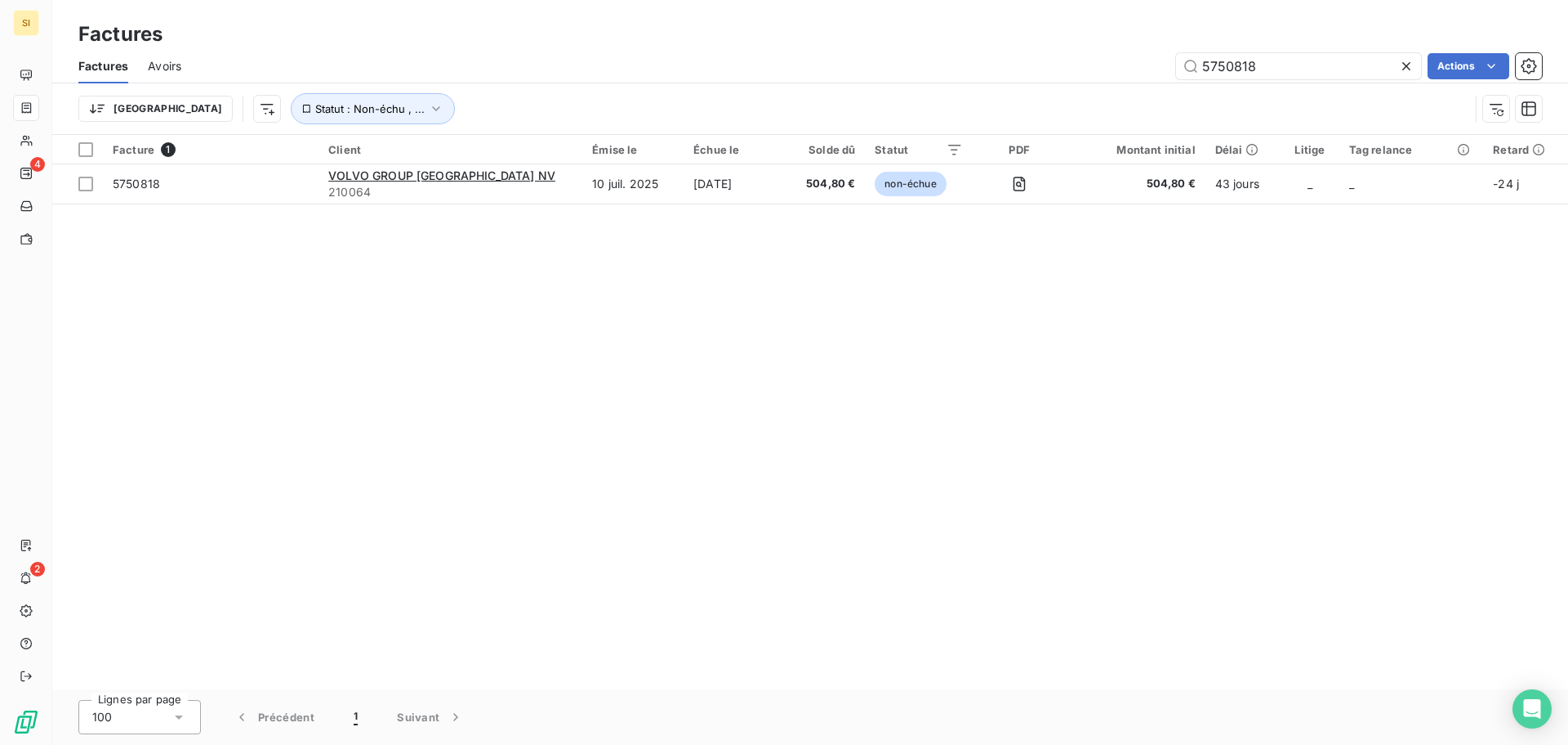
click at [534, 393] on div "Facture 1 Client Émise le Échue le Solde dû Statut PDF Montant initial Délai Li…" at bounding box center [810, 411] width 1516 height 554
click at [1405, 66] on icon at bounding box center [1407, 66] width 8 height 8
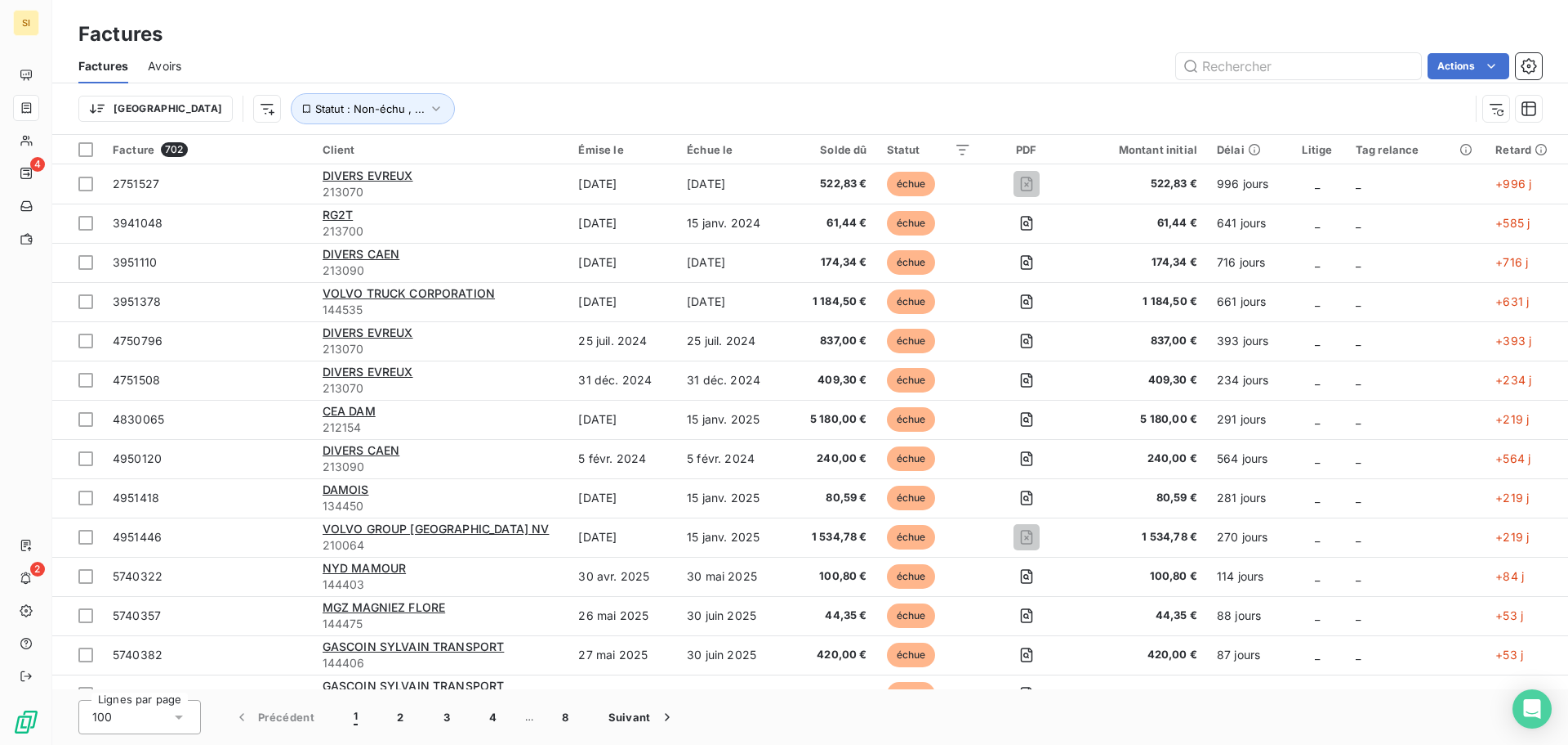
click at [676, 54] on div "Actions" at bounding box center [872, 66] width 1341 height 26
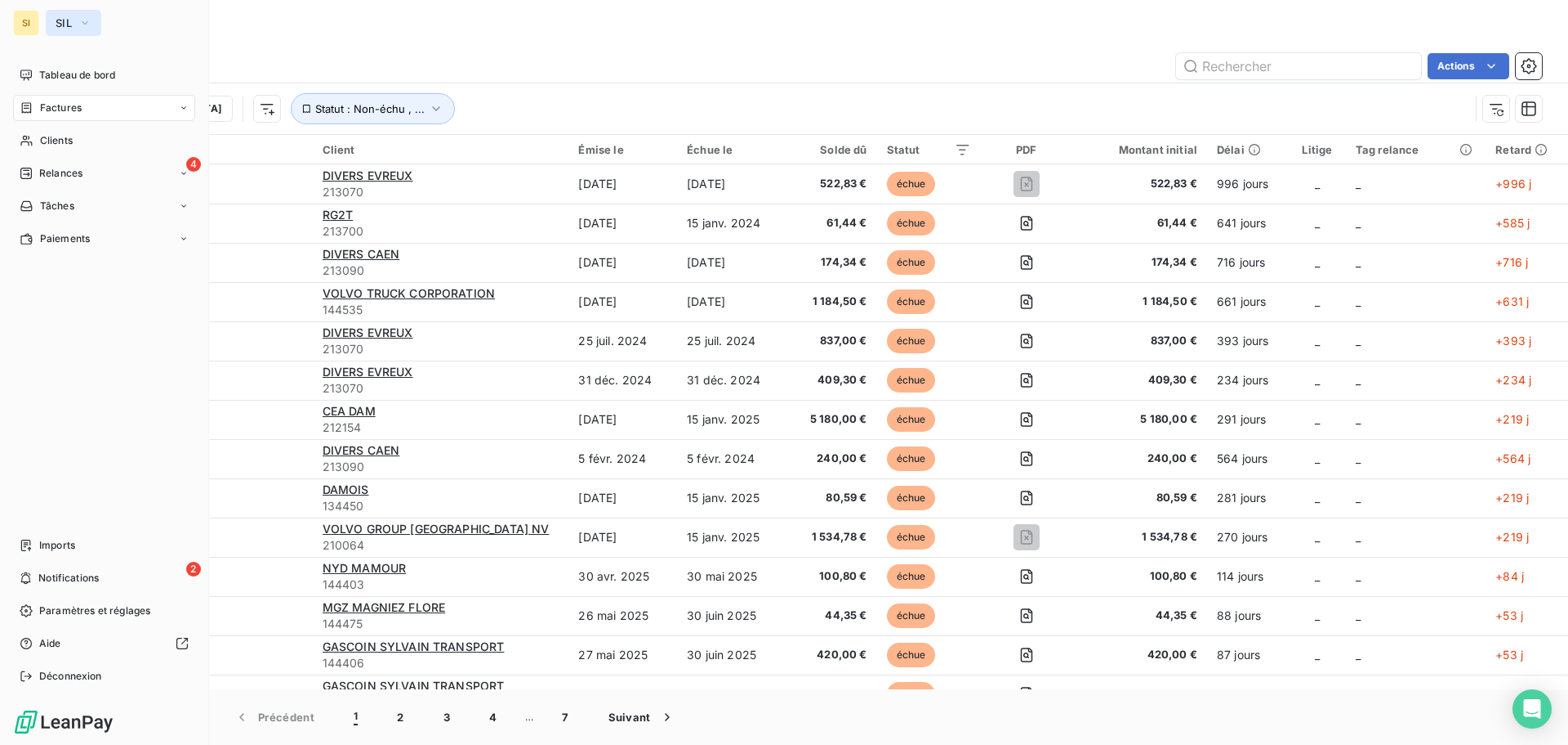
click at [62, 22] on span "SIL" at bounding box center [64, 23] width 17 height 13
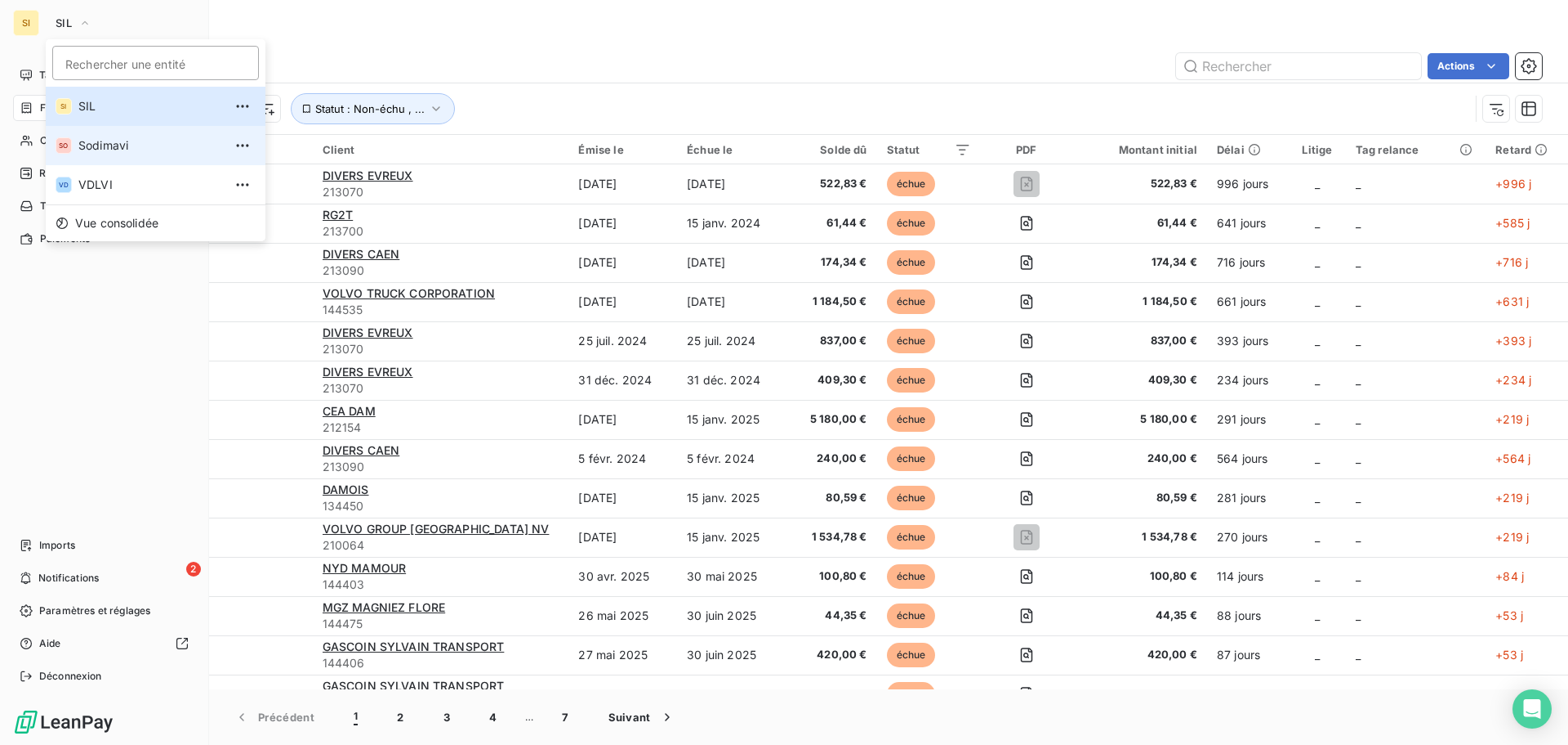
click at [115, 140] on span "Sodimavi" at bounding box center [150, 145] width 144 height 17
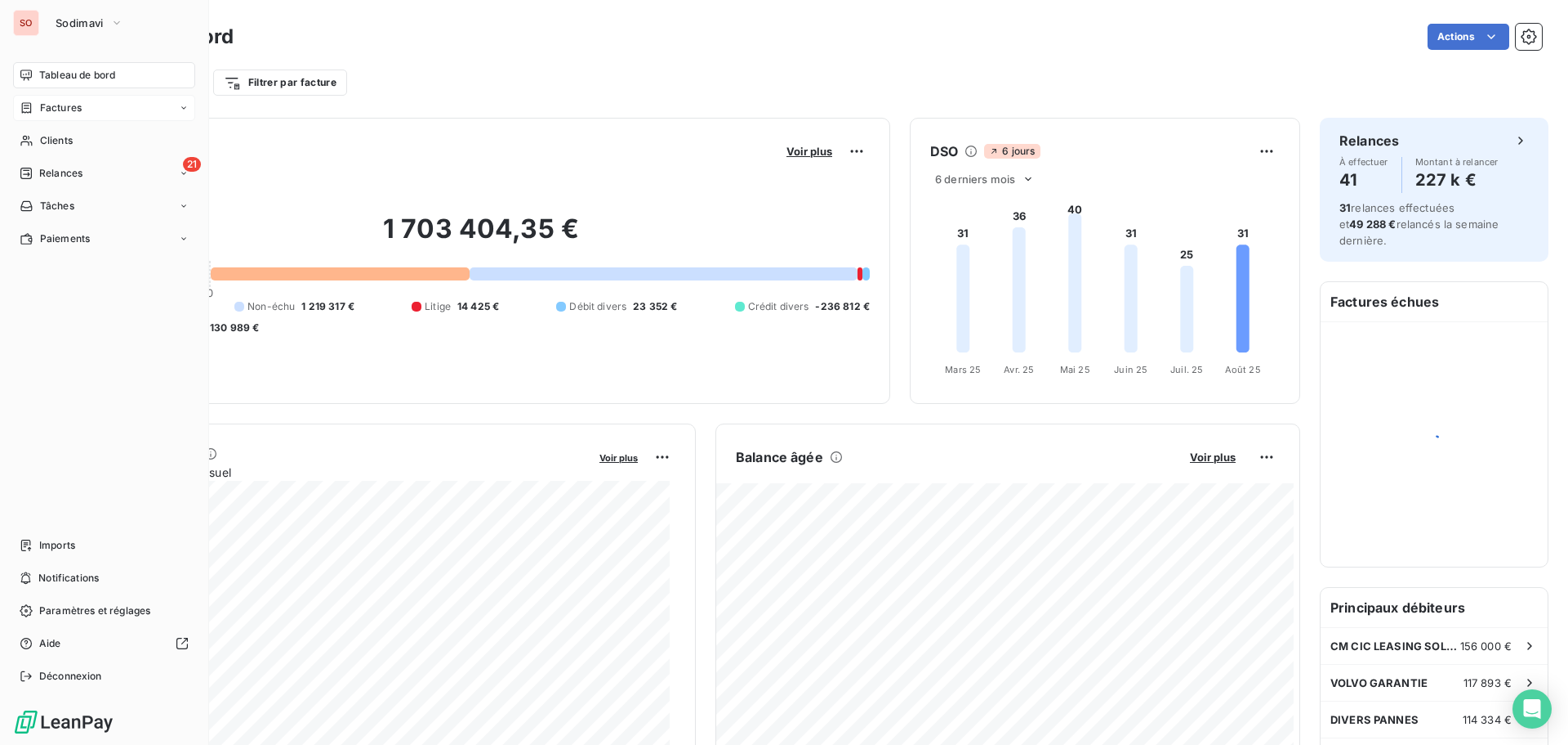
click at [66, 104] on span "Factures" at bounding box center [61, 108] width 42 height 15
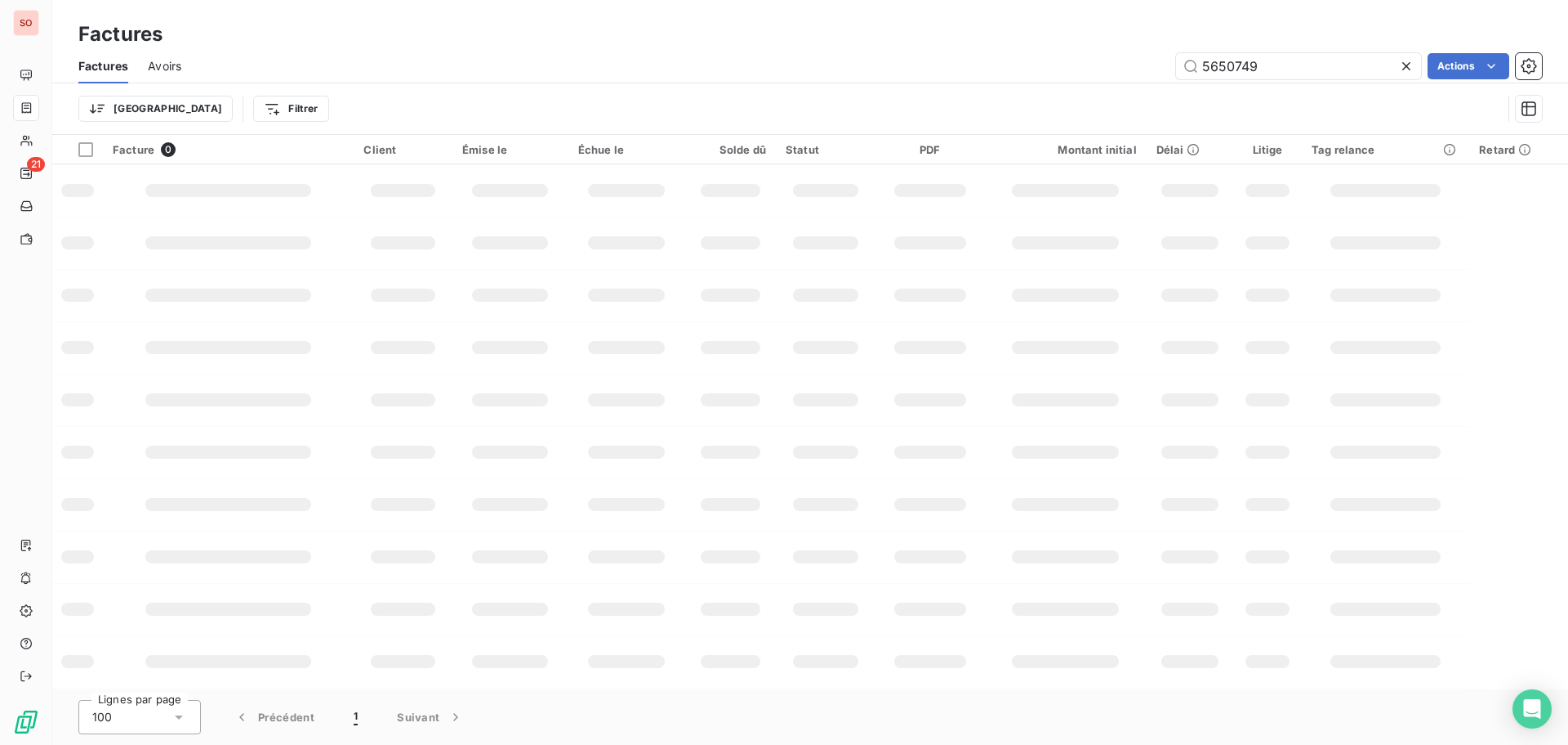
drag, startPoint x: 1258, startPoint y: 66, endPoint x: 1102, endPoint y: 55, distance: 156.4
click at [1110, 53] on div "5650749 Actions" at bounding box center [872, 66] width 1341 height 26
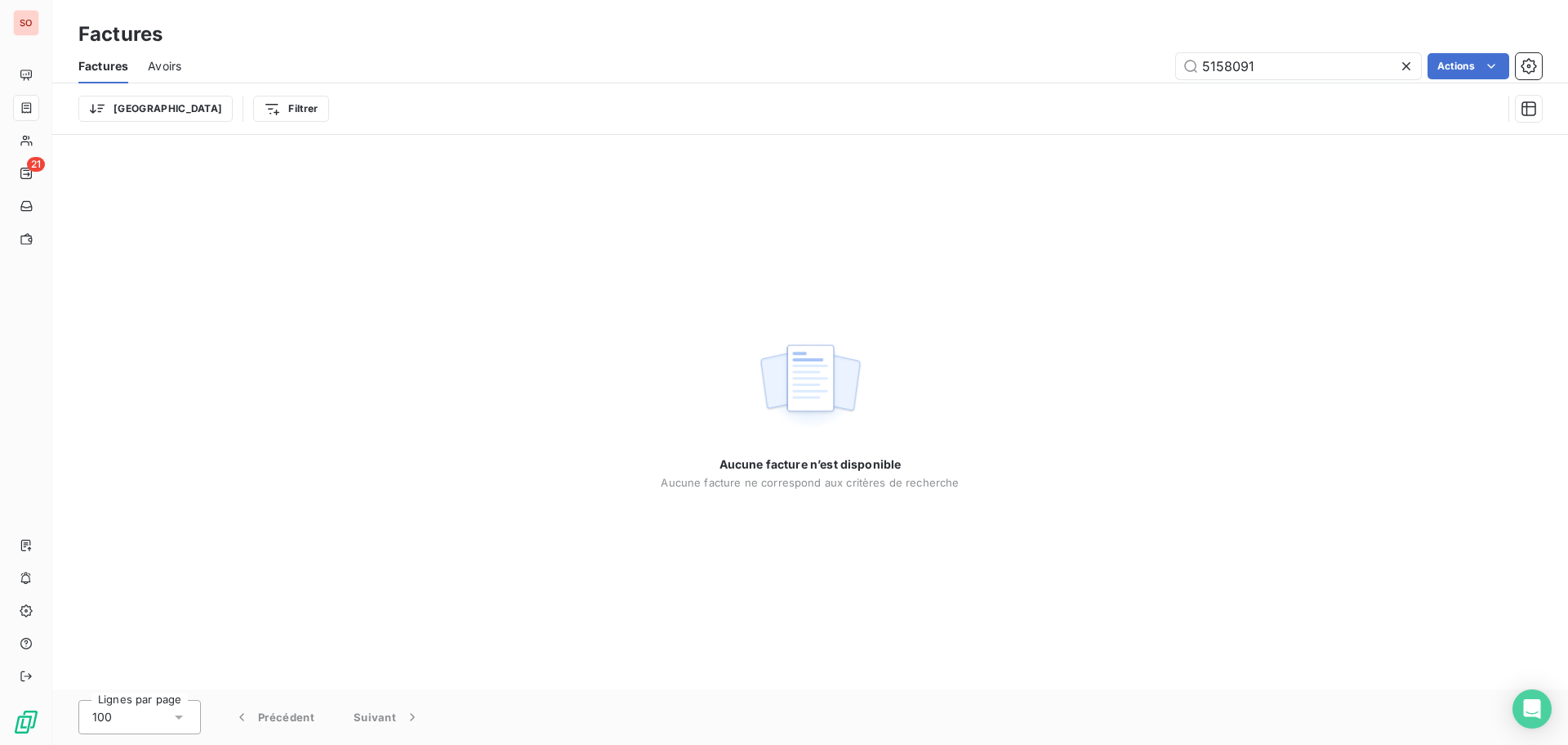
drag, startPoint x: 1312, startPoint y: 65, endPoint x: 1115, endPoint y: 56, distance: 197.2
click at [1116, 56] on div "5158091 Actions" at bounding box center [872, 66] width 1341 height 26
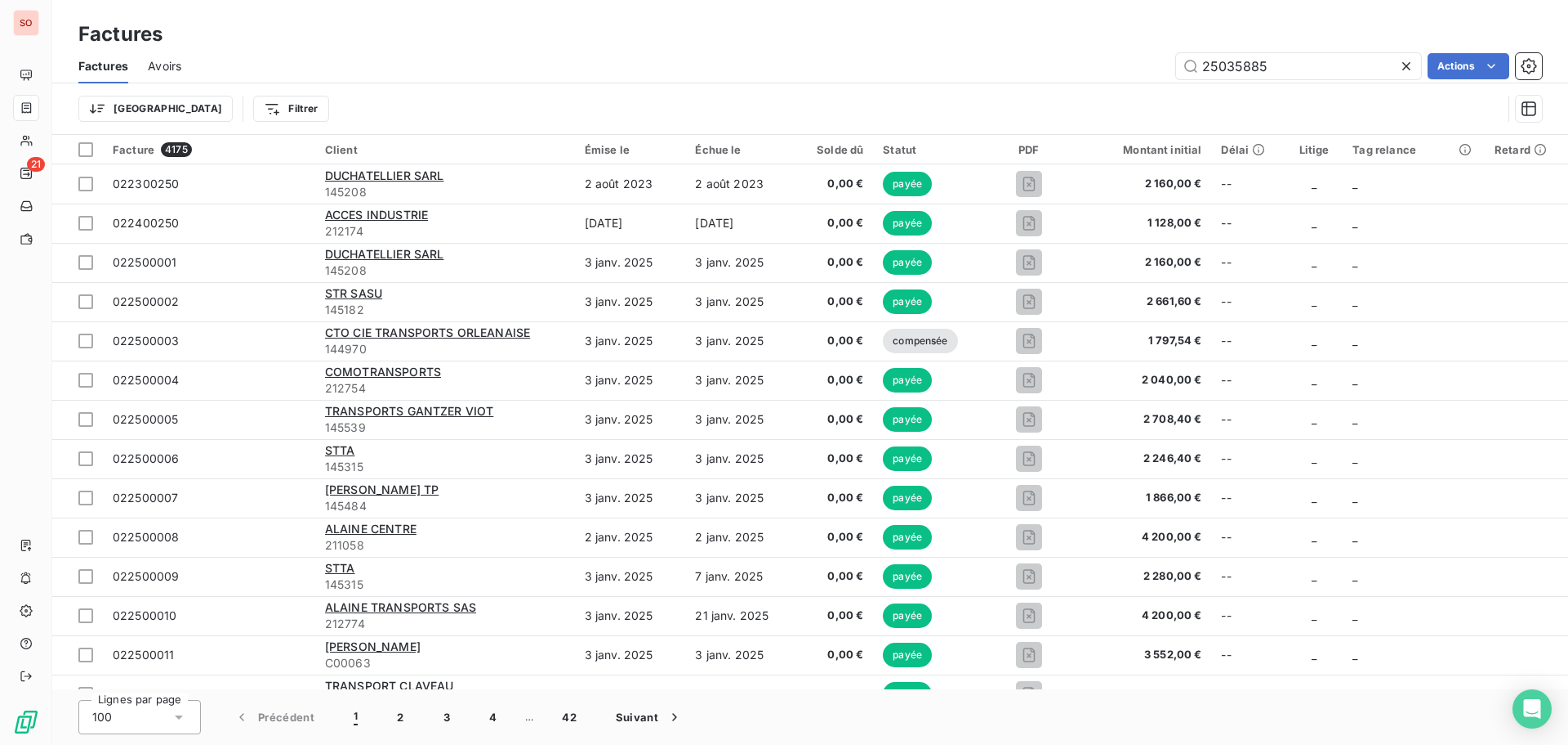
type input "25035885"
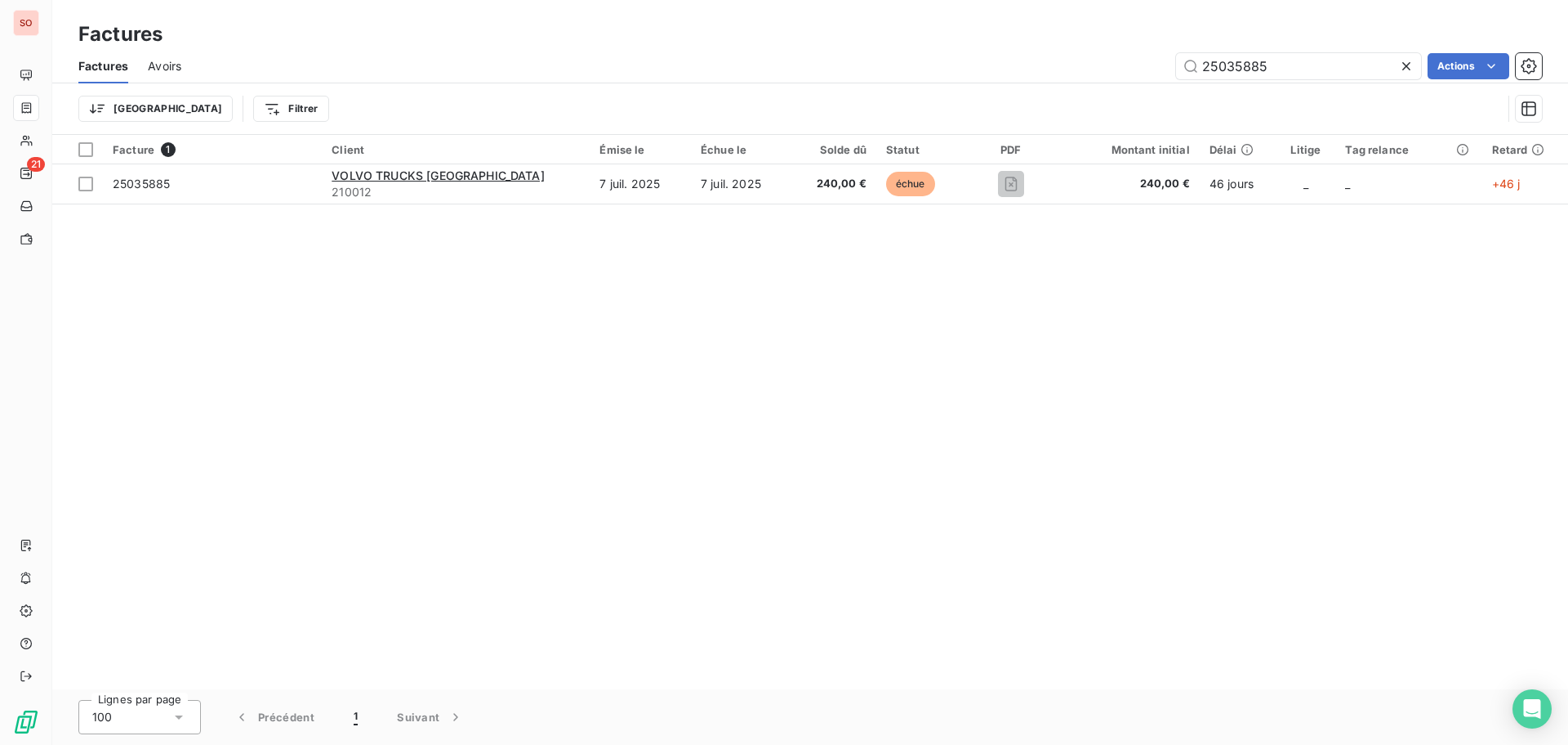
click at [1402, 64] on icon at bounding box center [1407, 66] width 17 height 17
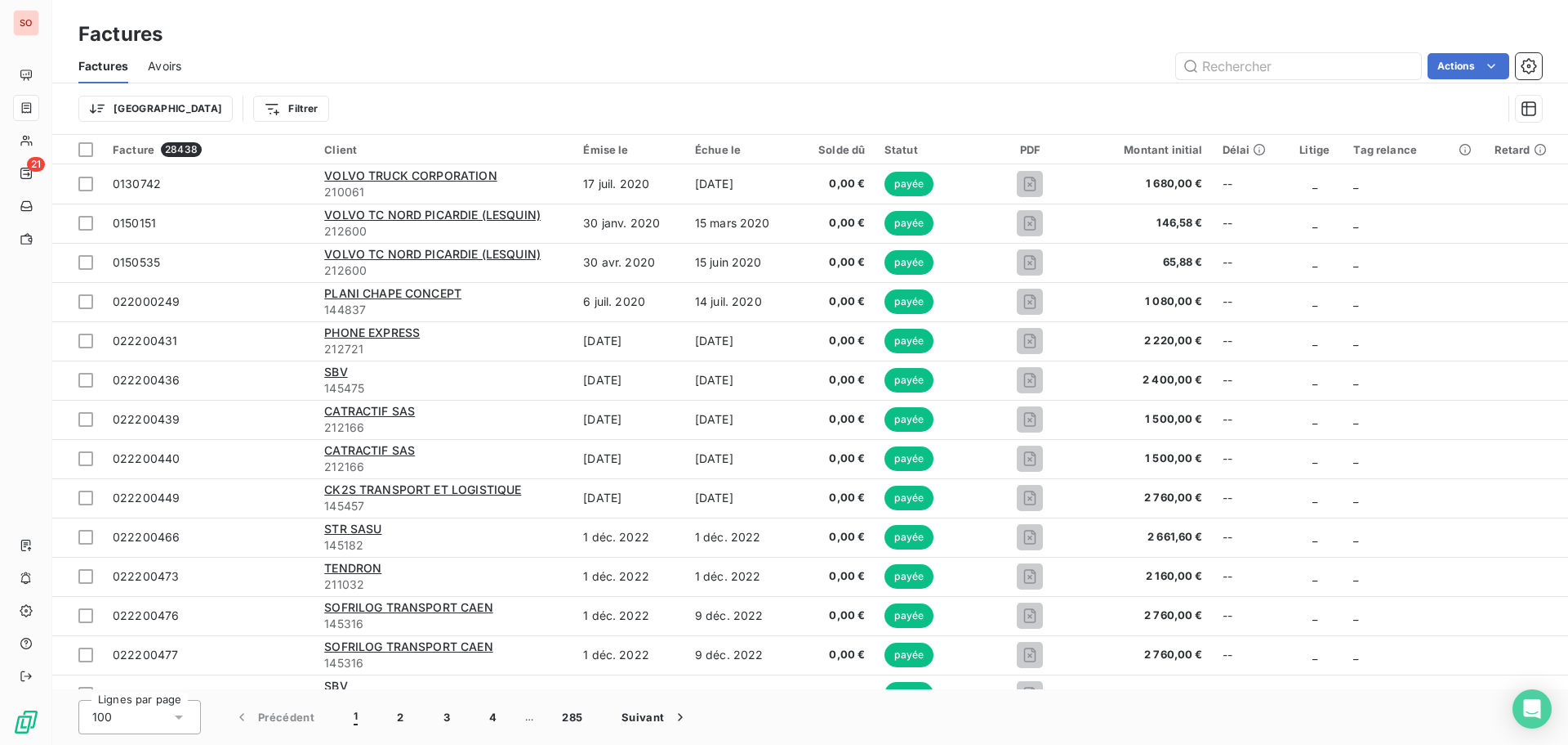
click at [173, 61] on span "Avoirs" at bounding box center [164, 66] width 33 height 17
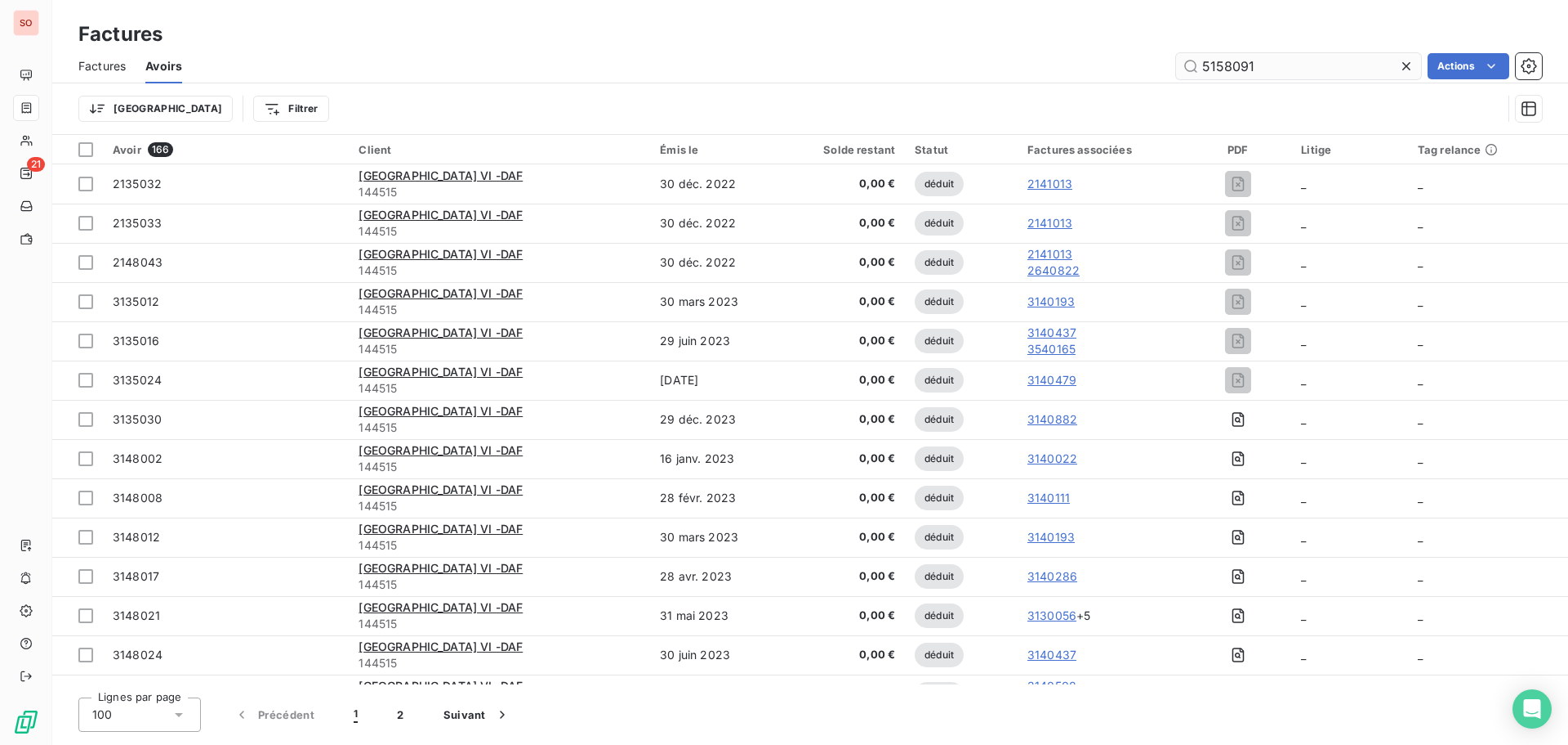
type input "5158091"
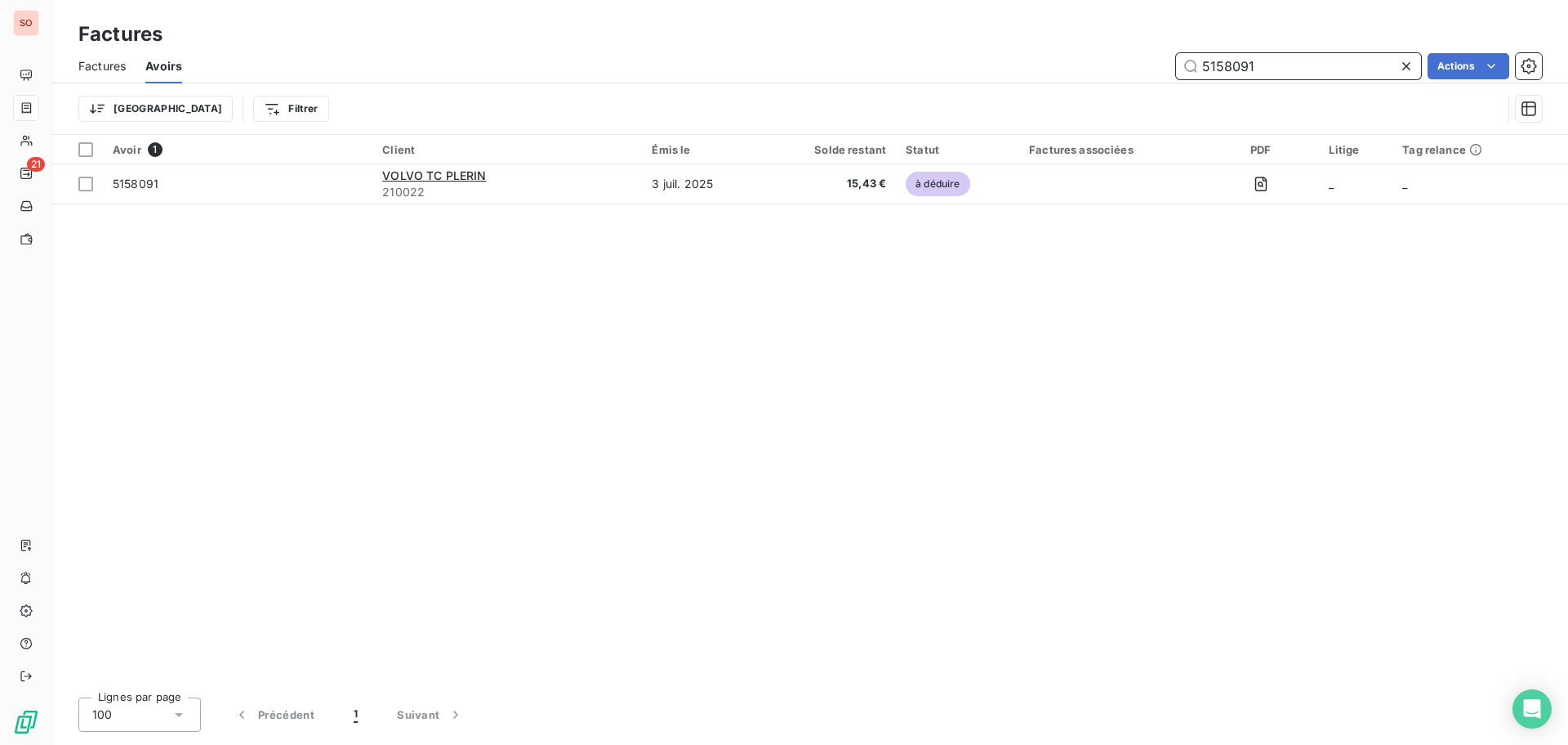
drag, startPoint x: 1271, startPoint y: 61, endPoint x: 1116, endPoint y: 48, distance: 155.5
click at [1116, 48] on div "Factures Factures Avoirs 5158091 Actions Trier Filtrer" at bounding box center [810, 67] width 1516 height 135
click at [100, 65] on span "Factures" at bounding box center [101, 66] width 47 height 17
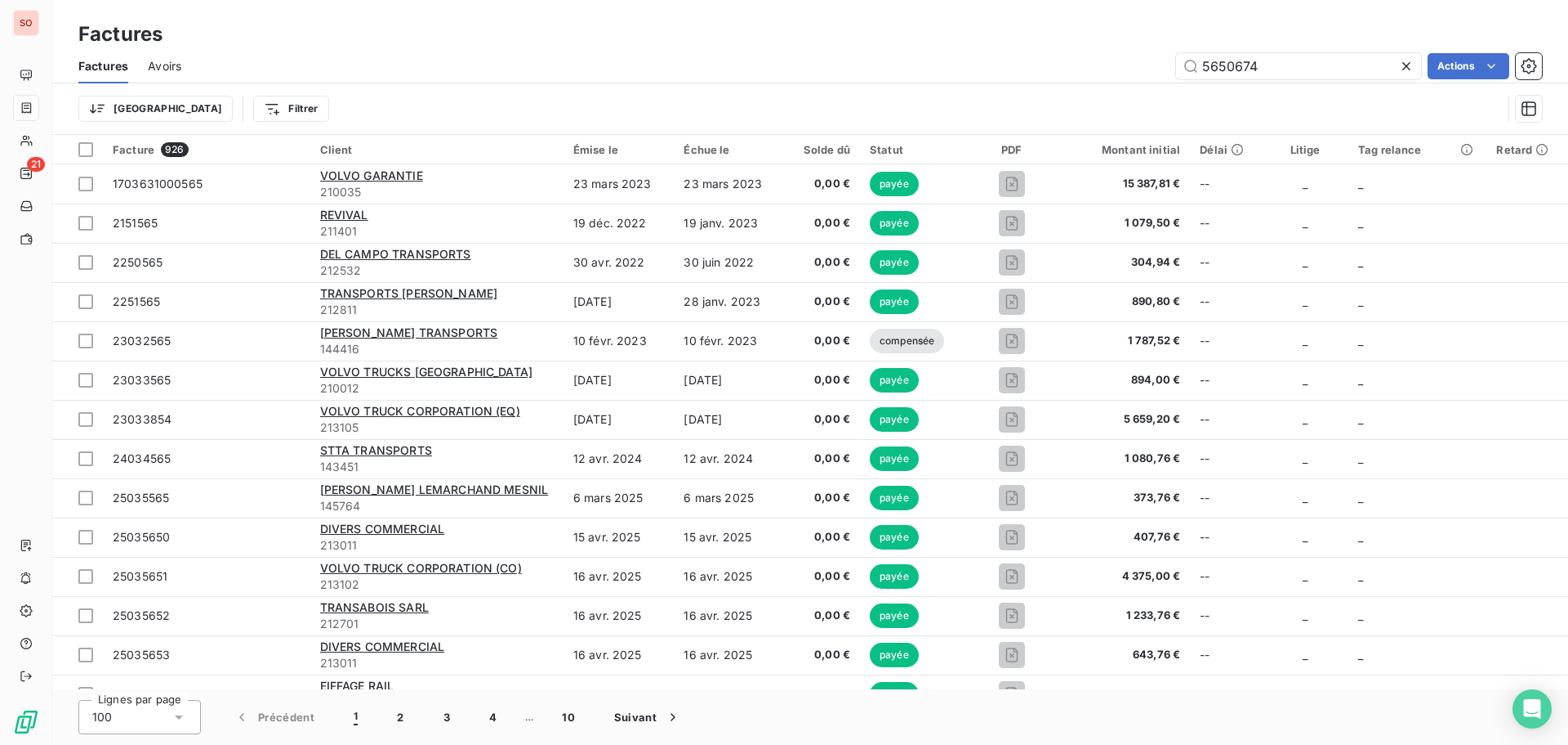
type input "5650674"
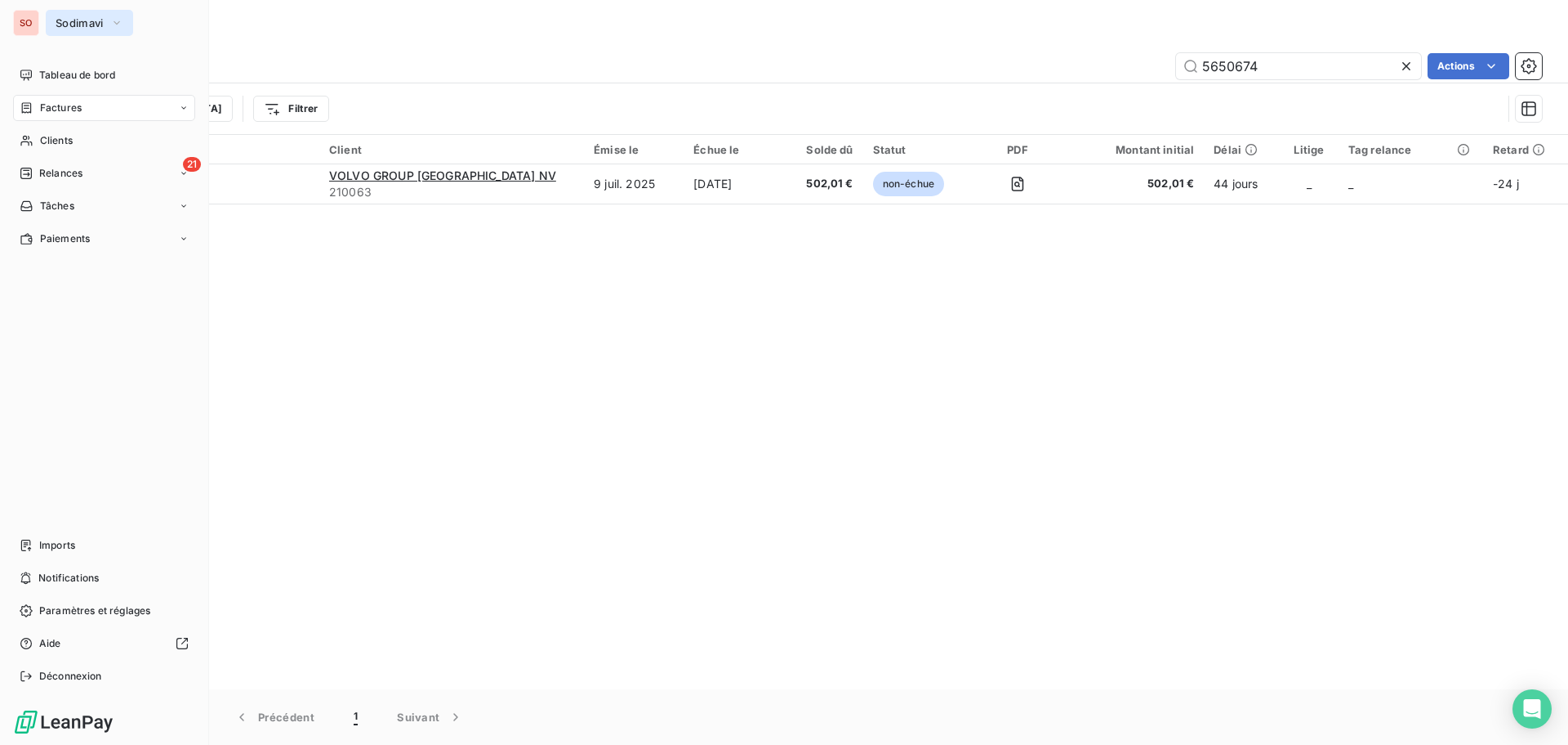
click at [66, 25] on span "Sodimavi" at bounding box center [80, 23] width 48 height 13
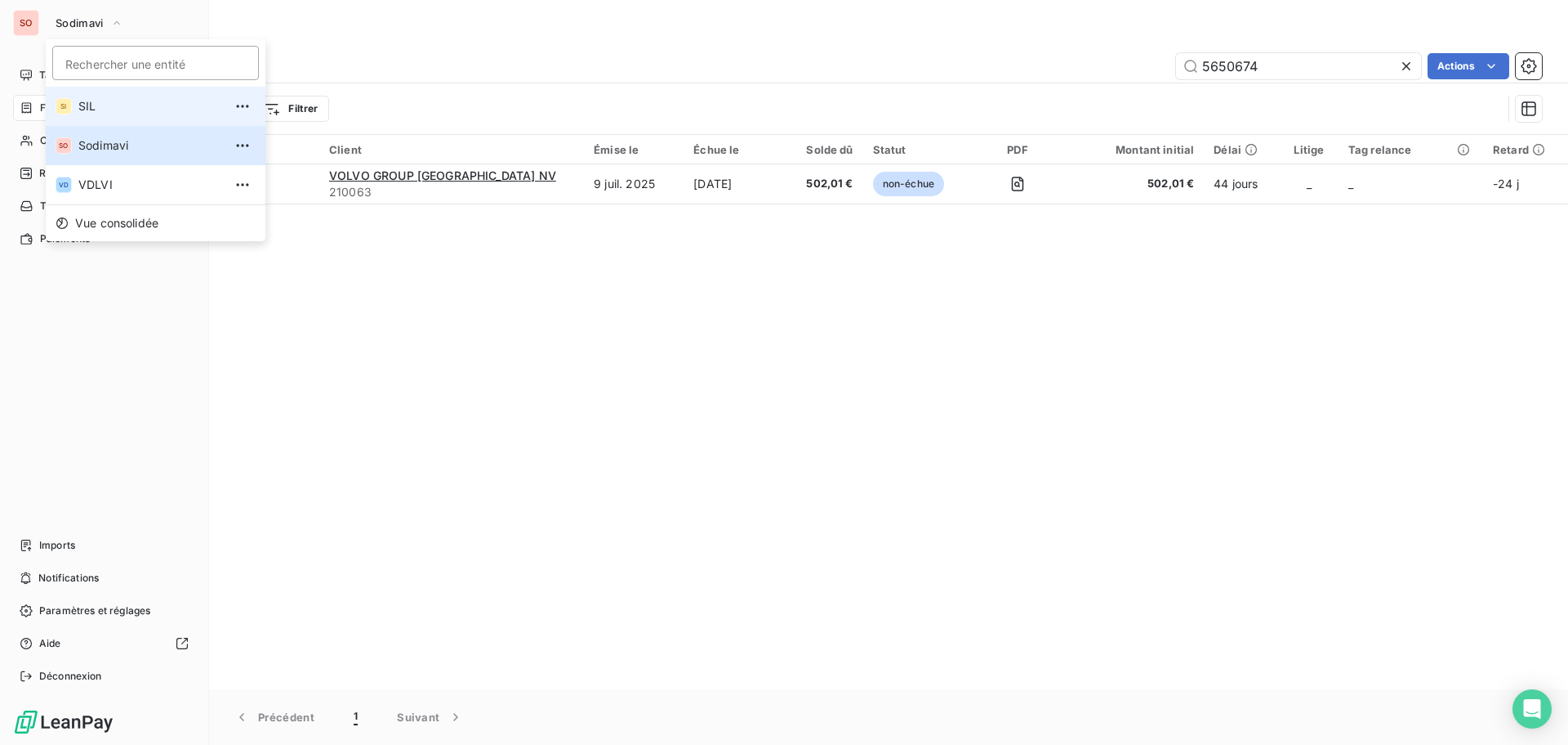
drag, startPoint x: 90, startPoint y: 106, endPoint x: 100, endPoint y: 104, distance: 10.2
click at [89, 106] on span "SIL" at bounding box center [150, 106] width 144 height 17
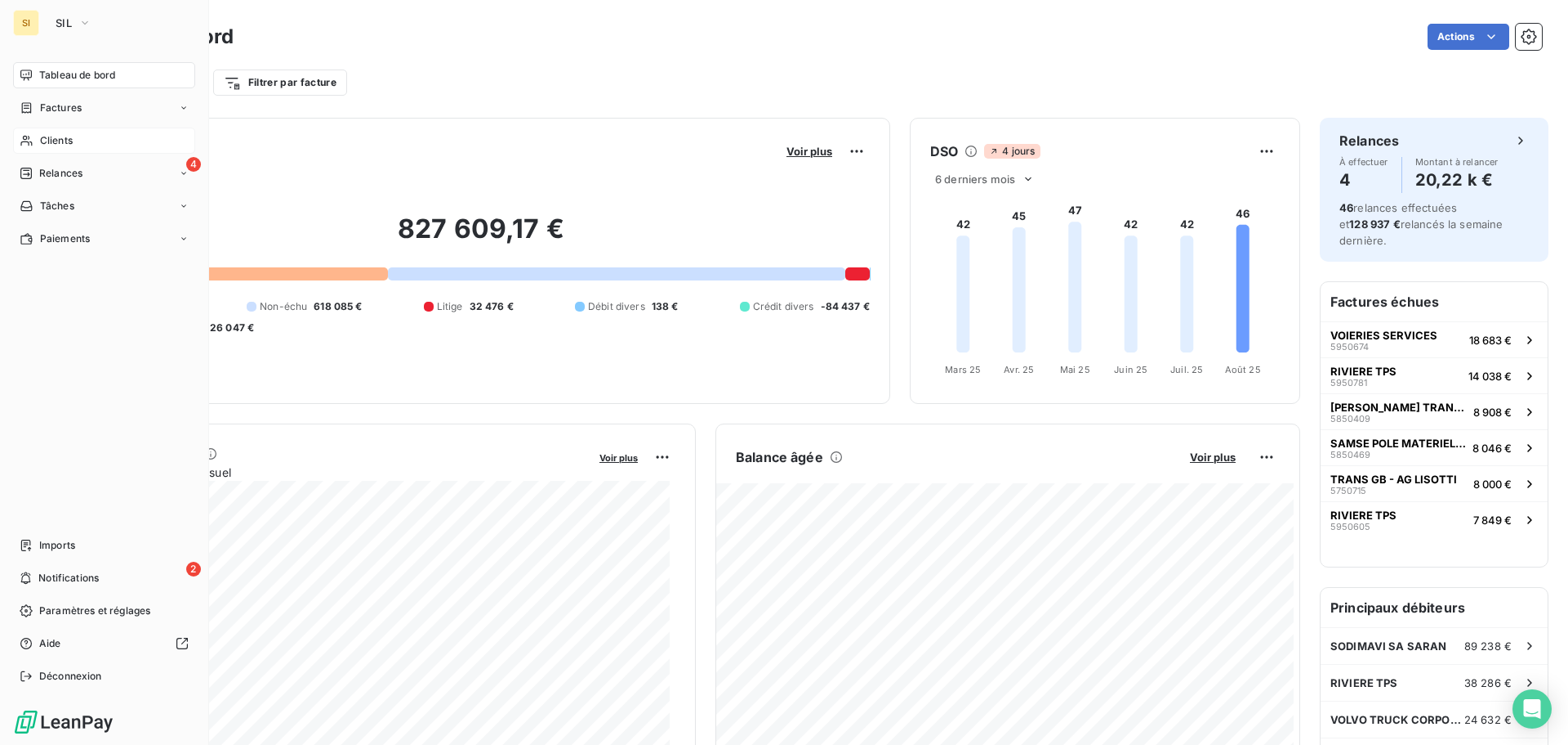
click at [46, 140] on span "Clients" at bounding box center [56, 140] width 32 height 15
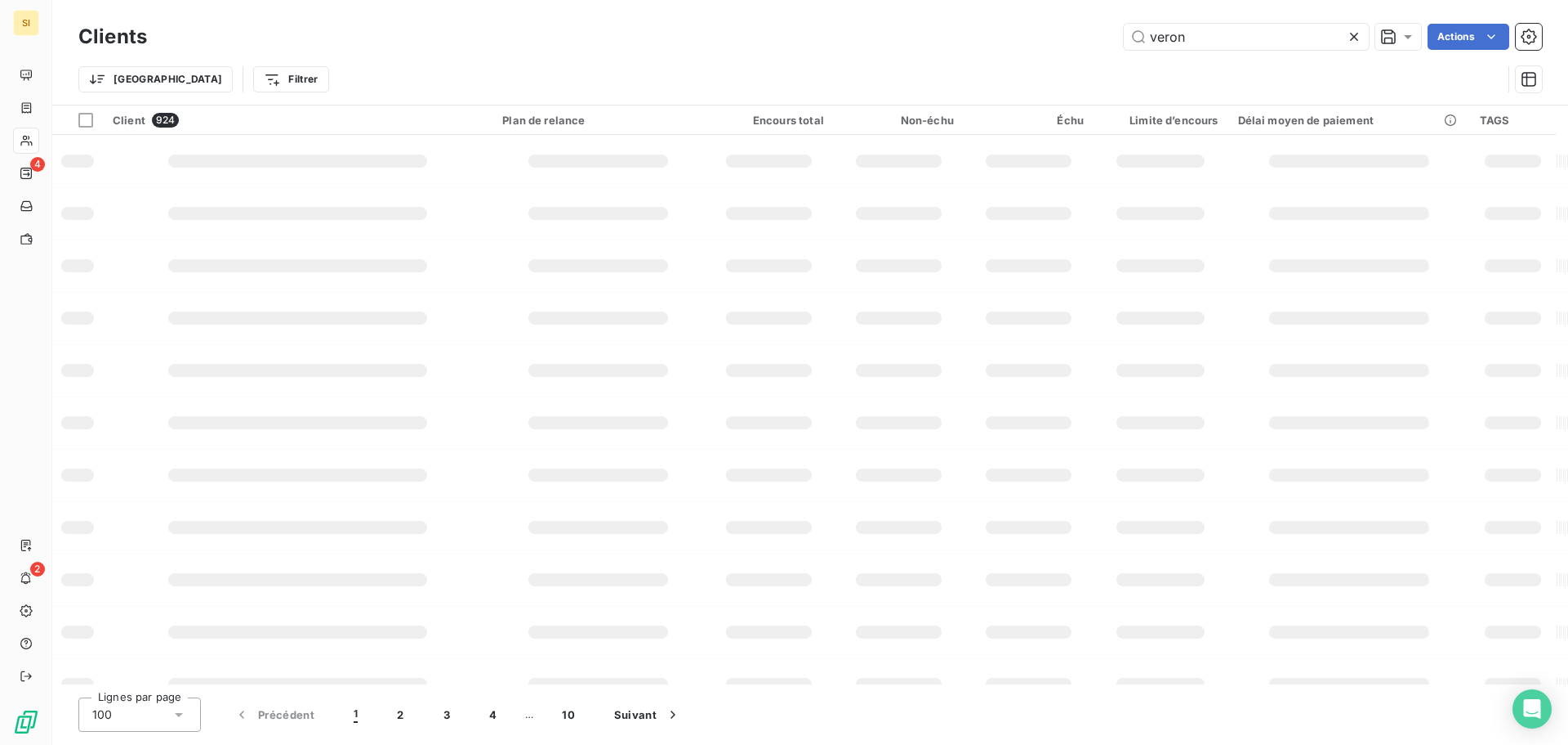
type input "veron"
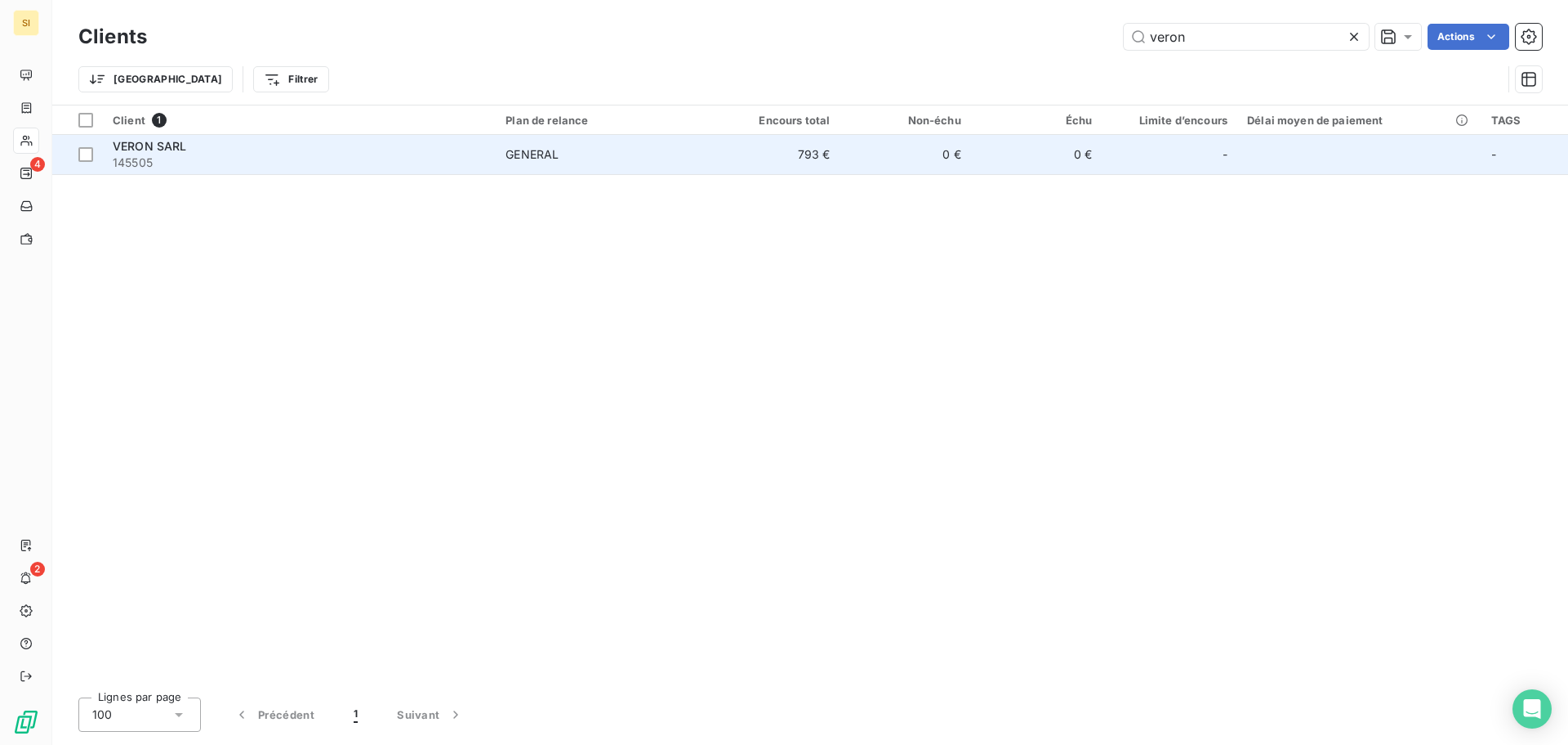
click at [136, 145] on span "VERON SARL" at bounding box center [150, 145] width 75 height 14
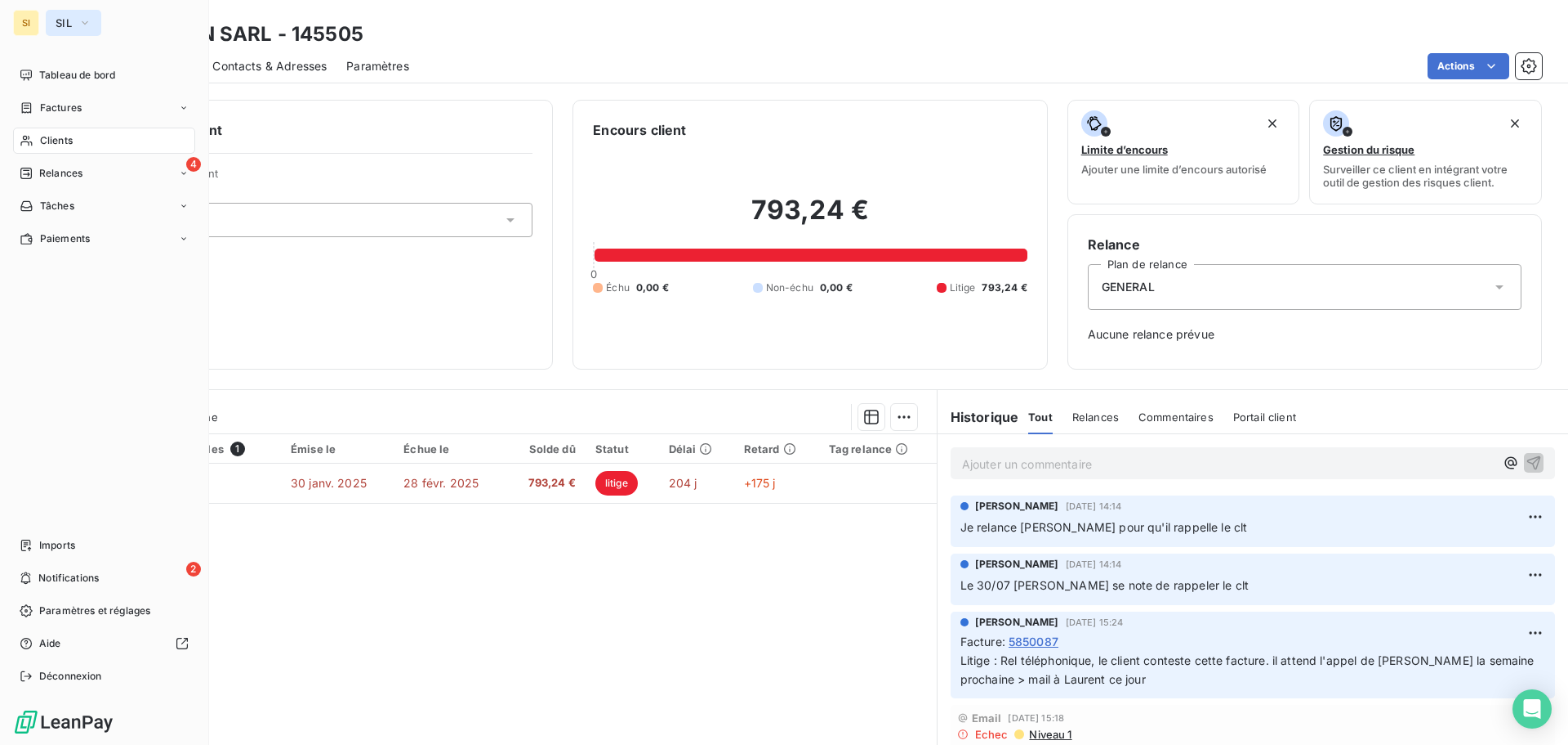
click at [64, 22] on span "SIL" at bounding box center [64, 23] width 17 height 13
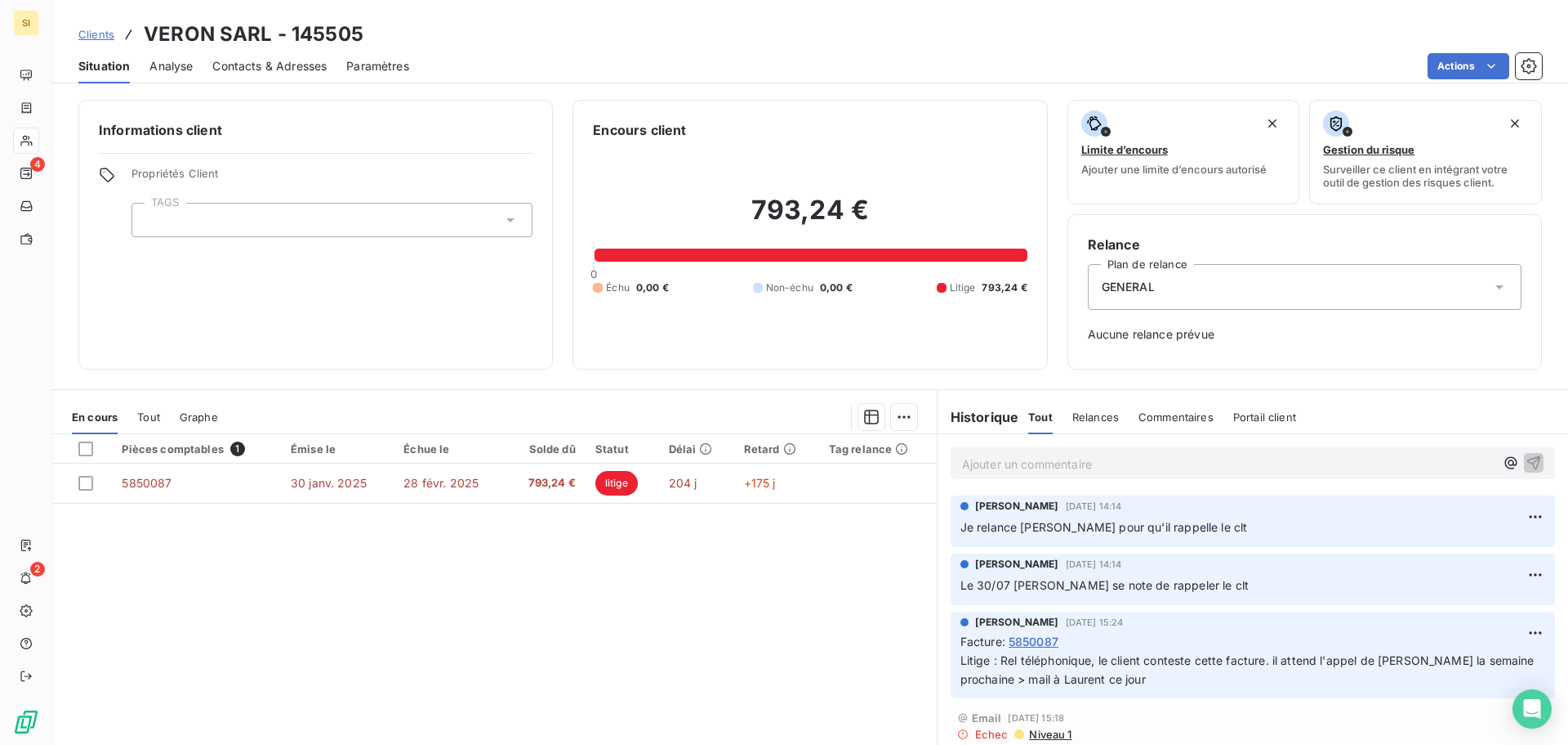
click at [545, 43] on div "Clients VERON SARL - 145505" at bounding box center [810, 34] width 1516 height 29
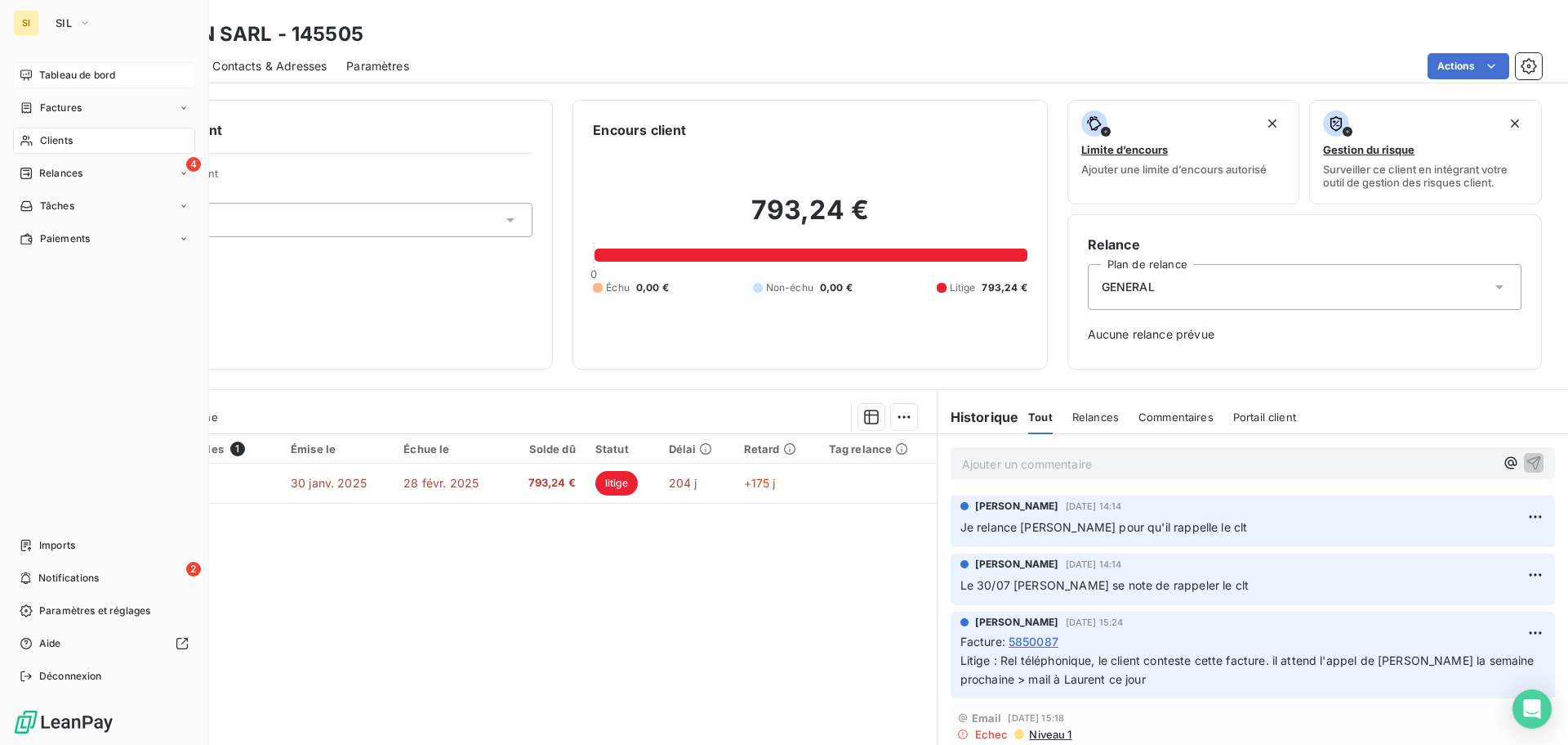
click at [58, 71] on span "Tableau de bord" at bounding box center [77, 76] width 76 height 15
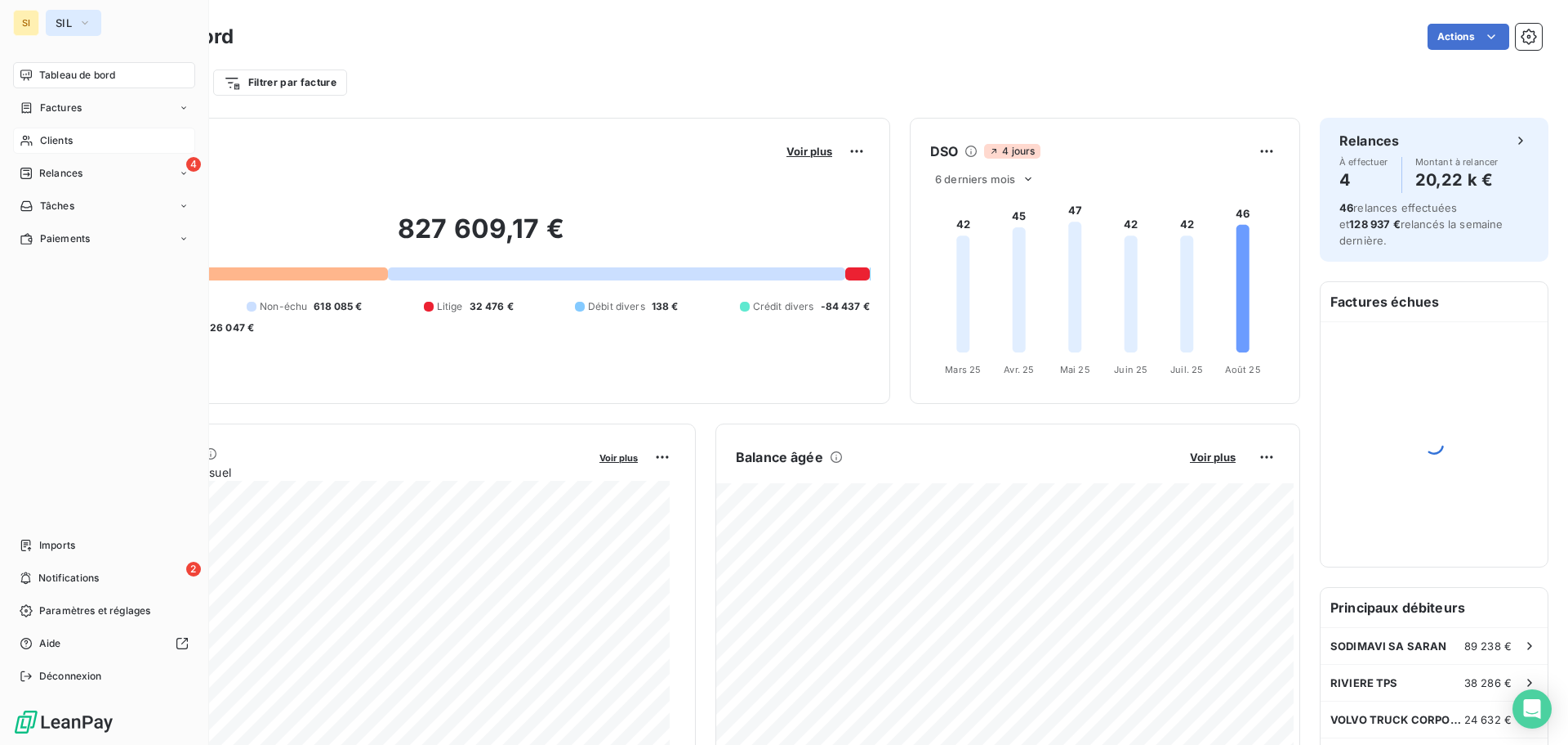
click at [67, 18] on span "SIL" at bounding box center [64, 23] width 17 height 13
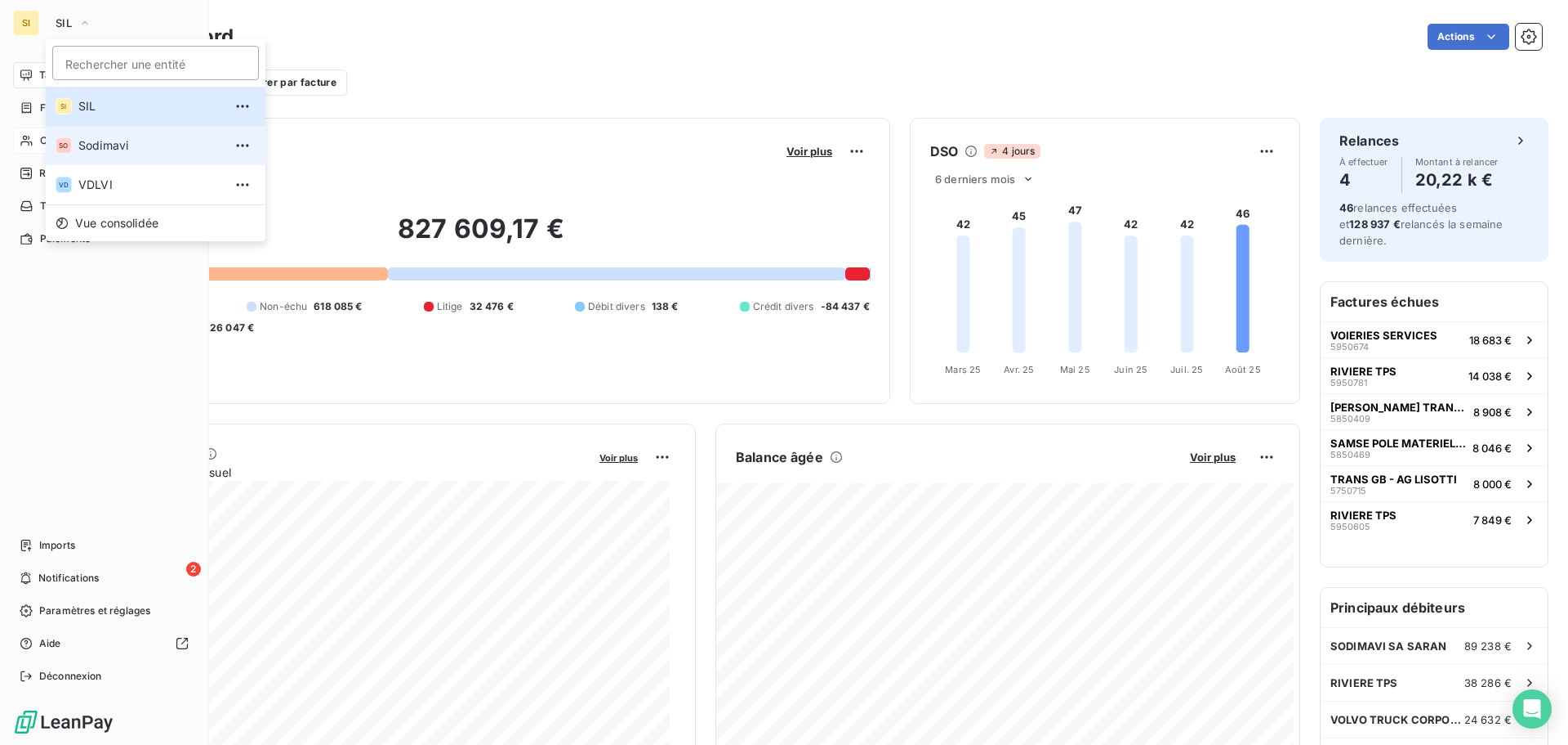
click at [87, 143] on span "Sodimavi" at bounding box center [150, 145] width 144 height 17
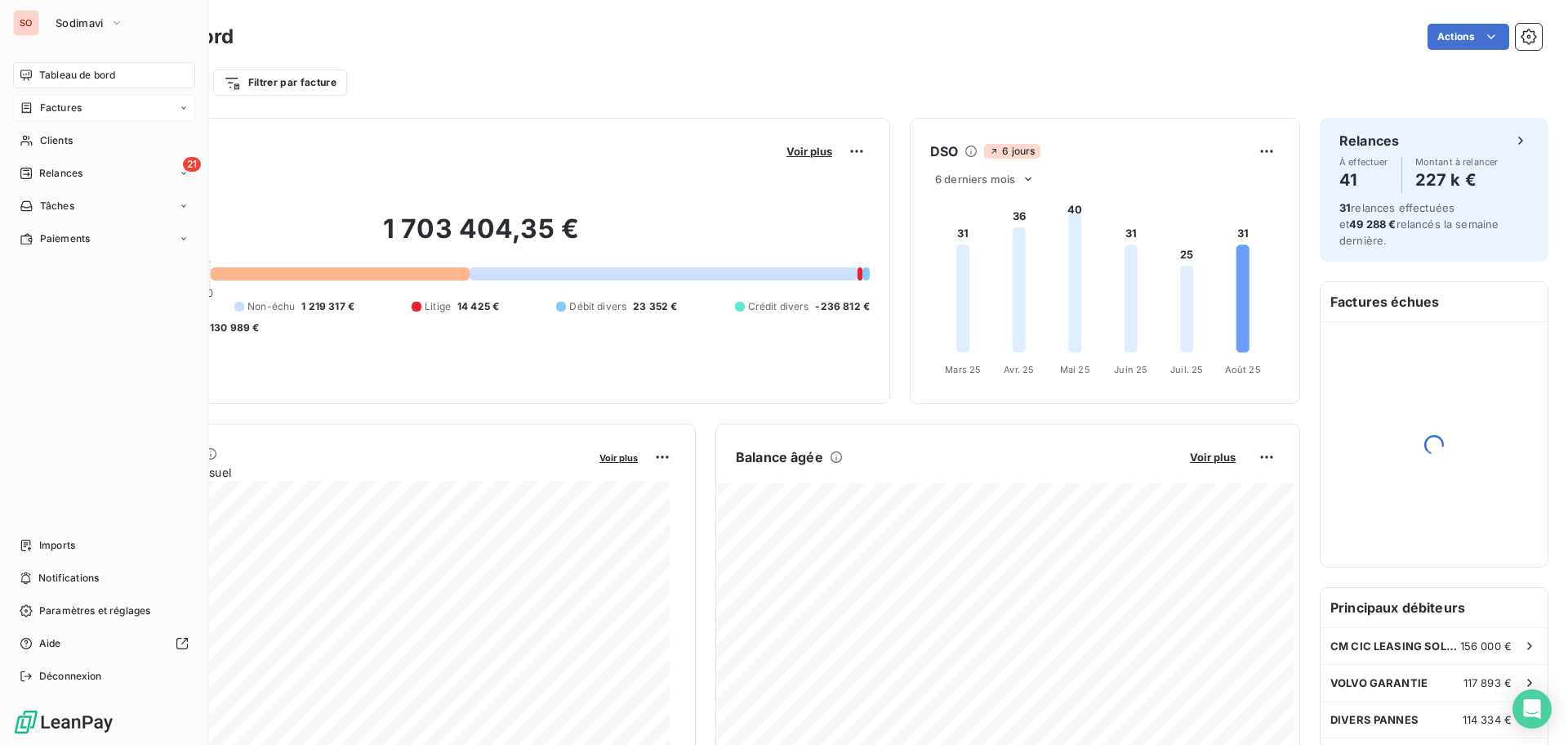
click at [63, 106] on span "Factures" at bounding box center [61, 108] width 42 height 15
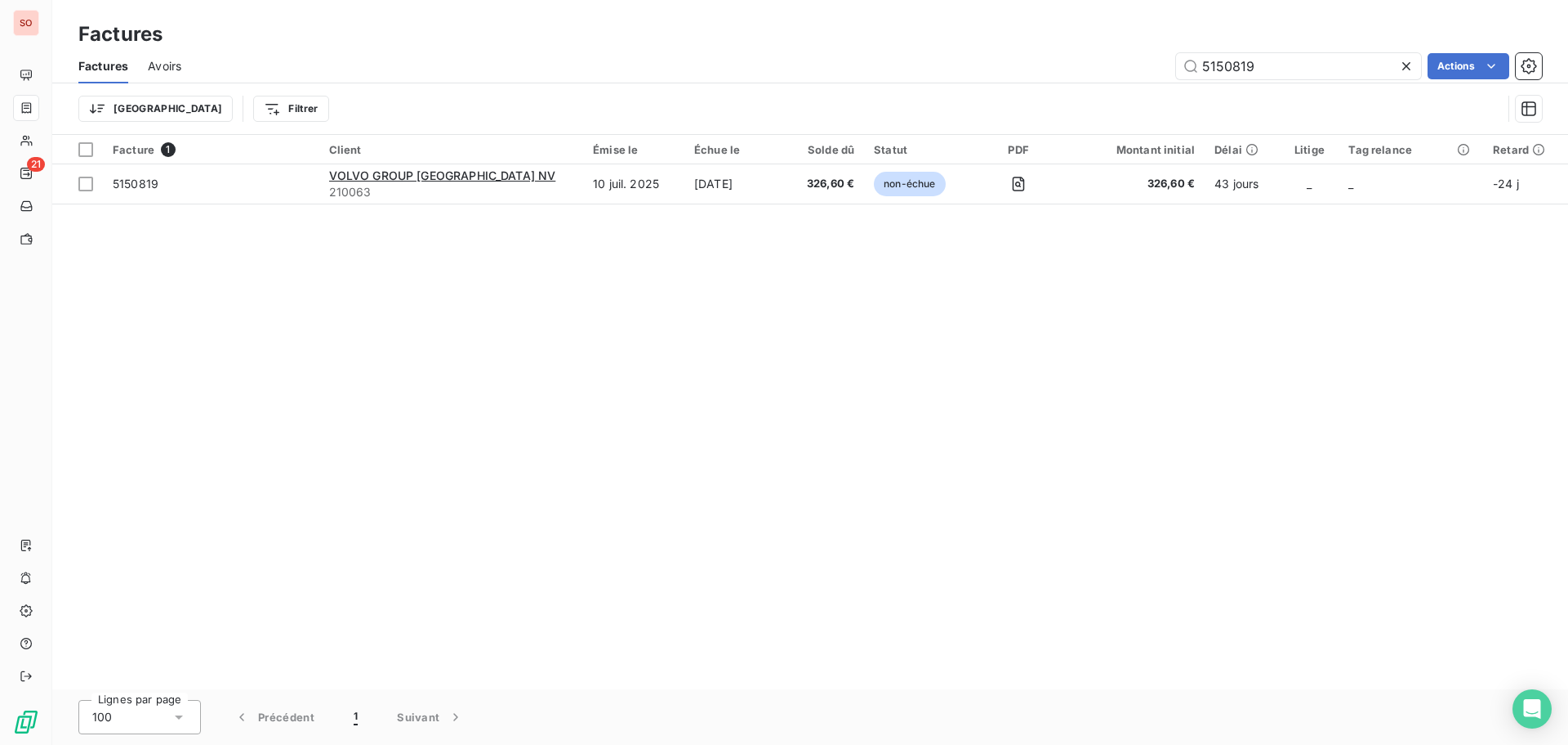
drag, startPoint x: 1258, startPoint y: 71, endPoint x: 1057, endPoint y: 44, distance: 202.8
click at [1060, 45] on div "Factures Factures Avoirs 5150819 Actions Trier Filtrer" at bounding box center [810, 67] width 1516 height 135
drag, startPoint x: 1260, startPoint y: 64, endPoint x: 1131, endPoint y: 64, distance: 129.0
click at [1136, 64] on div "5250997 Actions" at bounding box center [872, 66] width 1341 height 26
drag, startPoint x: 1287, startPoint y: 76, endPoint x: 1250, endPoint y: 64, distance: 38.9
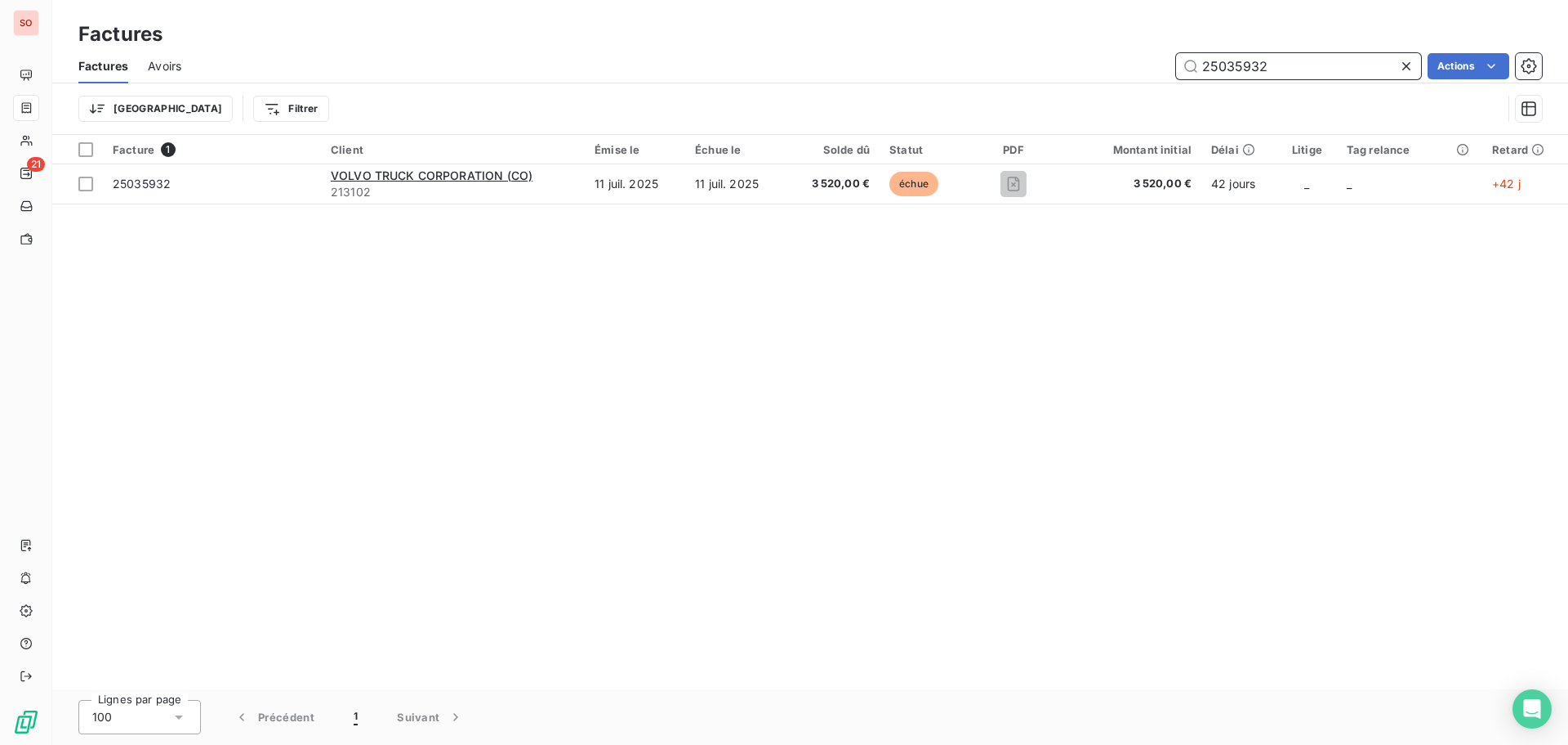
click at [1250, 64] on input "25035932" at bounding box center [1298, 66] width 245 height 26
type input "2"
type input "5"
type input "2"
type input "5"
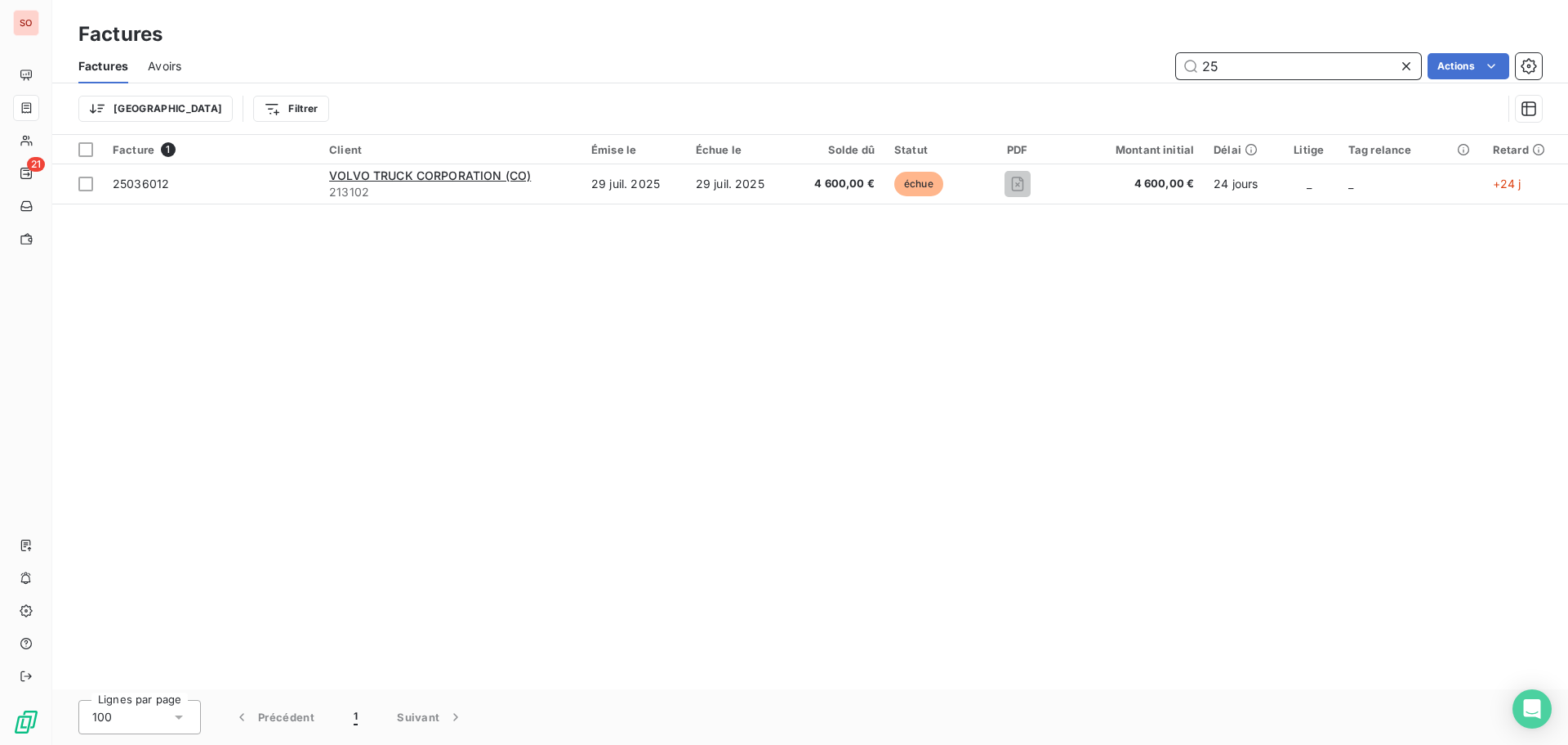
type input "2"
drag, startPoint x: 1268, startPoint y: 66, endPoint x: 1099, endPoint y: 47, distance: 170.1
click at [1099, 47] on div "Factures Factures Avoirs 5650753 Actions Trier Filtrer" at bounding box center [810, 67] width 1516 height 135
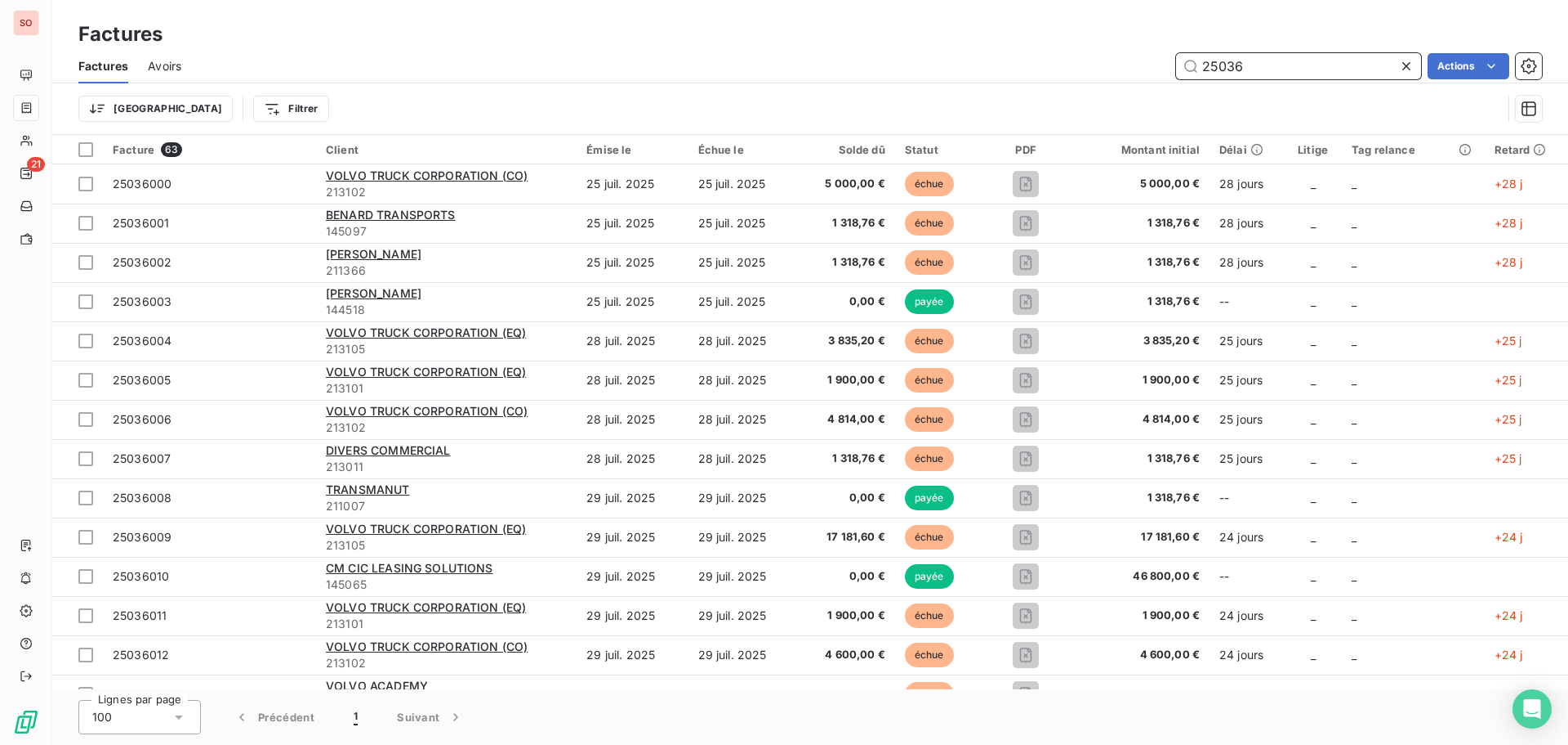
type input "25036"
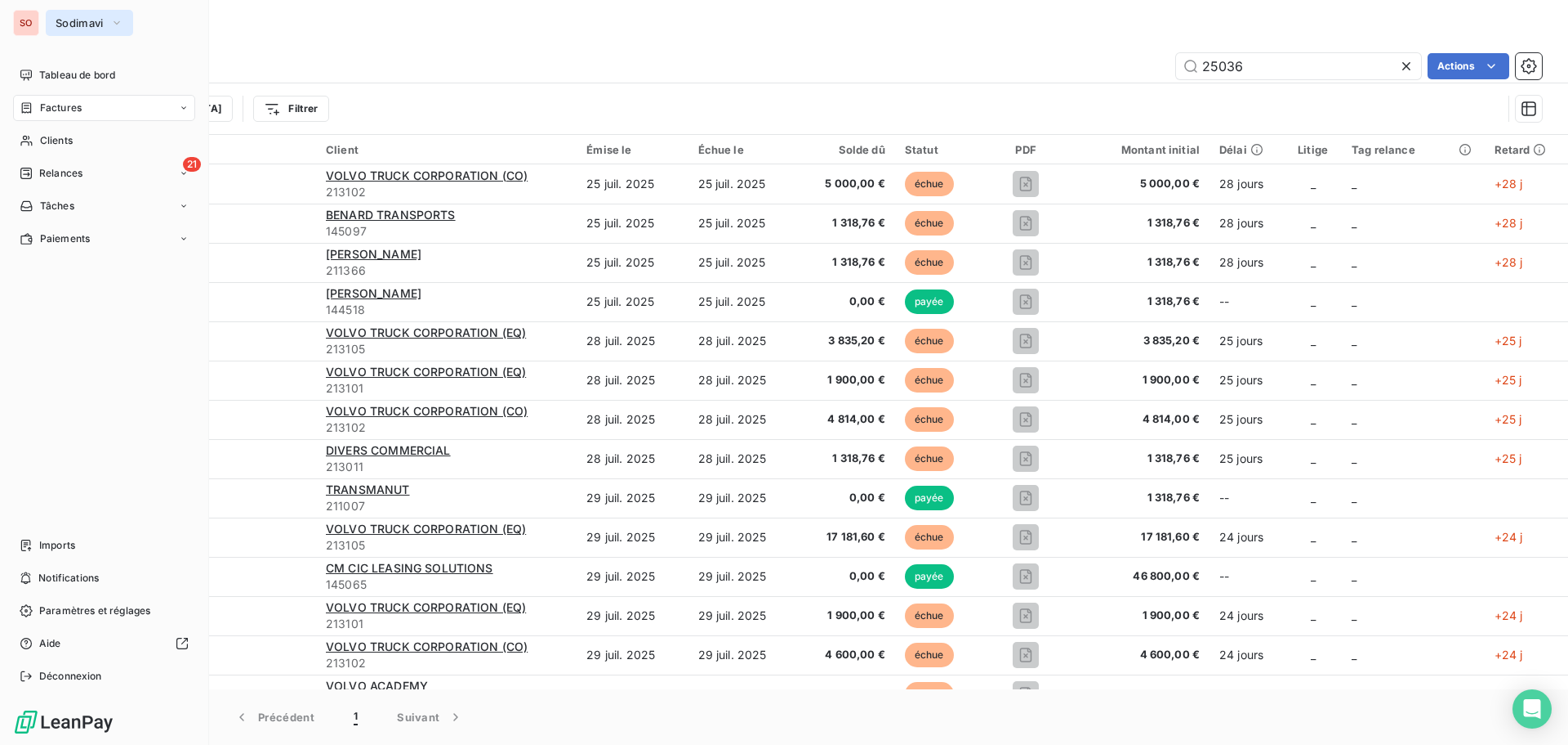
click at [73, 24] on span "Sodimavi" at bounding box center [80, 23] width 48 height 13
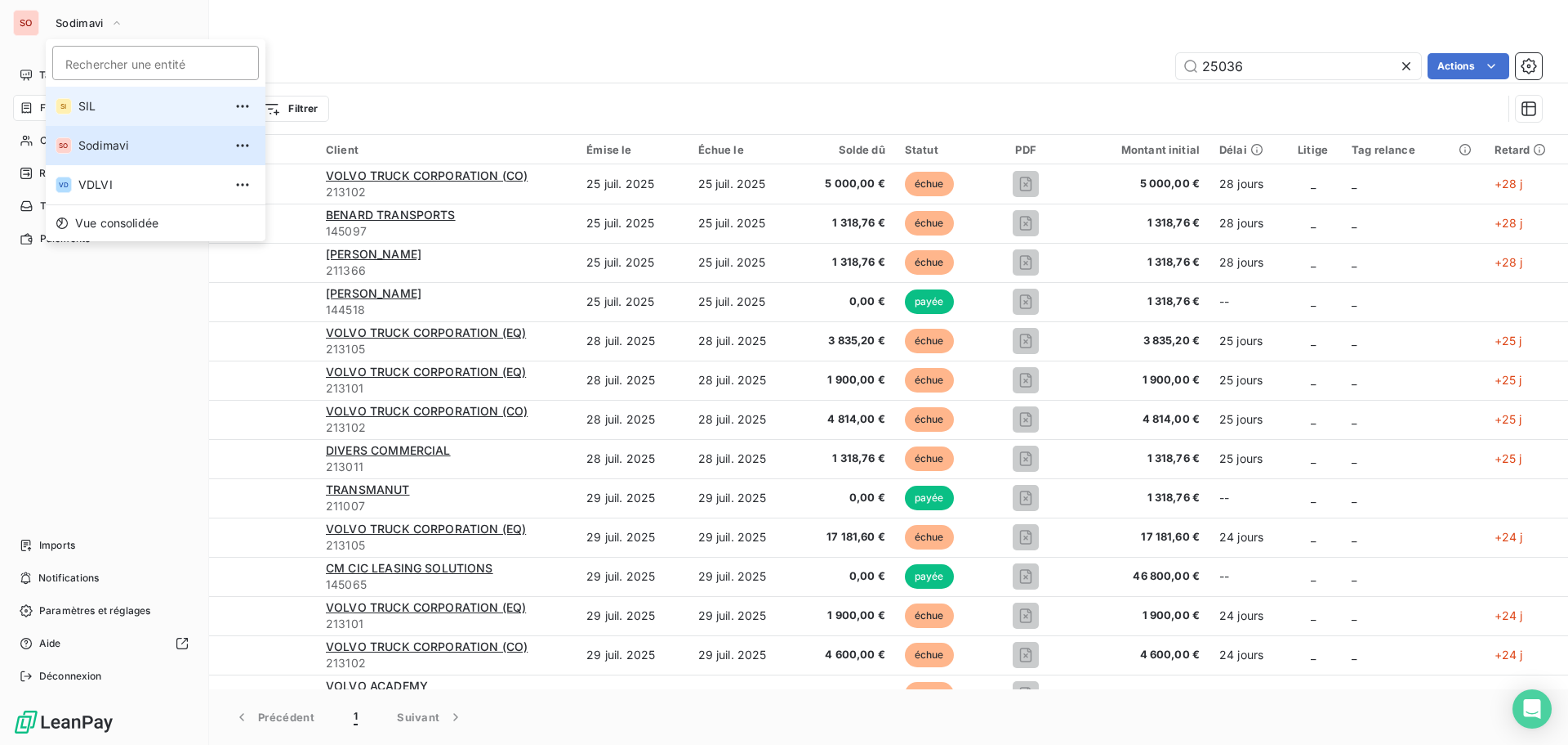
click at [78, 100] on span "SIL" at bounding box center [150, 106] width 144 height 17
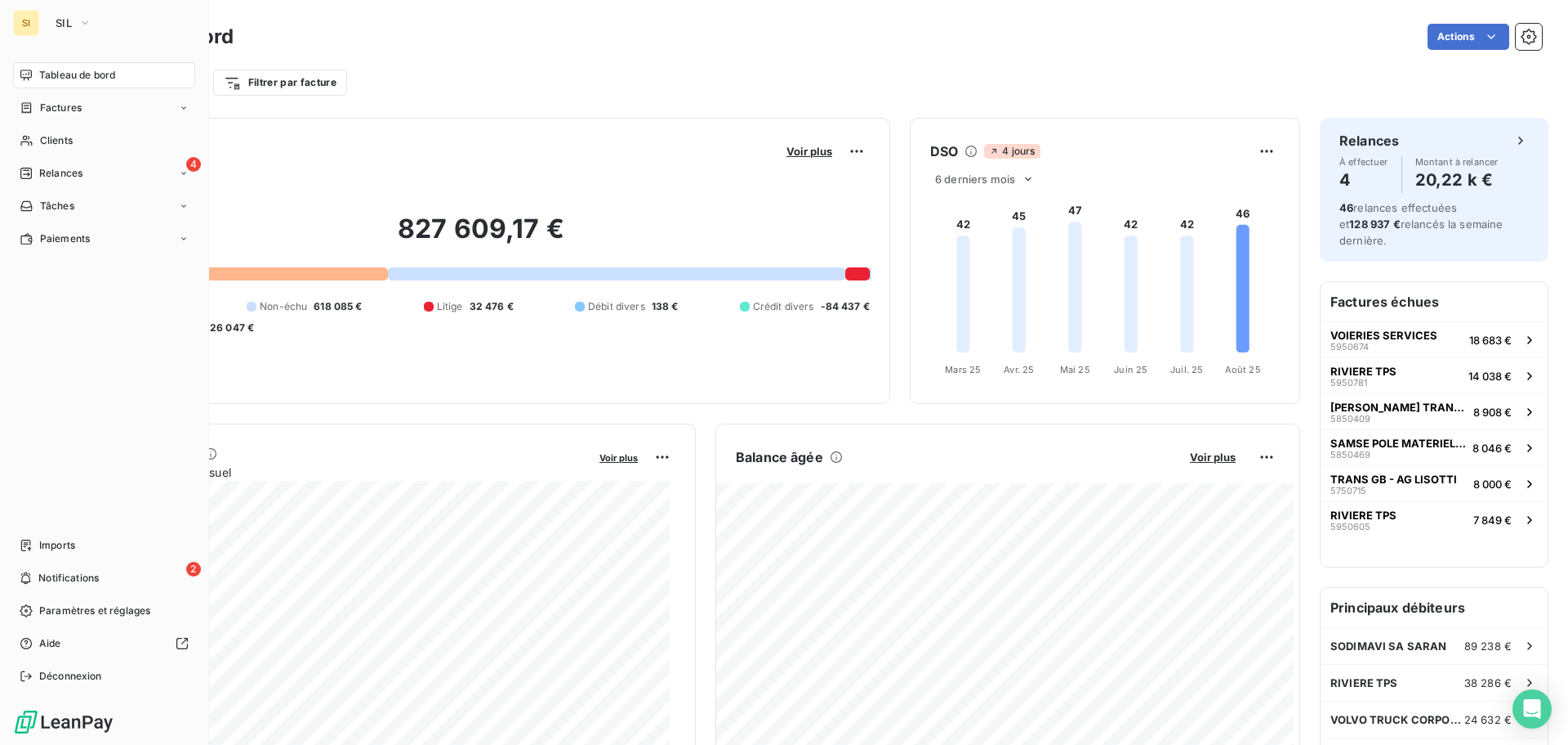
click at [46, 74] on span "Tableau de bord" at bounding box center [77, 76] width 76 height 15
click at [97, 19] on button "SIL" at bounding box center [73, 22] width 56 height 26
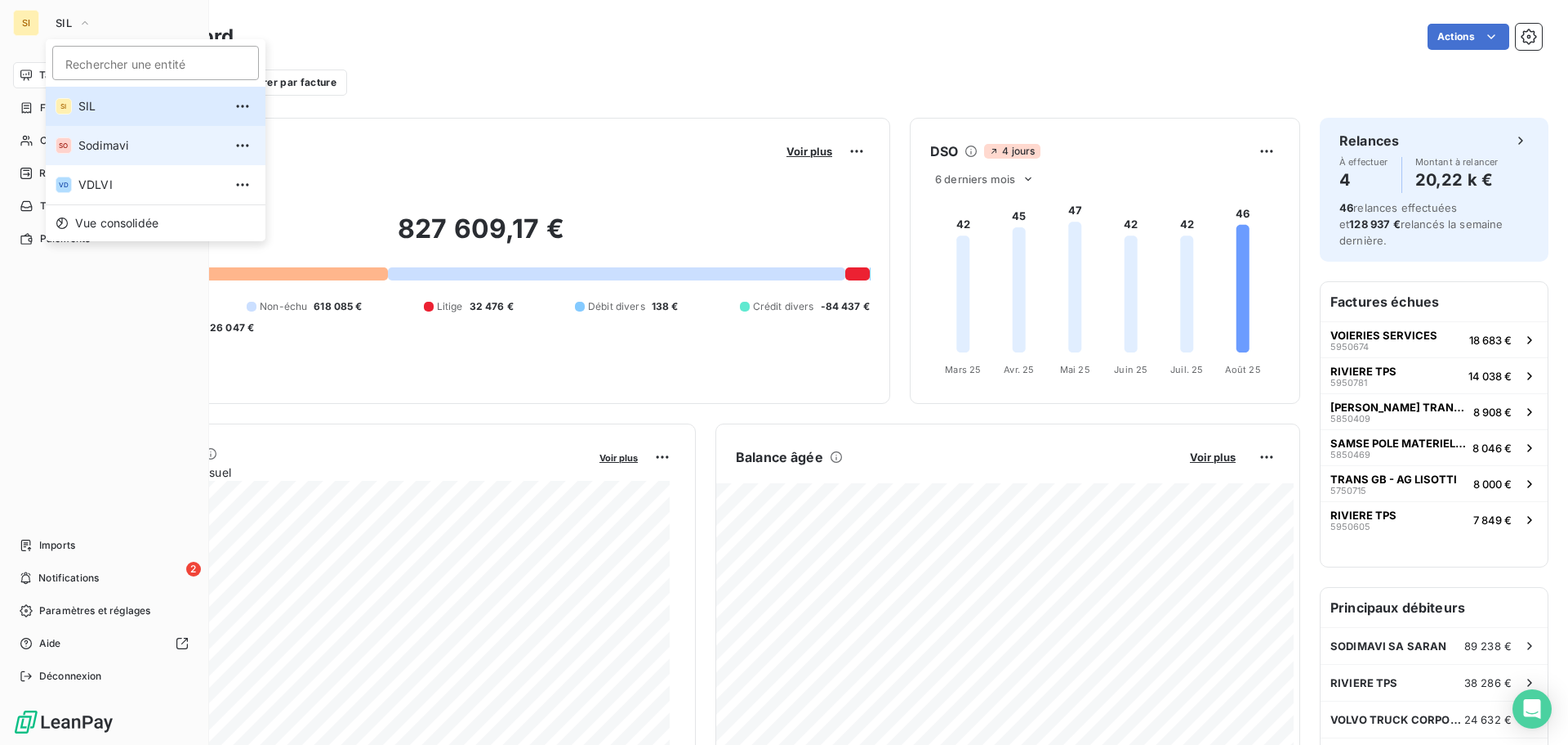
click at [105, 153] on span "Sodimavi" at bounding box center [150, 145] width 144 height 17
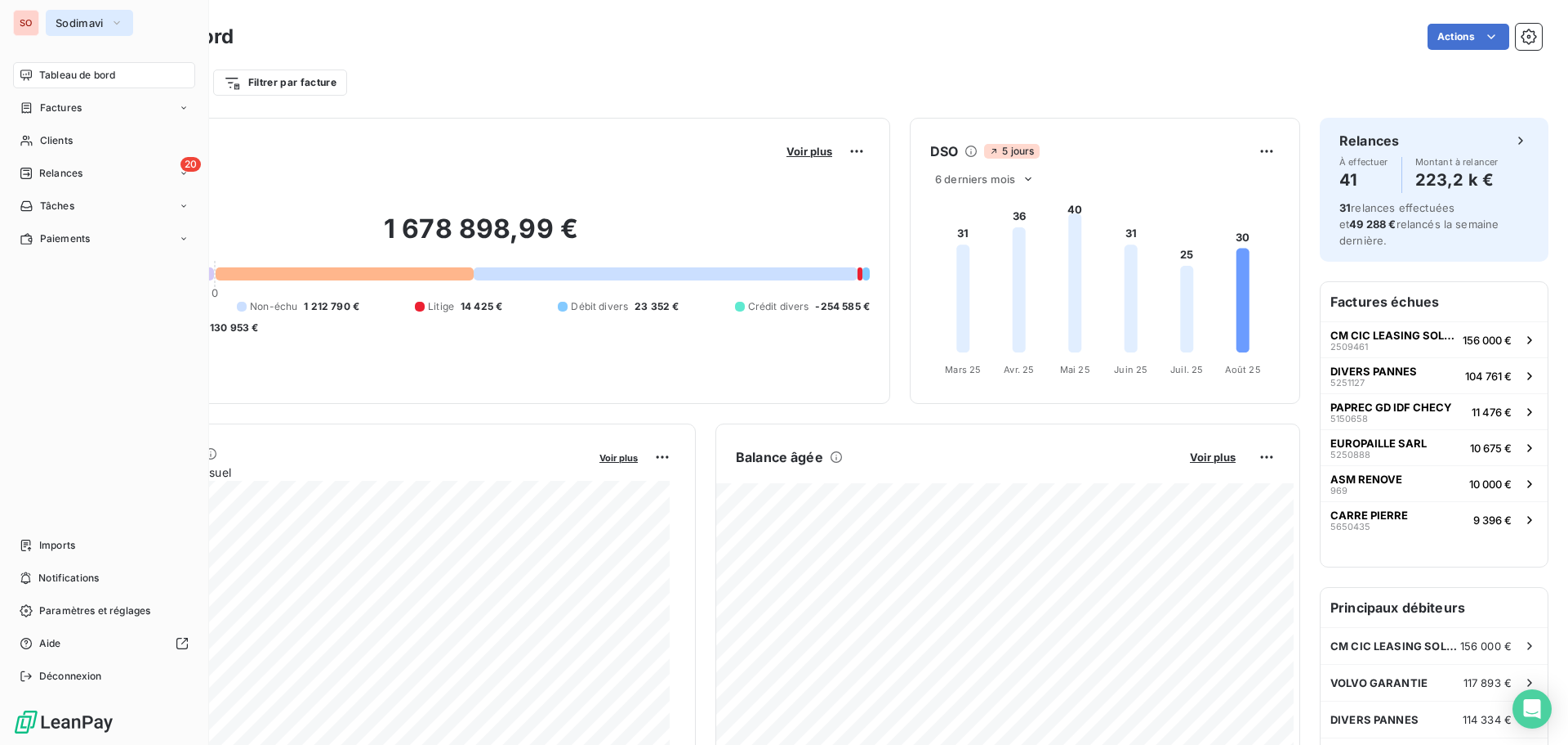
click at [58, 19] on span "Sodimavi" at bounding box center [80, 23] width 48 height 13
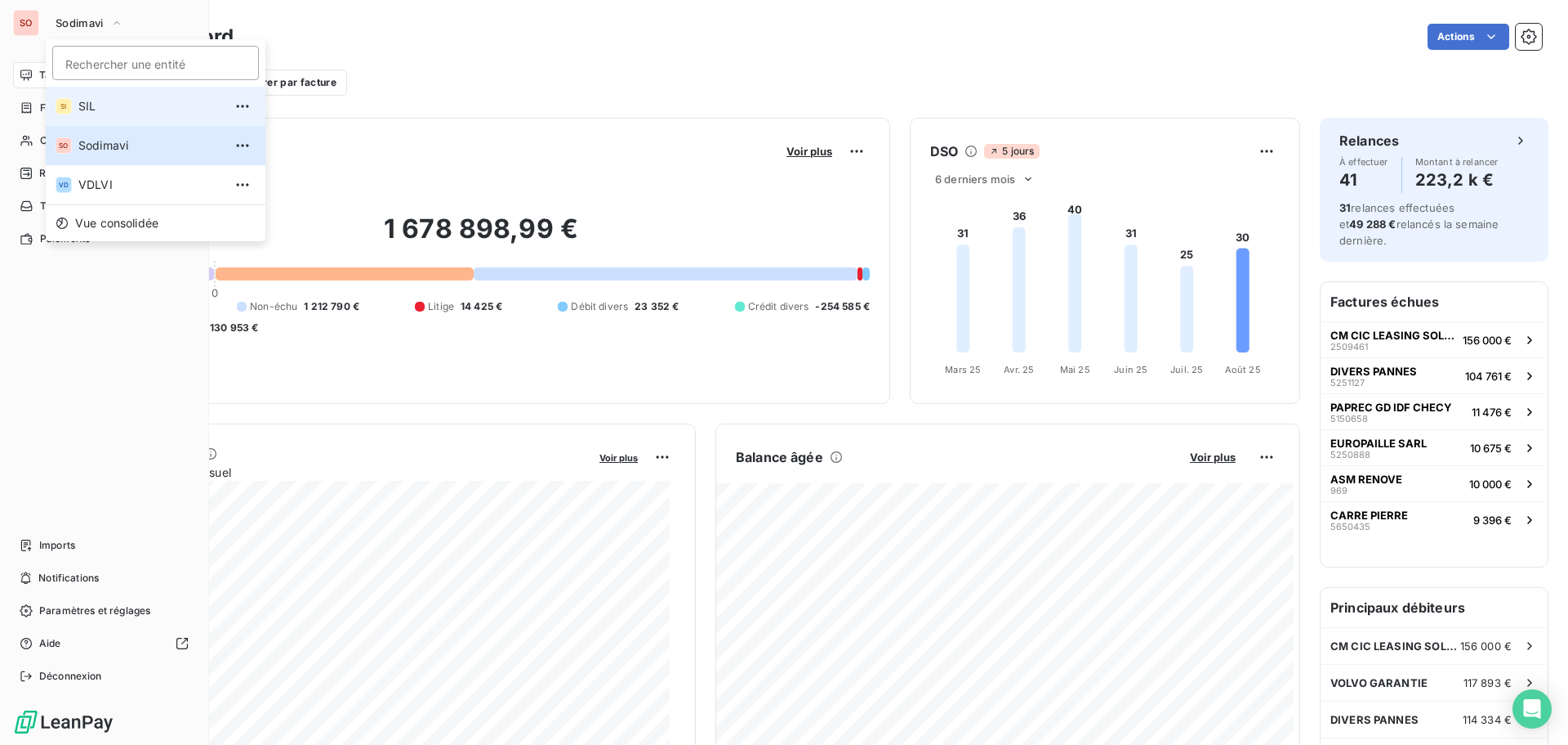
click at [86, 105] on span "SIL" at bounding box center [150, 106] width 144 height 17
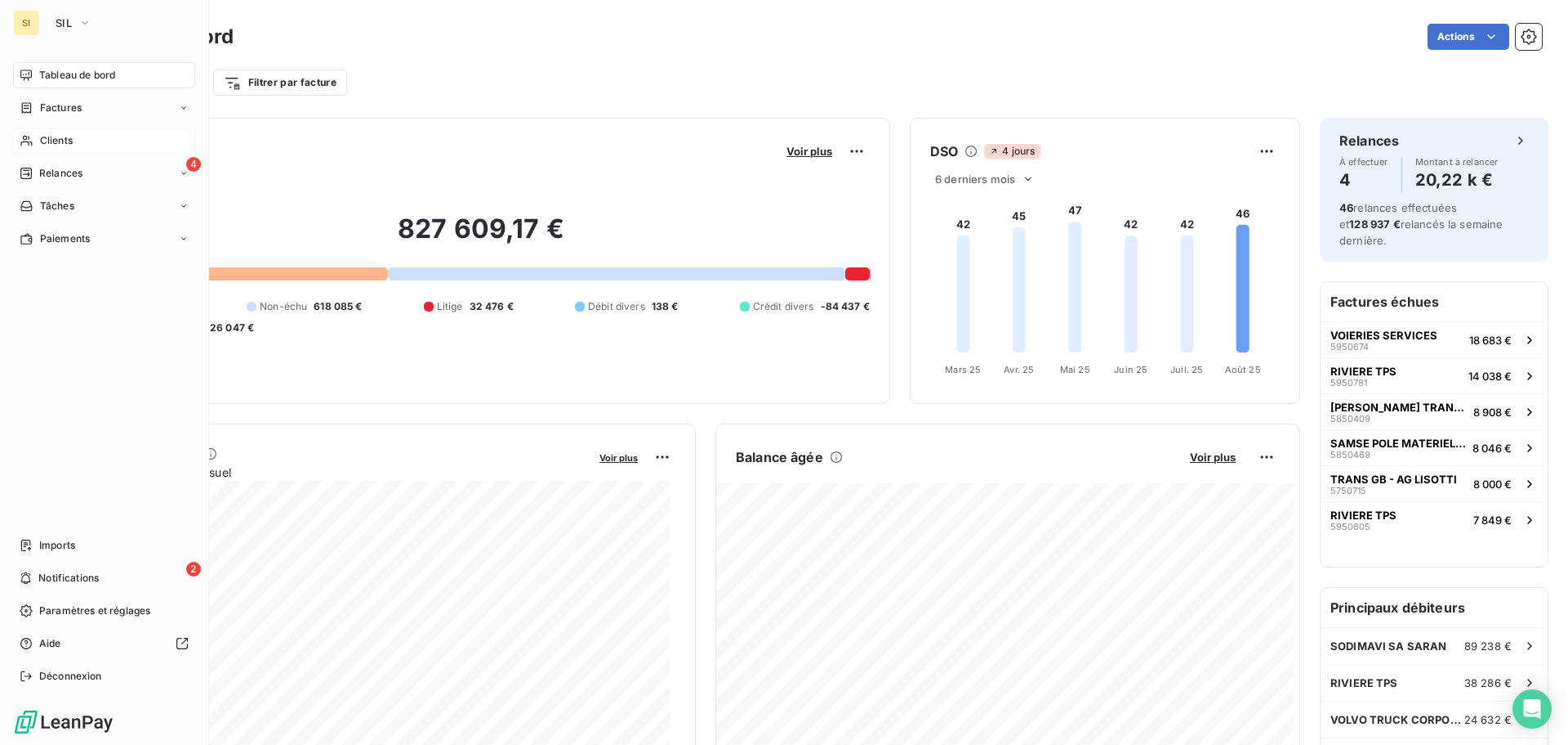
drag, startPoint x: 0, startPoint y: 0, endPoint x: 42, endPoint y: 136, distance: 142.3
click at [42, 136] on span "Clients" at bounding box center [56, 140] width 32 height 15
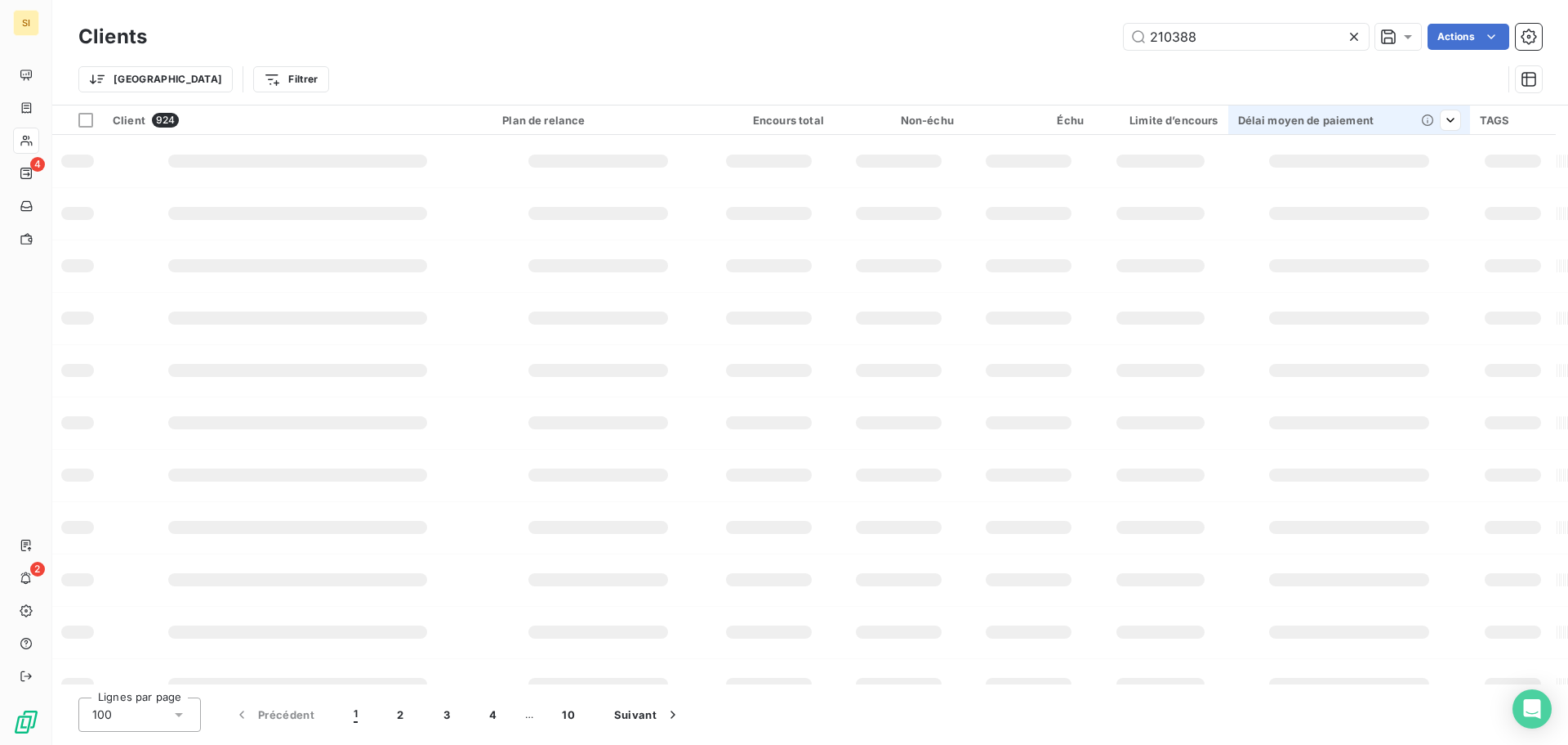
type input "210388"
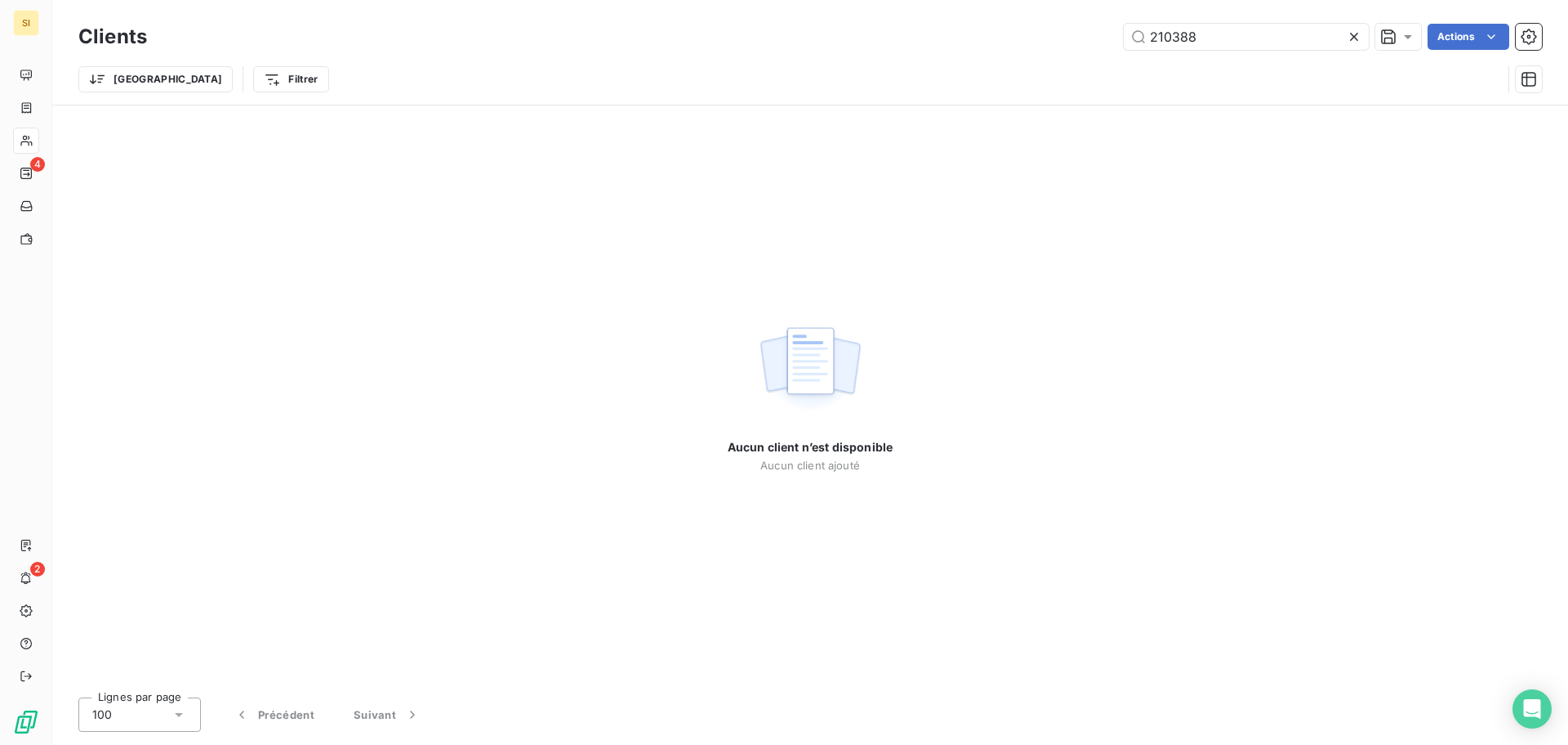
click at [1349, 37] on icon at bounding box center [1355, 37] width 17 height 17
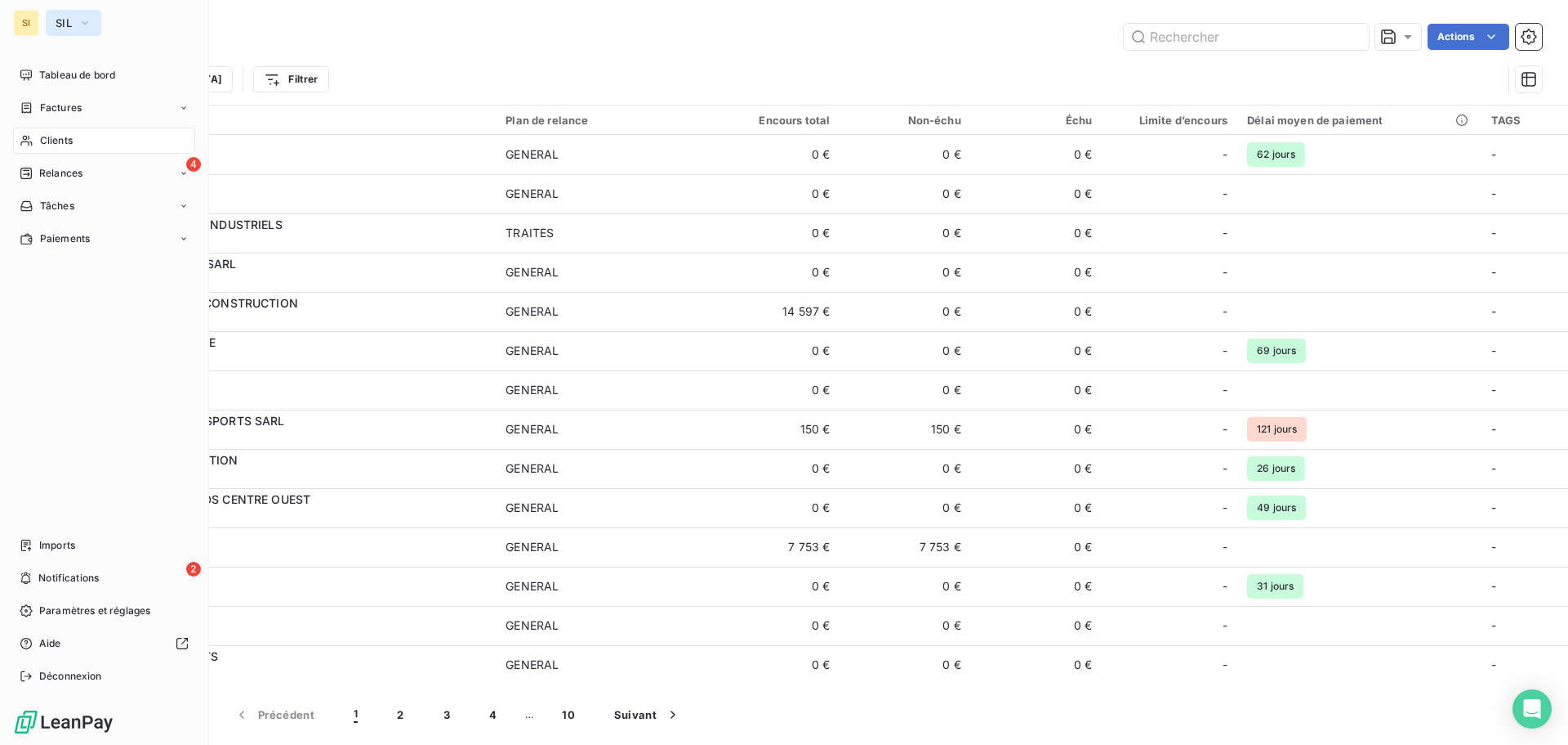
click at [61, 16] on button "SIL" at bounding box center [73, 22] width 56 height 26
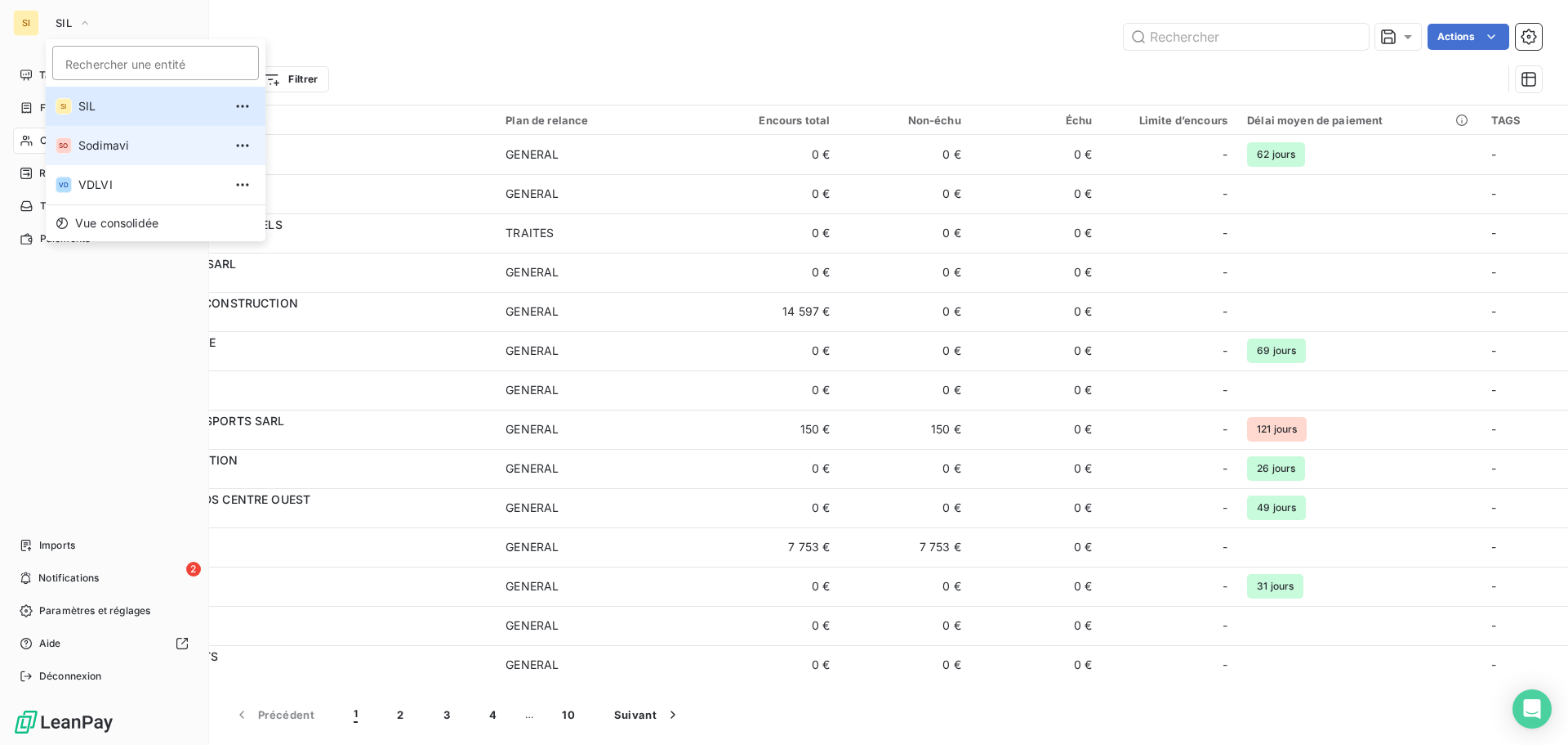
click at [103, 154] on li "SO Sodimavi" at bounding box center [155, 145] width 220 height 39
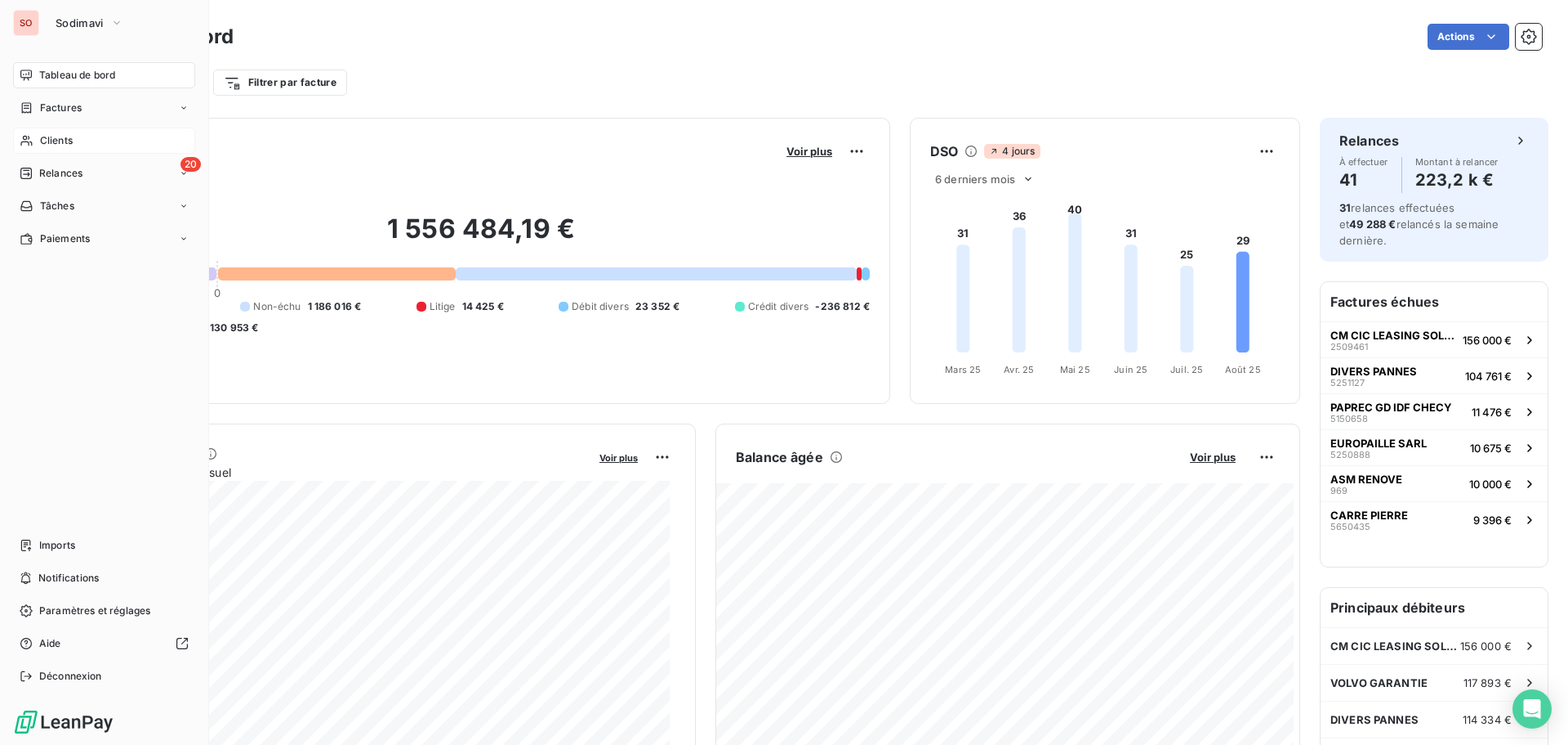
click at [48, 139] on span "Clients" at bounding box center [56, 140] width 32 height 15
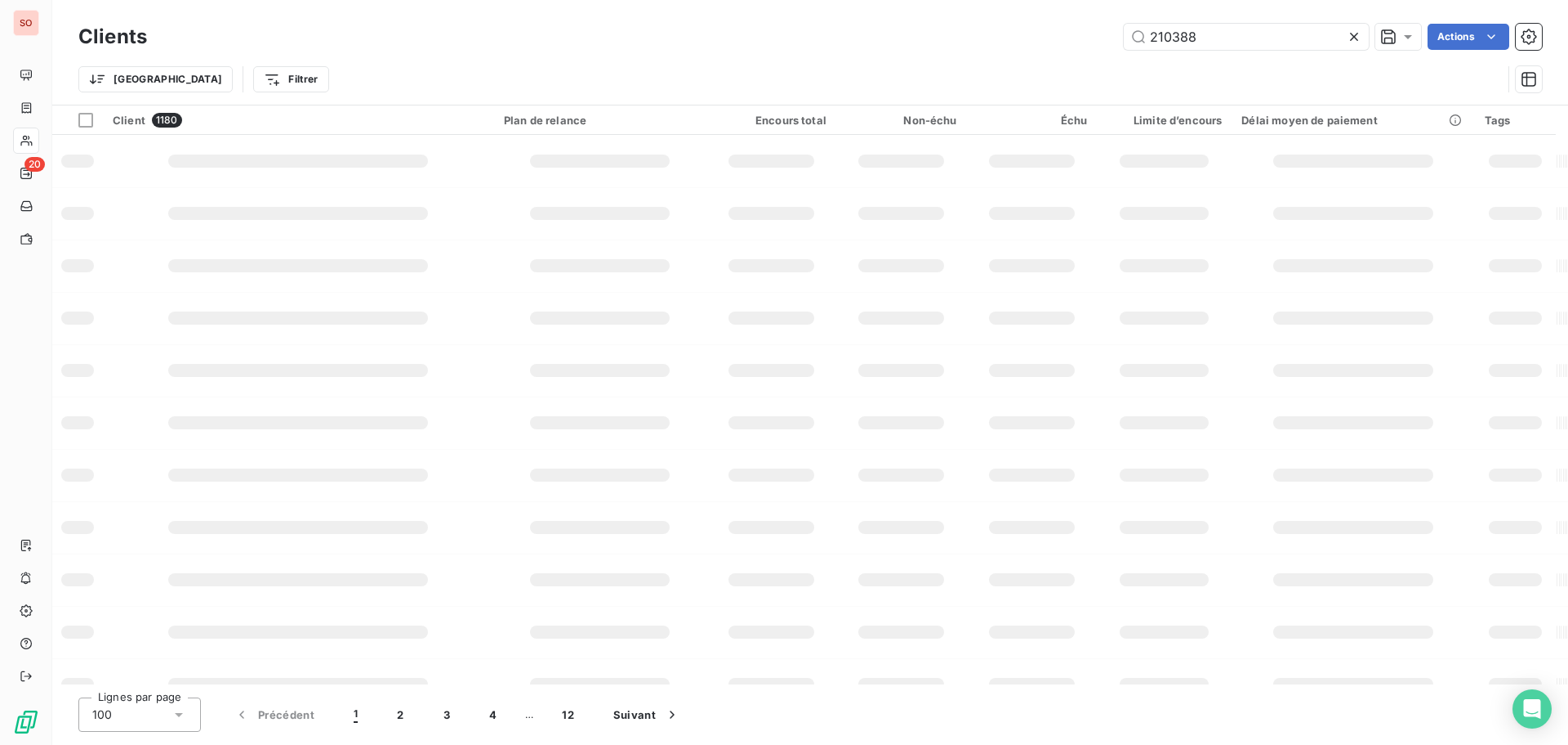
type input "210388"
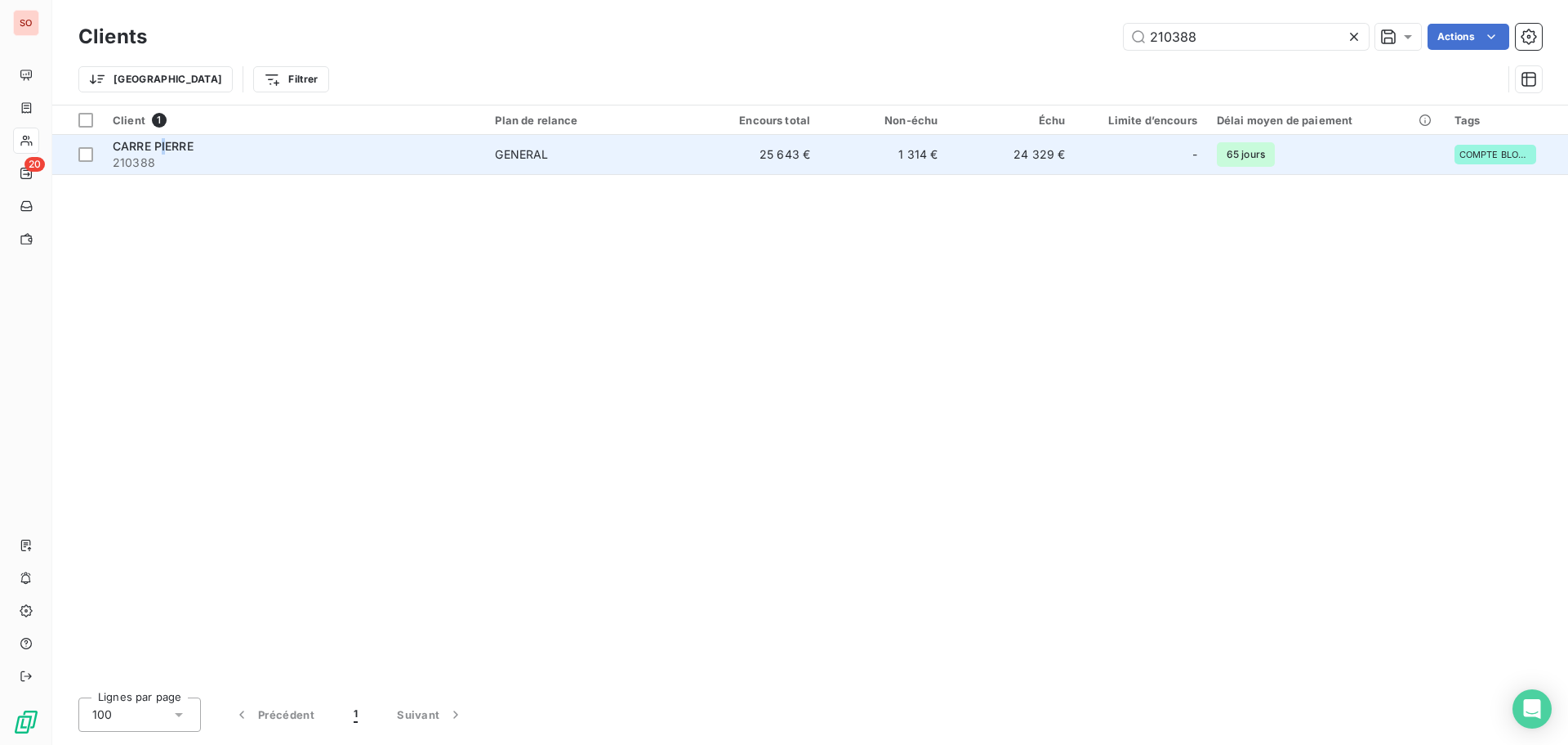
click at [162, 145] on span "CARRE PIERRE" at bounding box center [153, 145] width 81 height 14
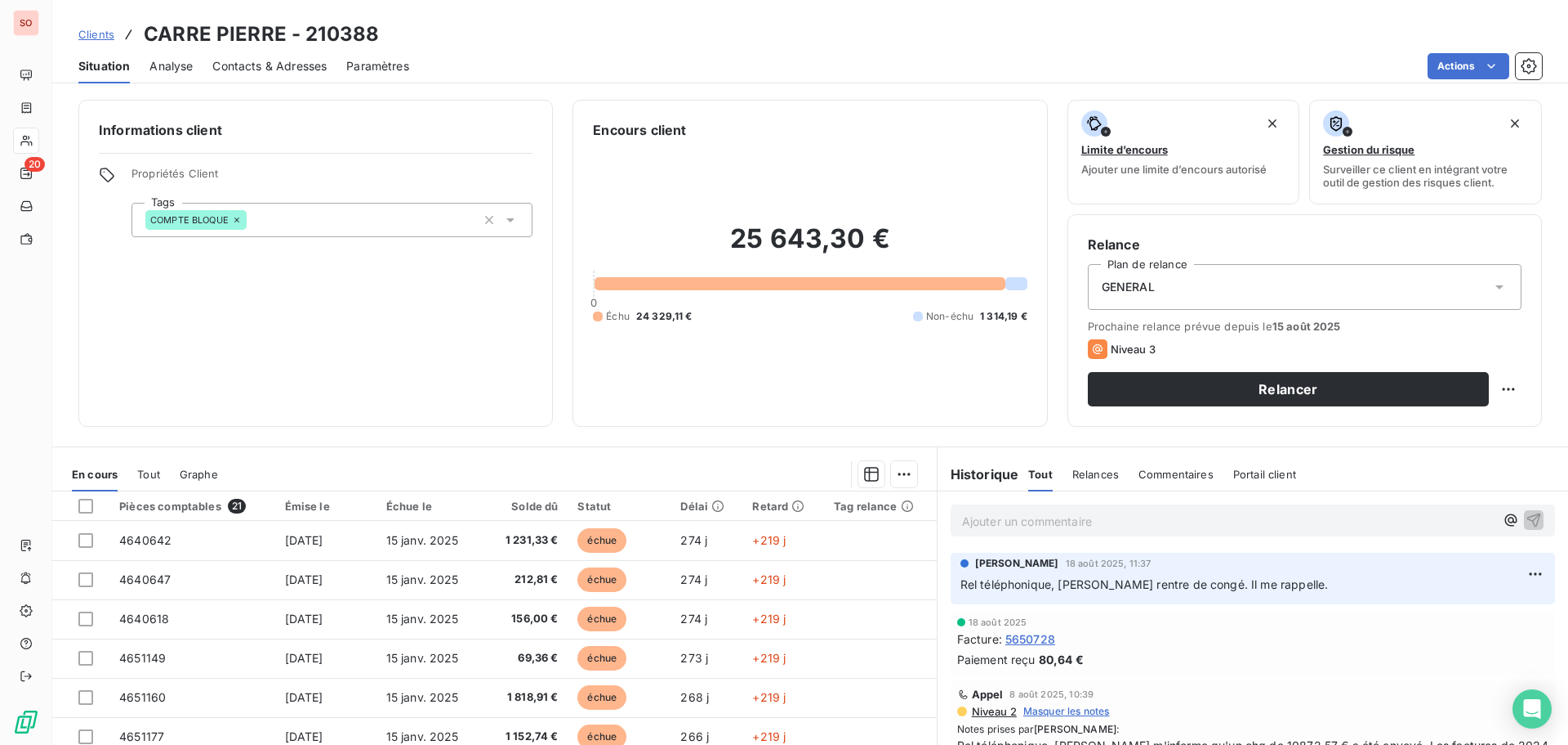
click at [252, 66] on span "Contacts & Adresses" at bounding box center [270, 66] width 115 height 17
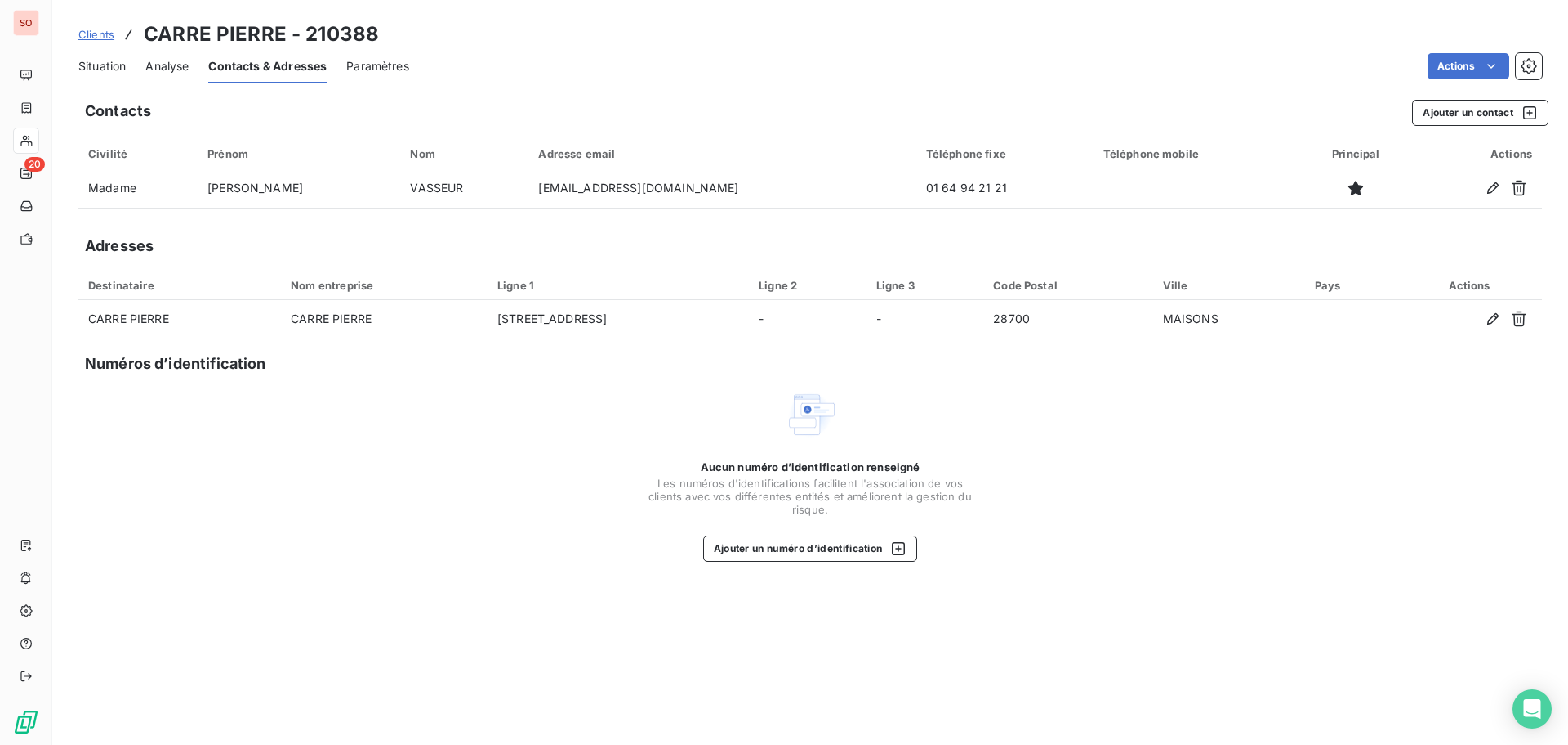
click at [112, 61] on span "Situation" at bounding box center [101, 66] width 47 height 17
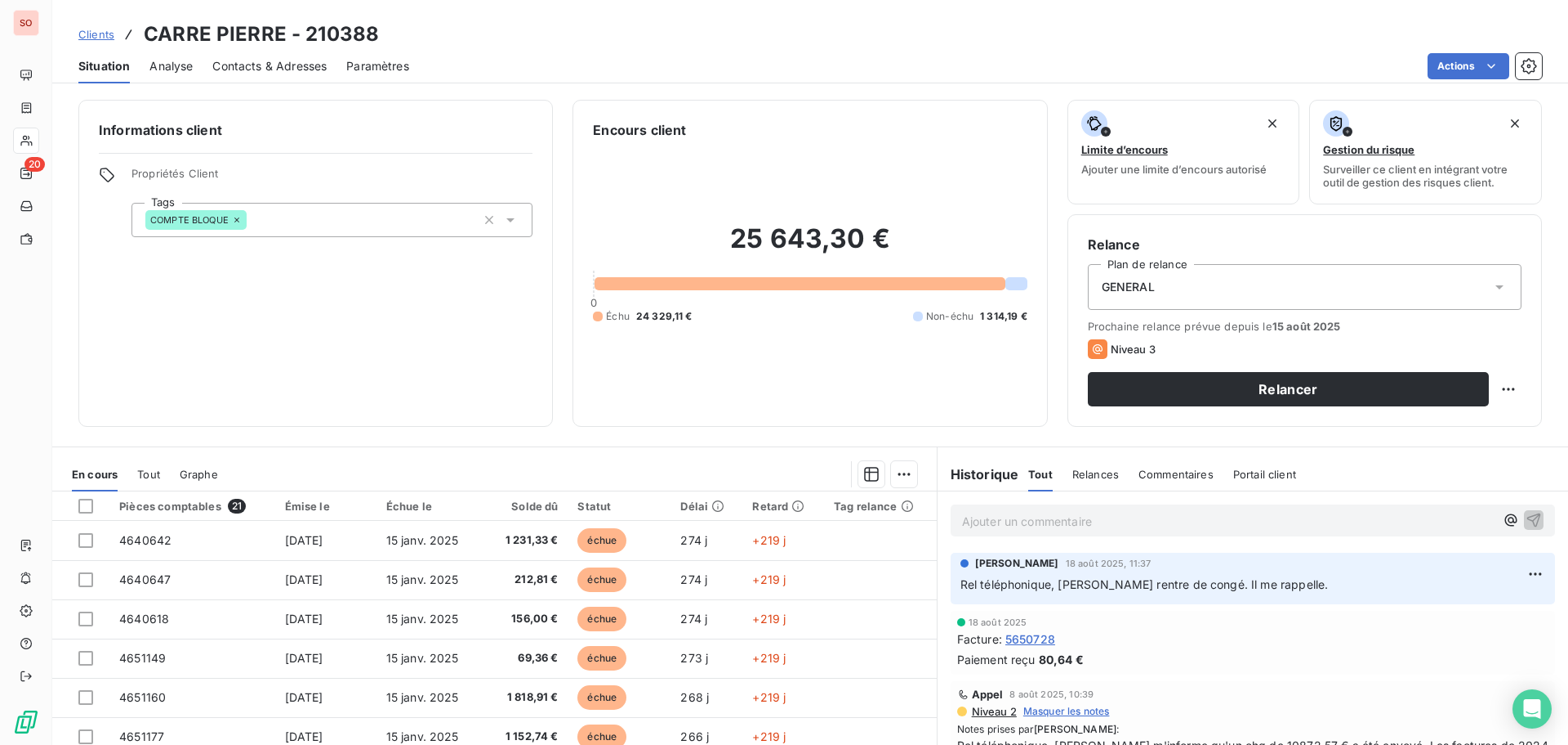
click at [296, 63] on span "Contacts & Adresses" at bounding box center [270, 66] width 115 height 17
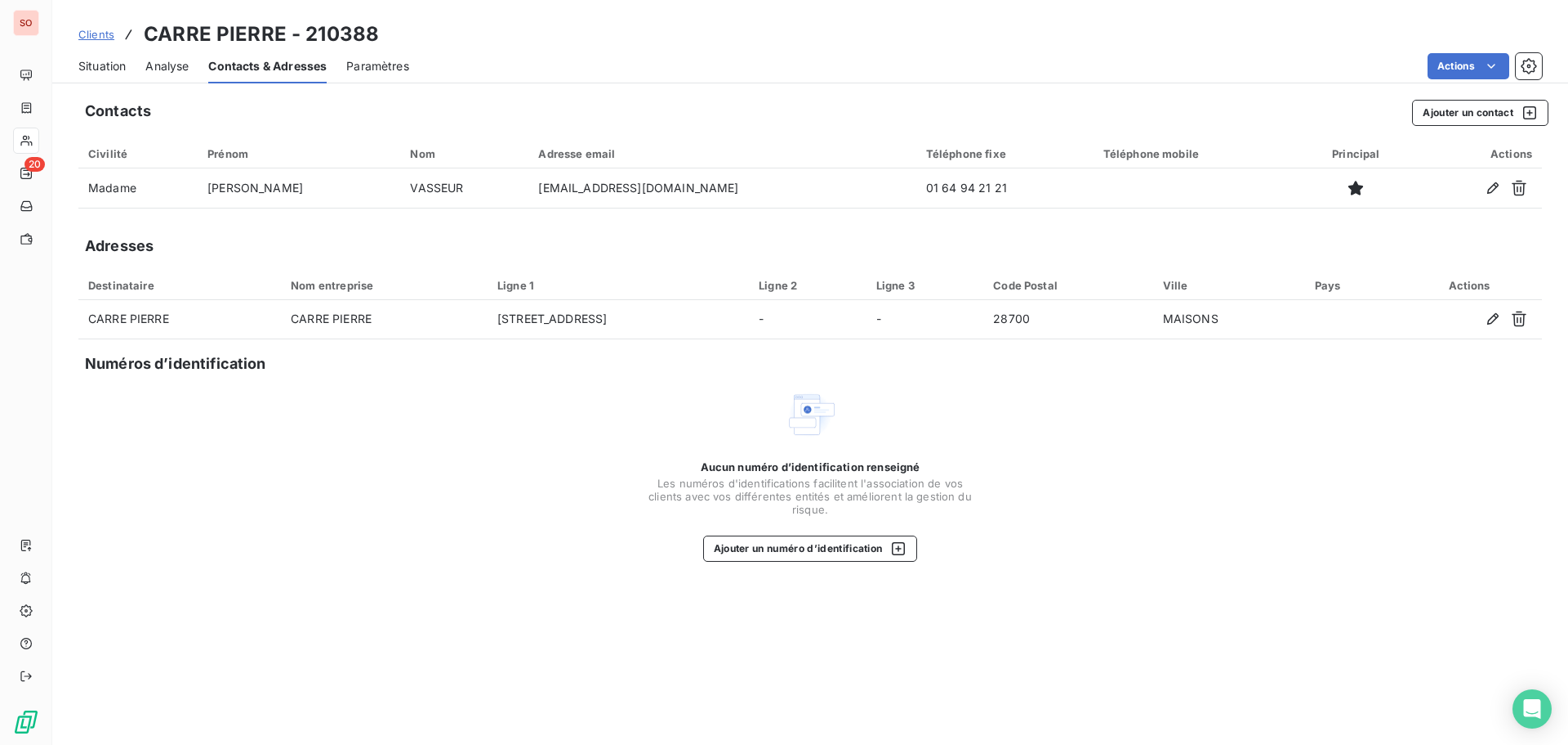
click at [105, 63] on span "Situation" at bounding box center [101, 66] width 47 height 17
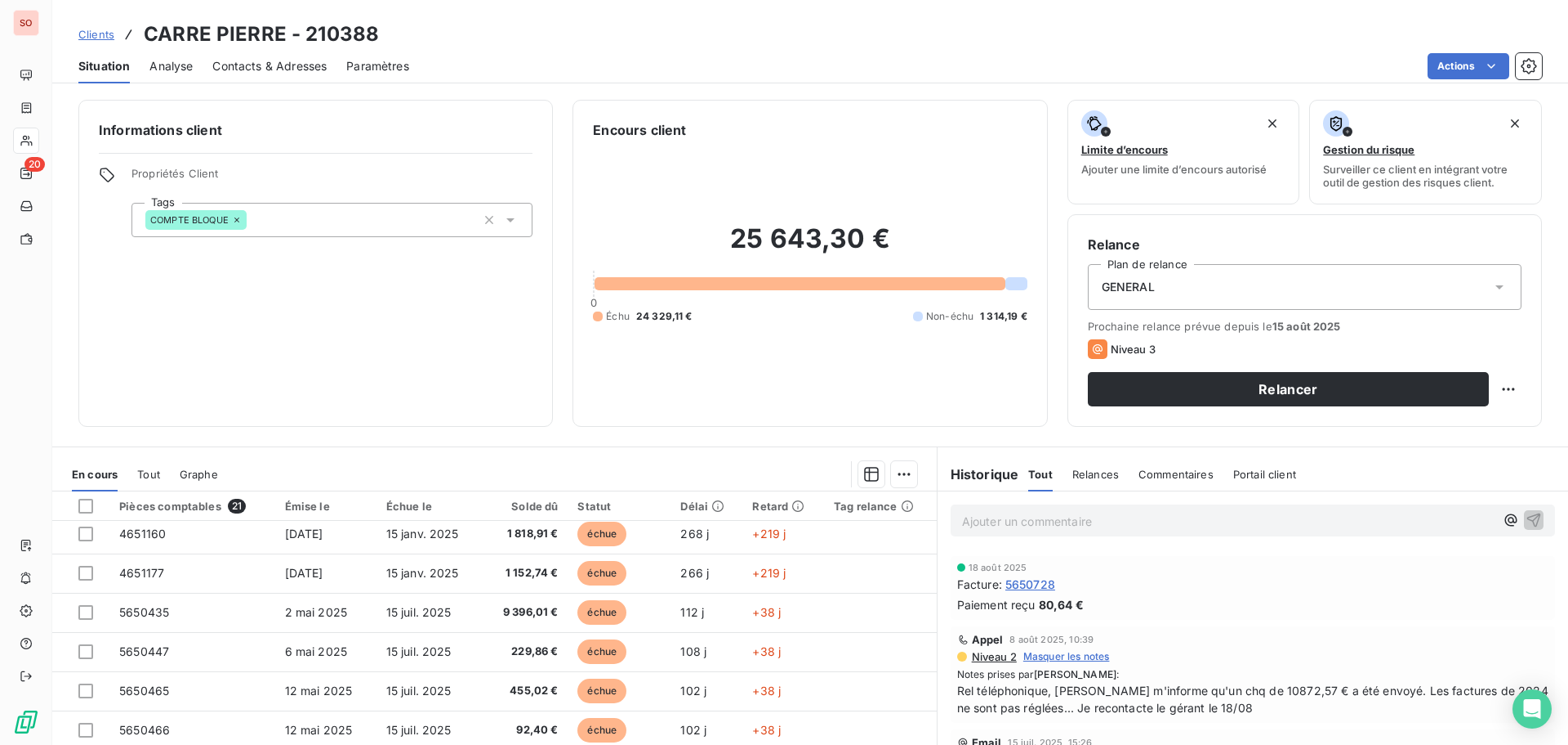
scroll to position [81, 0]
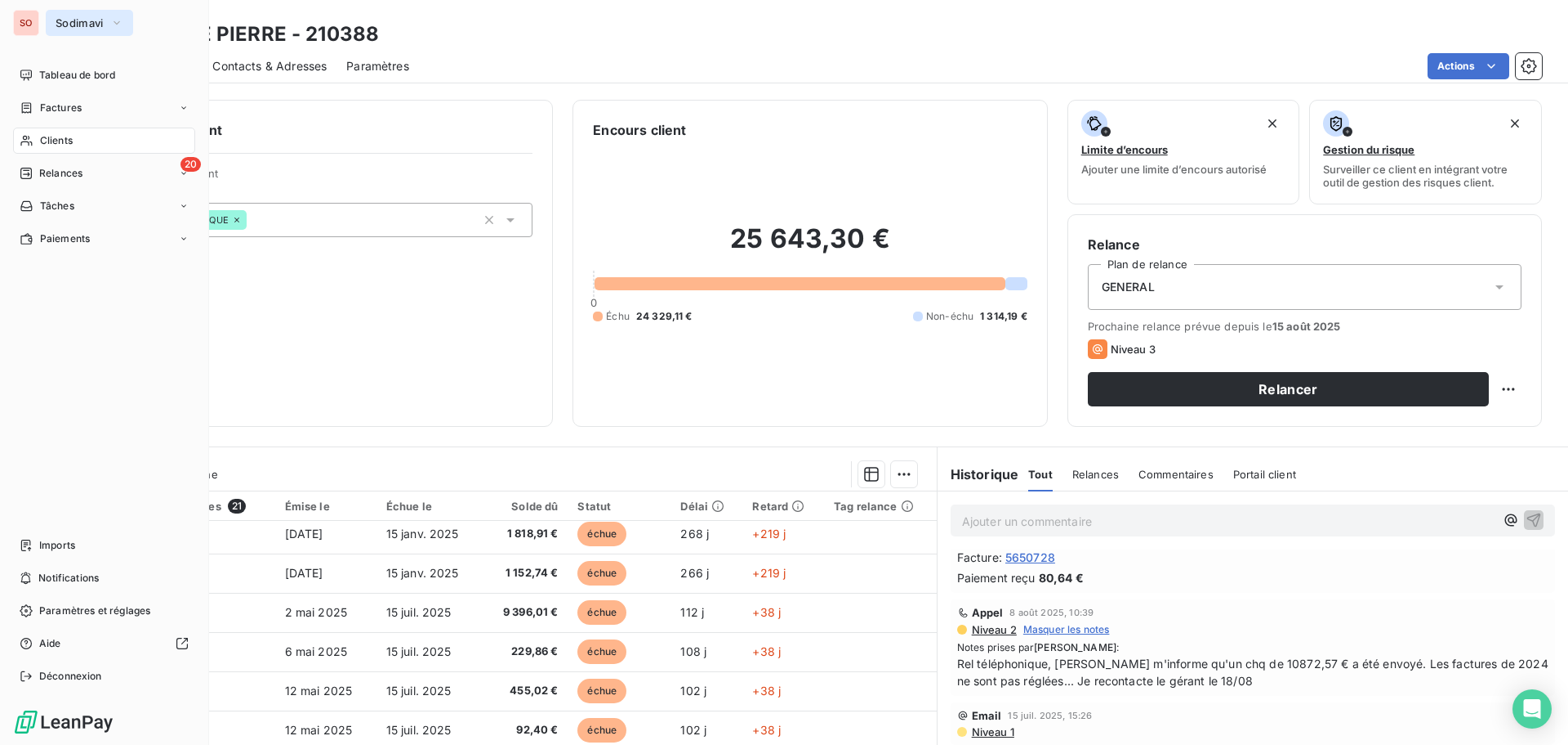
click at [64, 22] on span "Sodimavi" at bounding box center [80, 23] width 48 height 13
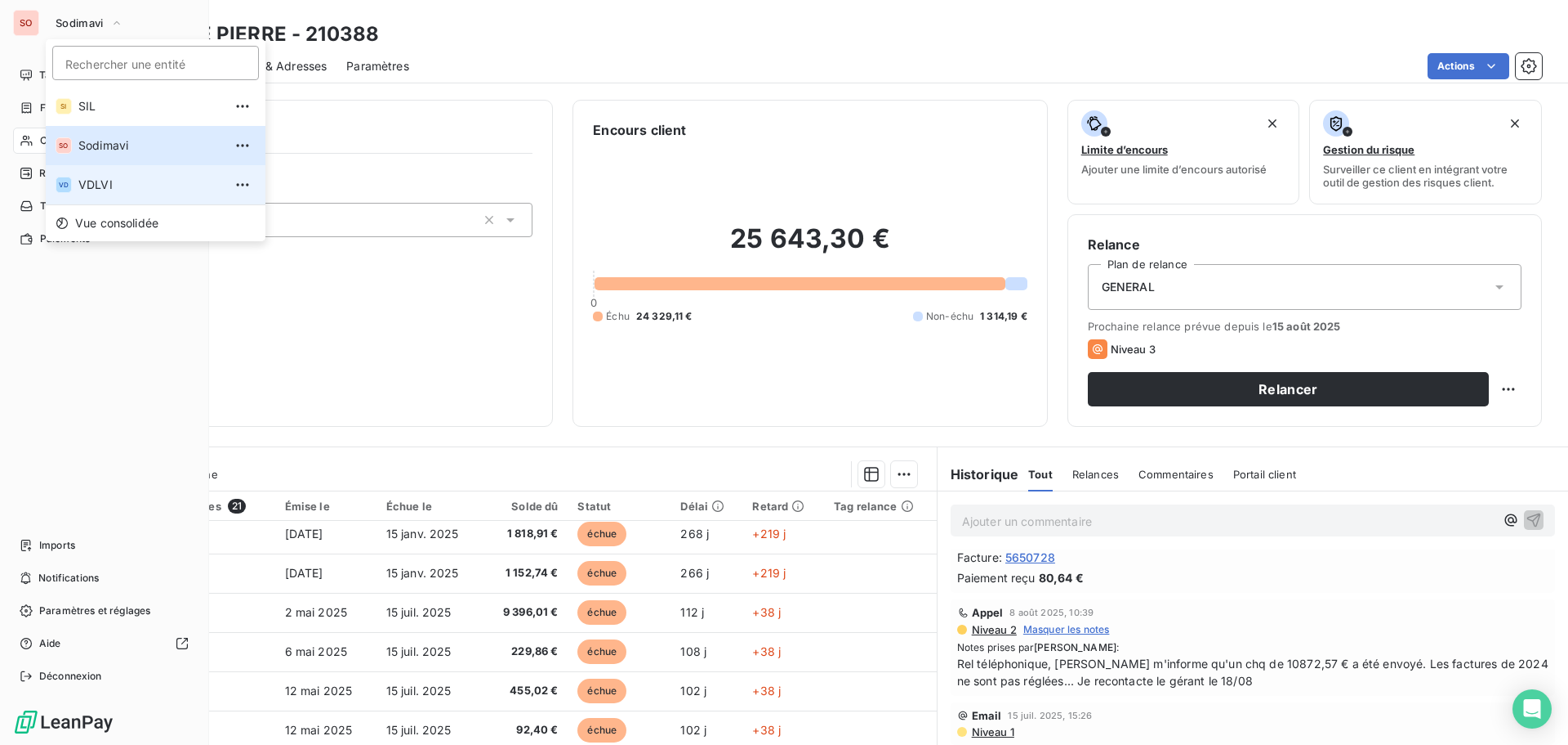
click at [98, 185] on span "VDLVI" at bounding box center [150, 185] width 144 height 17
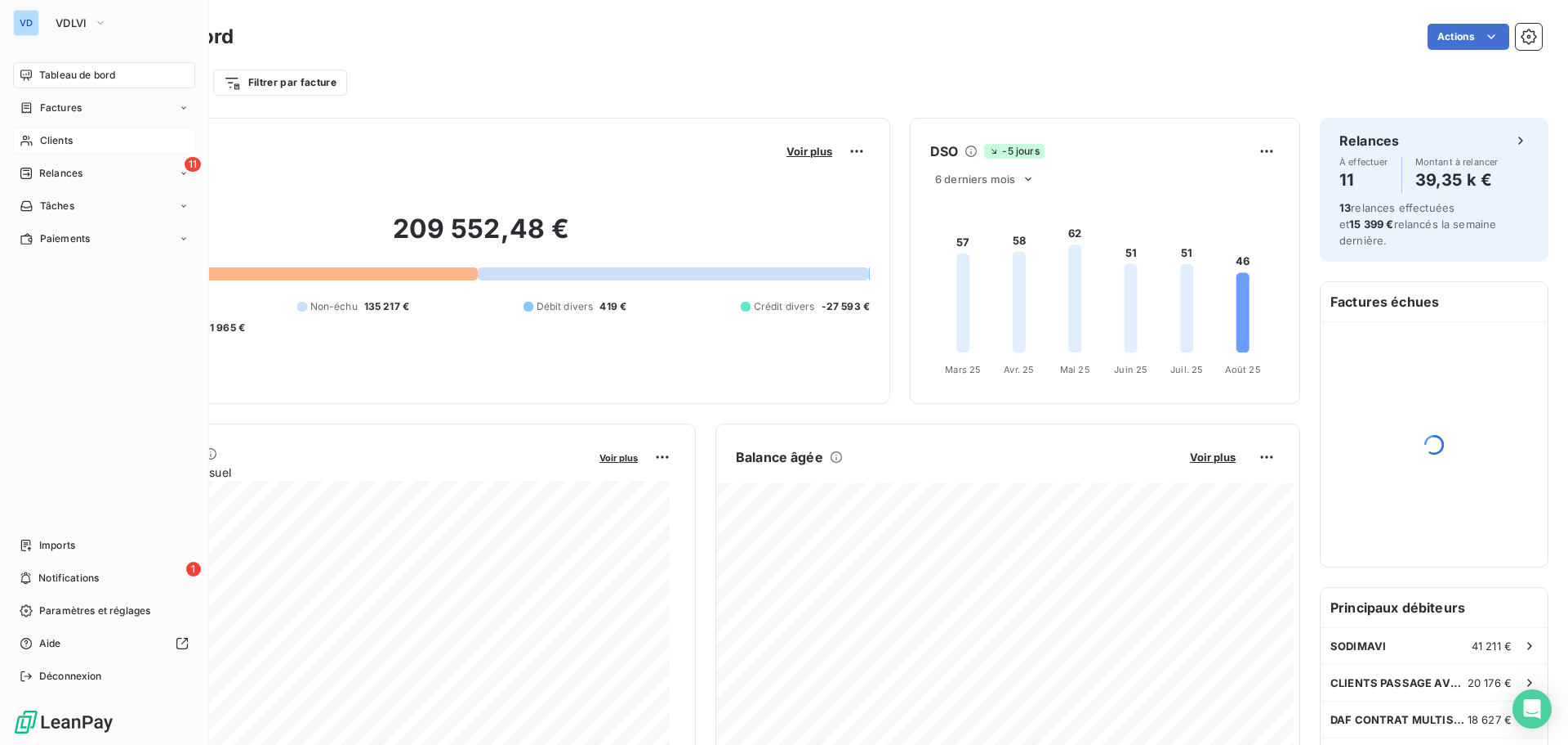
click at [56, 137] on span "Clients" at bounding box center [56, 140] width 32 height 15
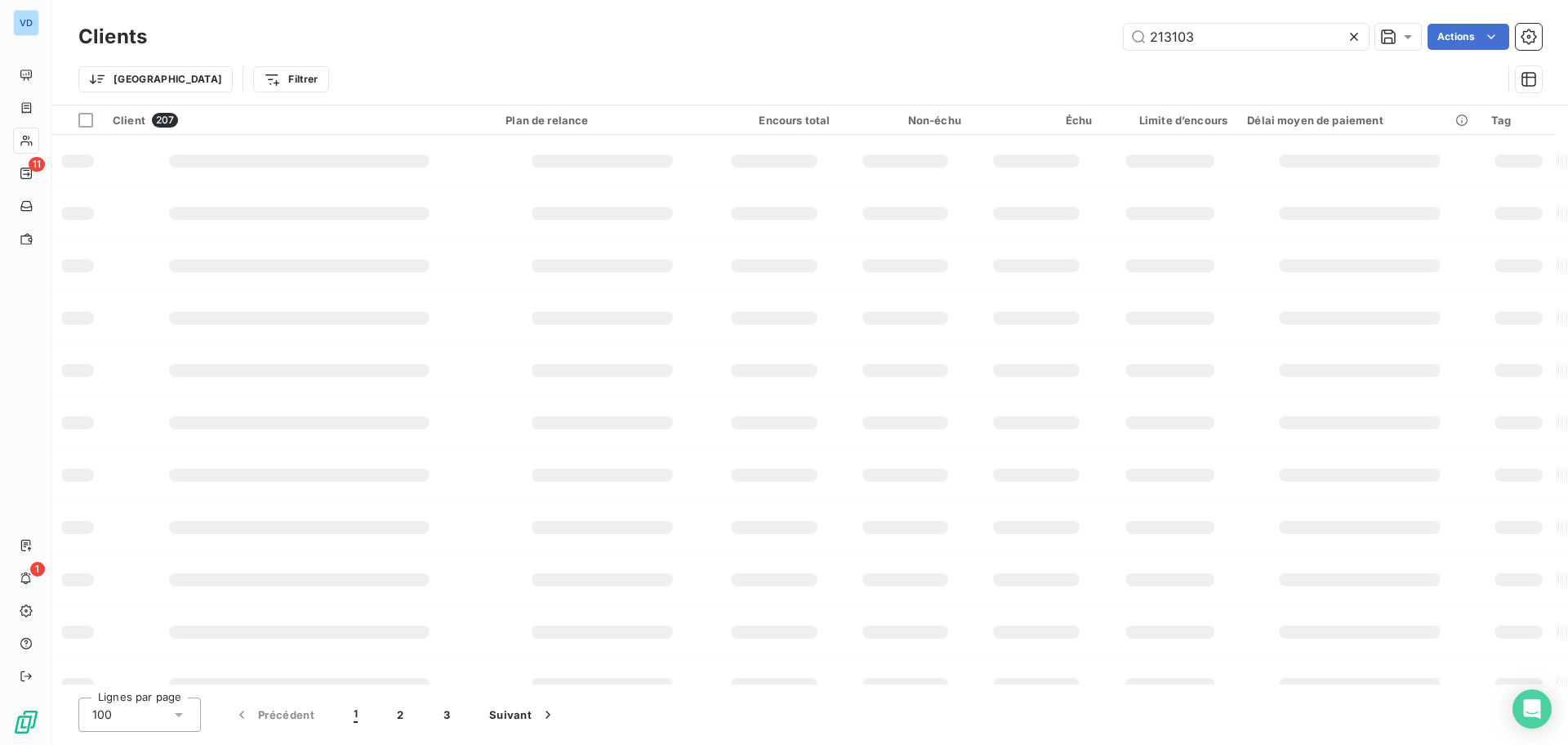
type input "213103"
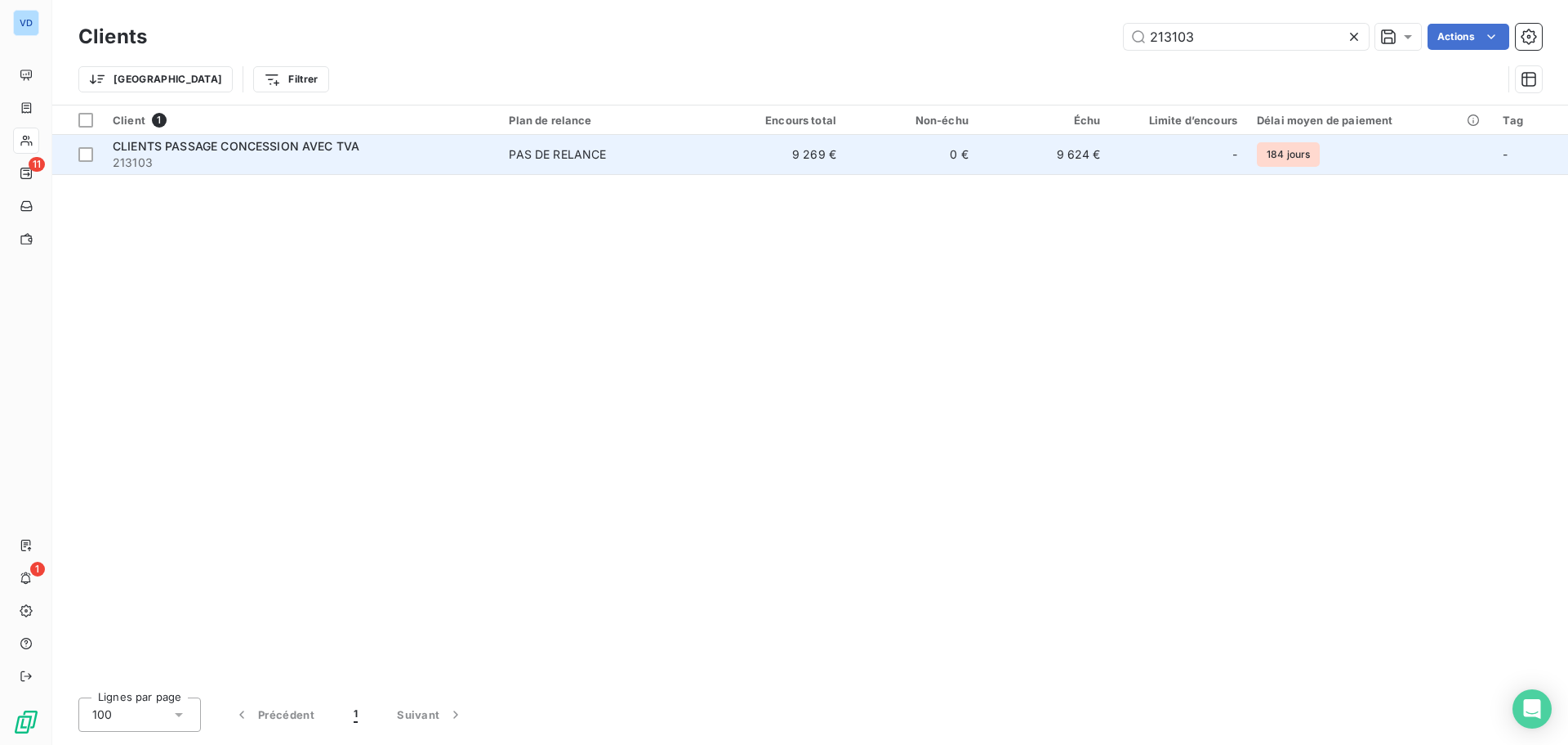
click at [178, 143] on span "CLIENTS PASSAGE CONCESSION AVEC TVA" at bounding box center [236, 145] width 247 height 14
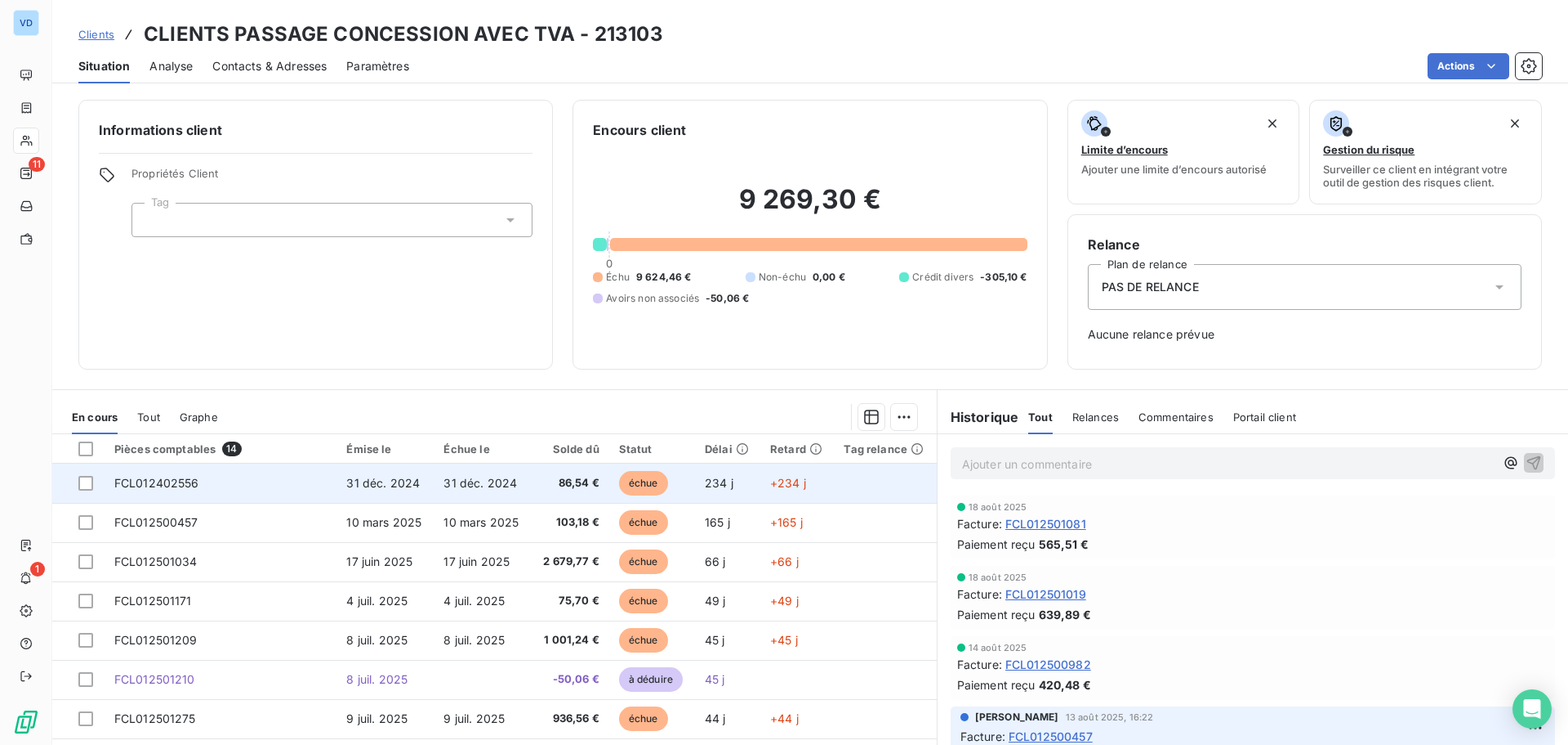
click at [476, 491] on td "31 déc. 2024" at bounding box center [482, 483] width 97 height 39
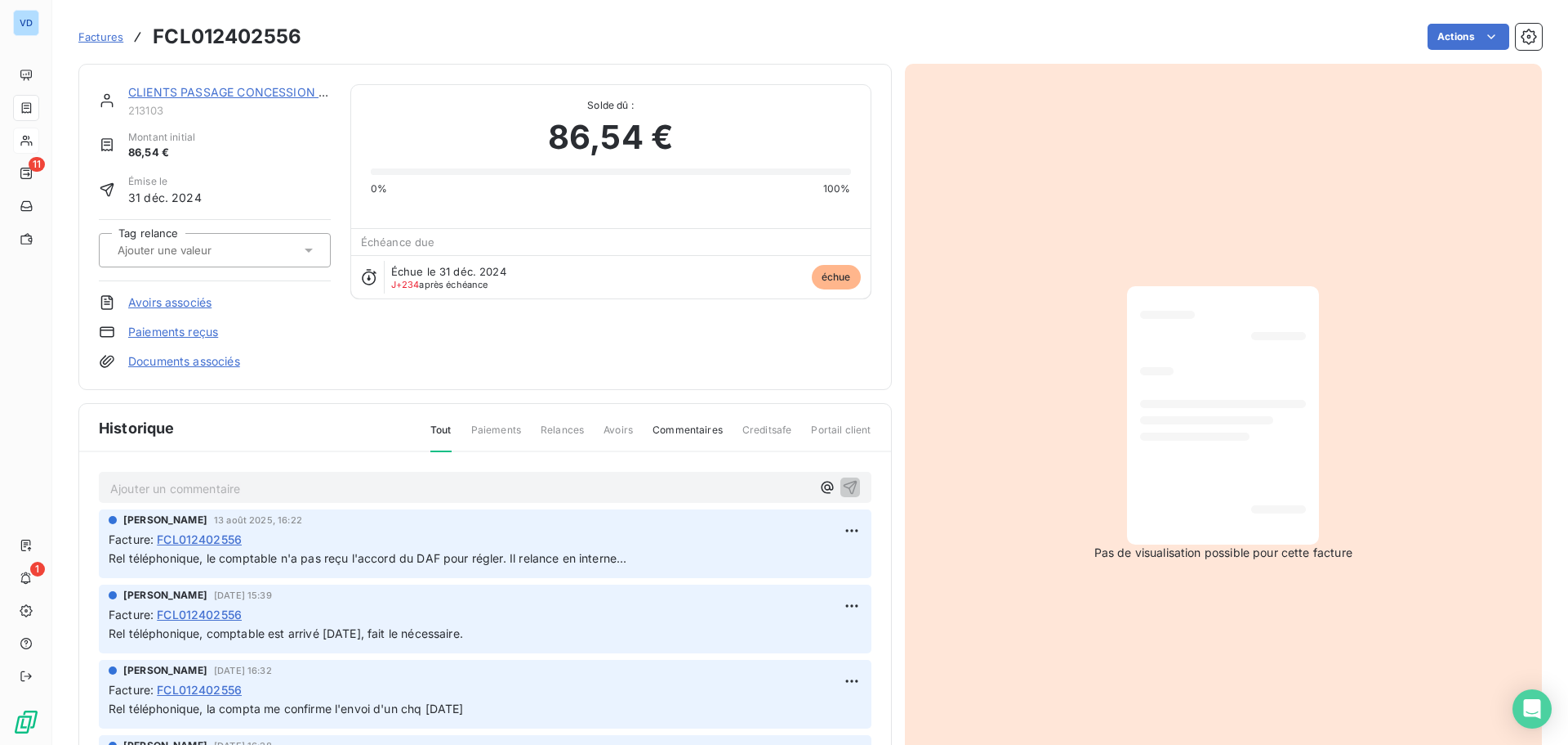
click at [296, 93] on link "CLIENTS PASSAGE CONCESSION AVEC TVA" at bounding box center [252, 91] width 247 height 14
click at [148, 483] on p "Ajouter un commentaire ﻿" at bounding box center [461, 488] width 701 height 21
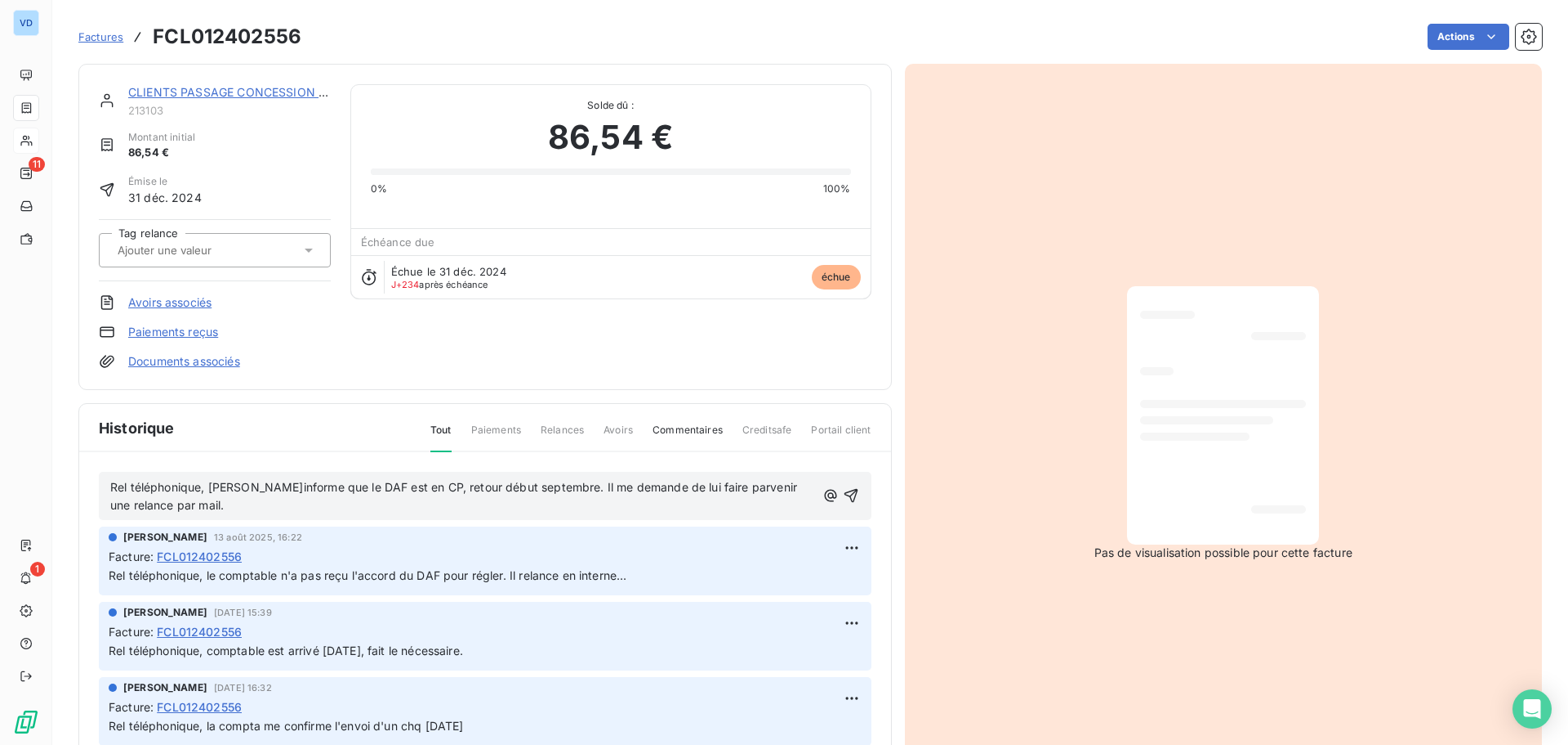
drag, startPoint x: 110, startPoint y: 483, endPoint x: 154, endPoint y: 491, distance: 44.7
click at [154, 491] on div "Rel téléphonique, [PERSON_NAME]informe que le DAF est en CP, retour début septe…" at bounding box center [485, 496] width 773 height 49
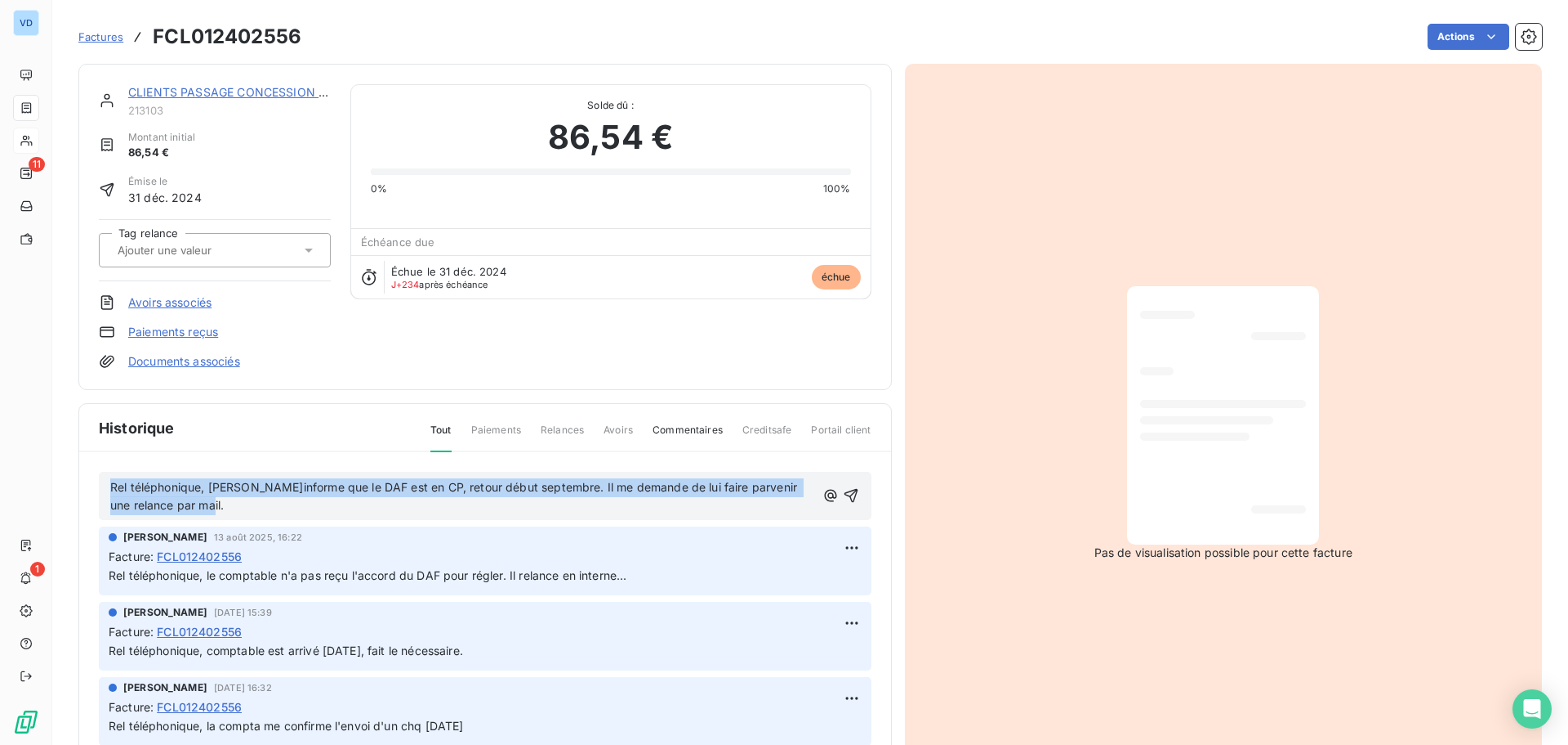
drag, startPoint x: 206, startPoint y: 510, endPoint x: 108, endPoint y: 480, distance: 102.5
click at [108, 480] on div "Rel téléphonique, [PERSON_NAME]informe que le DAF est en CP, retour début septe…" at bounding box center [485, 496] width 773 height 49
copy span "Rel téléphonique, [PERSON_NAME]informe que le DAF est en CP, retour début septe…"
click at [843, 490] on icon "button" at bounding box center [852, 496] width 17 height 17
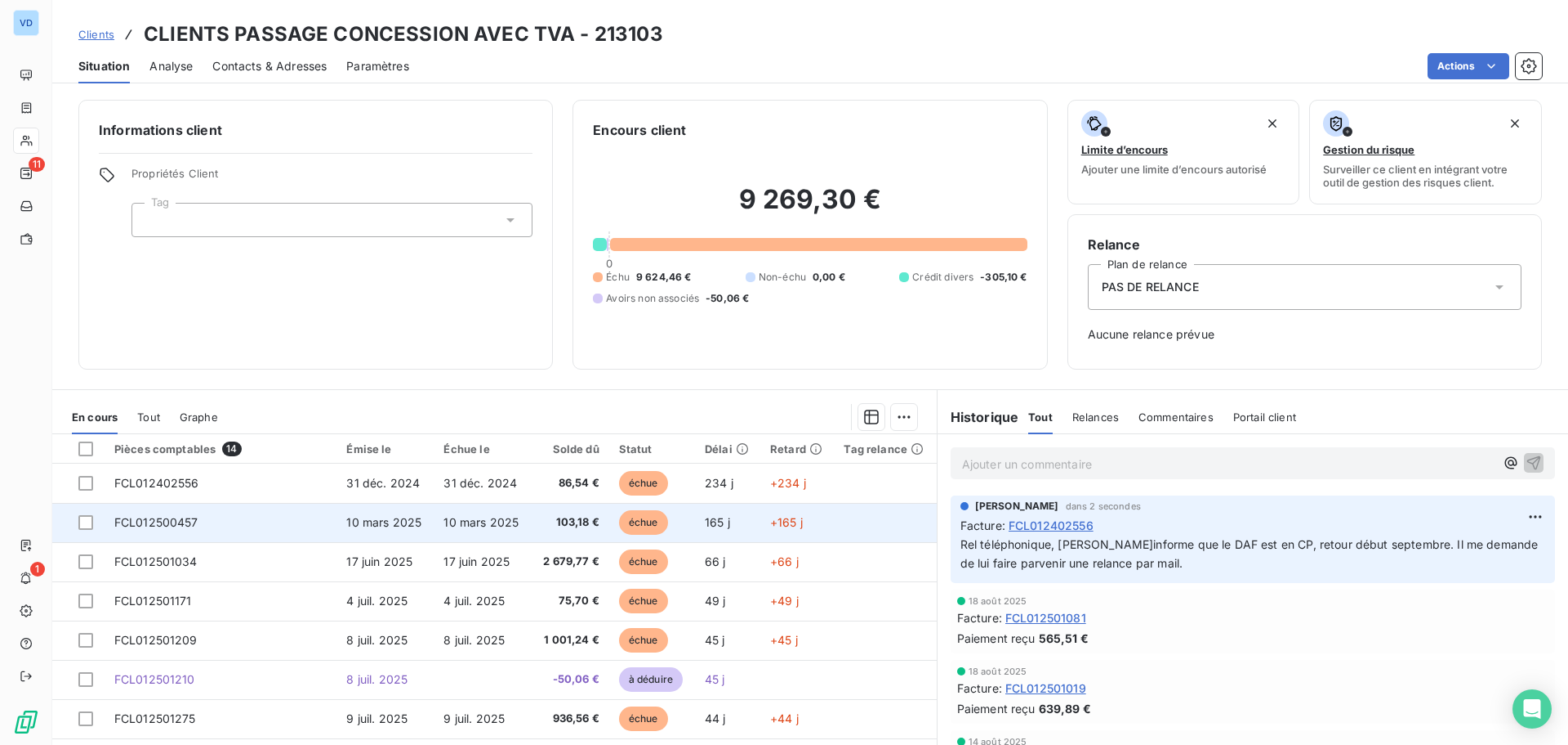
click at [444, 522] on span "10 mars 2025" at bounding box center [481, 522] width 76 height 14
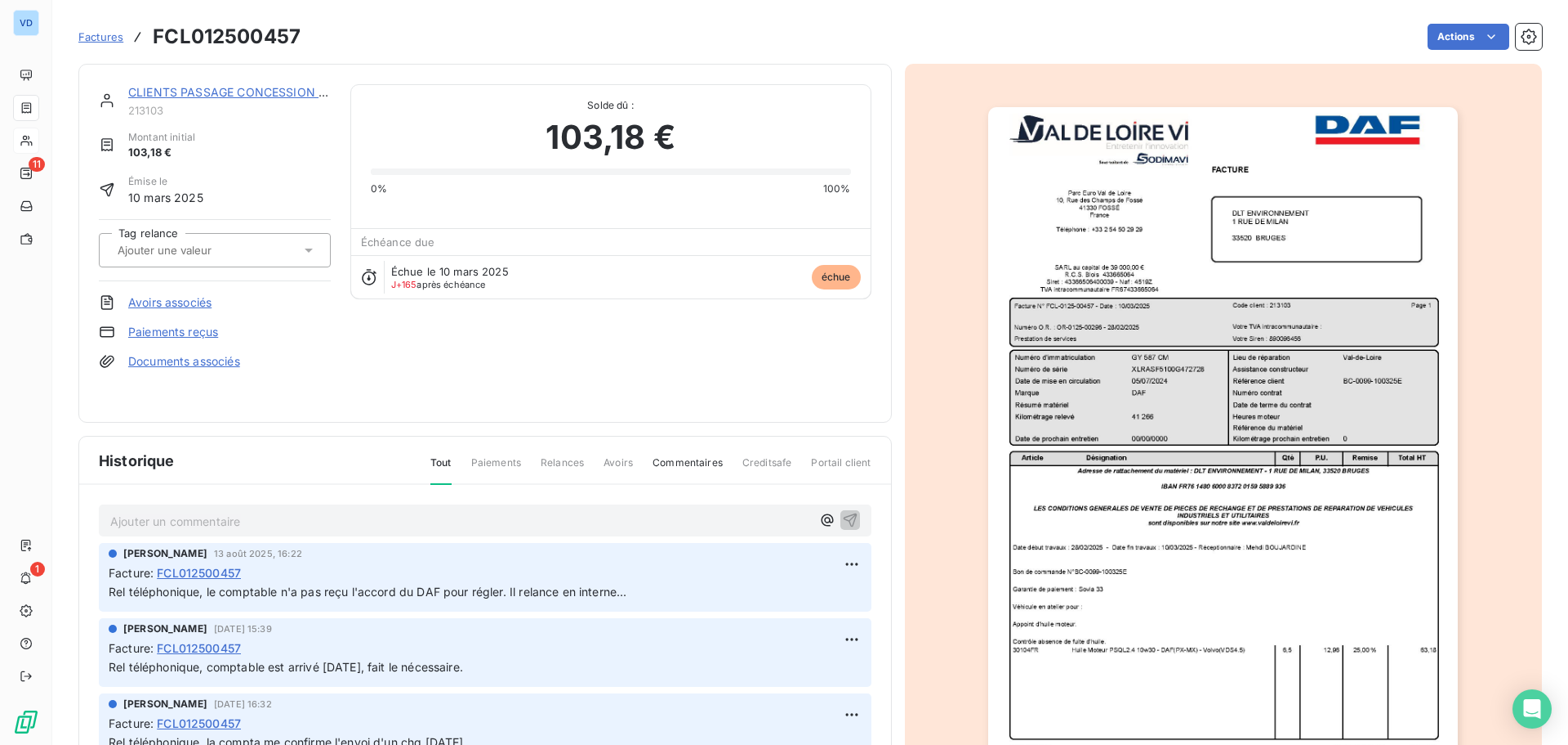
click at [144, 516] on p "Ajouter un commentaire ﻿" at bounding box center [461, 521] width 701 height 21
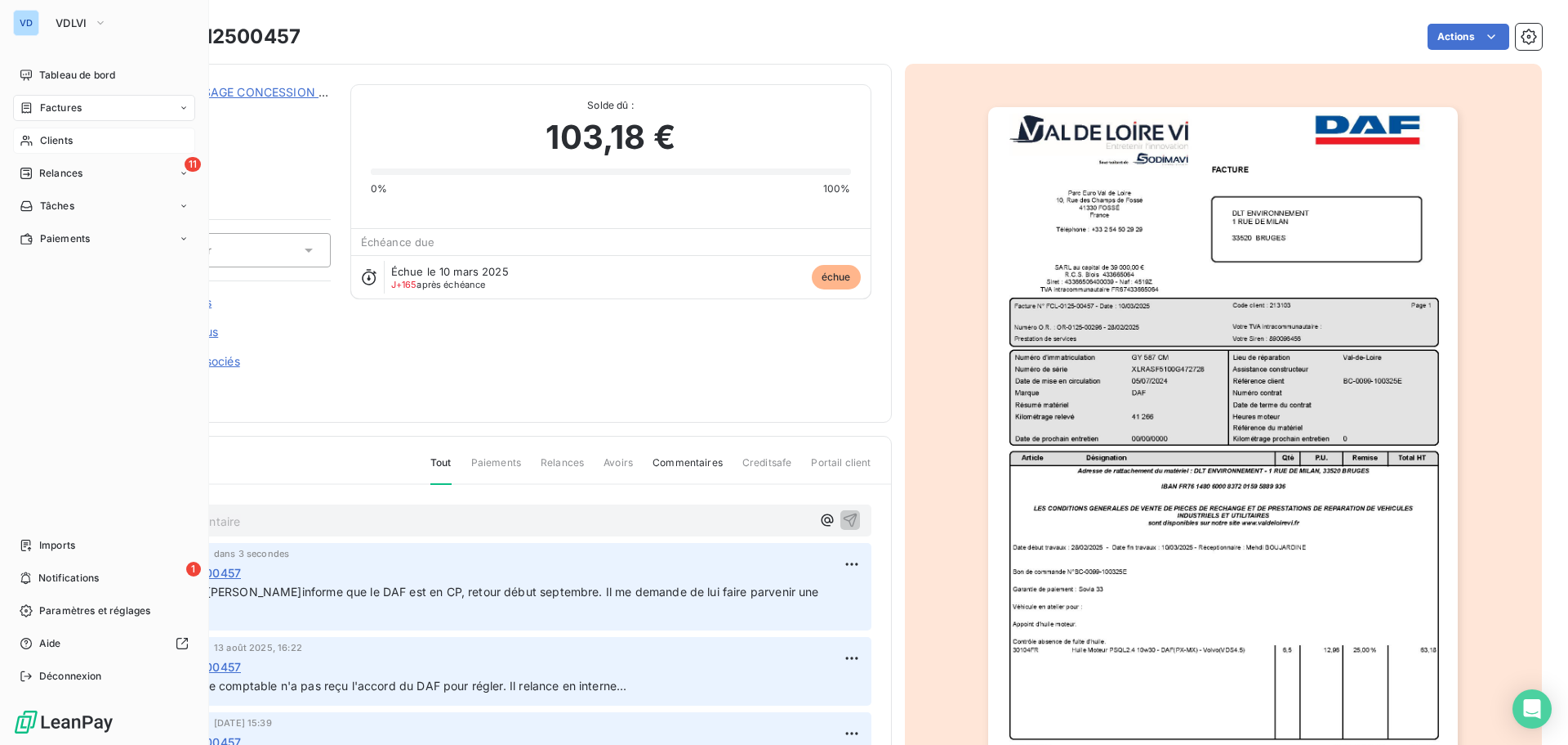
click at [27, 27] on div "VD" at bounding box center [26, 22] width 26 height 26
click at [71, 17] on span "VDLVI" at bounding box center [71, 23] width 32 height 13
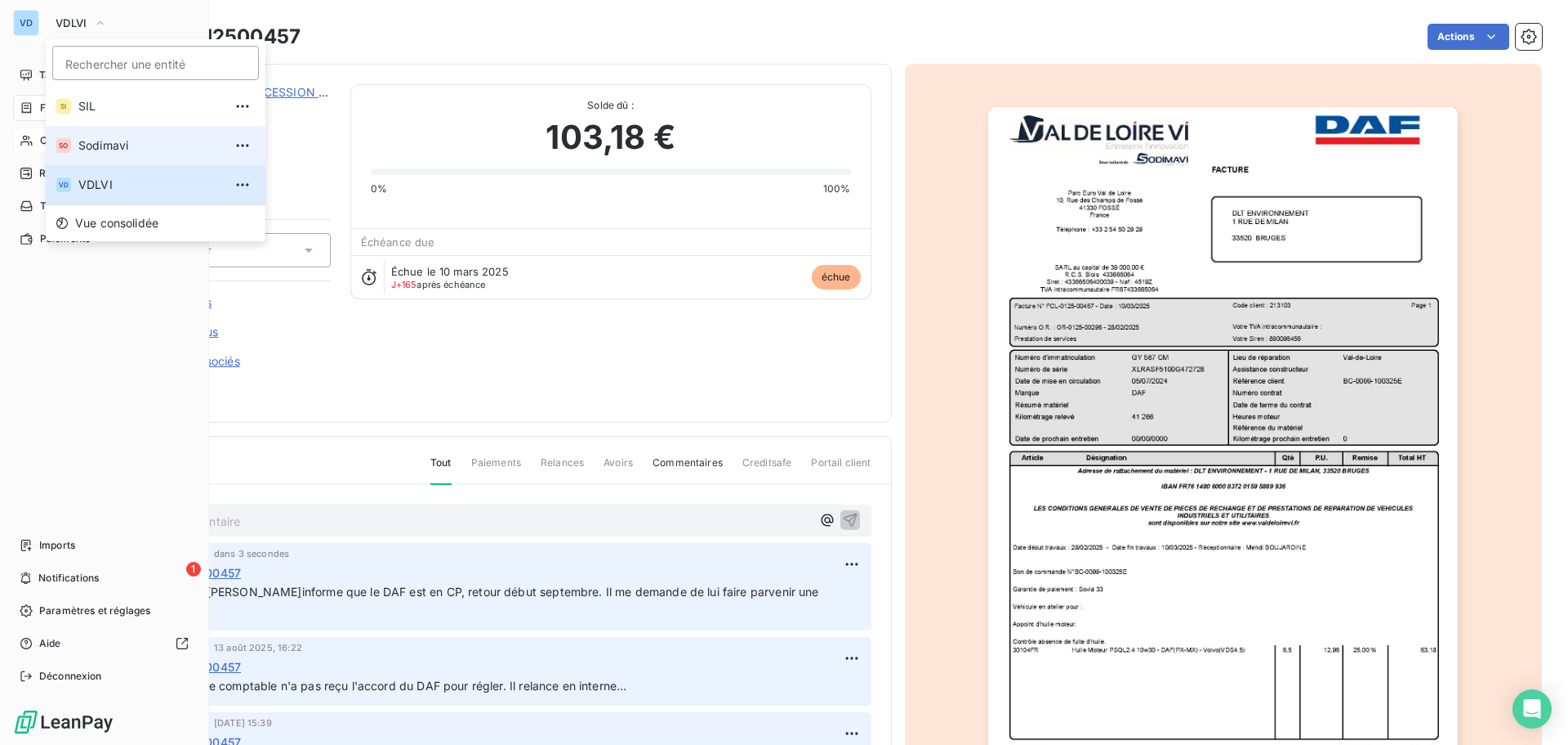
click at [95, 146] on span "Sodimavi" at bounding box center [150, 145] width 144 height 17
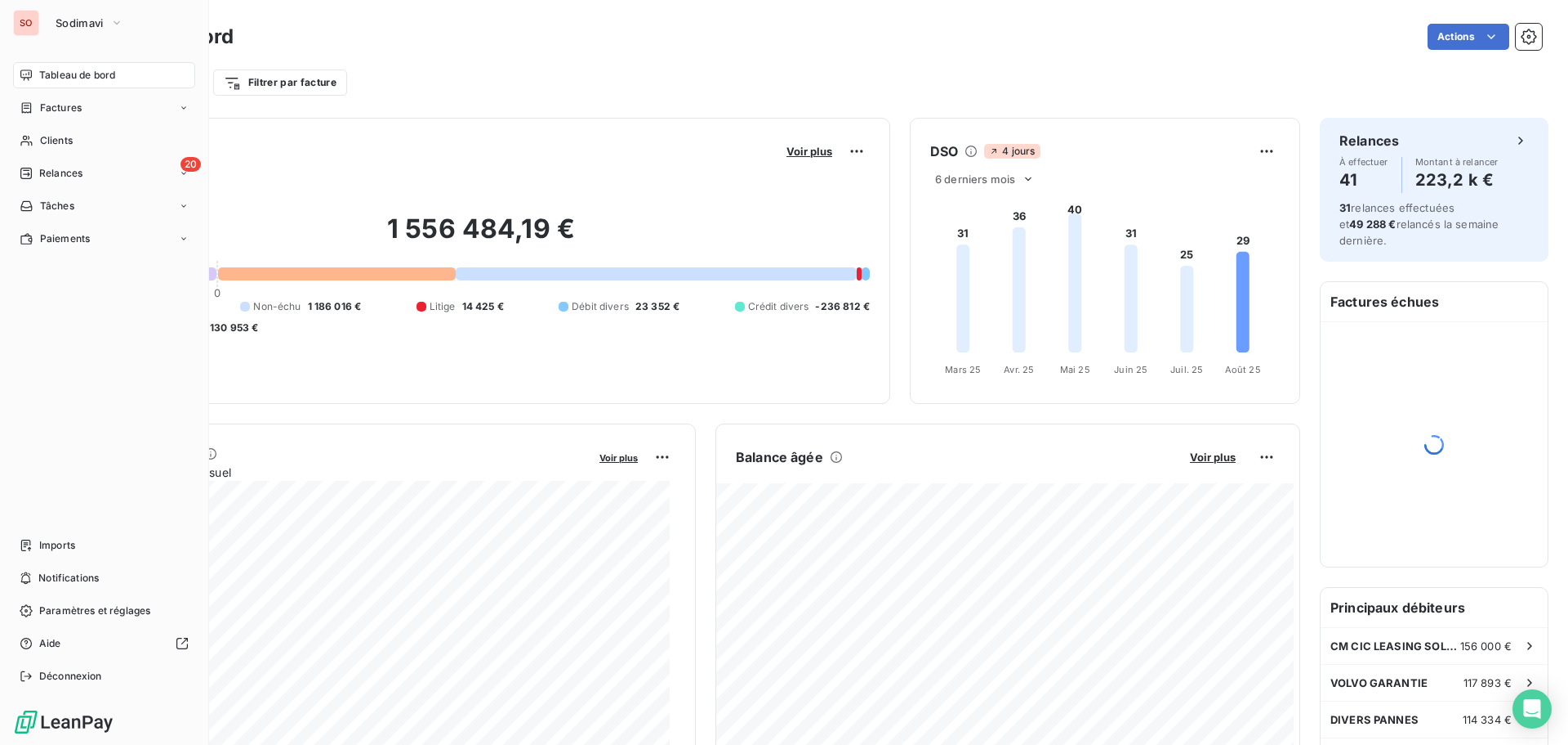
click at [57, 76] on span "Tableau de bord" at bounding box center [77, 76] width 76 height 15
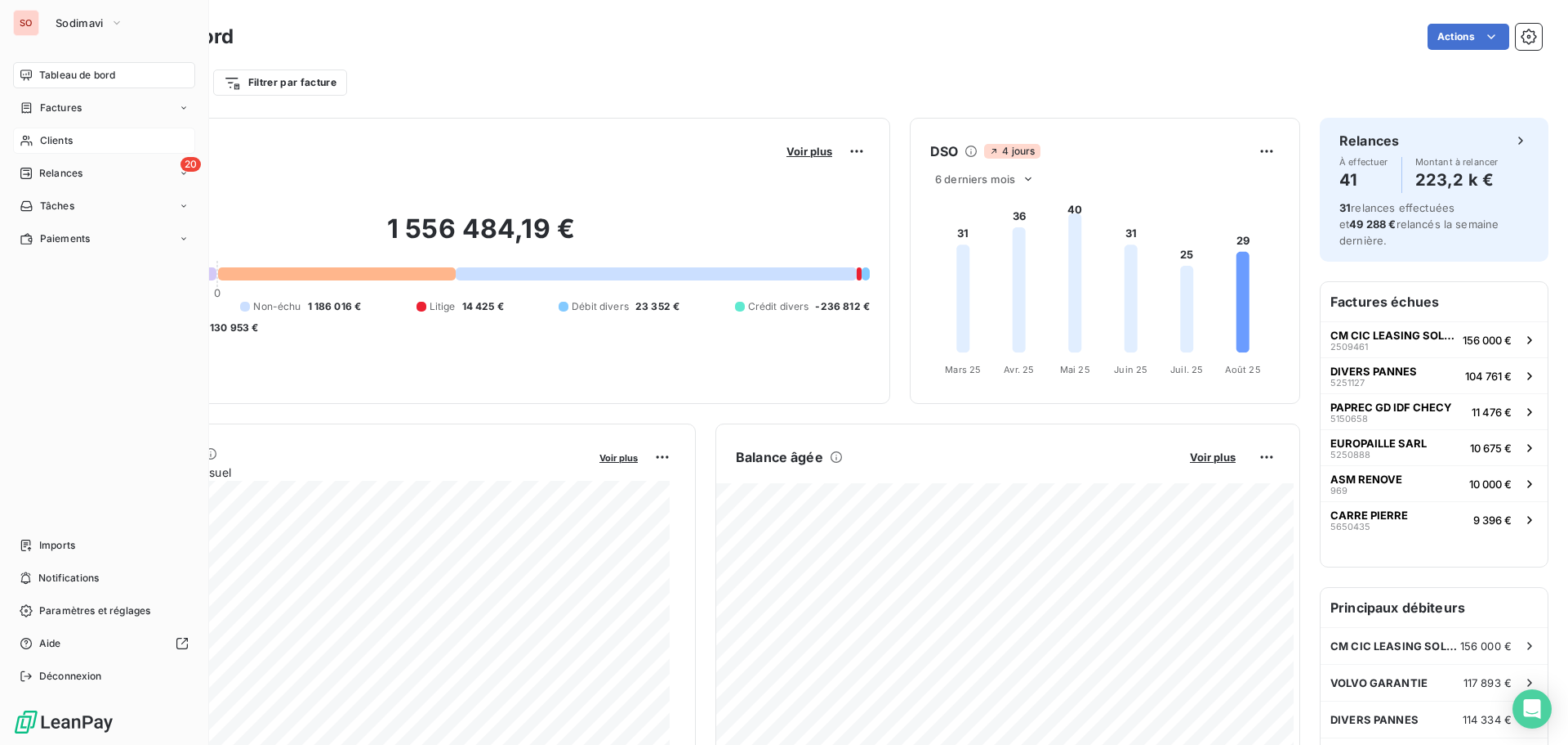
click at [58, 138] on span "Clients" at bounding box center [56, 140] width 32 height 15
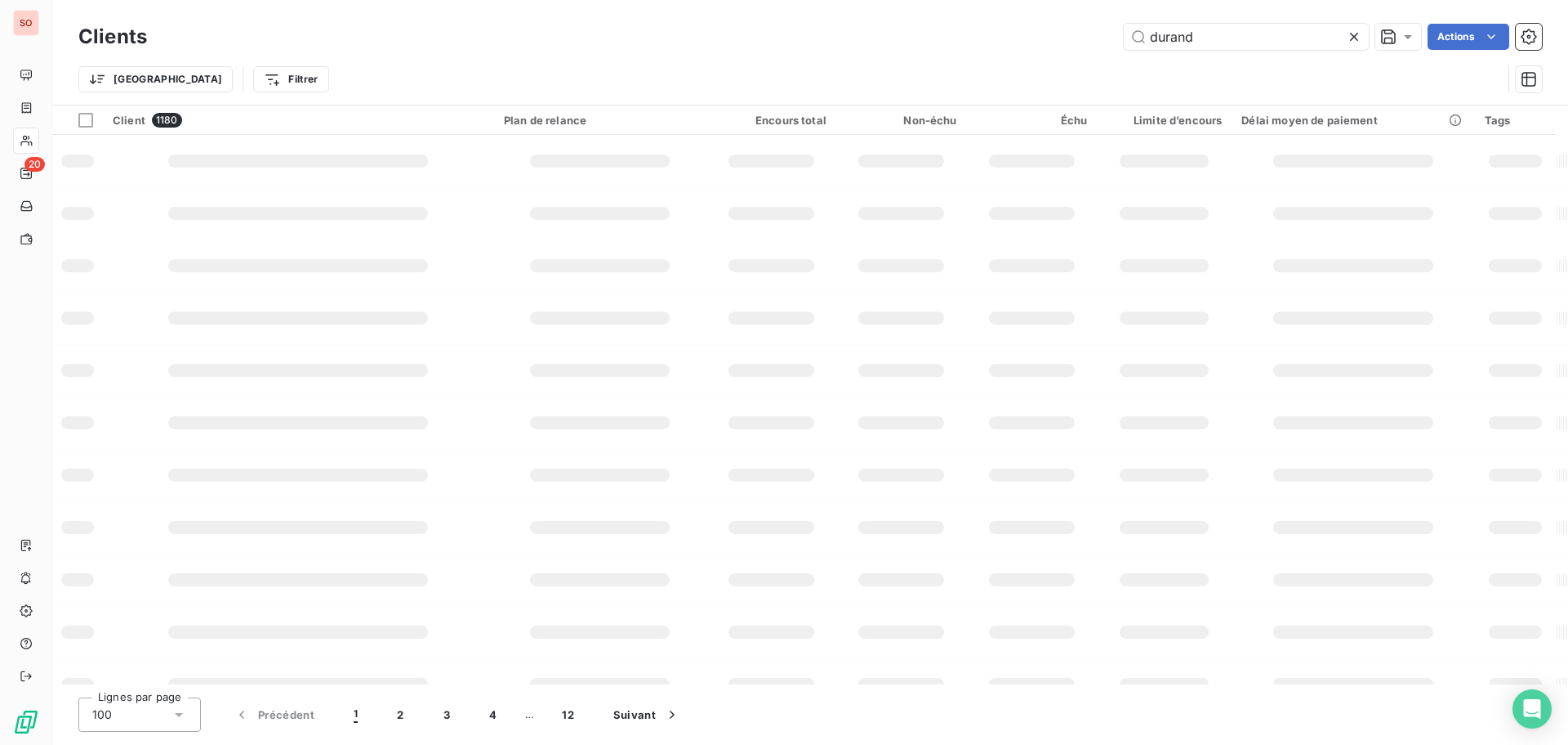
type input "durand"
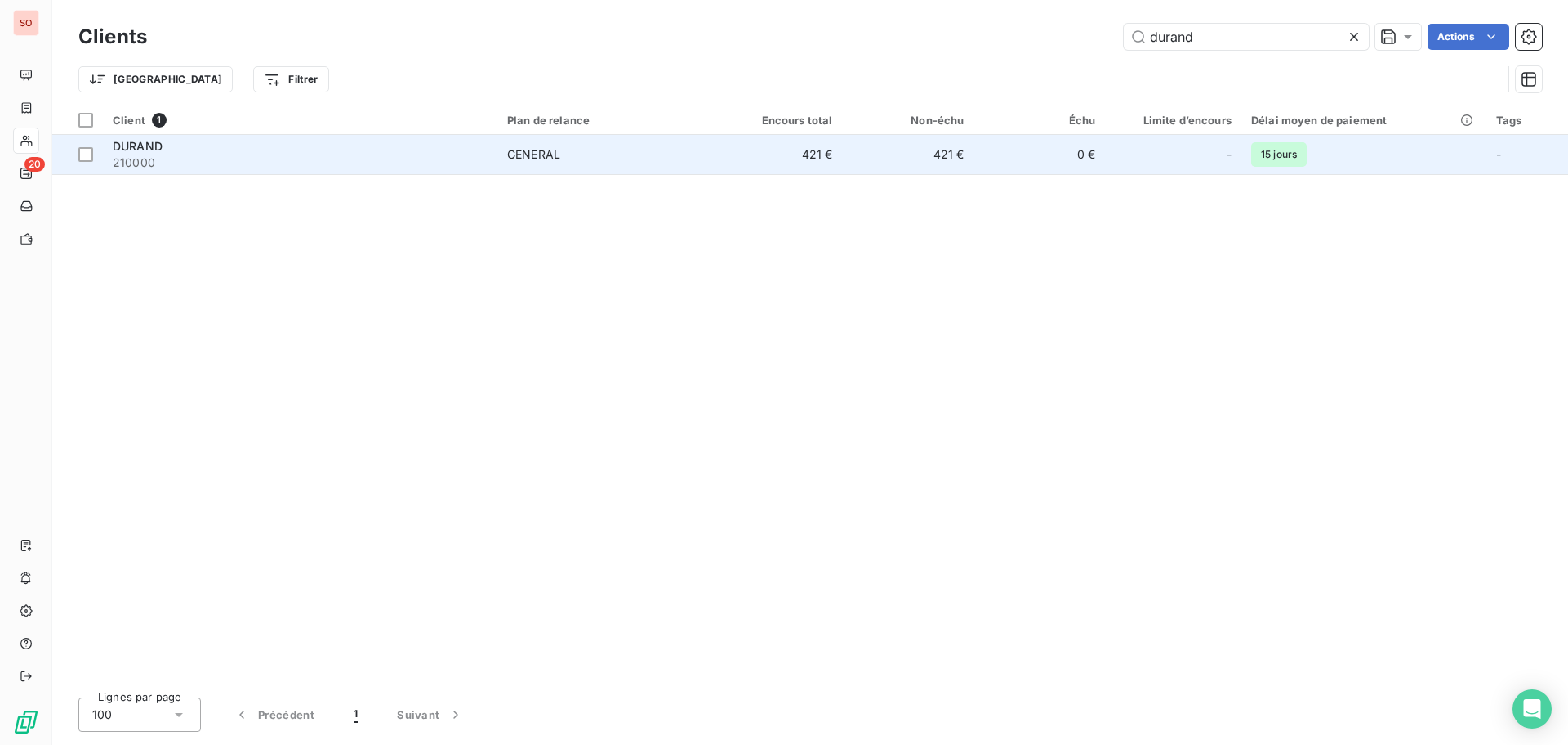
click at [149, 149] on span "DURAND" at bounding box center [138, 145] width 50 height 14
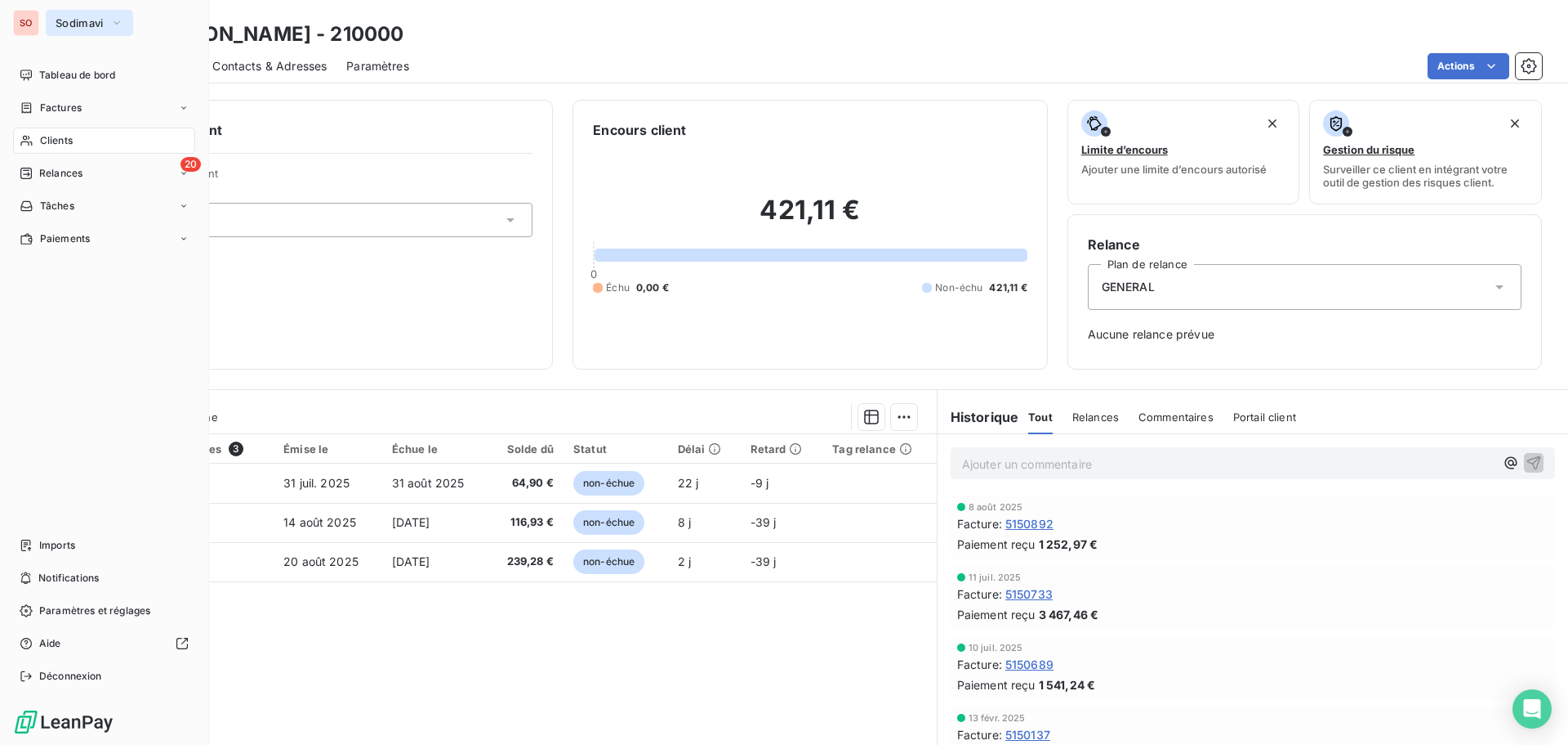
click at [93, 22] on span "Sodimavi" at bounding box center [80, 23] width 48 height 13
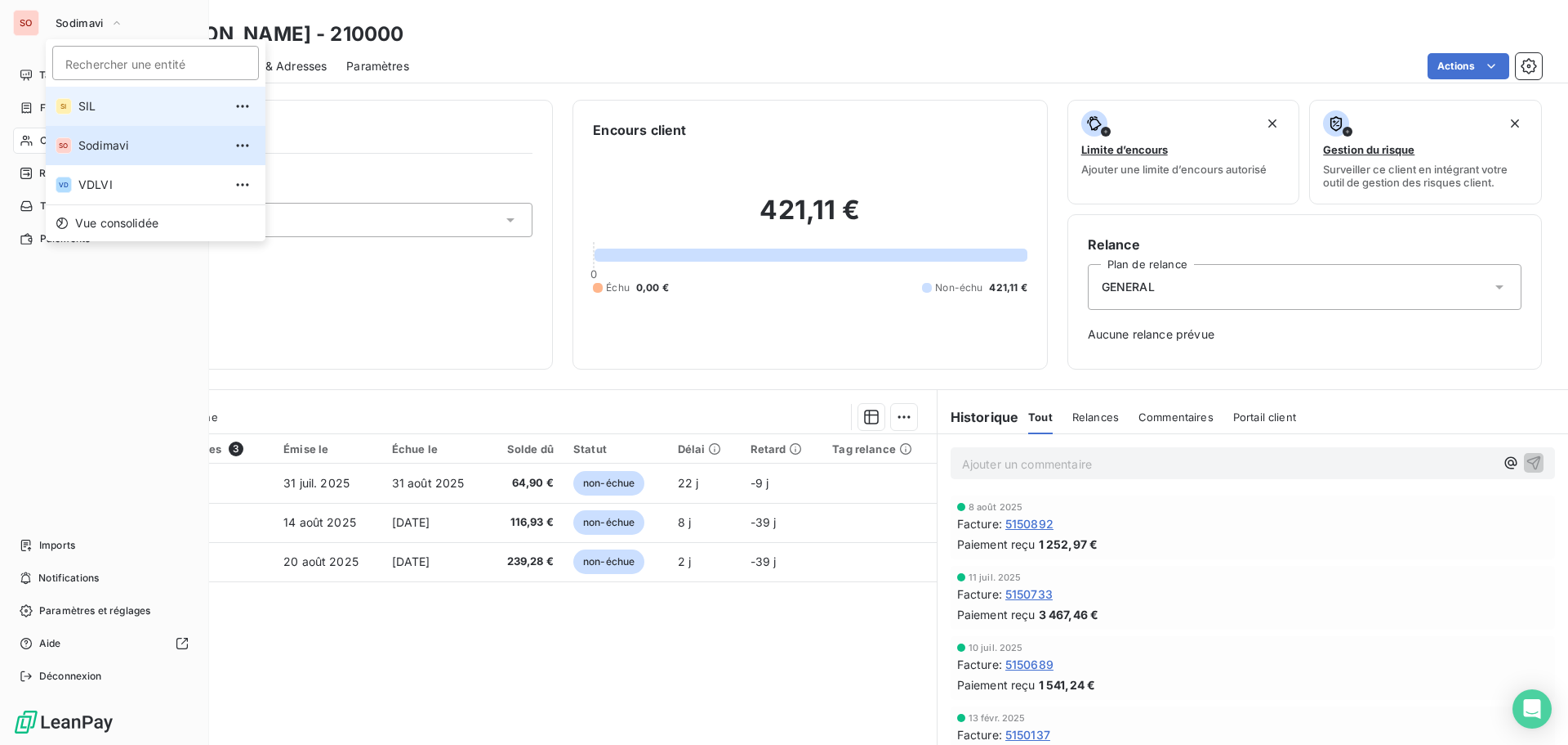
click at [100, 113] on span "SIL" at bounding box center [150, 106] width 144 height 17
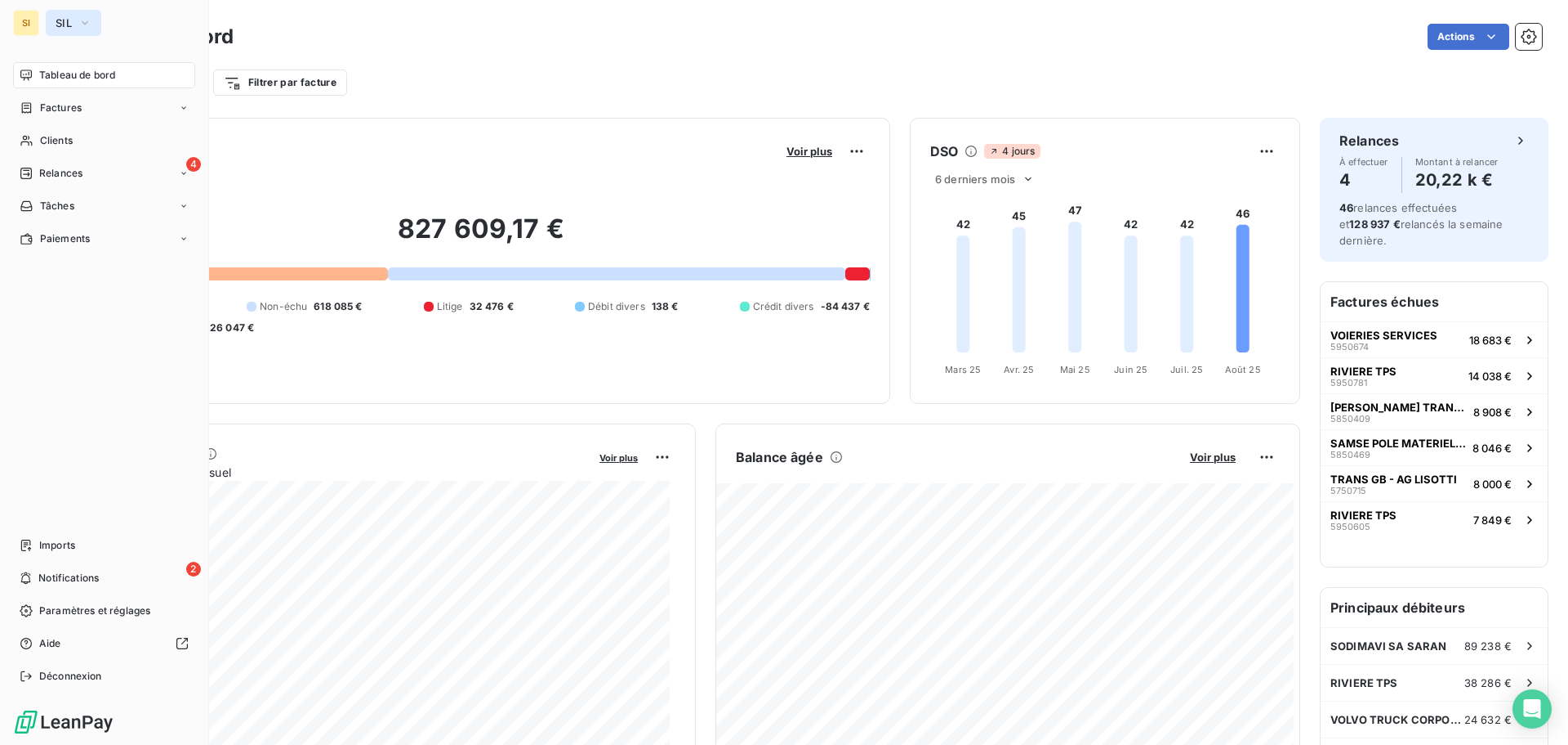
click at [67, 23] on span "SIL" at bounding box center [64, 23] width 17 height 13
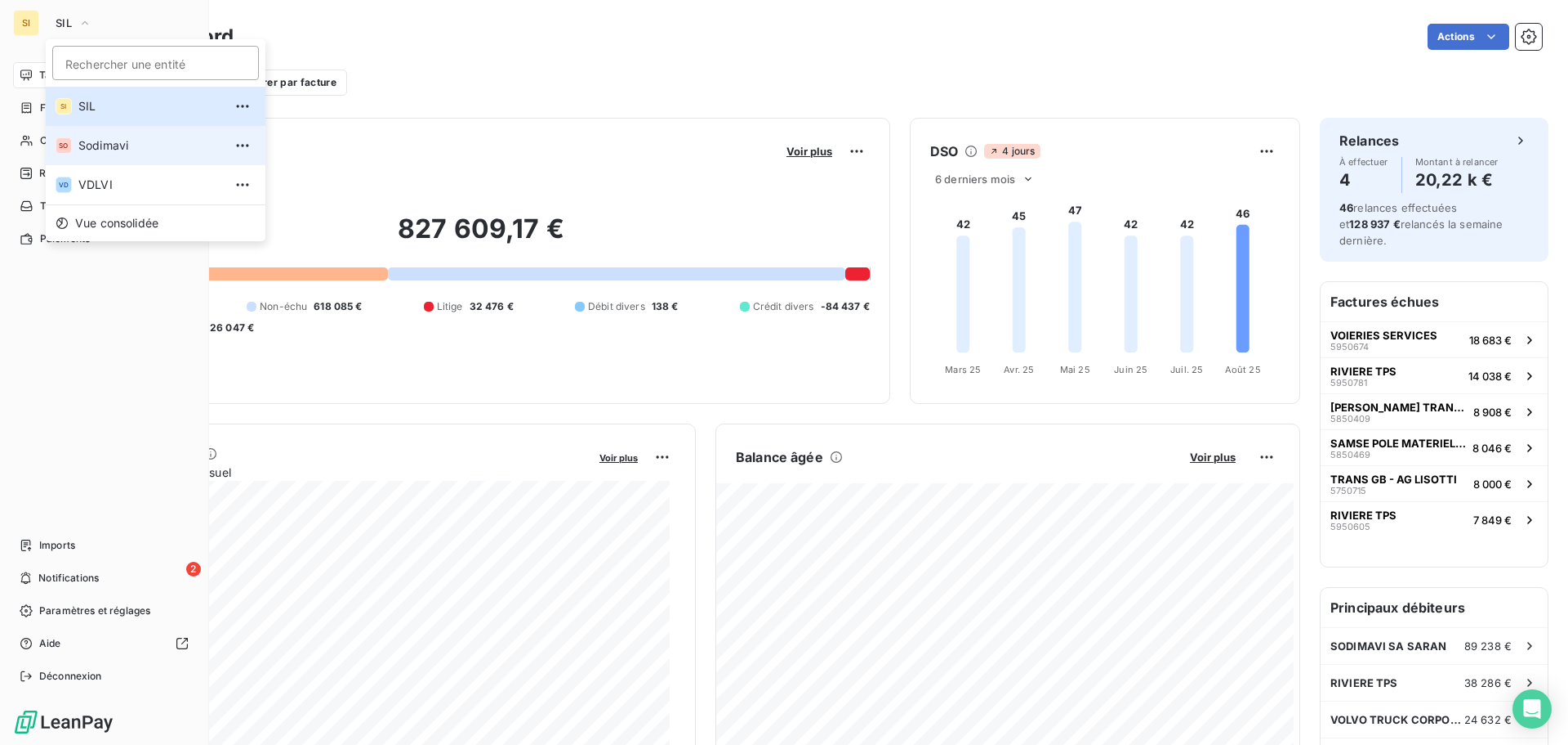
drag, startPoint x: 121, startPoint y: 140, endPoint x: 110, endPoint y: 137, distance: 11.4
click at [120, 140] on span "Sodimavi" at bounding box center [150, 145] width 144 height 17
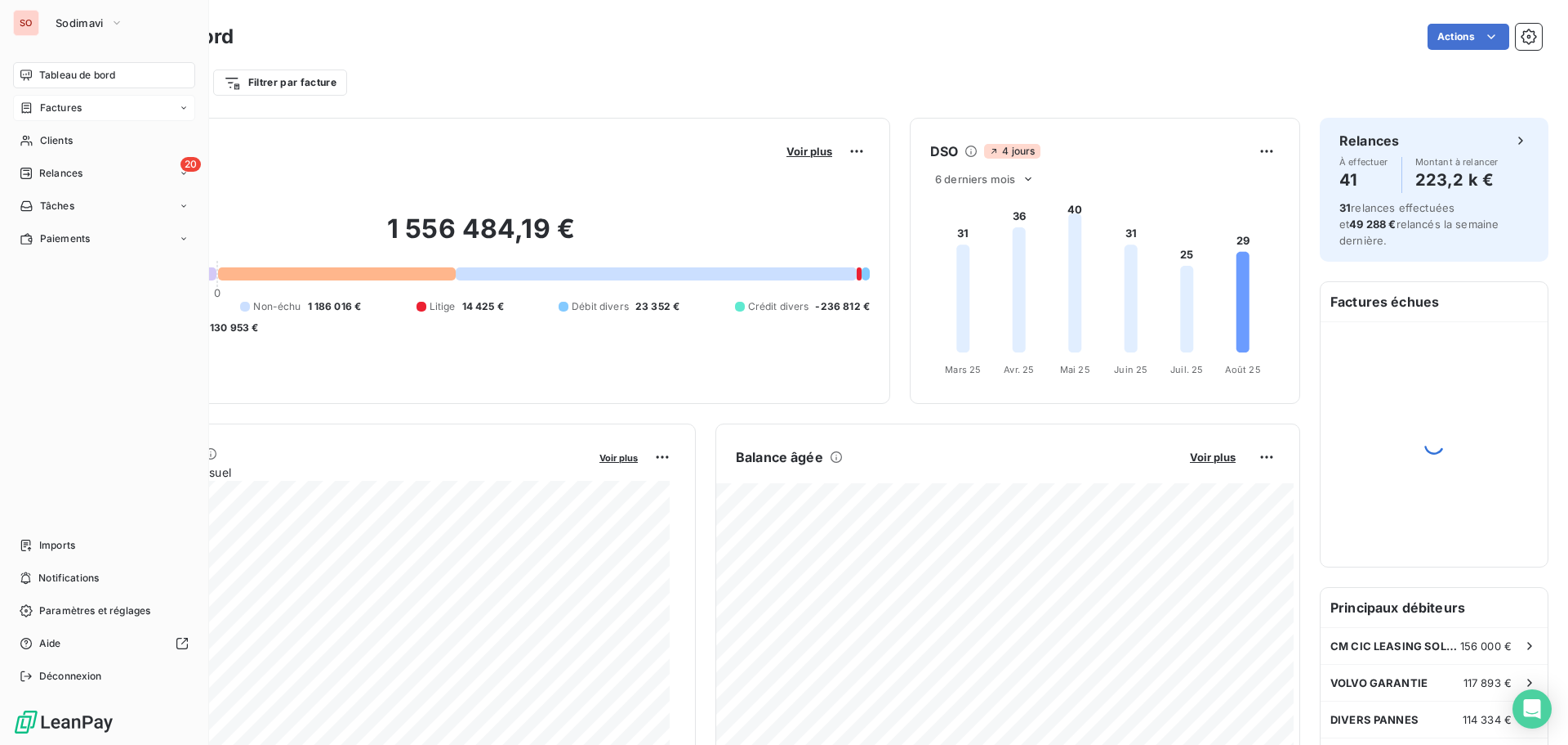
click at [56, 109] on span "Factures" at bounding box center [61, 108] width 42 height 15
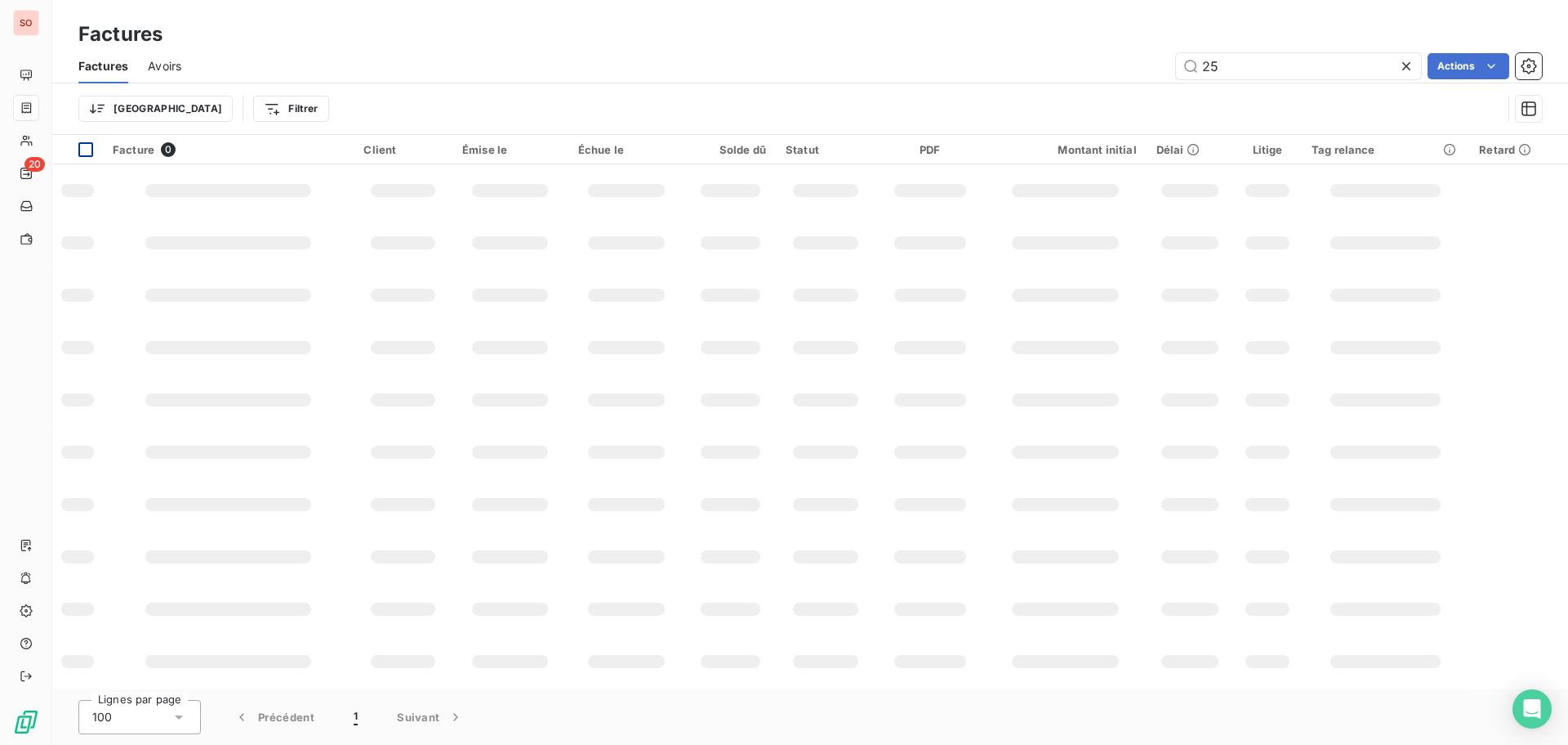
type input "2"
type input "5250481"
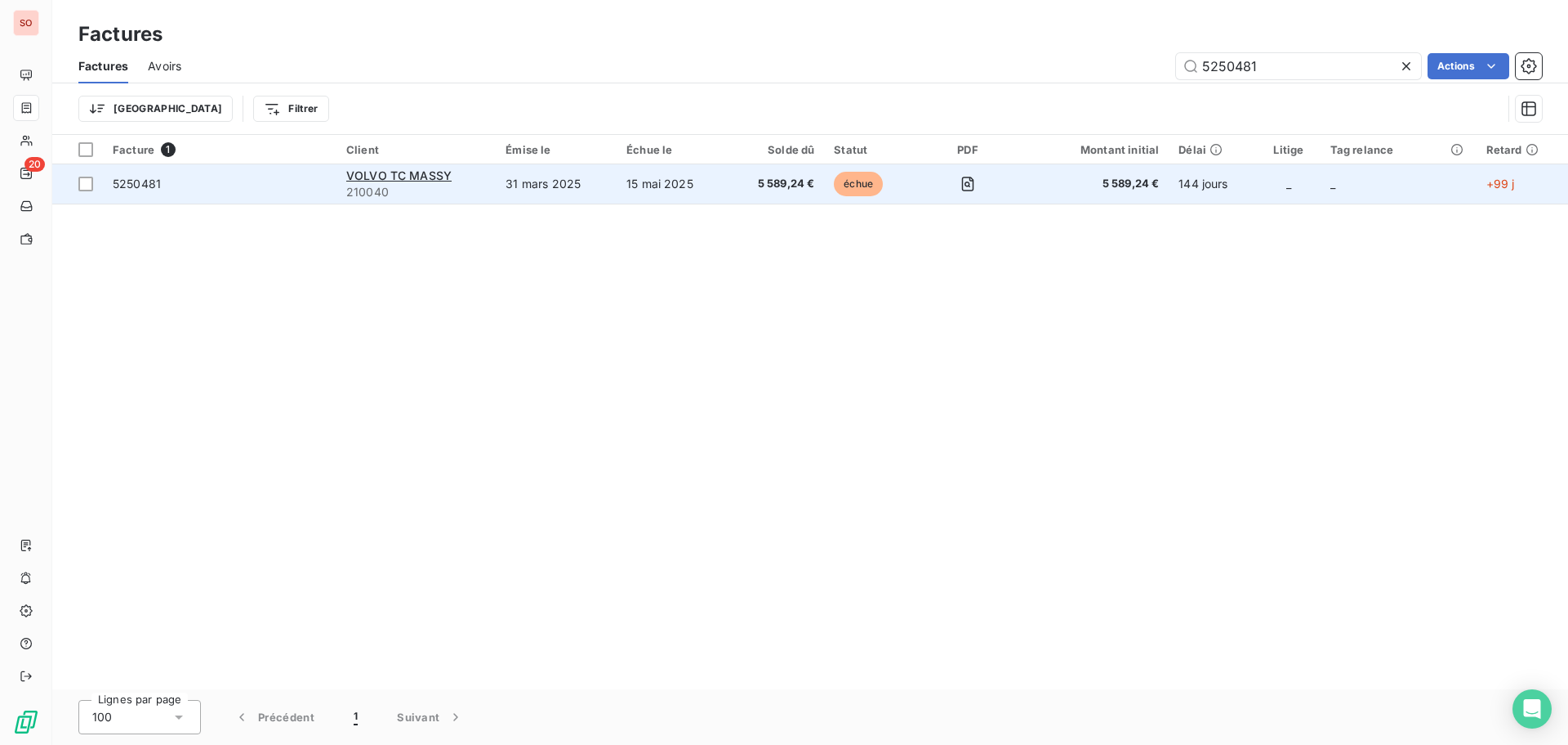
click at [129, 187] on span "5250481" at bounding box center [137, 184] width 48 height 14
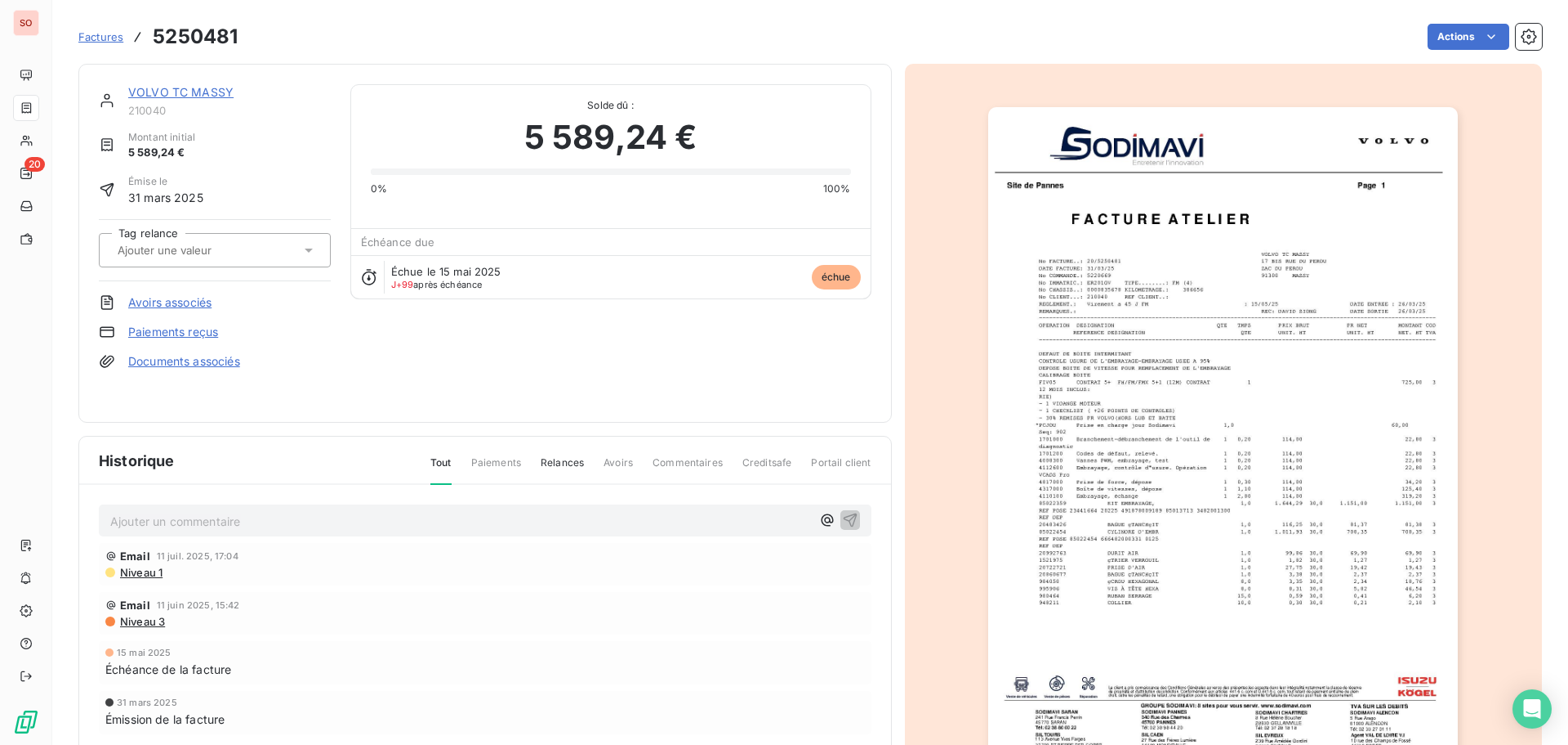
click at [1243, 560] on img "button" at bounding box center [1224, 439] width 470 height 665
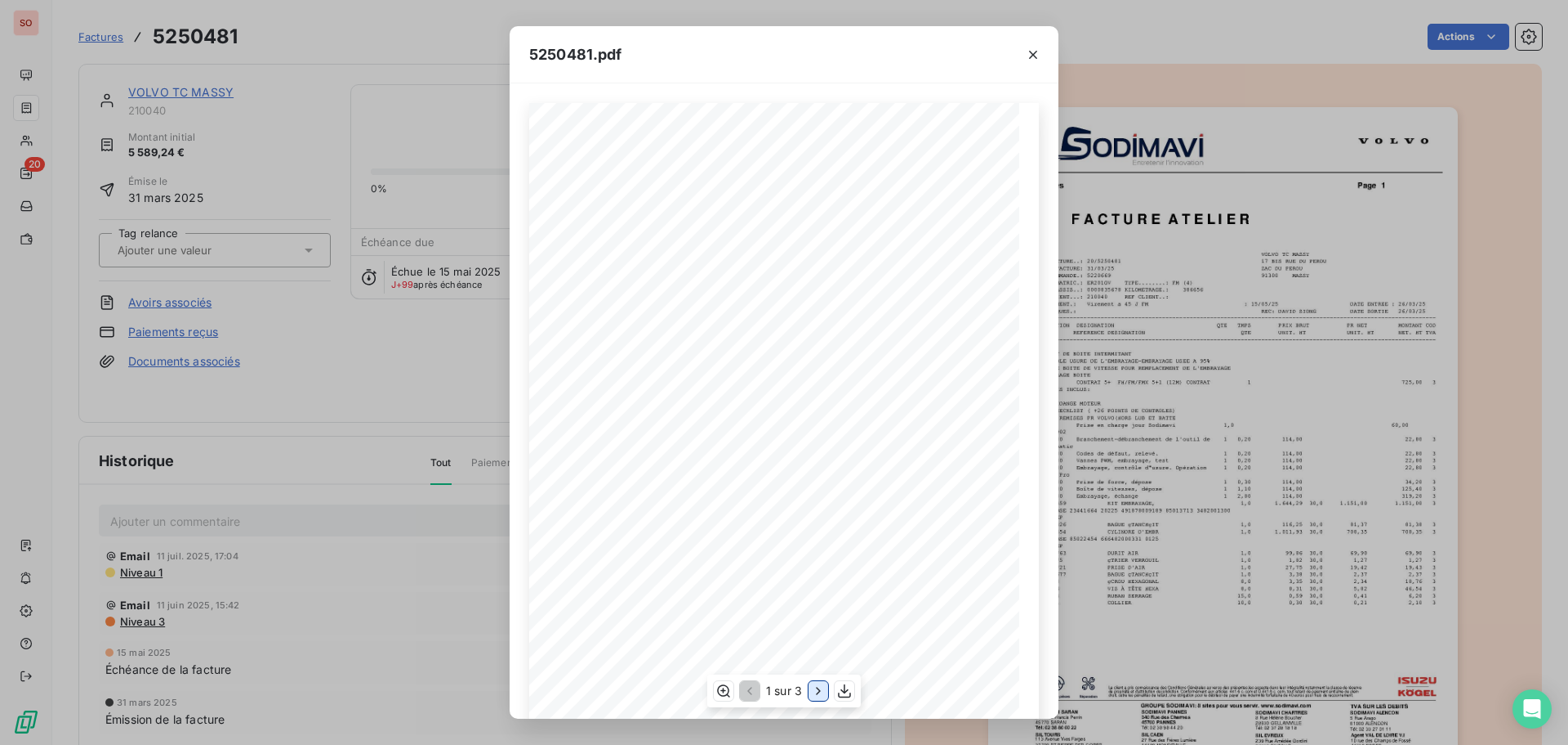
click at [813, 689] on icon "button" at bounding box center [818, 691] width 17 height 17
click at [813, 688] on icon "button" at bounding box center [820, 691] width 17 height 17
click at [727, 692] on icon "button" at bounding box center [723, 691] width 13 height 12
click at [1034, 56] on icon "button" at bounding box center [1033, 55] width 17 height 17
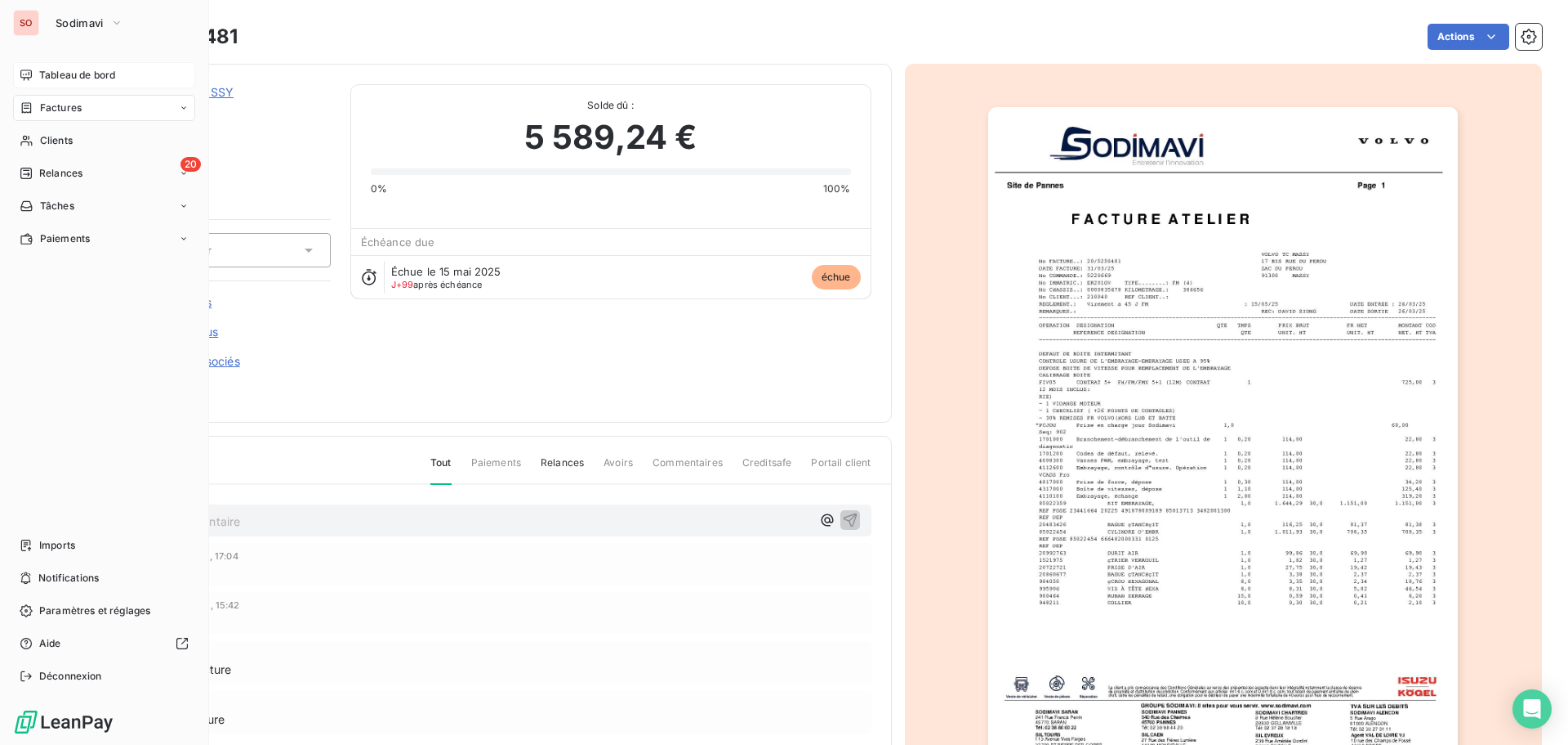
click at [43, 74] on span "Tableau de bord" at bounding box center [77, 76] width 76 height 15
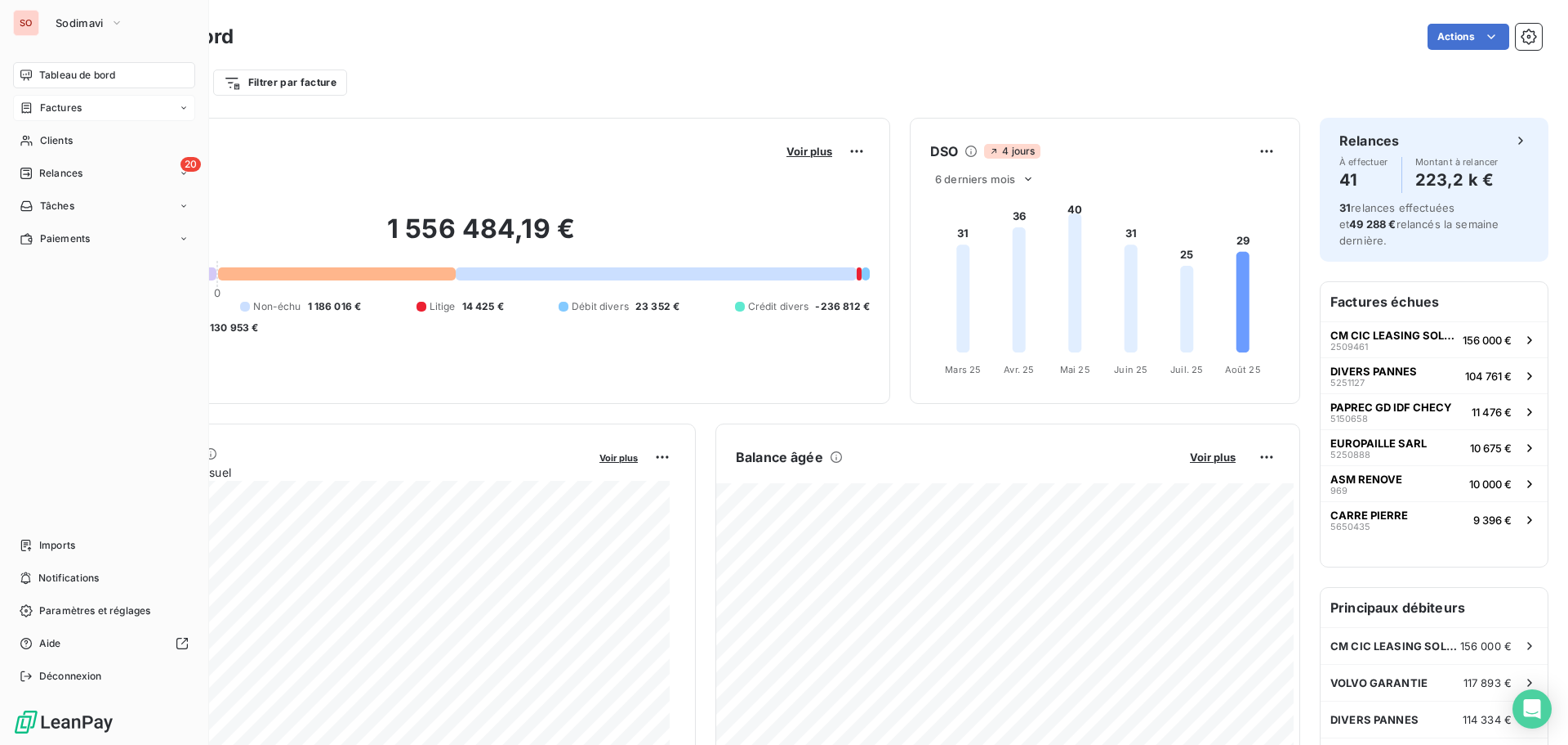
click at [54, 104] on span "Factures" at bounding box center [61, 108] width 42 height 15
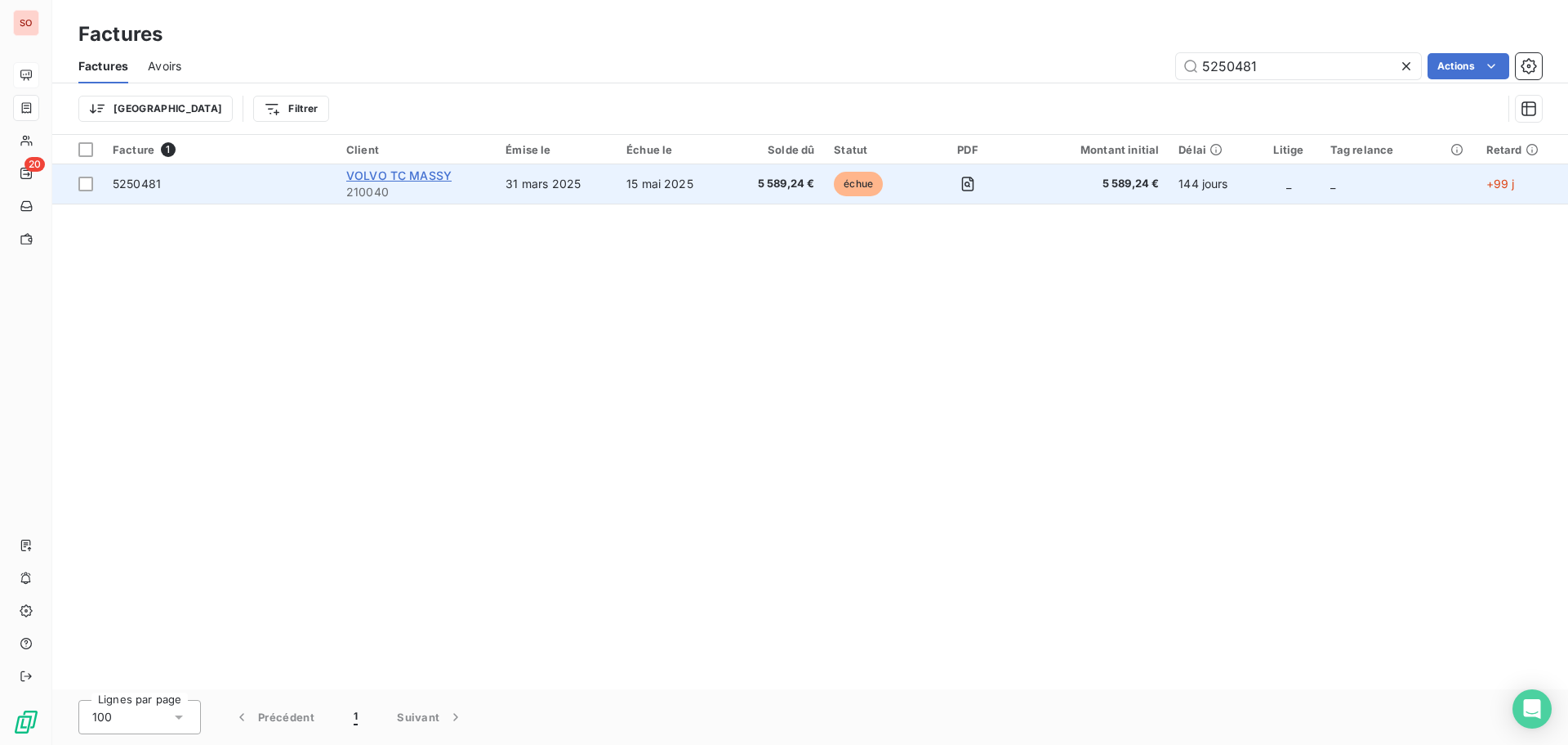
click at [389, 170] on span "VOLVO TC MASSY" at bounding box center [398, 175] width 105 height 14
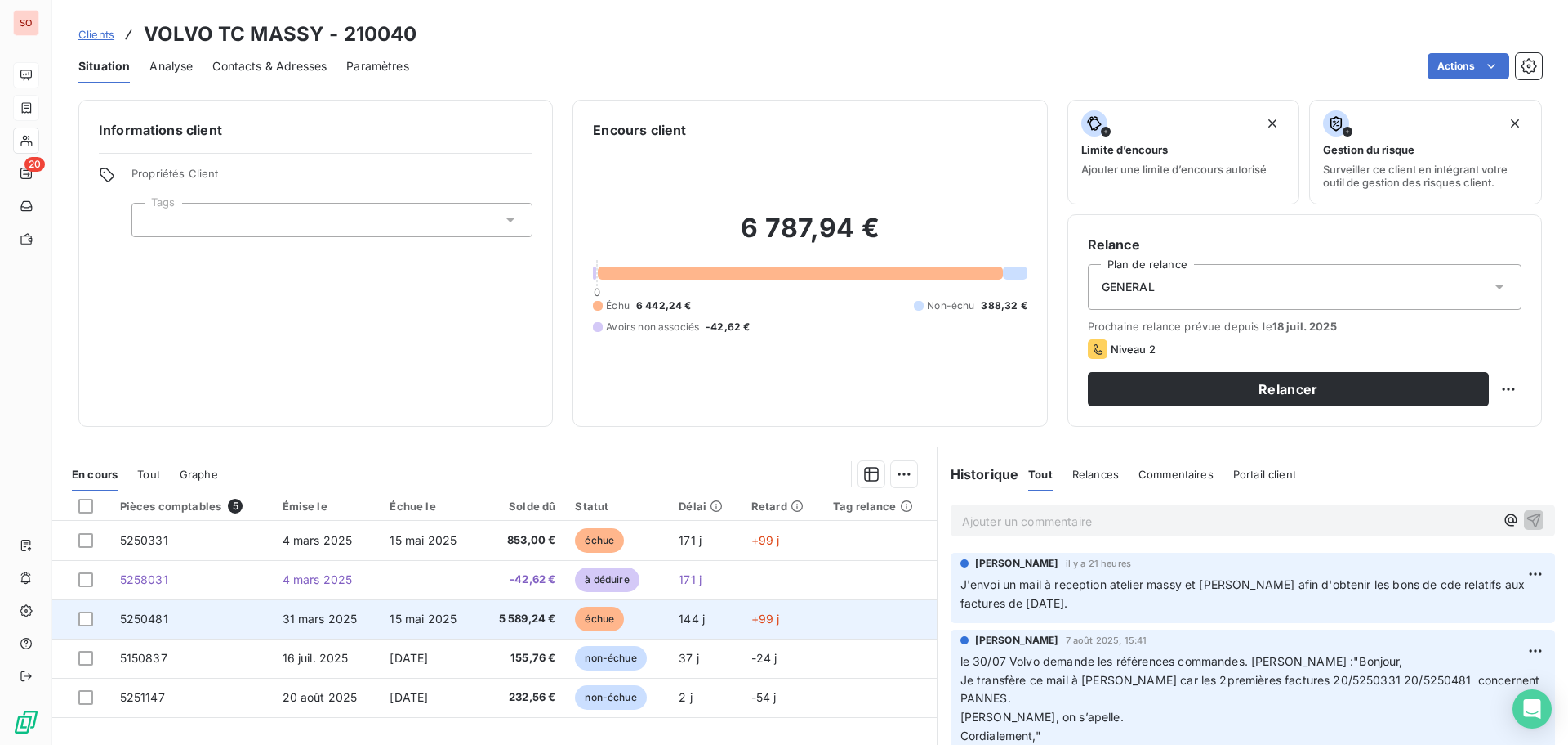
click at [300, 619] on span "31 mars 2025" at bounding box center [320, 618] width 76 height 14
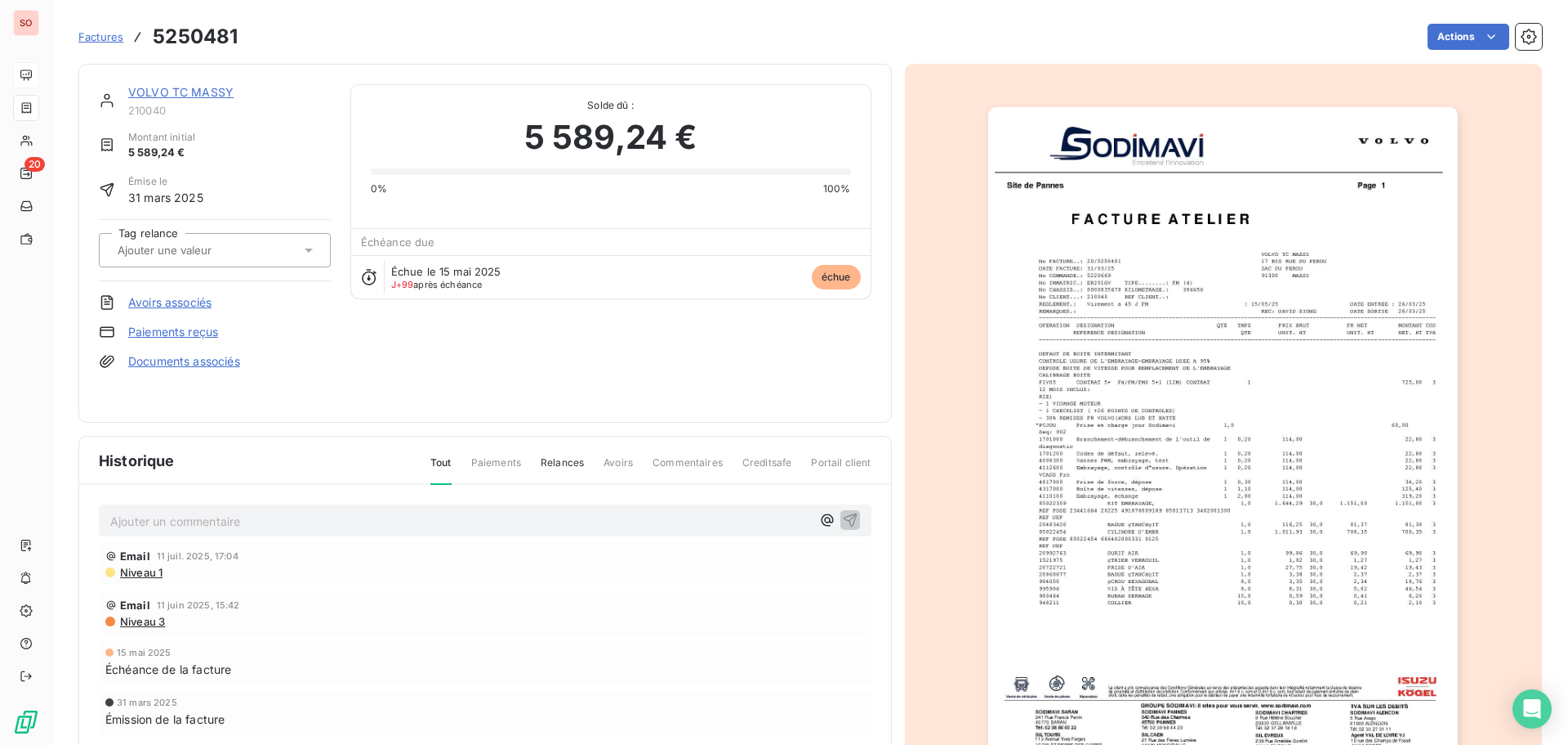
click at [135, 524] on p "Ajouter un commentaire ﻿" at bounding box center [461, 521] width 701 height 21
click at [844, 513] on icon "button" at bounding box center [851, 519] width 17 height 17
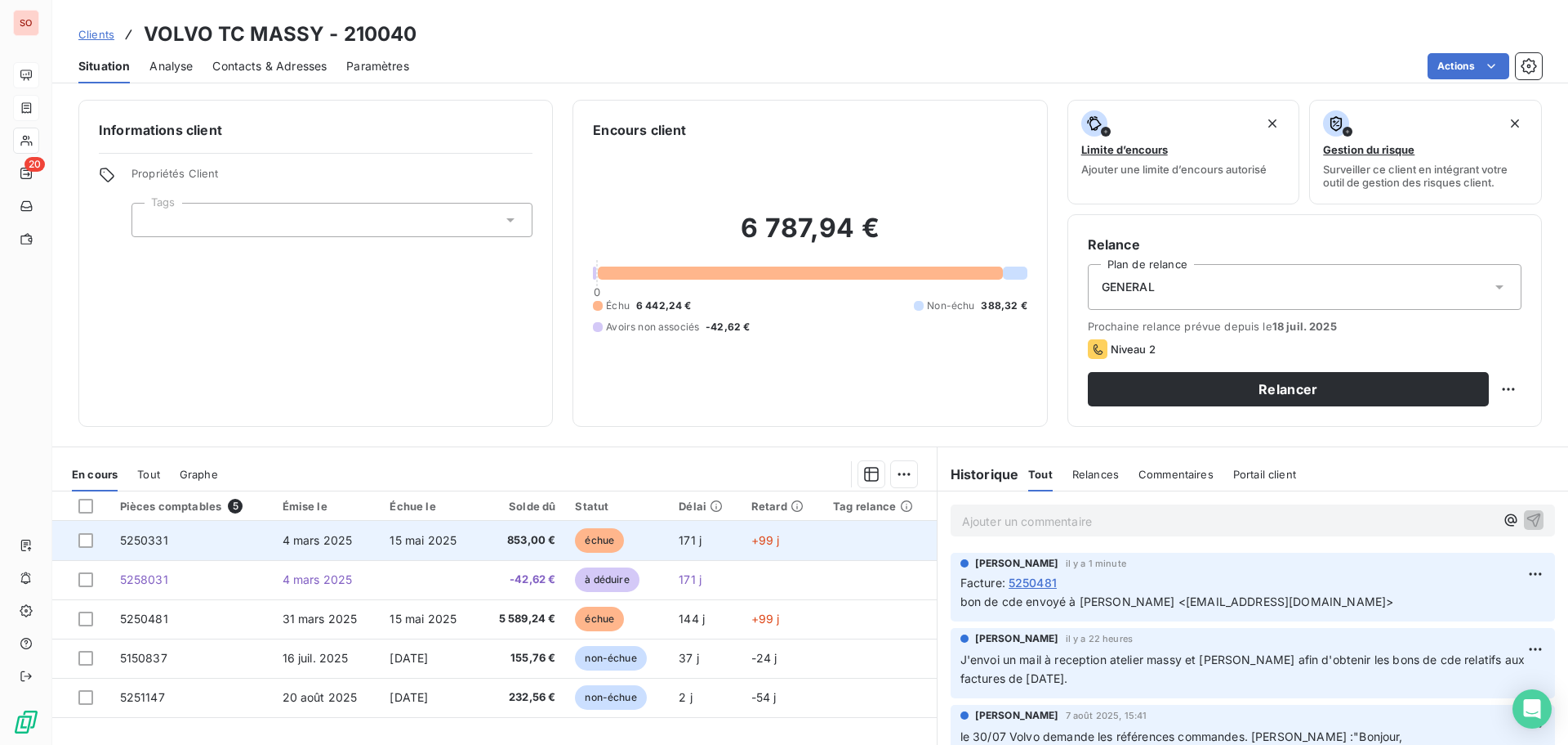
click at [368, 538] on td "4 mars 2025" at bounding box center [327, 540] width 108 height 39
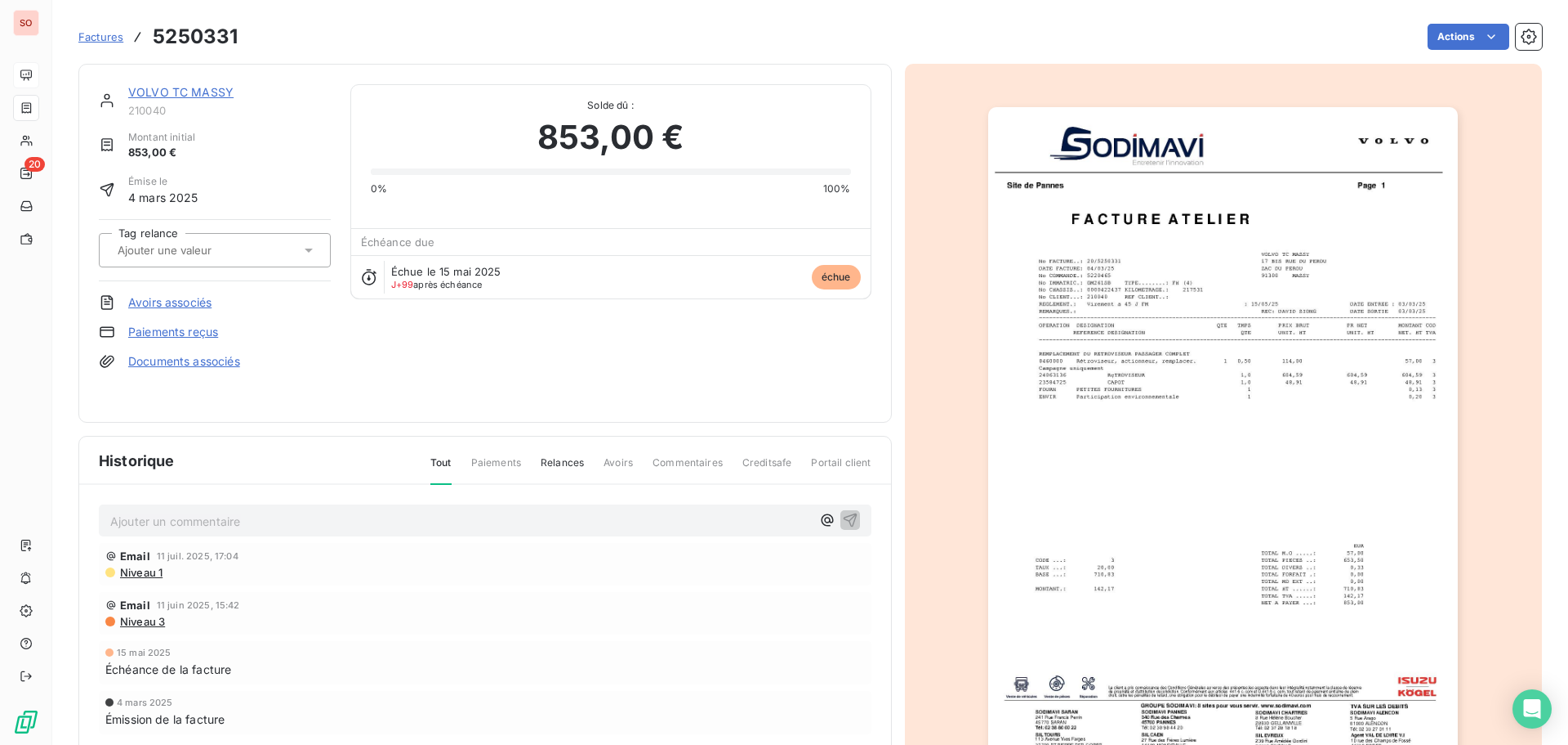
click at [1020, 507] on img "button" at bounding box center [1224, 439] width 470 height 665
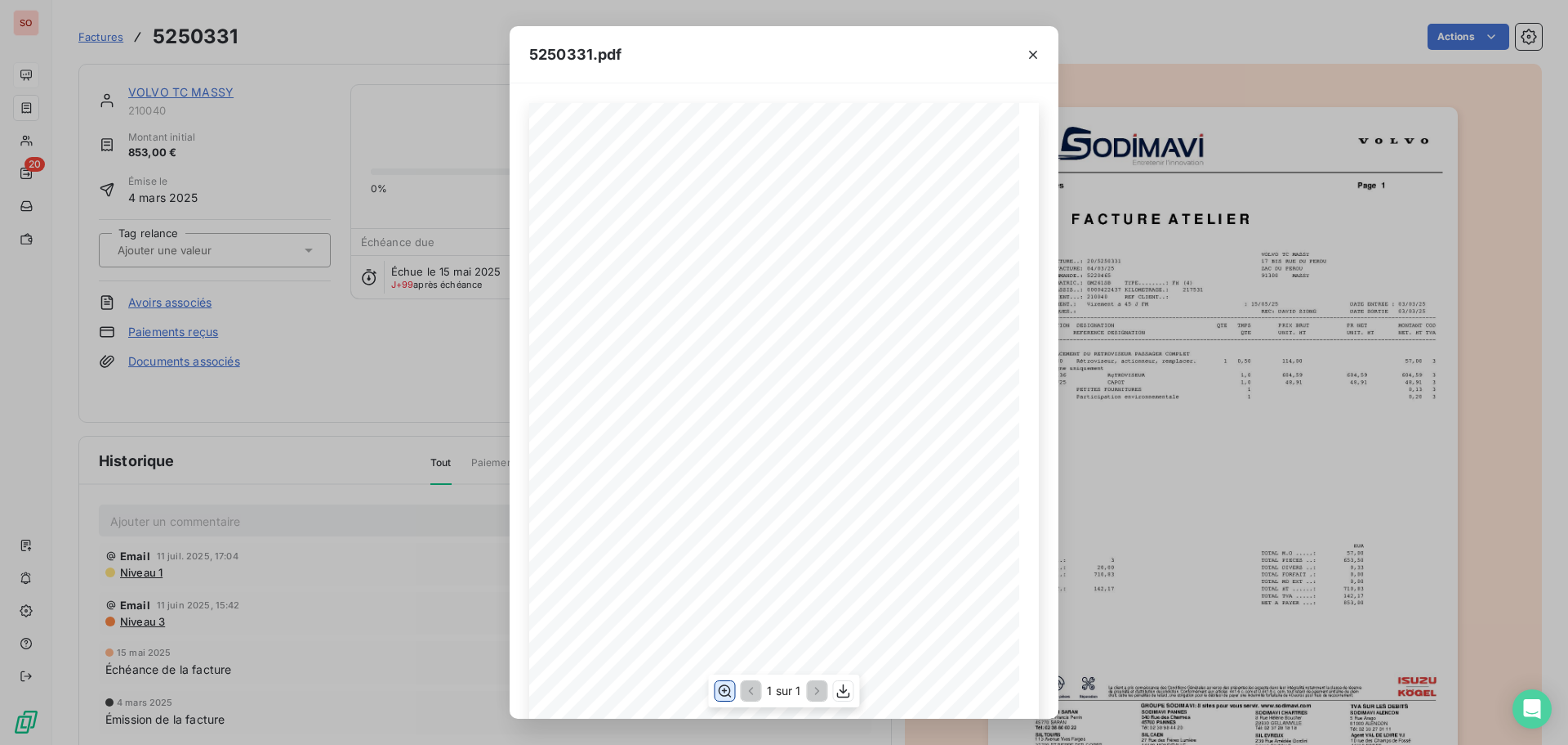
click at [730, 689] on icon "button" at bounding box center [725, 691] width 17 height 17
click at [1026, 54] on icon "button" at bounding box center [1033, 55] width 17 height 17
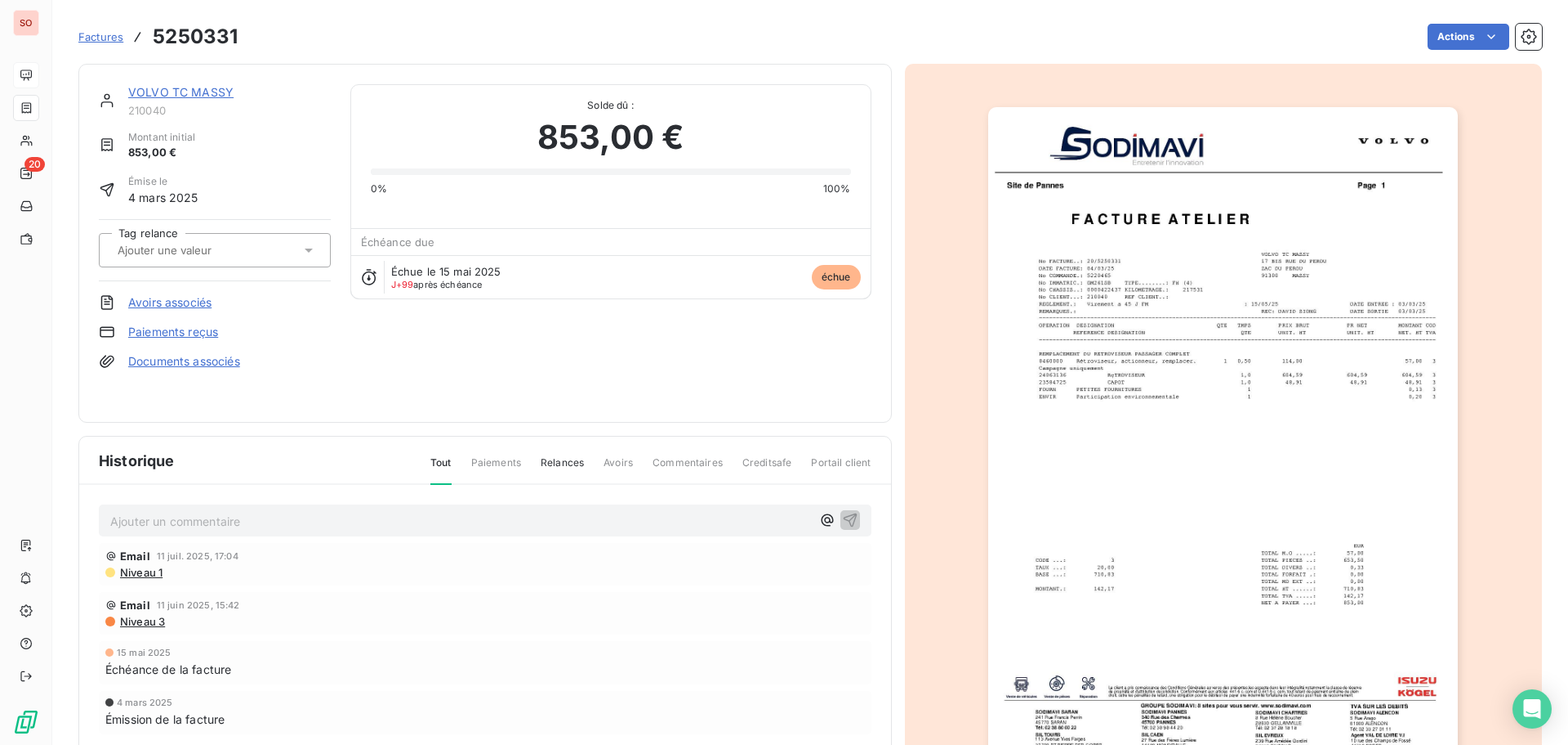
click at [1137, 484] on img "button" at bounding box center [1224, 439] width 470 height 665
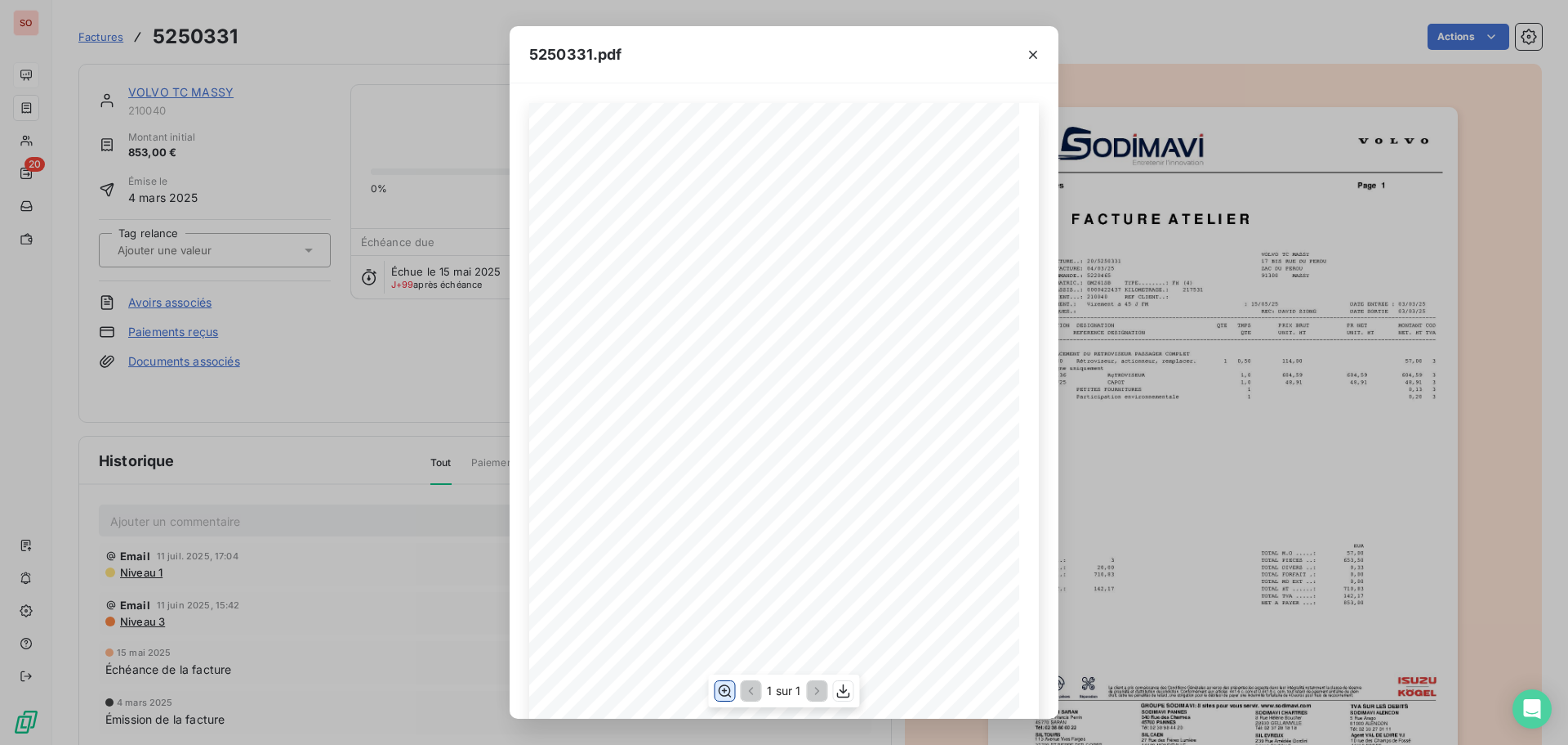
click at [730, 694] on icon "button" at bounding box center [725, 691] width 17 height 17
click at [1029, 51] on icon "button" at bounding box center [1033, 55] width 17 height 17
